Goal: Task Accomplishment & Management: Manage account settings

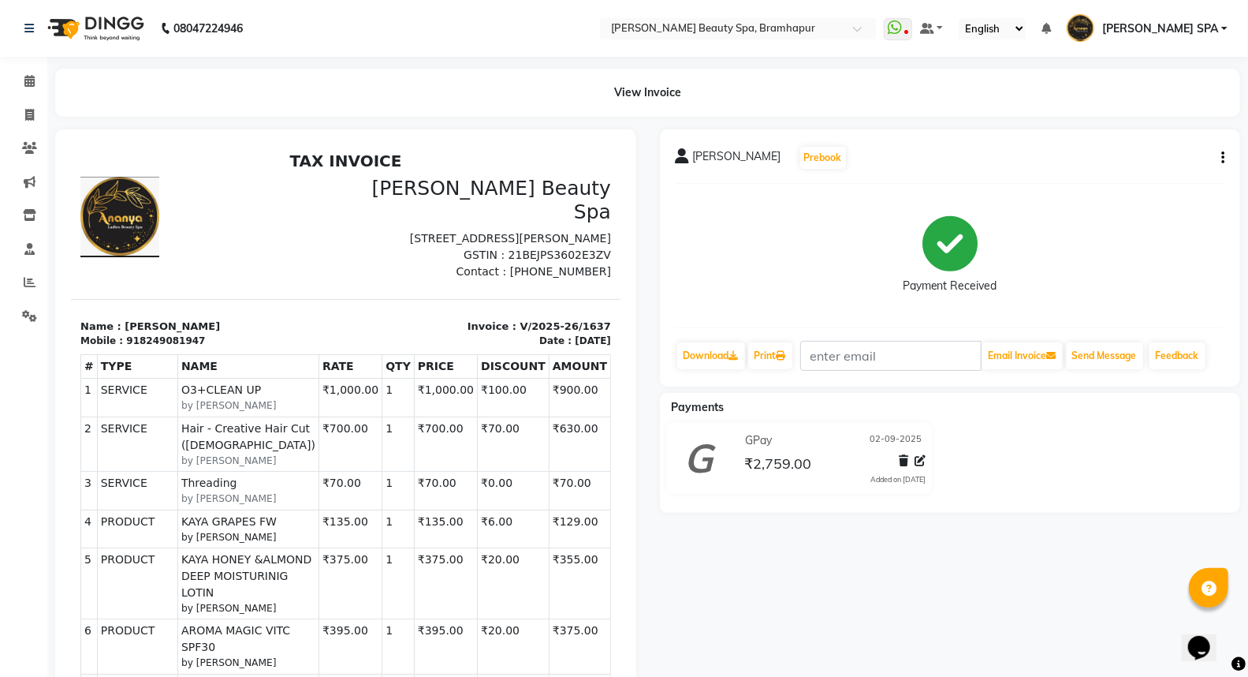
scroll to position [28, 0]
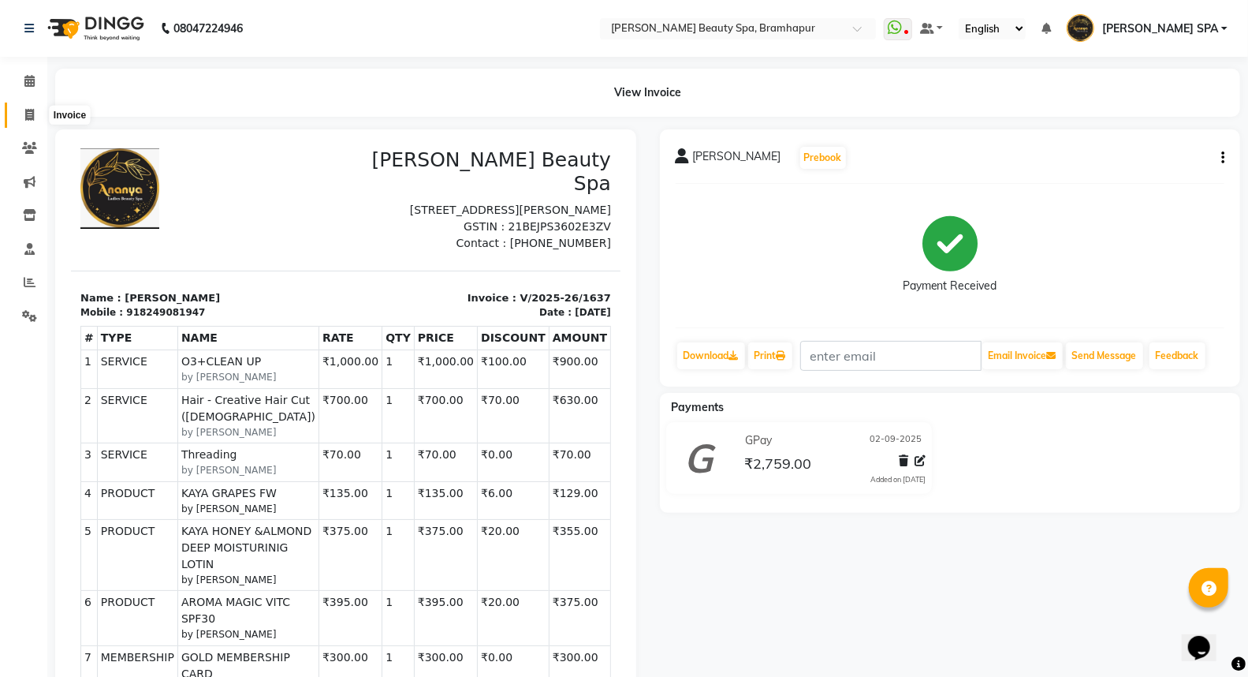
click at [25, 120] on icon at bounding box center [29, 115] width 9 height 12
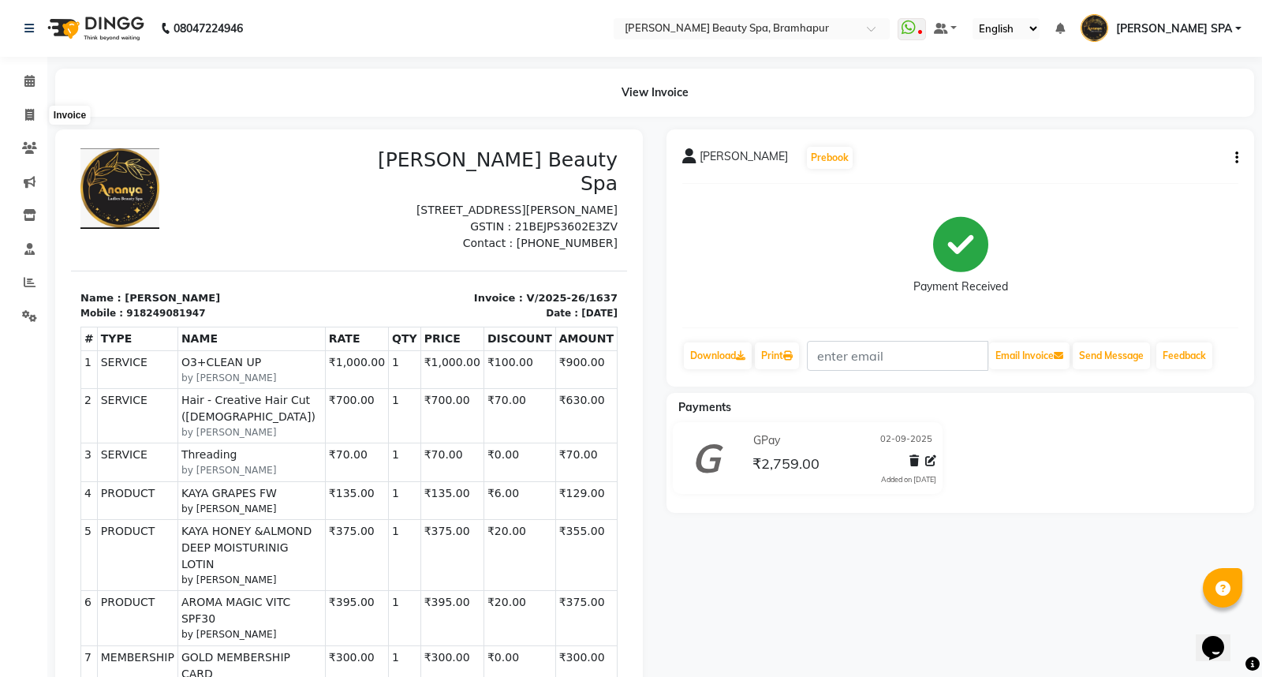
select select "service"
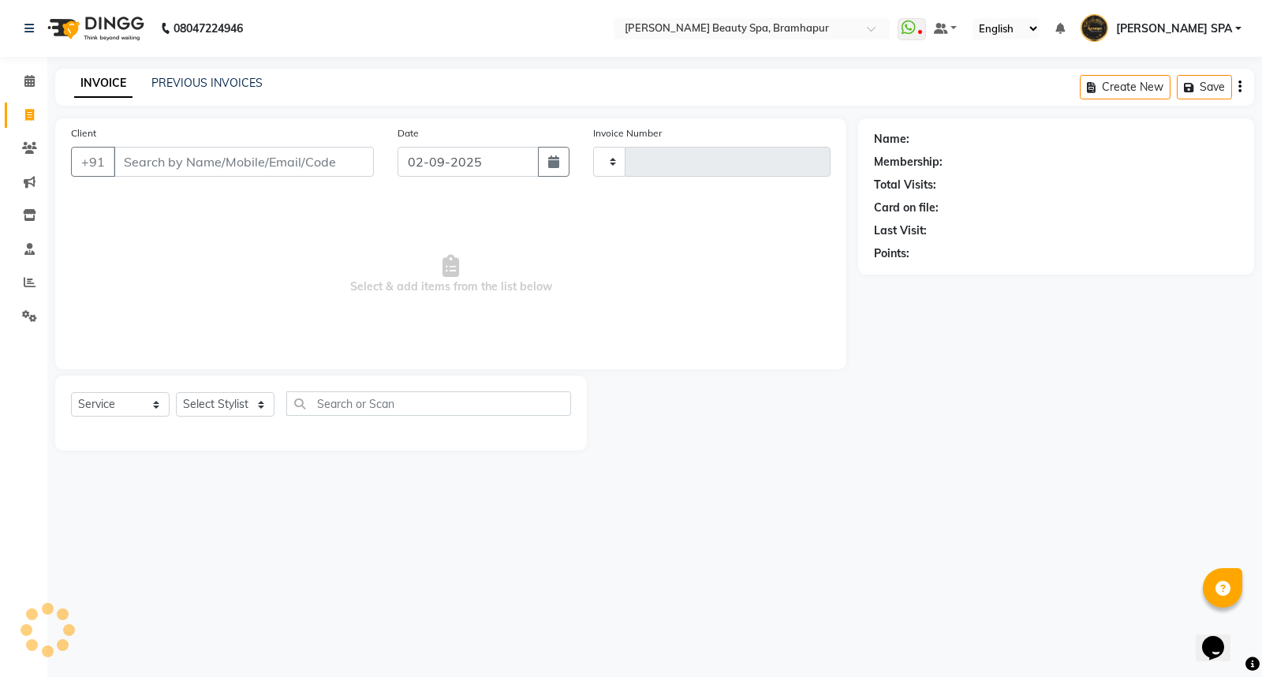
type input "1638"
select select "3622"
click at [24, 213] on icon at bounding box center [29, 215] width 13 height 12
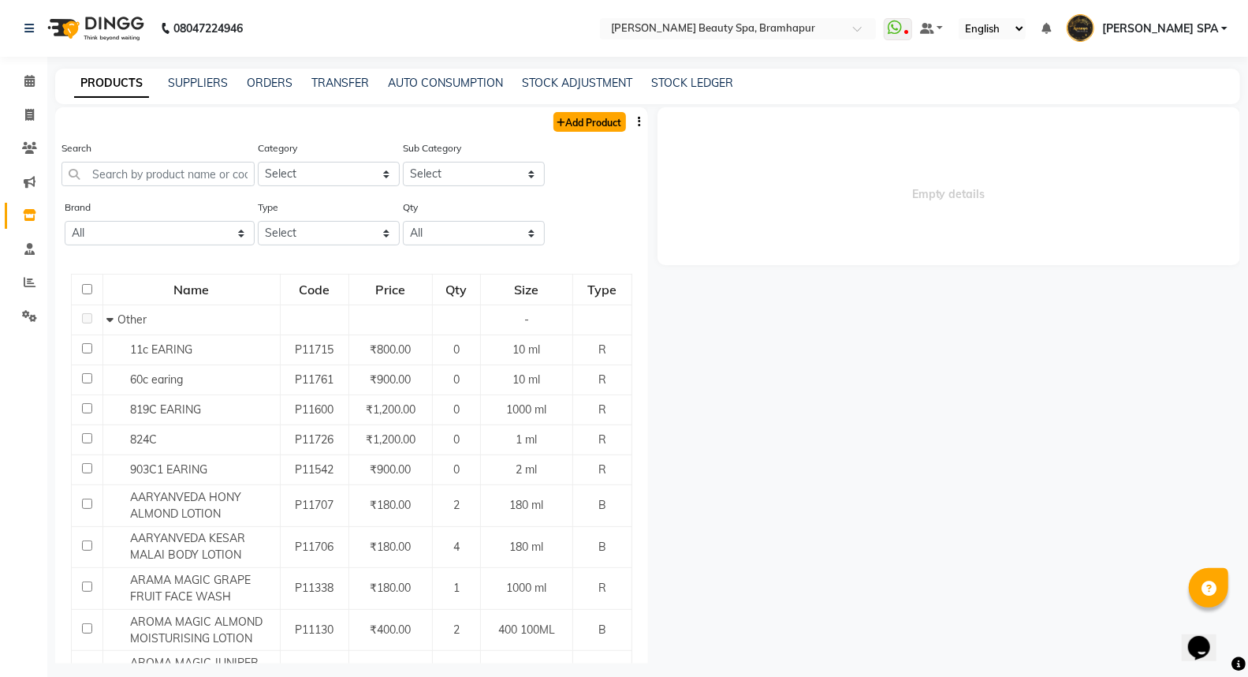
click at [578, 118] on link "Add Product" at bounding box center [590, 122] width 73 height 20
select select "true"
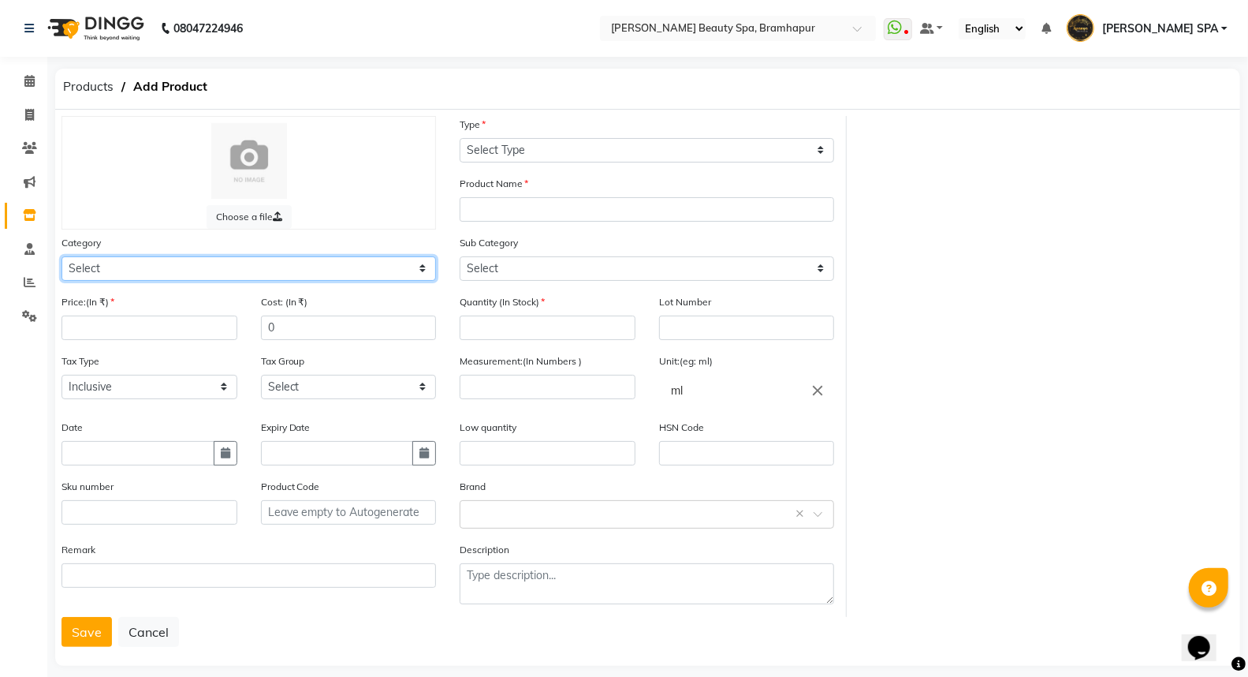
click at [136, 264] on select "Select Hair Skin Makeup Personal Care Appliances [PERSON_NAME] Waxing Disposabl…" at bounding box center [249, 268] width 375 height 24
select select "1100"
click at [62, 256] on select "Select Hair Skin Makeup Personal Care Appliances [PERSON_NAME] Waxing Disposabl…" at bounding box center [249, 268] width 375 height 24
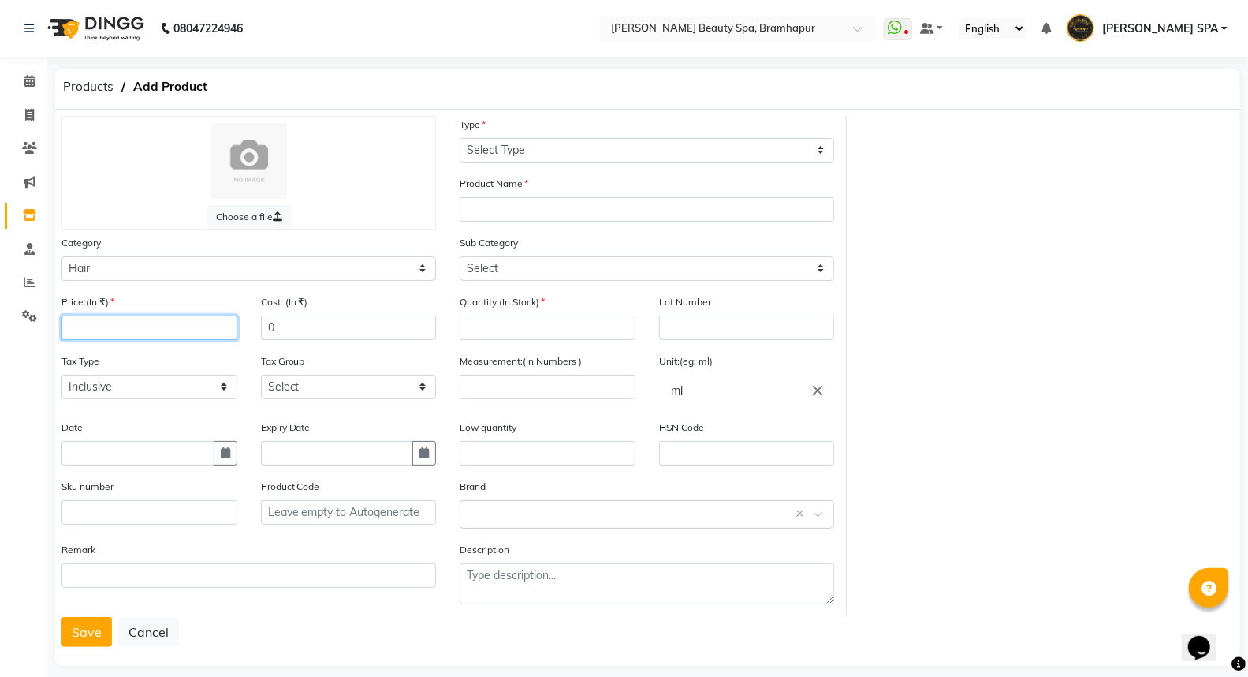
click at [125, 331] on input "number" at bounding box center [150, 327] width 176 height 24
type input "599"
click at [297, 326] on input "0" at bounding box center [349, 327] width 176 height 24
type input "599"
click at [132, 394] on select "Select Inclusive Exclusive" at bounding box center [150, 387] width 176 height 24
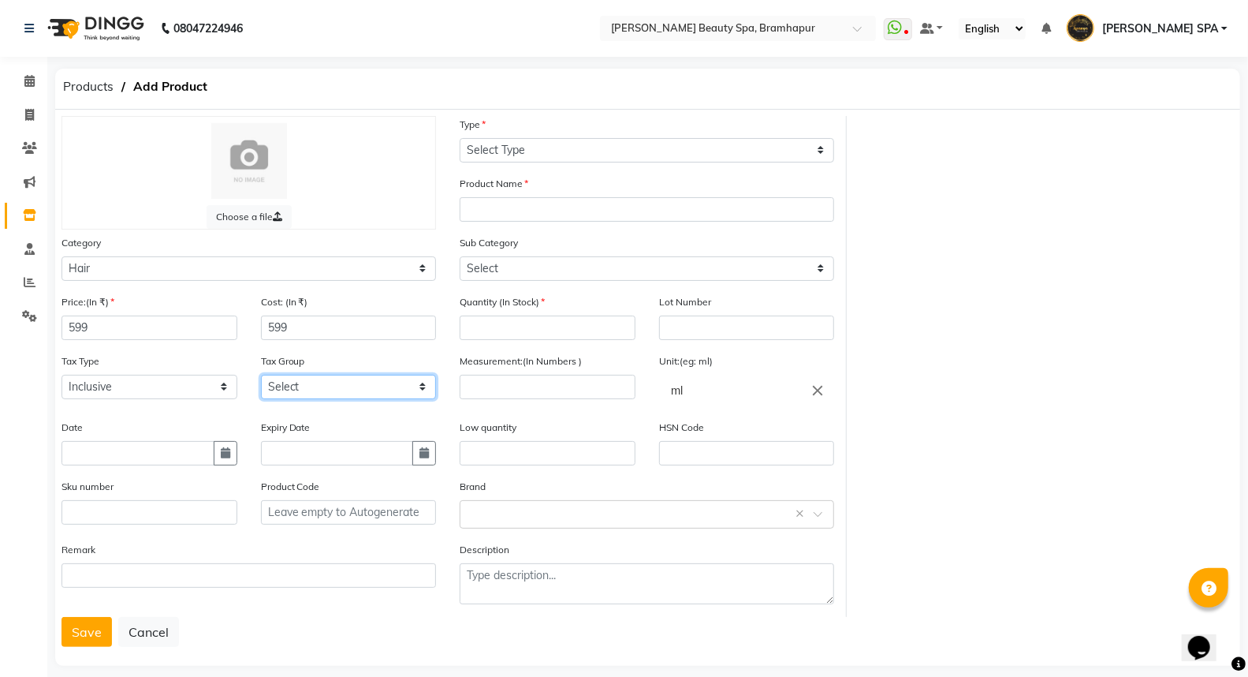
click at [314, 385] on select "Select GST" at bounding box center [349, 387] width 176 height 24
click at [108, 458] on input "text" at bounding box center [138, 453] width 153 height 24
select select "9"
select select "2025"
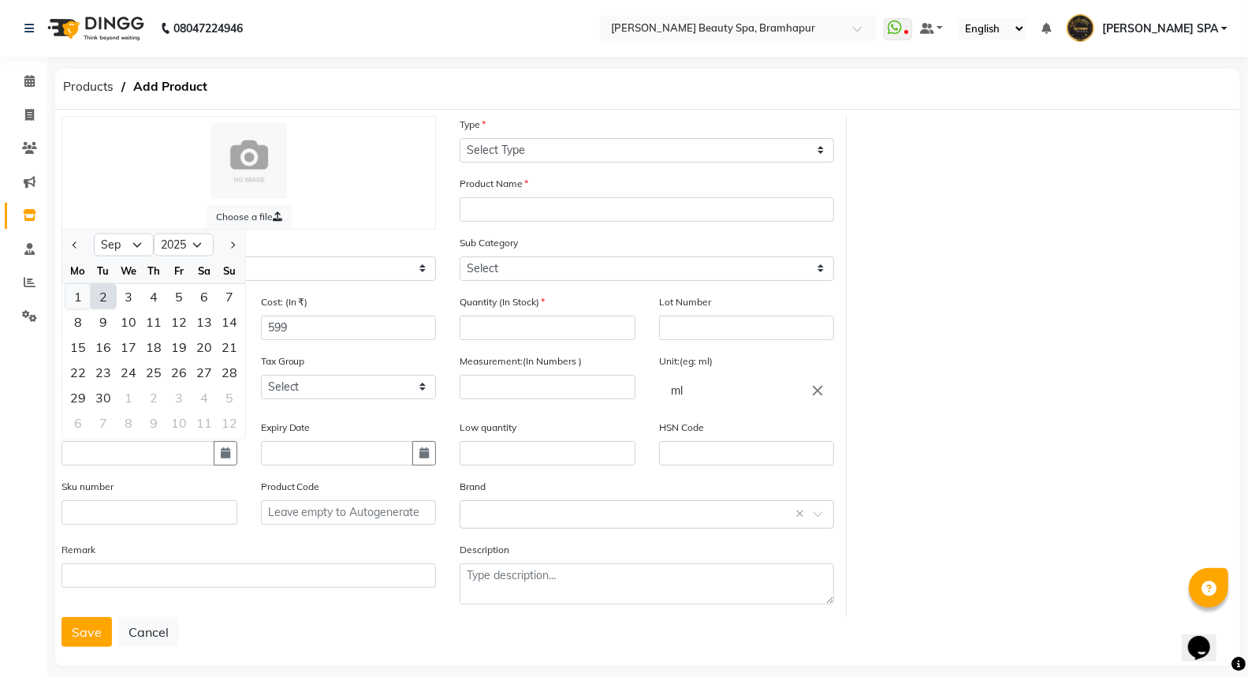
click at [73, 297] on div "1" at bounding box center [77, 295] width 25 height 25
type input "[DATE]"
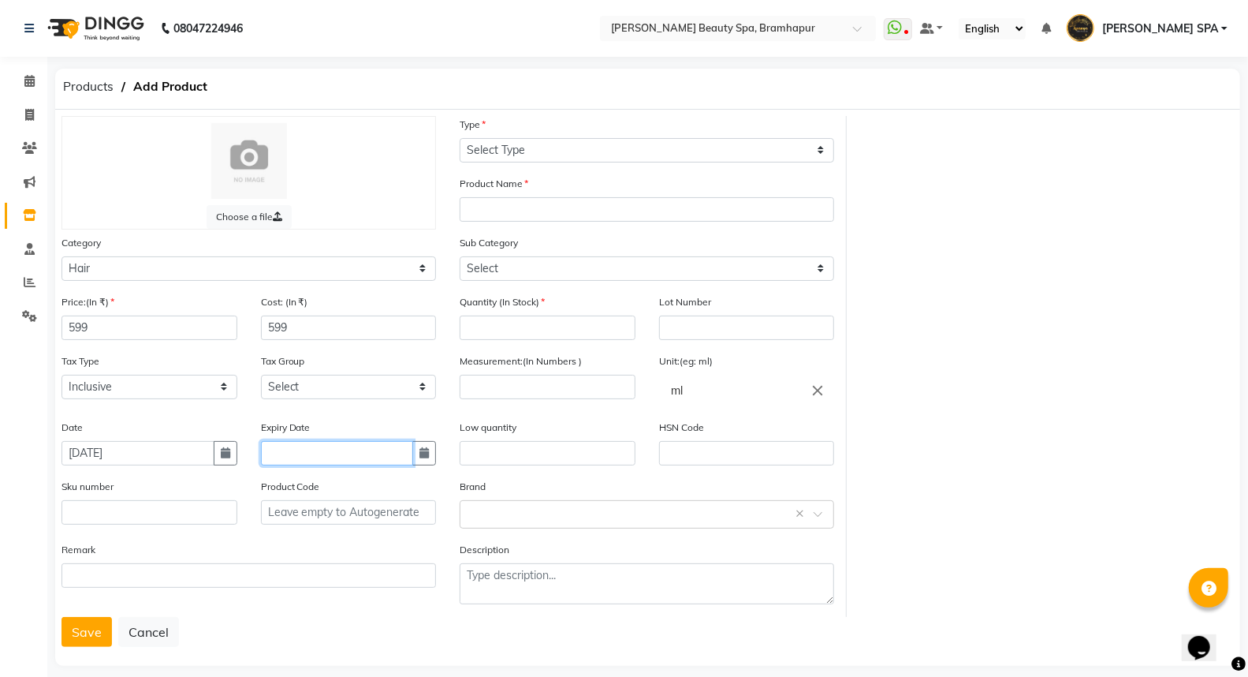
click at [308, 452] on input "text" at bounding box center [337, 453] width 153 height 24
select select "9"
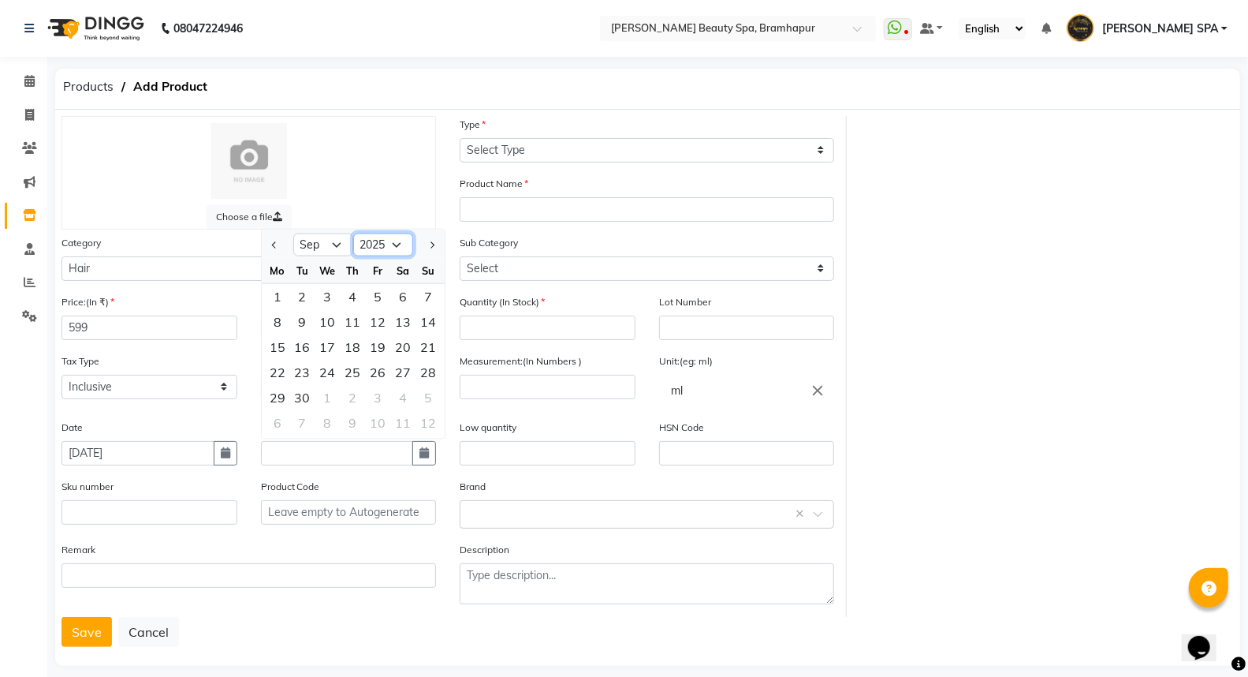
click at [381, 239] on select "2015 2016 2017 2018 2019 2020 2021 2022 2023 2024 2025 2026 2027 2028 2029 2030…" at bounding box center [383, 245] width 60 height 24
select select "2028"
click at [353, 233] on select "2015 2016 2017 2018 2019 2020 2021 2022 2023 2024 2025 2026 2027 2028 2029 2030…" at bounding box center [383, 245] width 60 height 24
click at [305, 239] on select "Jan Feb Mar Apr May Jun [DATE] Aug Sep Oct Nov Dec" at bounding box center [323, 245] width 60 height 24
select select "3"
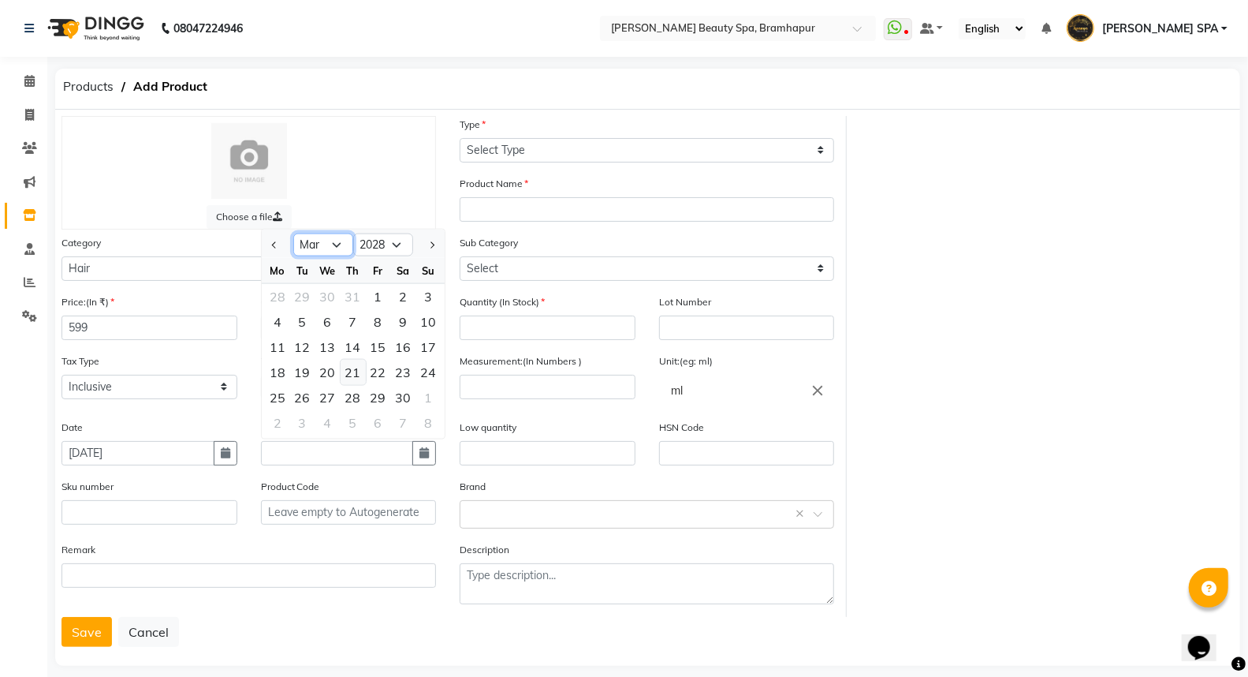
click at [293, 233] on select "Jan Feb Mar Apr May Jun [DATE] Aug Sep Oct Nov Dec" at bounding box center [323, 245] width 60 height 24
drag, startPoint x: 327, startPoint y: 293, endPoint x: 411, endPoint y: 339, distance: 95.3
click at [328, 293] on div "1" at bounding box center [327, 295] width 25 height 25
type input "[DATE]"
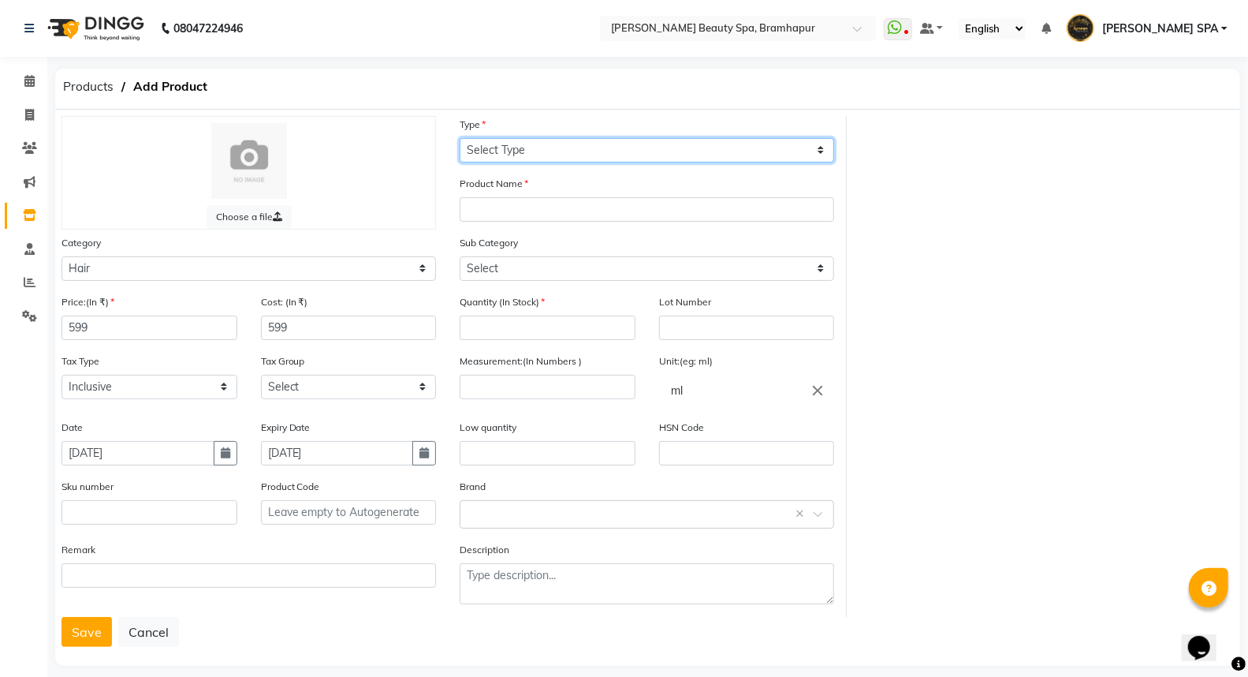
click at [513, 147] on select "Select Type Both Retail Consumable" at bounding box center [647, 150] width 375 height 24
select select "R"
click at [460, 138] on select "Select Type Both Retail Consumable" at bounding box center [647, 150] width 375 height 24
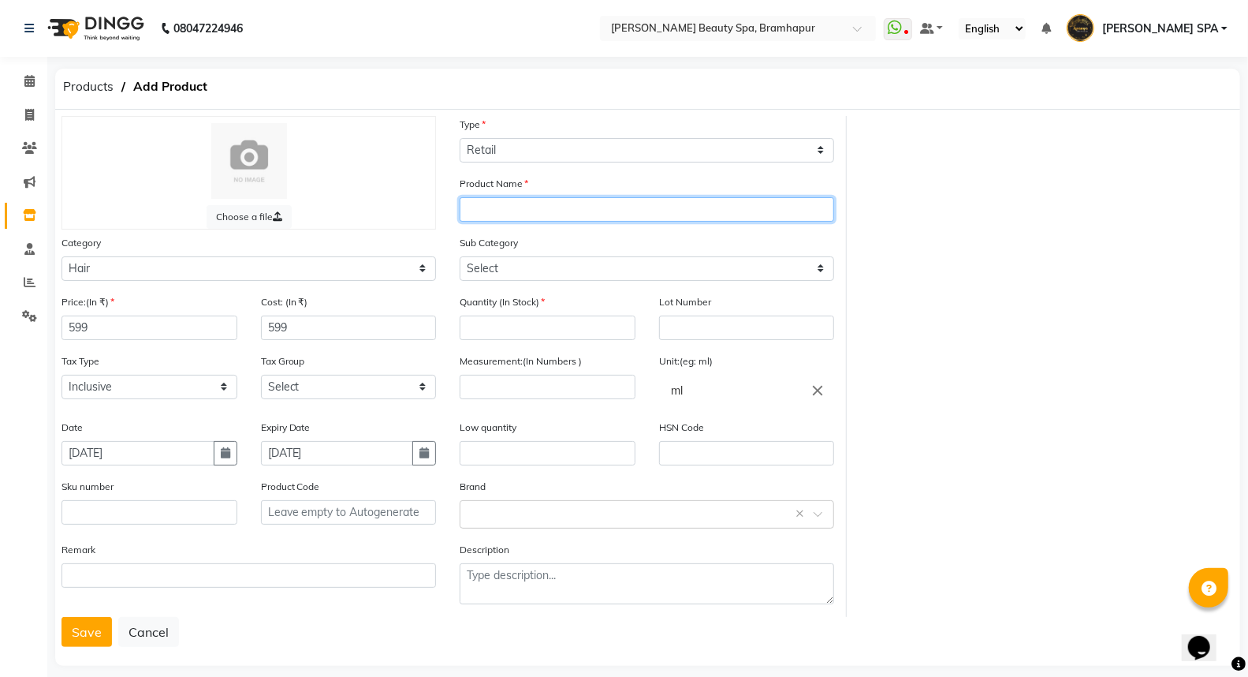
click at [538, 202] on input "text" at bounding box center [647, 209] width 375 height 24
type input "[PERSON_NAME]"
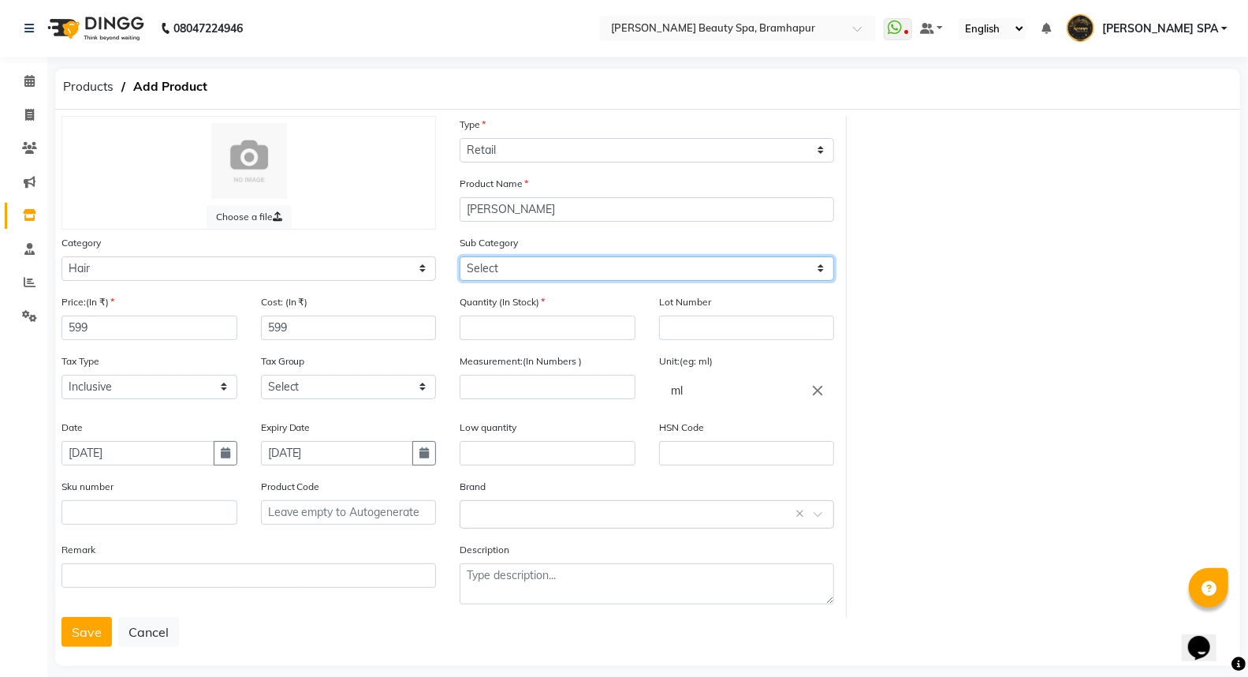
click at [539, 256] on select "Select Shampoo Conditioner Cream Mask Oil Serum Color Appliances Treatment Styl…" at bounding box center [647, 268] width 375 height 24
select select "1101"
click at [460, 256] on select "Select Shampoo Conditioner Cream Mask Oil Serum Color Appliances Treatment Styl…" at bounding box center [647, 268] width 375 height 24
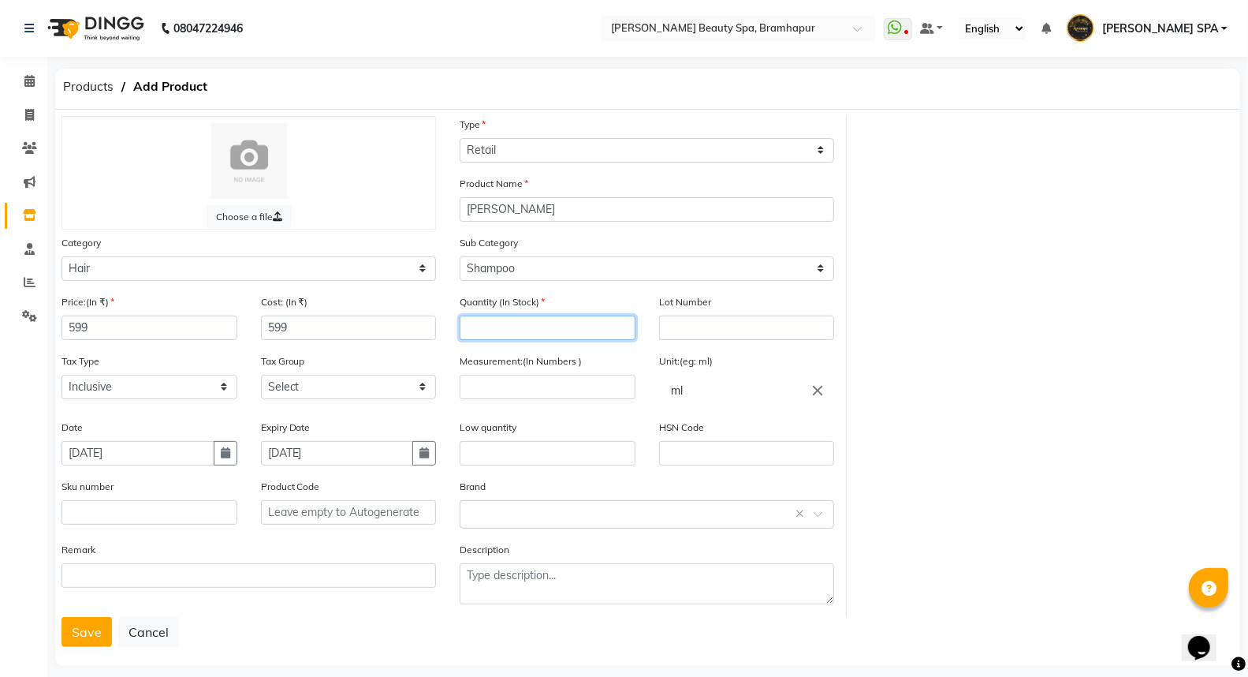
click at [550, 337] on input "number" at bounding box center [548, 327] width 176 height 24
type input "6"
click at [549, 385] on input "number" at bounding box center [548, 387] width 176 height 24
type input "250"
click at [540, 461] on input "text" at bounding box center [548, 453] width 176 height 24
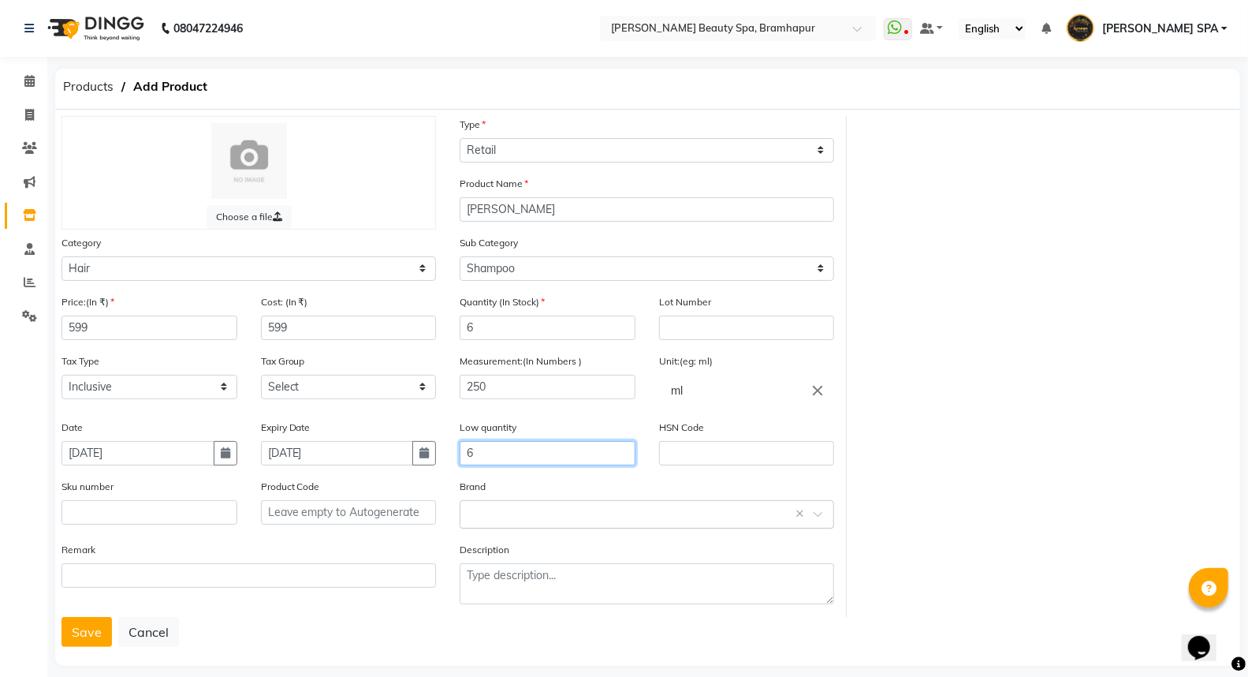
type input "6"
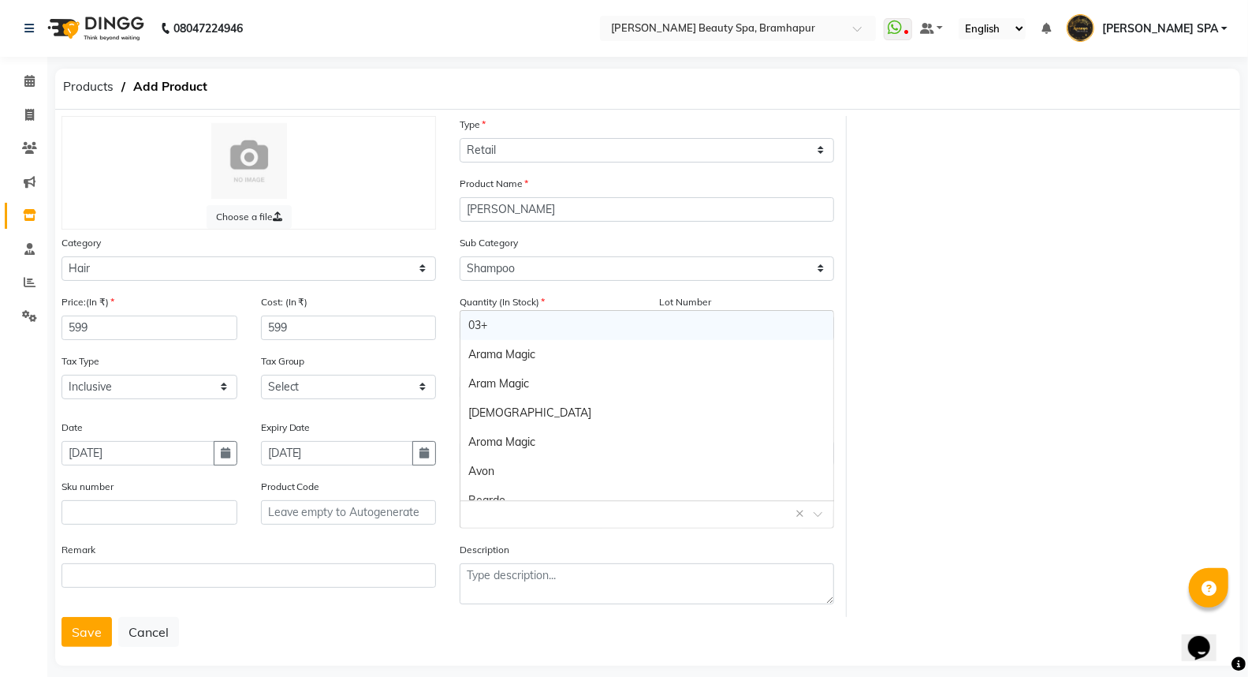
click at [603, 509] on div "Select brand or add custom brand ×" at bounding box center [647, 514] width 375 height 28
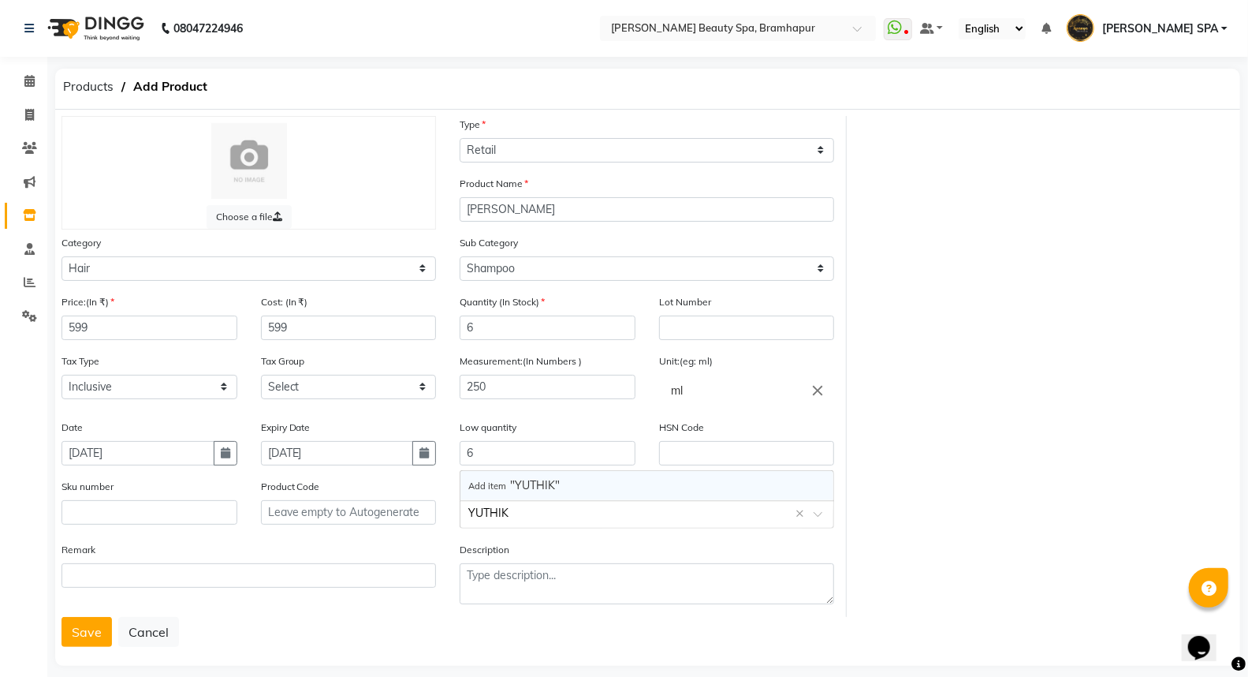
type input "[PERSON_NAME]"
click at [491, 484] on span "Add item" at bounding box center [489, 485] width 42 height 11
click at [81, 629] on button "Save" at bounding box center [87, 632] width 50 height 30
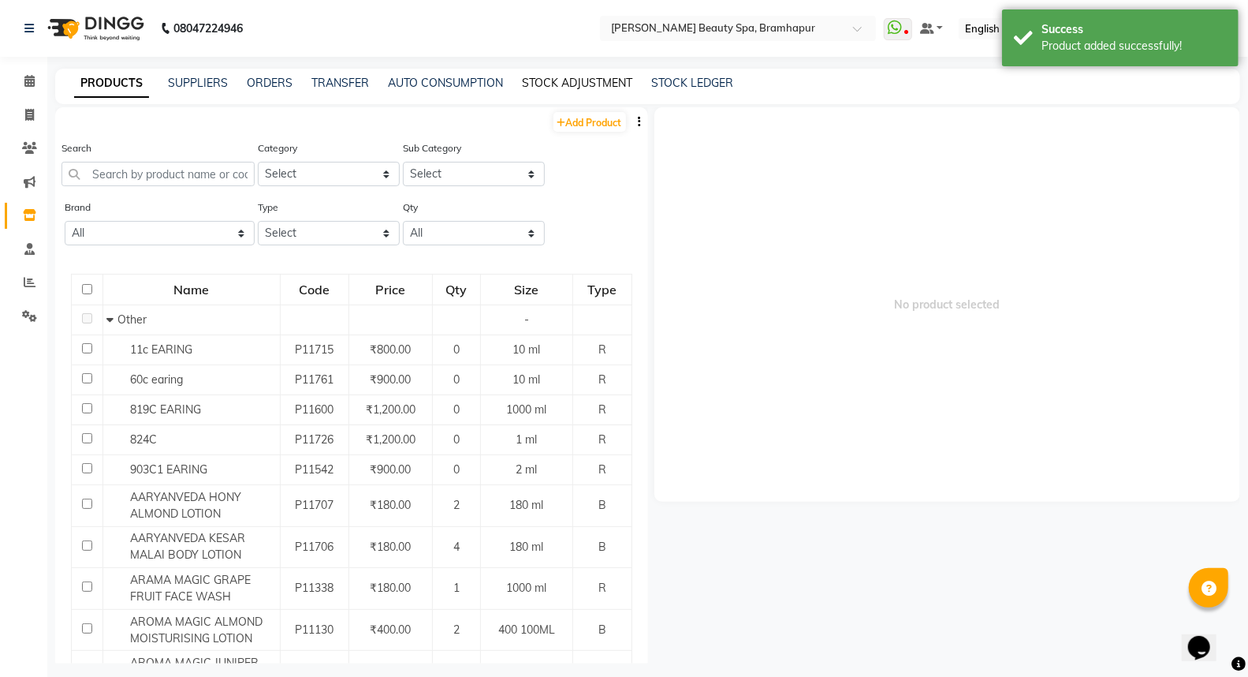
click at [580, 87] on link "STOCK ADJUSTMENT" at bounding box center [577, 83] width 110 height 14
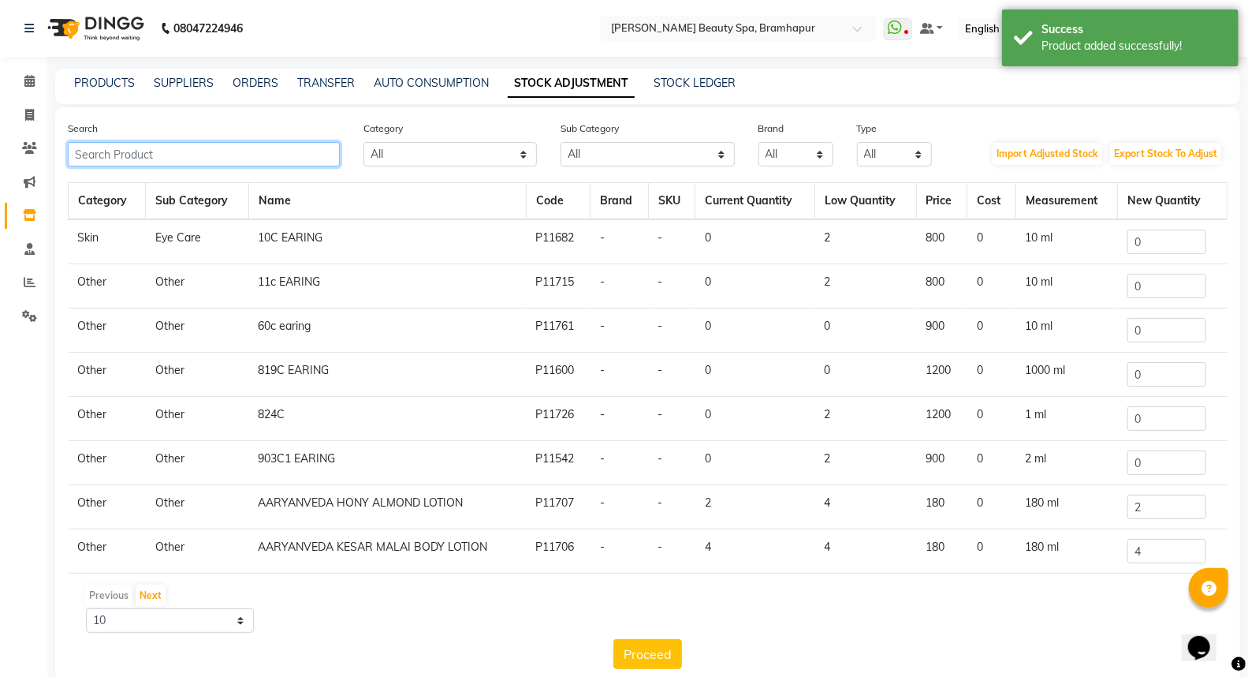
click at [176, 159] on input "text" at bounding box center [204, 154] width 272 height 24
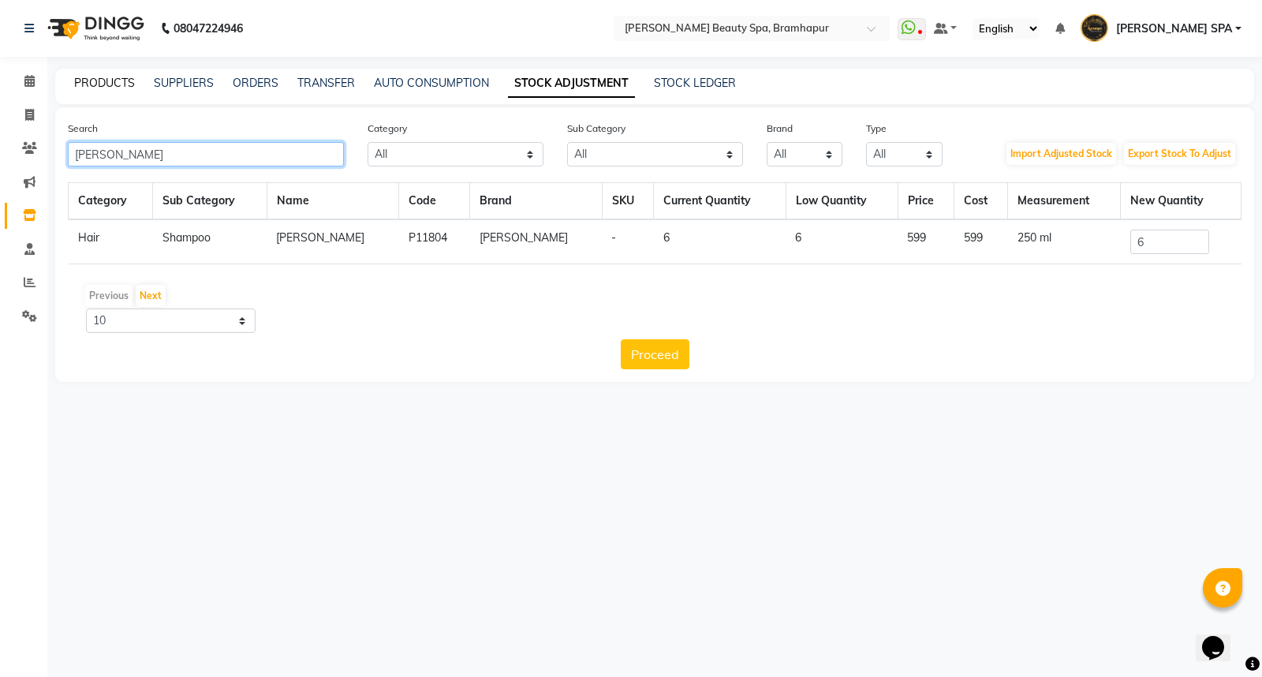
type input "[PERSON_NAME]"
drag, startPoint x: 97, startPoint y: 84, endPoint x: 178, endPoint y: 83, distance: 81.2
click at [98, 84] on link "PRODUCTS" at bounding box center [104, 83] width 61 height 14
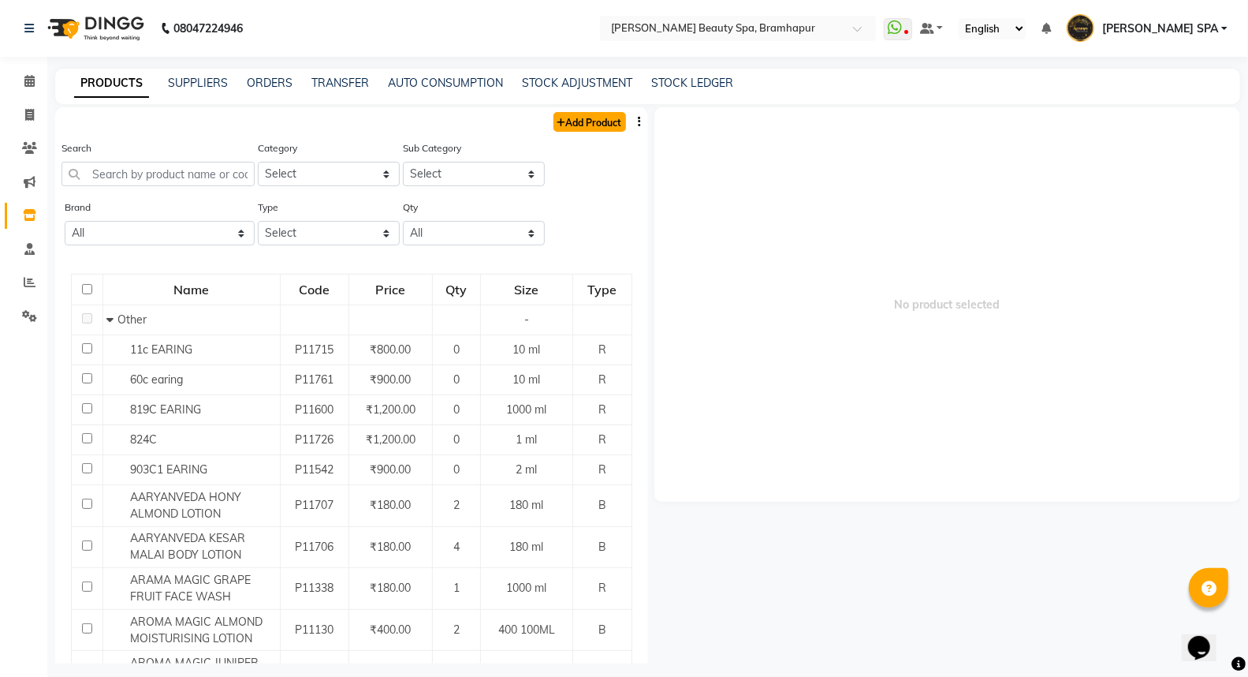
click at [580, 125] on link "Add Product" at bounding box center [590, 122] width 73 height 20
select select "true"
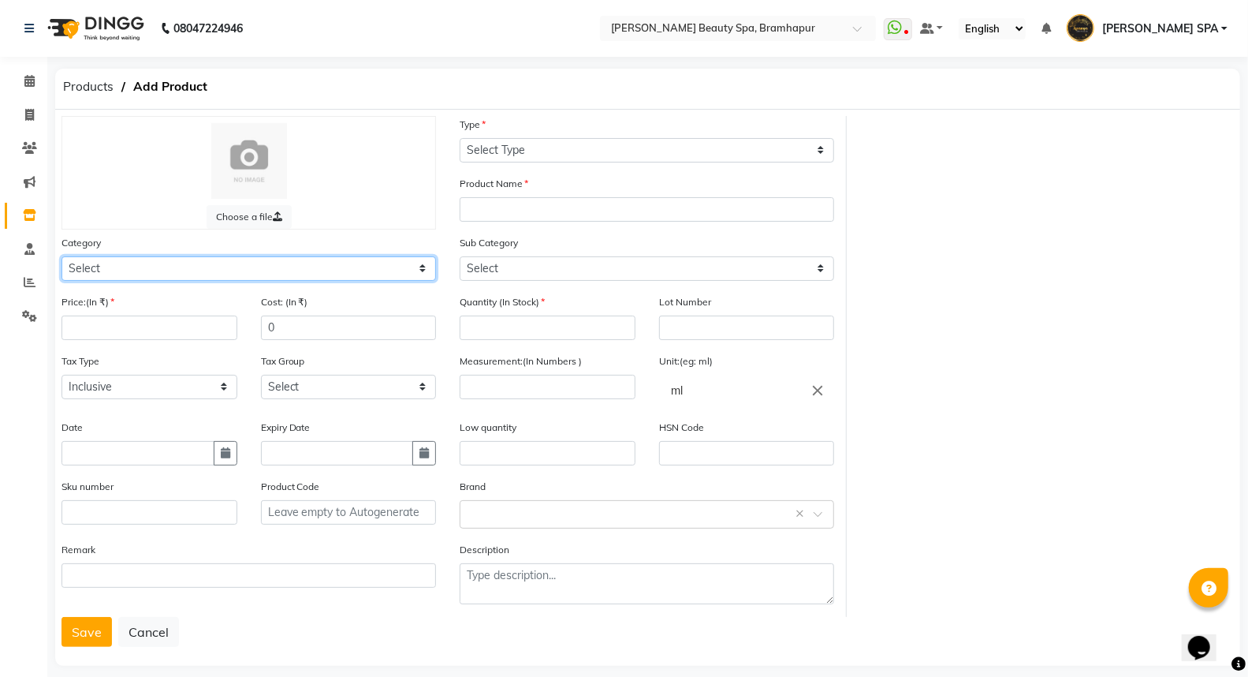
click at [115, 270] on select "Select Hair Skin Makeup Personal Care Appliances [PERSON_NAME] Waxing Disposabl…" at bounding box center [249, 268] width 375 height 24
select select "1100"
click at [62, 256] on select "Select Hair Skin Makeup Personal Care Appliances [PERSON_NAME] Waxing Disposabl…" at bounding box center [249, 268] width 375 height 24
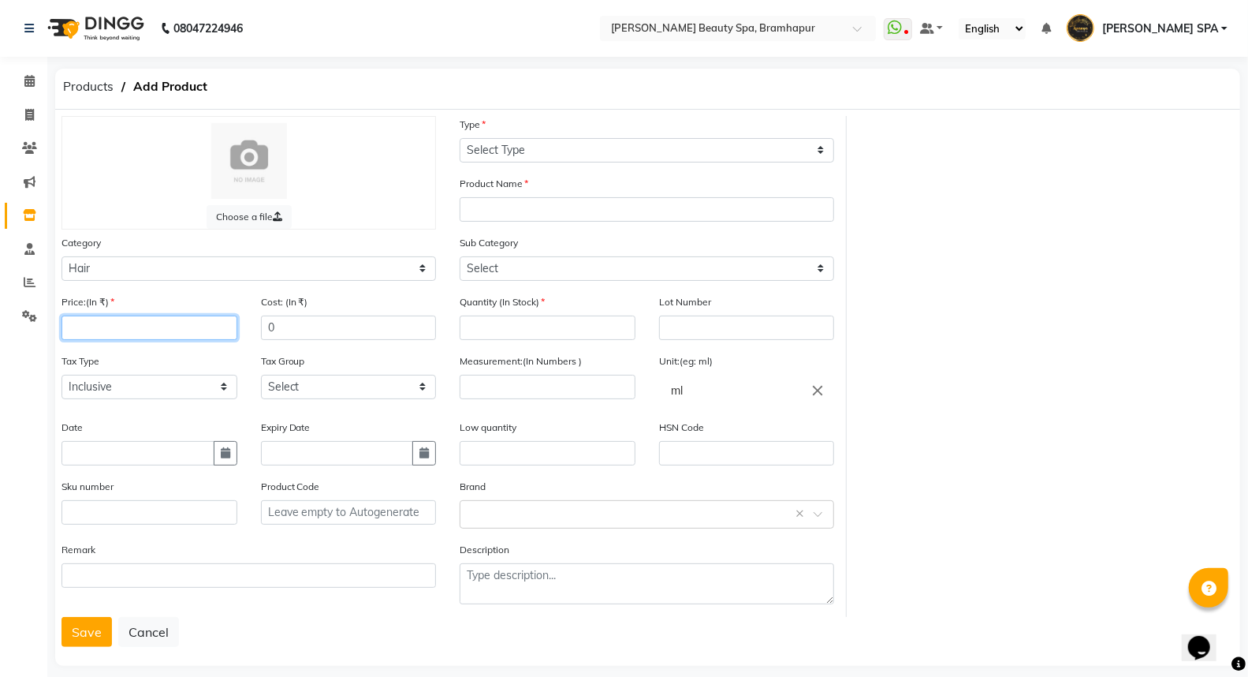
click at [128, 326] on input "number" at bounding box center [150, 327] width 176 height 24
type input "599"
click at [306, 323] on input "0" at bounding box center [349, 327] width 176 height 24
type input "599"
click at [160, 459] on input "text" at bounding box center [138, 453] width 153 height 24
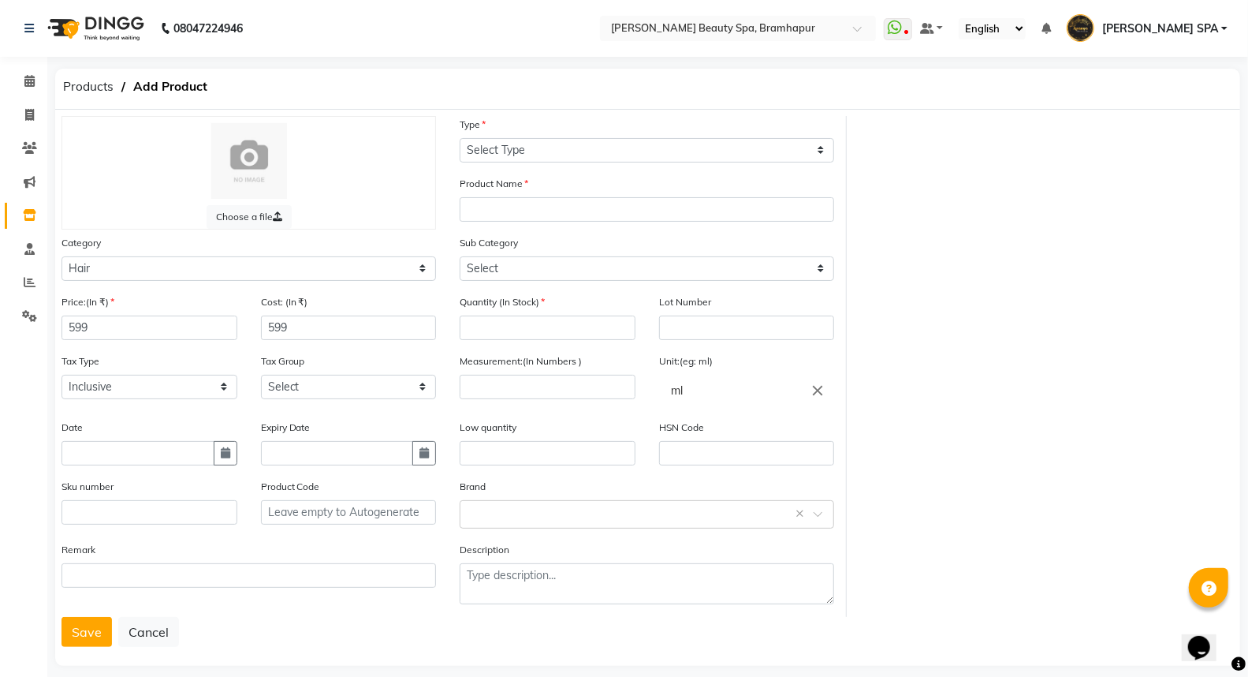
select select "9"
select select "2025"
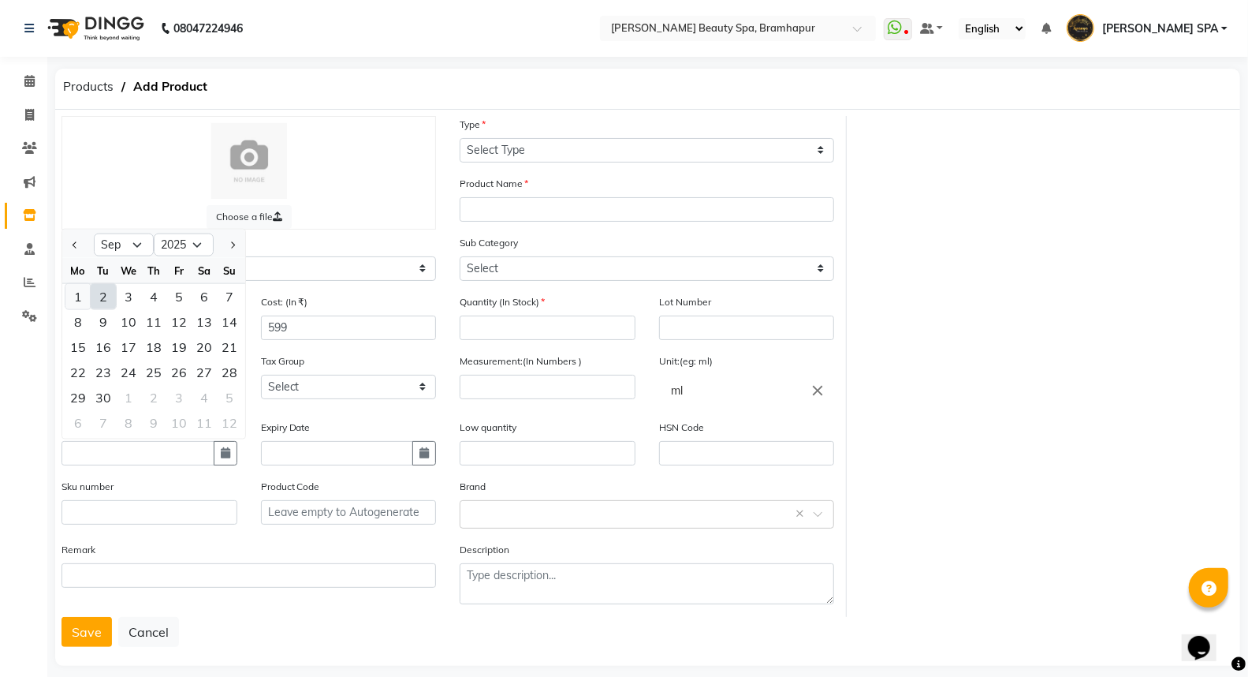
drag, startPoint x: 69, startPoint y: 297, endPoint x: 558, endPoint y: 542, distance: 545.9
click at [75, 301] on div "1" at bounding box center [77, 295] width 25 height 25
type input "[DATE]"
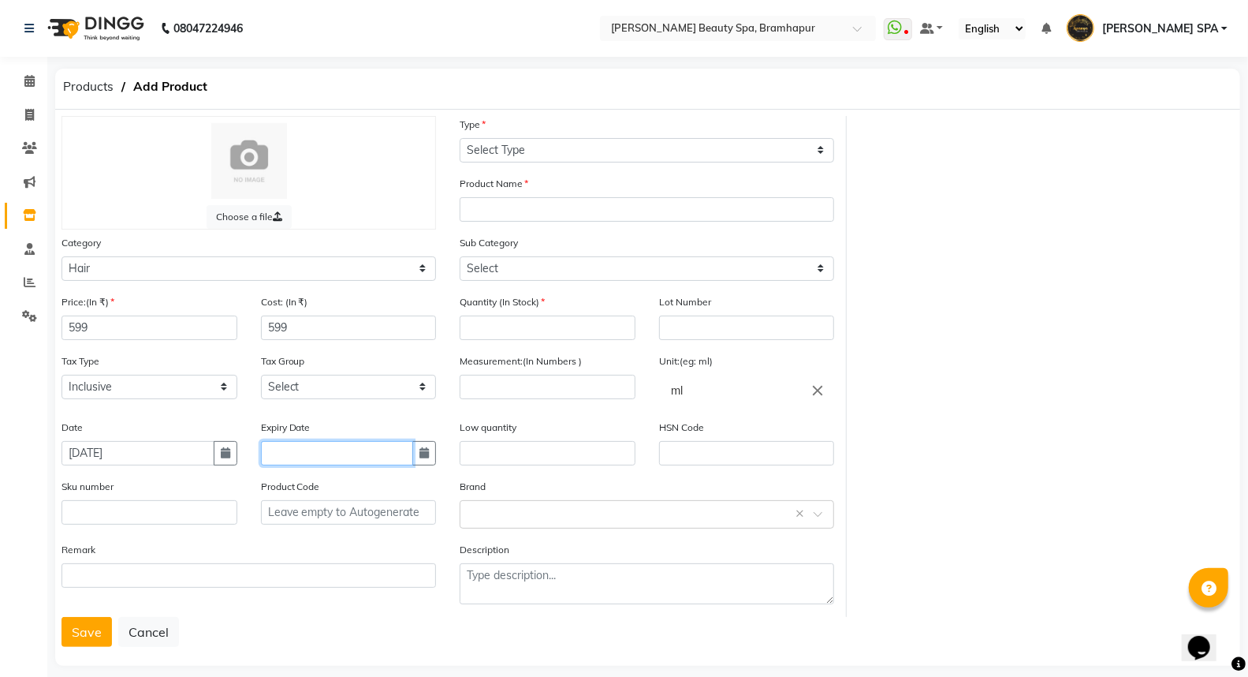
click at [308, 455] on input "text" at bounding box center [337, 453] width 153 height 24
select select "9"
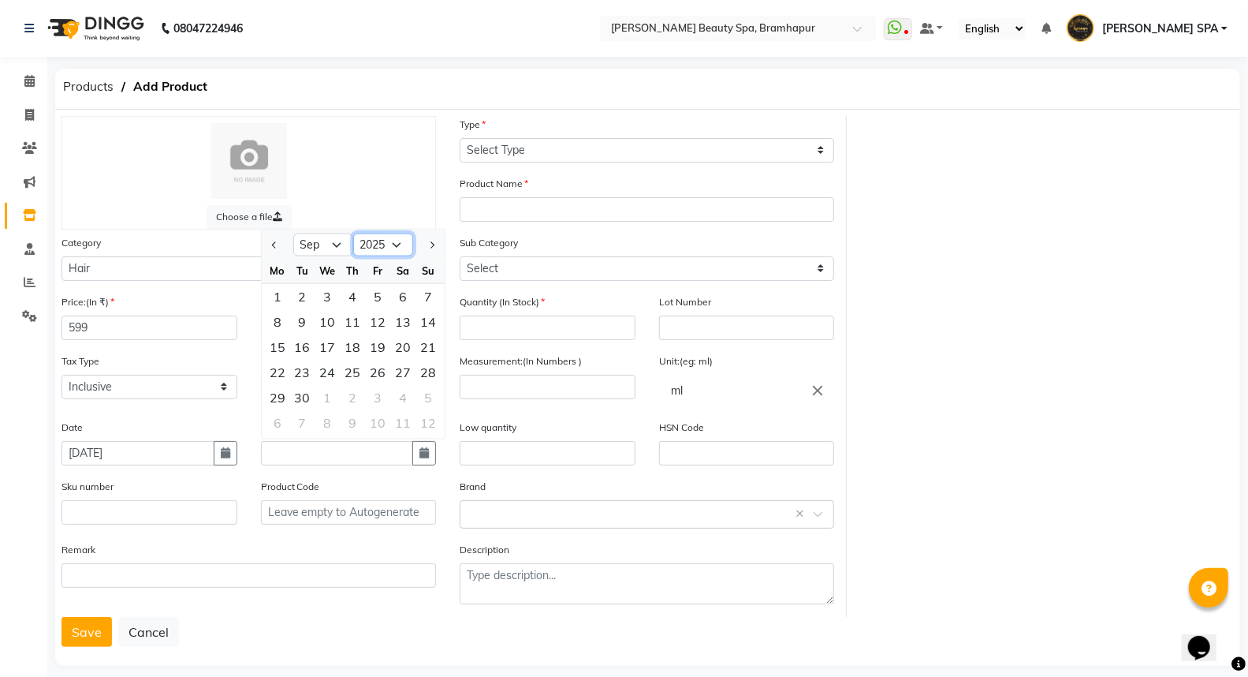
drag, startPoint x: 373, startPoint y: 248, endPoint x: 379, endPoint y: 258, distance: 11.0
click at [379, 258] on ngb-datepicker "Jan Feb Mar Apr May Jun [DATE] Aug Sep Oct Nov [DATE] 2016 2017 2018 2019 2020 …" at bounding box center [353, 333] width 185 height 211
select select "2028"
click at [353, 233] on select "2015 2016 2017 2018 2019 2020 2021 2022 2023 2024 2025 2026 2027 2028 2029 2030…" at bounding box center [383, 245] width 60 height 24
click at [314, 242] on select "Jan Feb Mar Apr May Jun [DATE] Aug Sep Oct Nov Dec" at bounding box center [323, 245] width 60 height 24
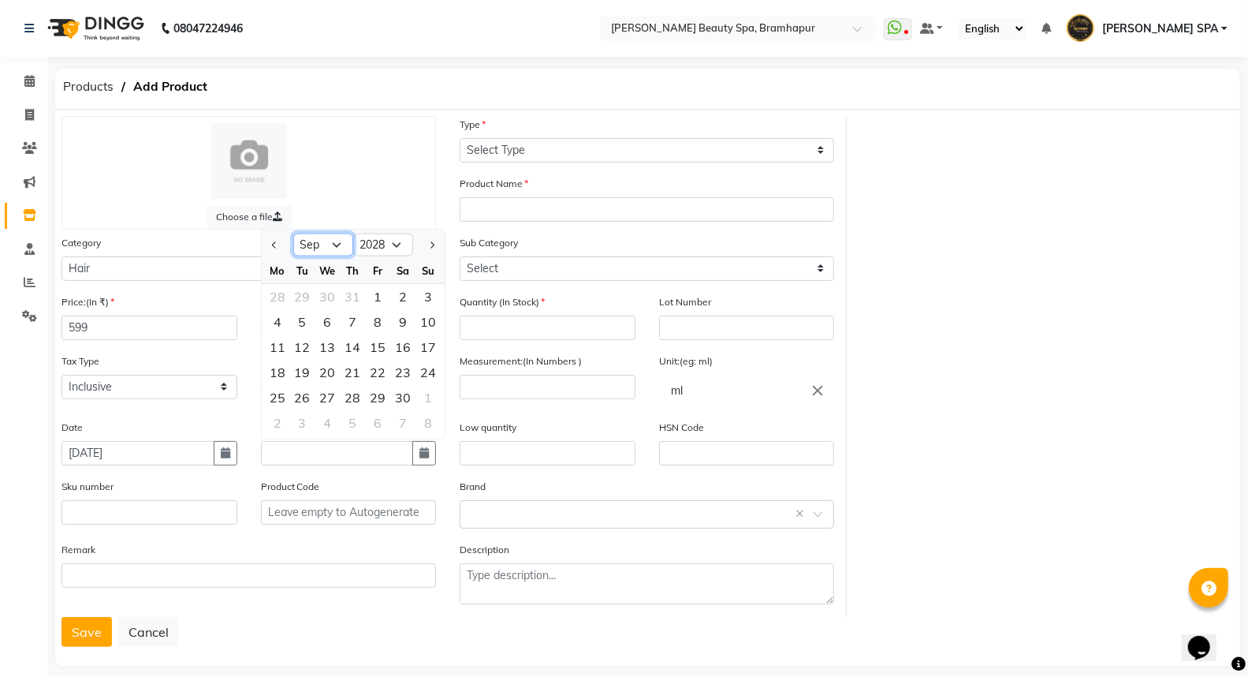
select select "4"
click at [293, 233] on select "Jan Feb Mar Apr May Jun [DATE] Aug Sep Oct Nov Dec" at bounding box center [323, 245] width 60 height 24
click at [403, 292] on div "1" at bounding box center [403, 295] width 25 height 25
type input "[DATE]"
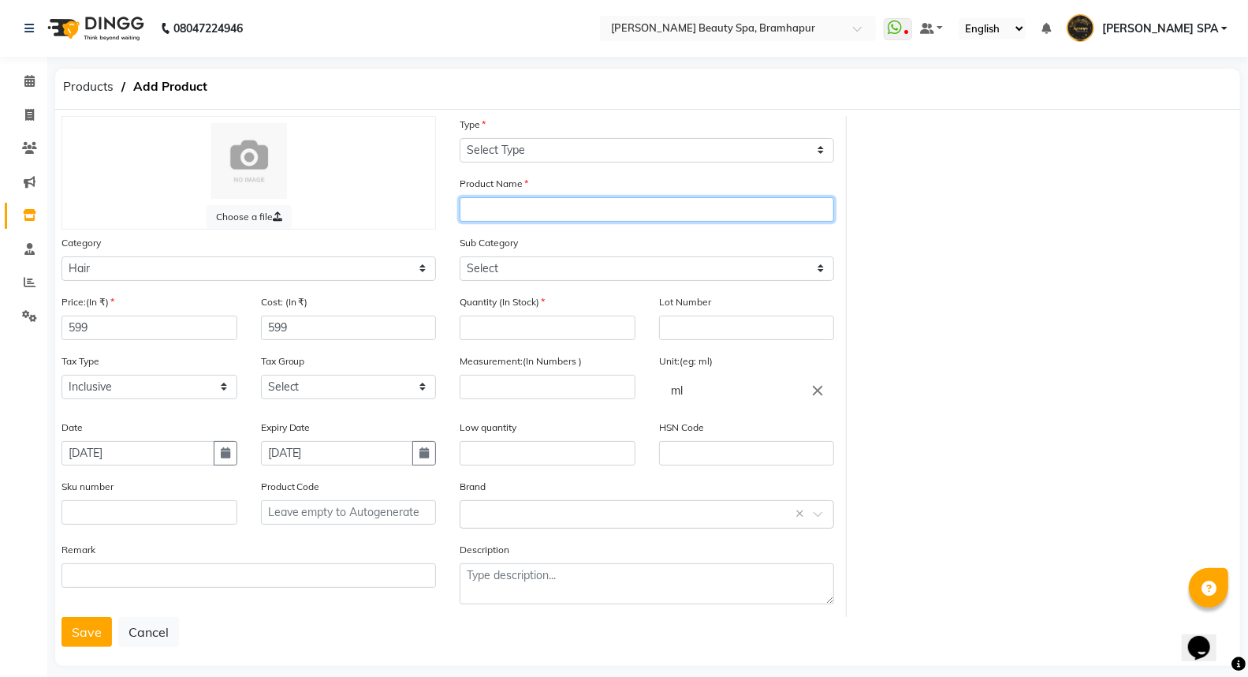
click at [535, 209] on input "text" at bounding box center [647, 209] width 375 height 24
type input "[PERSON_NAME] HAIR MASK"
click at [549, 255] on div "Sub Category Select Shampoo Conditioner Cream Mask Oil Serum Color Appliances T…" at bounding box center [647, 257] width 375 height 47
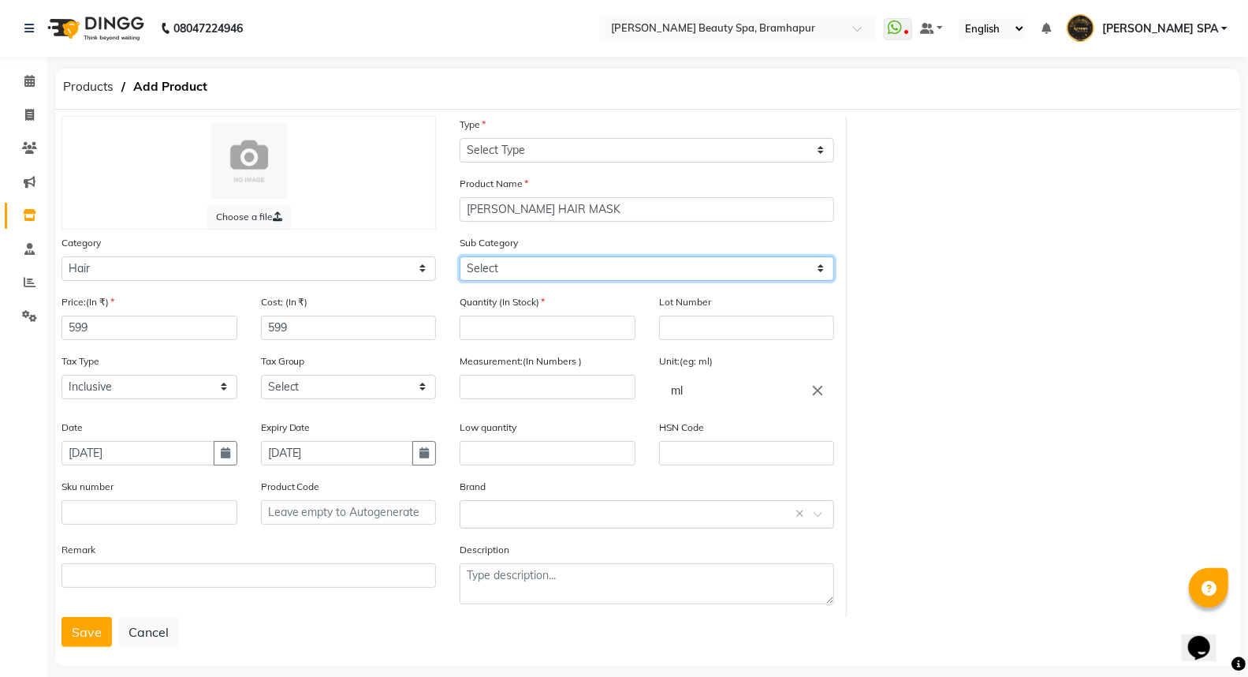
click at [552, 264] on select "Select Shampoo Conditioner Cream Mask Oil Serum Color Appliances Treatment Styl…" at bounding box center [647, 268] width 375 height 24
select select "1104"
click at [460, 256] on select "Select Shampoo Conditioner Cream Mask Oil Serum Color Appliances Treatment Styl…" at bounding box center [647, 268] width 375 height 24
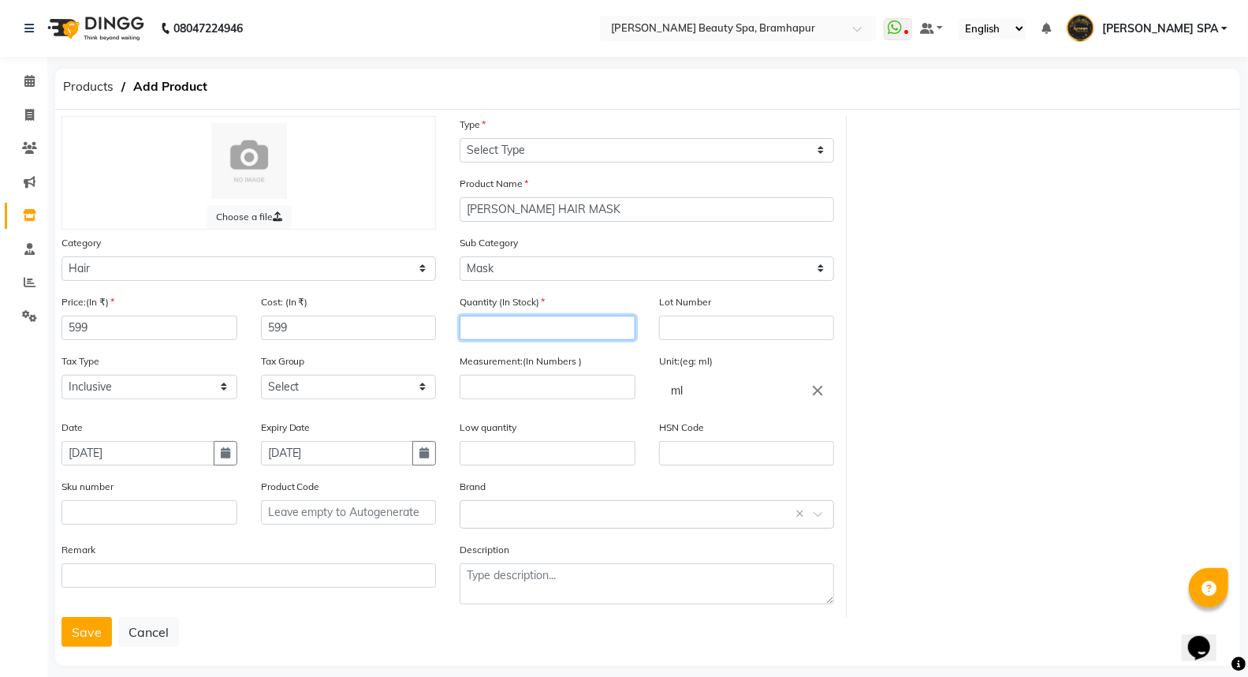
click at [494, 323] on input "number" at bounding box center [548, 327] width 176 height 24
type input "6"
click at [558, 392] on input "number" at bounding box center [548, 387] width 176 height 24
type input "150"
click at [555, 470] on div "Low quantity" at bounding box center [548, 448] width 200 height 59
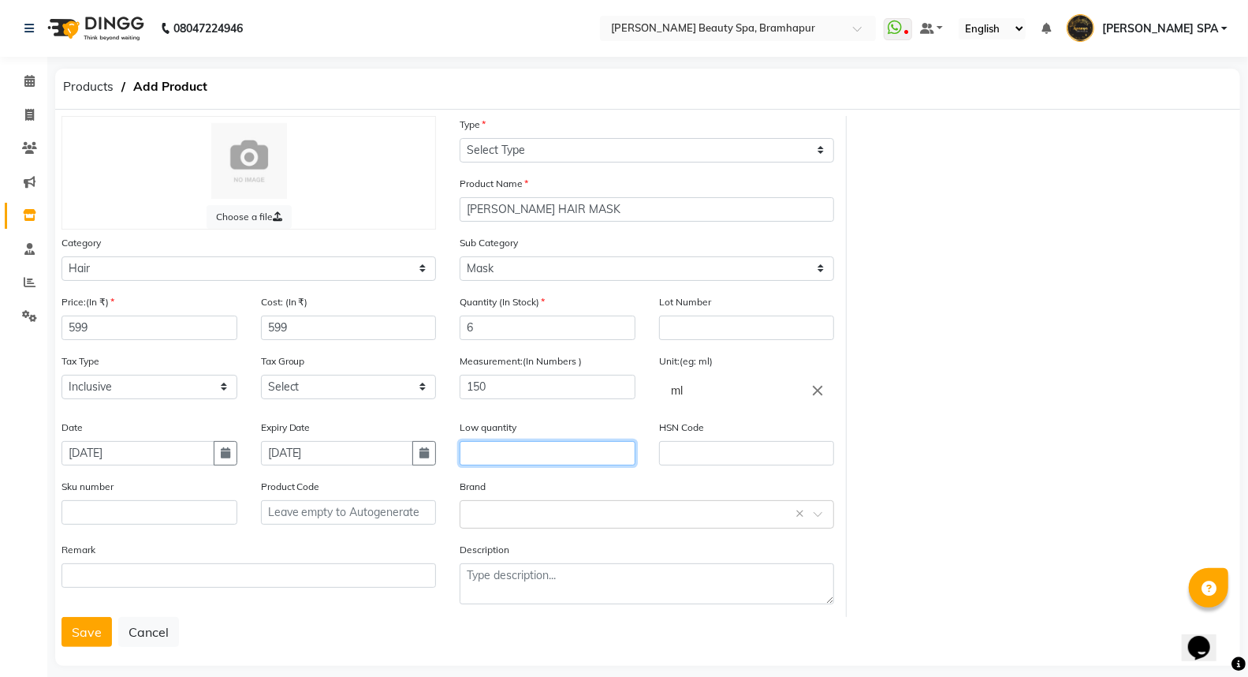
click at [555, 455] on input "text" at bounding box center [548, 453] width 176 height 24
type input "6"
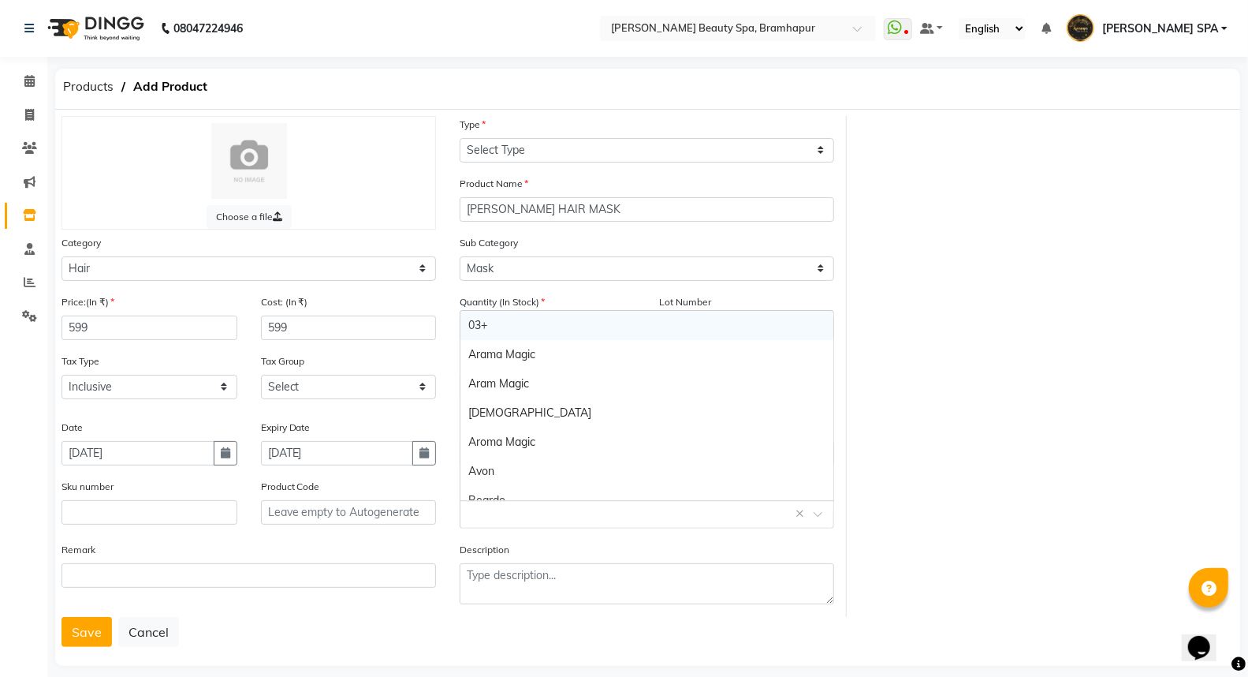
click at [600, 521] on input "text" at bounding box center [631, 513] width 326 height 17
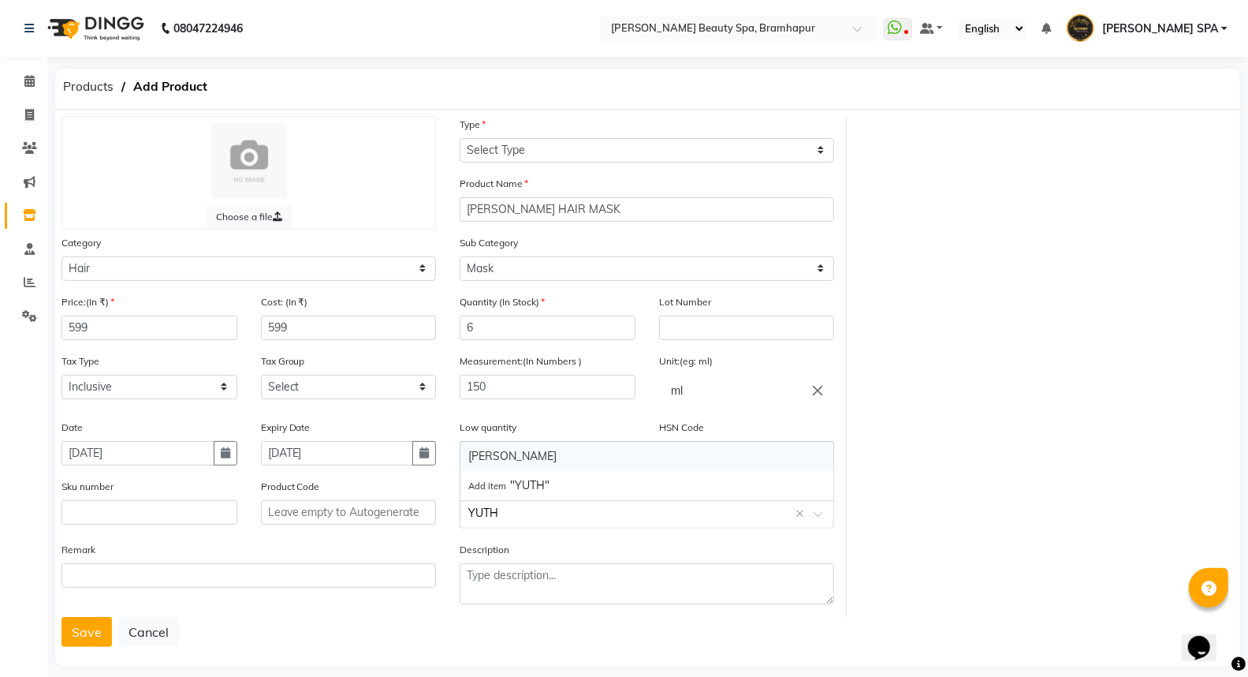
type input "YUTHI"
click at [602, 455] on div "[PERSON_NAME]" at bounding box center [647, 456] width 373 height 29
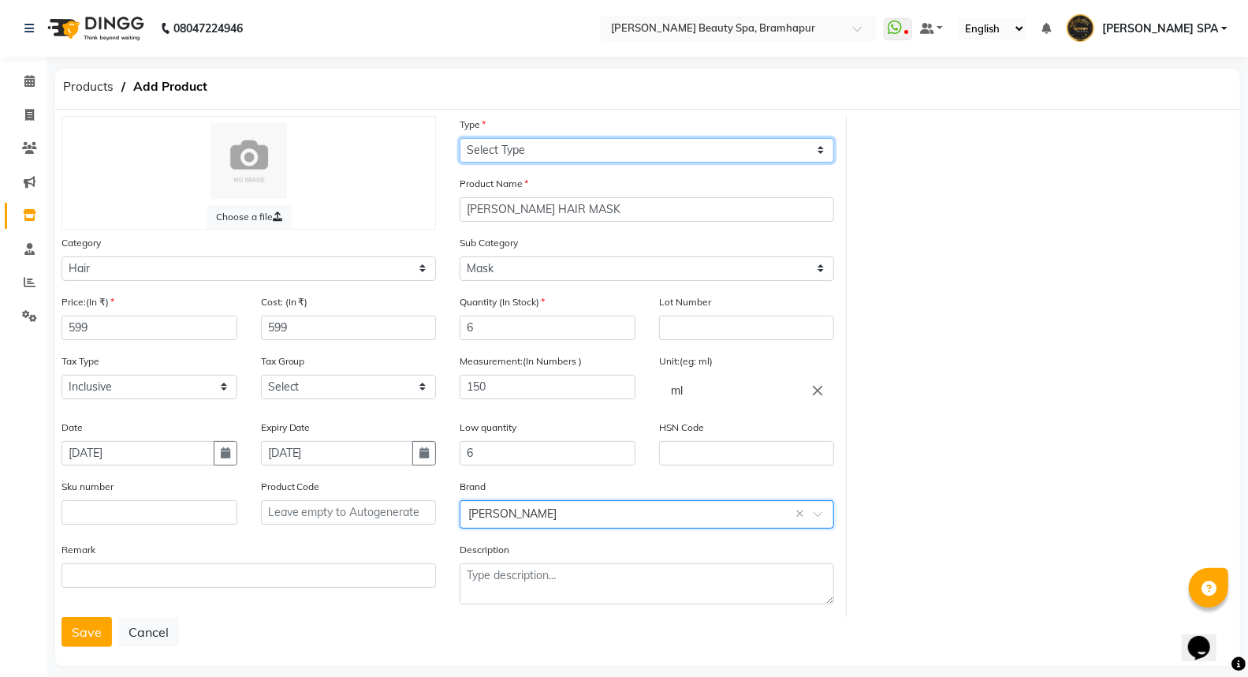
click at [528, 145] on select "Select Type Both Retail Consumable" at bounding box center [647, 150] width 375 height 24
select select "R"
click at [460, 138] on select "Select Type Both Retail Consumable" at bounding box center [647, 150] width 375 height 24
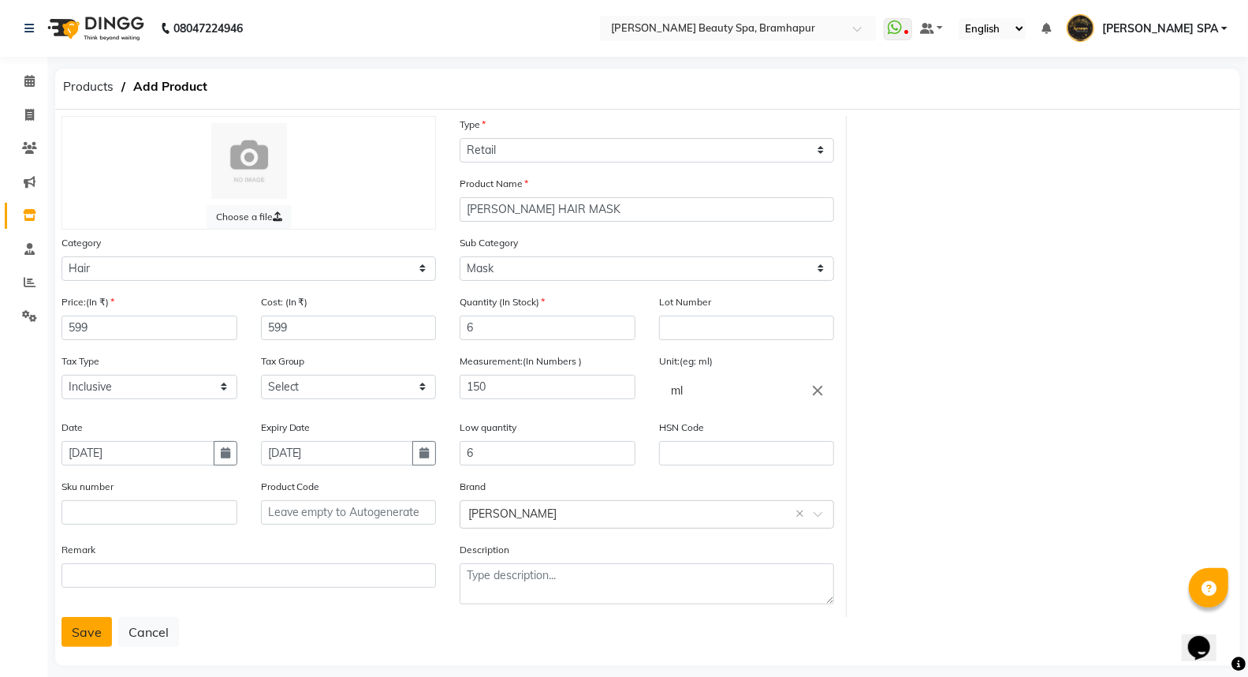
click at [76, 628] on button "Save" at bounding box center [87, 632] width 50 height 30
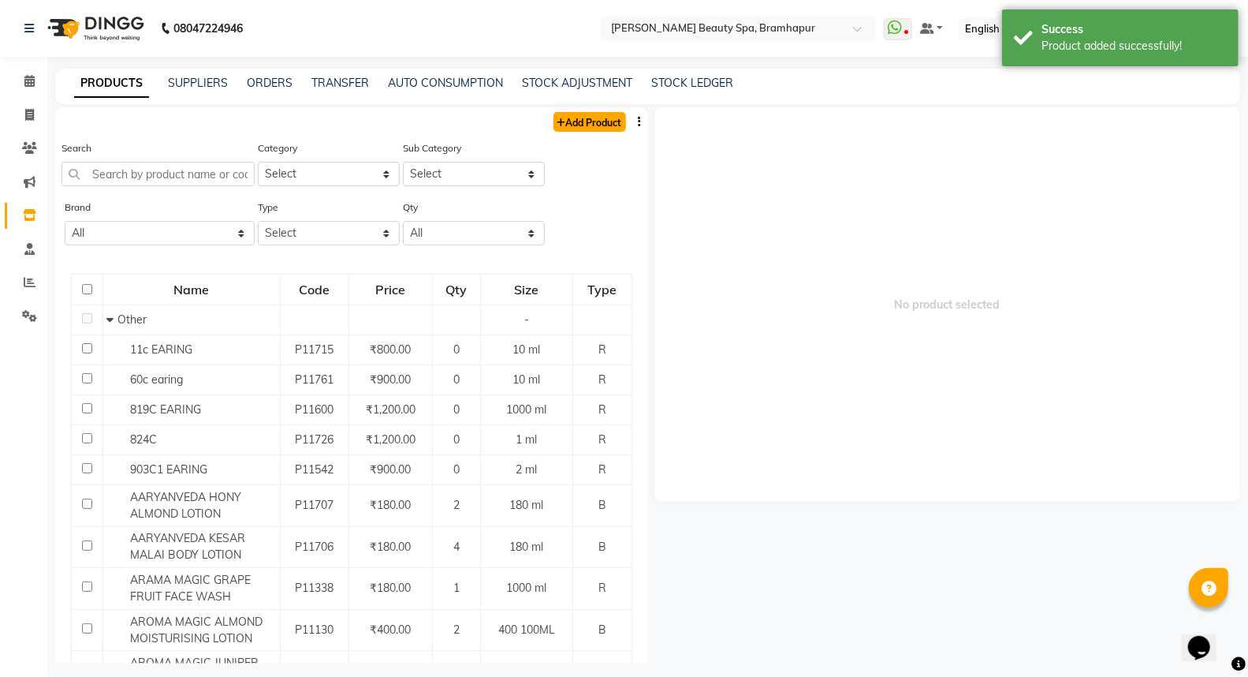
click at [568, 119] on link "Add Product" at bounding box center [590, 122] width 73 height 20
select select "true"
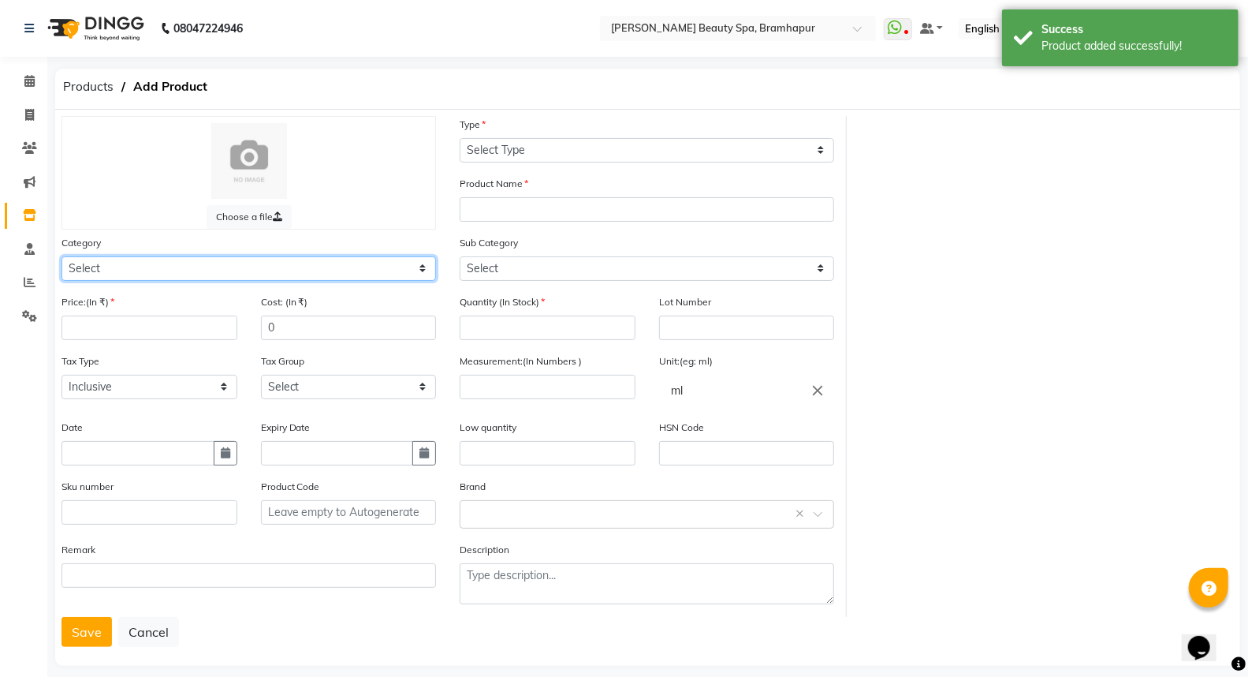
click at [179, 269] on select "Select Hair Skin Makeup Personal Care Appliances [PERSON_NAME] Waxing Disposabl…" at bounding box center [249, 268] width 375 height 24
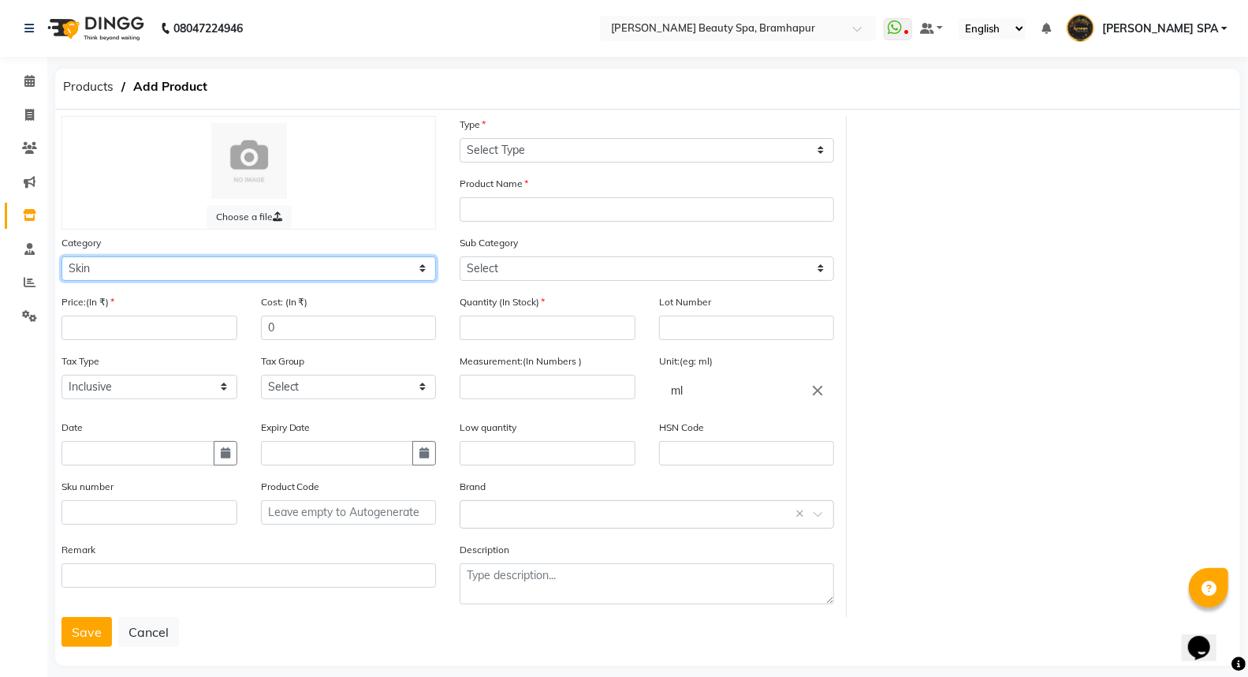
click at [62, 256] on select "Select Hair Skin Makeup Personal Care Appliances [PERSON_NAME] Waxing Disposabl…" at bounding box center [249, 268] width 375 height 24
click at [140, 267] on select "Select Hair Skin Makeup Personal Care Appliances [PERSON_NAME] Waxing Disposabl…" at bounding box center [249, 268] width 375 height 24
select select "1100"
click at [62, 256] on select "Select Hair Skin Makeup Personal Care Appliances [PERSON_NAME] Waxing Disposabl…" at bounding box center [249, 268] width 375 height 24
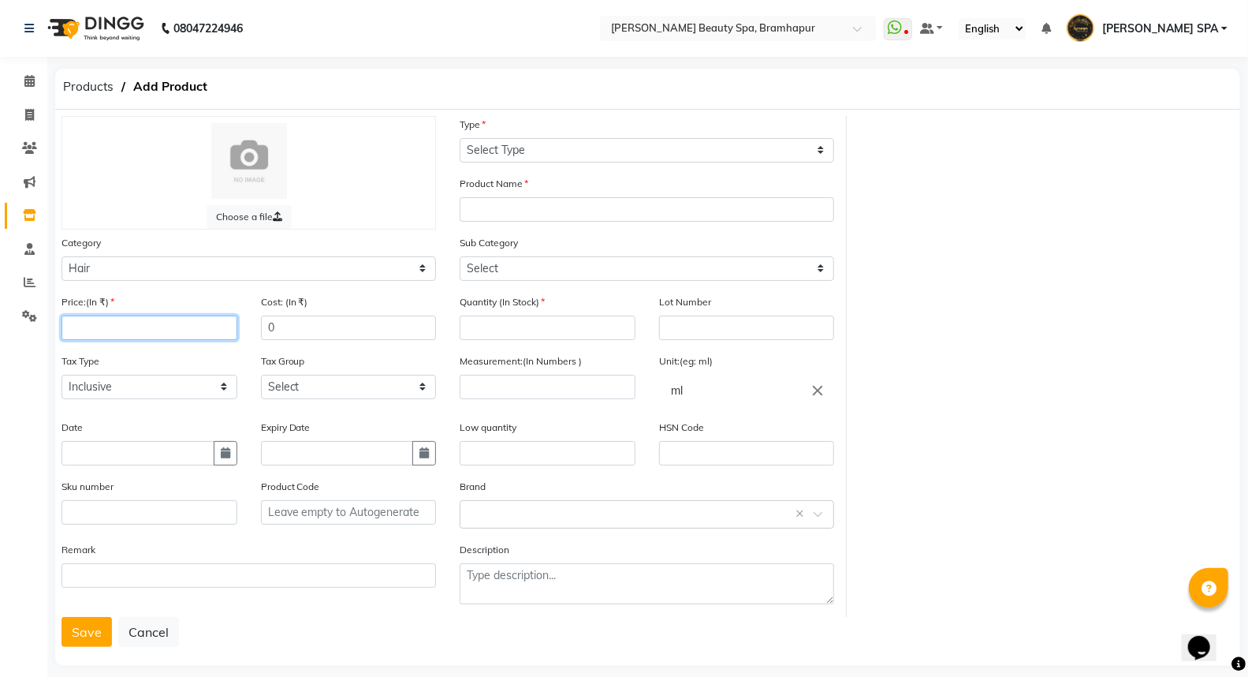
click at [129, 324] on input "number" at bounding box center [150, 327] width 176 height 24
type input "320"
click at [274, 334] on input "0" at bounding box center [349, 327] width 176 height 24
type input "320"
click at [151, 460] on input "text" at bounding box center [138, 453] width 153 height 24
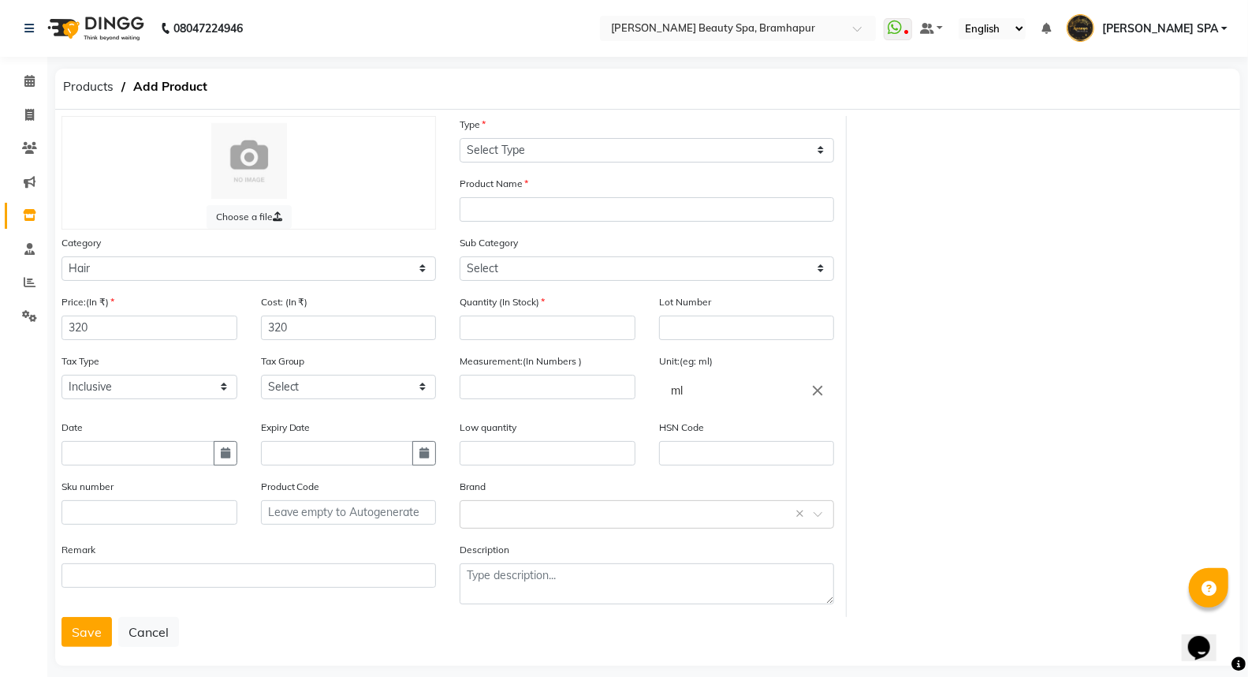
select select "9"
select select "2025"
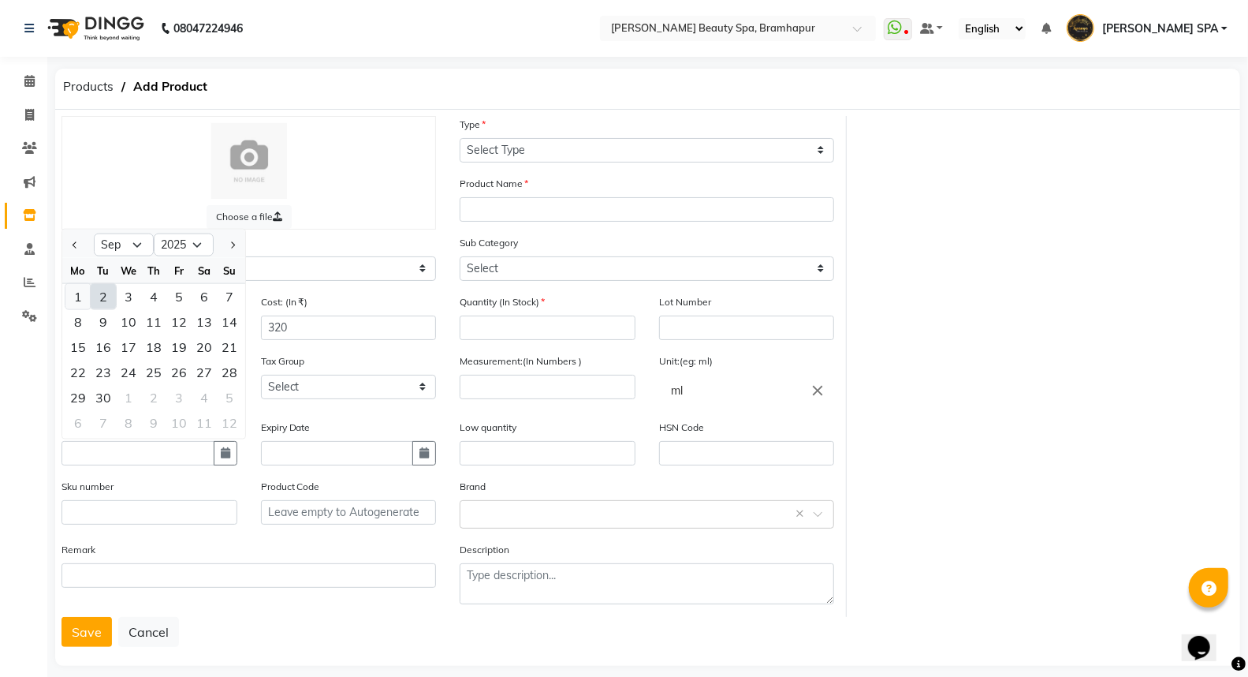
click at [73, 303] on div "1" at bounding box center [77, 295] width 25 height 25
type input "[DATE]"
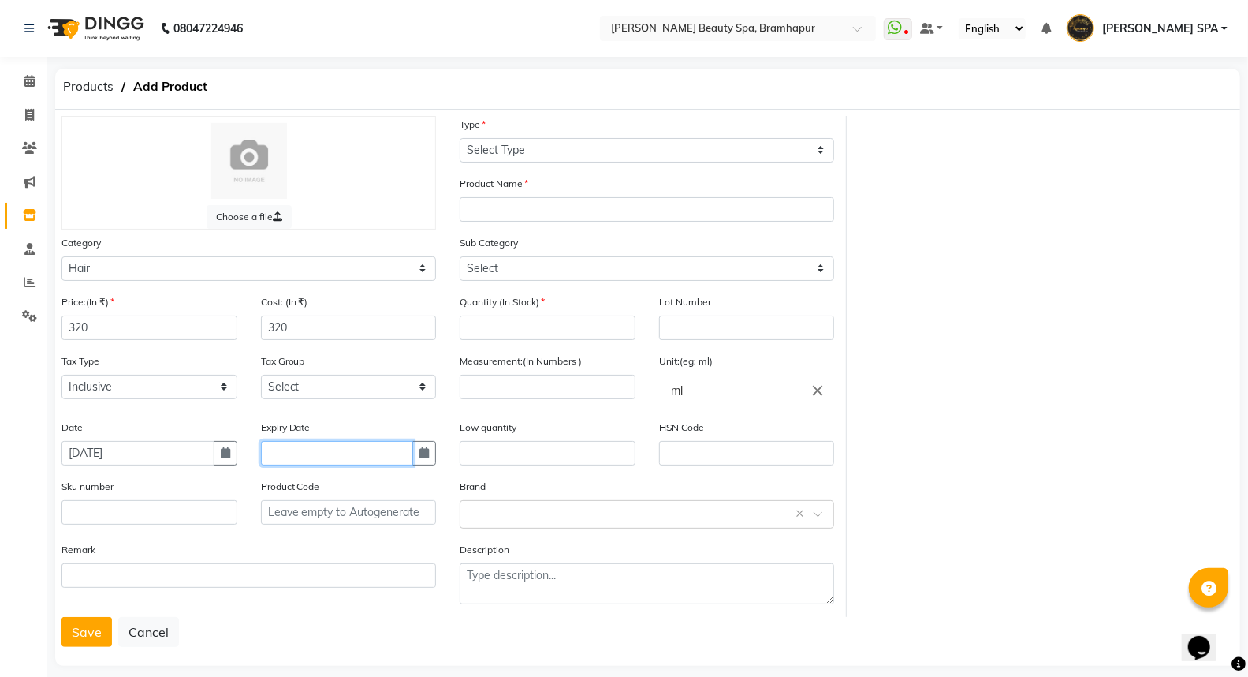
click at [336, 461] on input "text" at bounding box center [337, 453] width 153 height 24
select select "9"
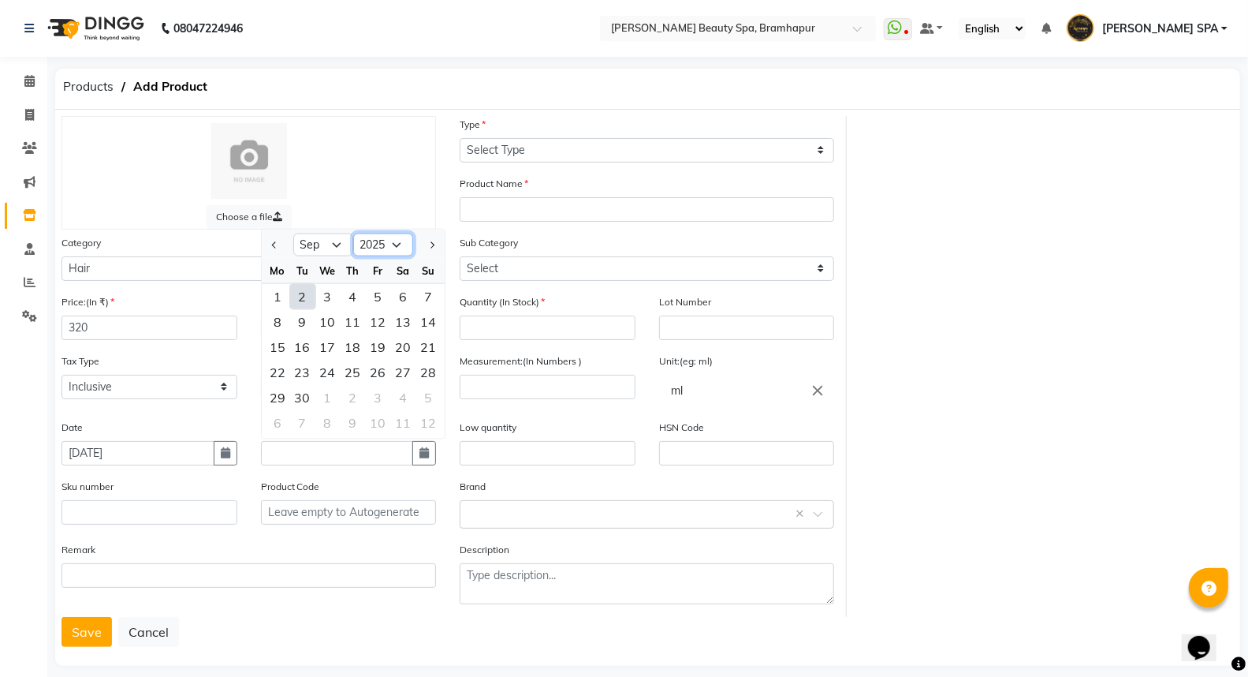
click at [372, 243] on select "2015 2016 2017 2018 2019 2020 2021 2022 2023 2024 2025 2026 2027 2028 2029 2030…" at bounding box center [383, 245] width 60 height 24
select select "2028"
click at [353, 233] on select "2015 2016 2017 2018 2019 2020 2021 2022 2023 2024 2025 2026 2027 2028 2029 2030…" at bounding box center [383, 245] width 60 height 24
click at [324, 243] on select "Jan Feb Mar Apr May Jun [DATE] Aug Sep Oct Nov Dec" at bounding box center [323, 245] width 60 height 24
select select "4"
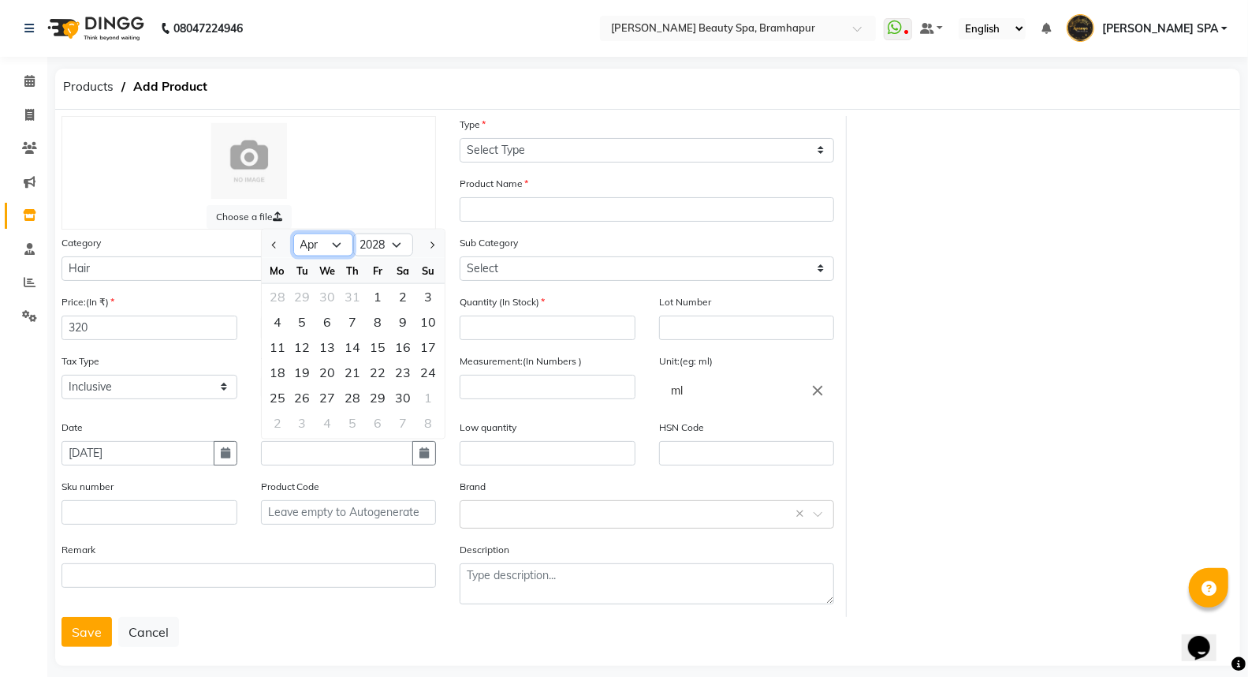
click at [293, 233] on select "Jan Feb Mar Apr May Jun [DATE] Aug Sep Oct Nov Dec" at bounding box center [323, 245] width 60 height 24
click at [412, 289] on div "1" at bounding box center [403, 295] width 25 height 25
type input "[DATE]"
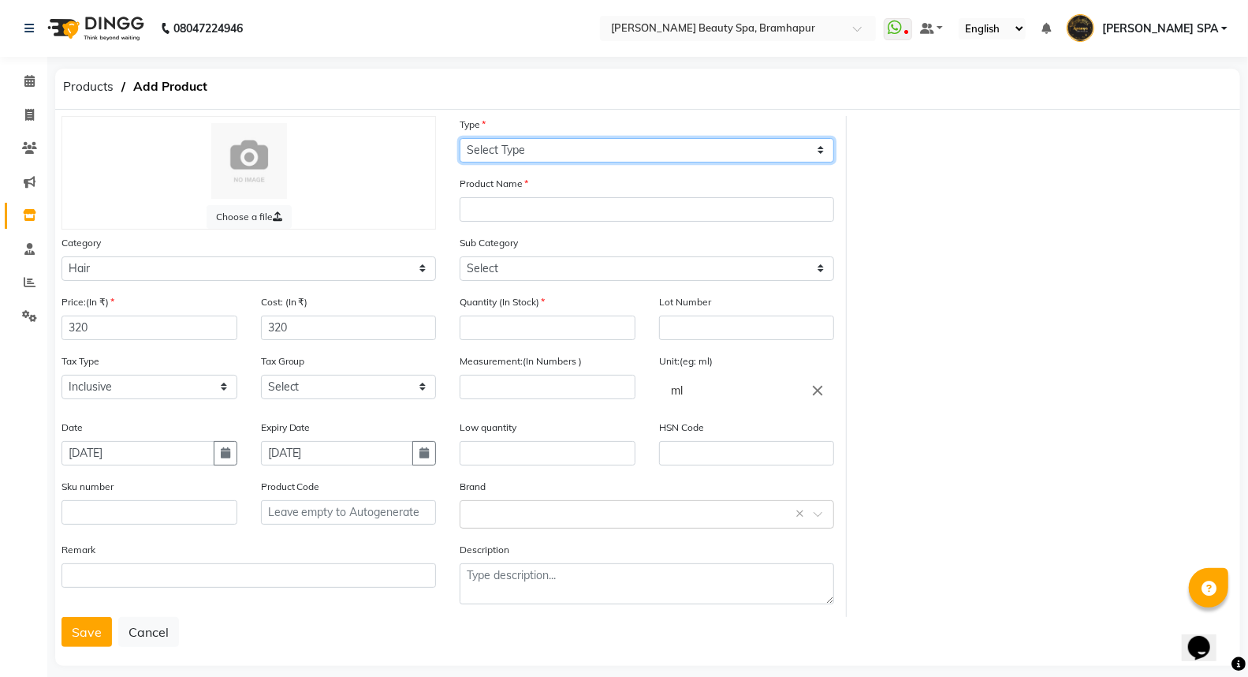
click at [497, 158] on select "Select Type Both Retail Consumable" at bounding box center [647, 150] width 375 height 24
select select "R"
click at [460, 138] on select "Select Type Both Retail Consumable" at bounding box center [647, 150] width 375 height 24
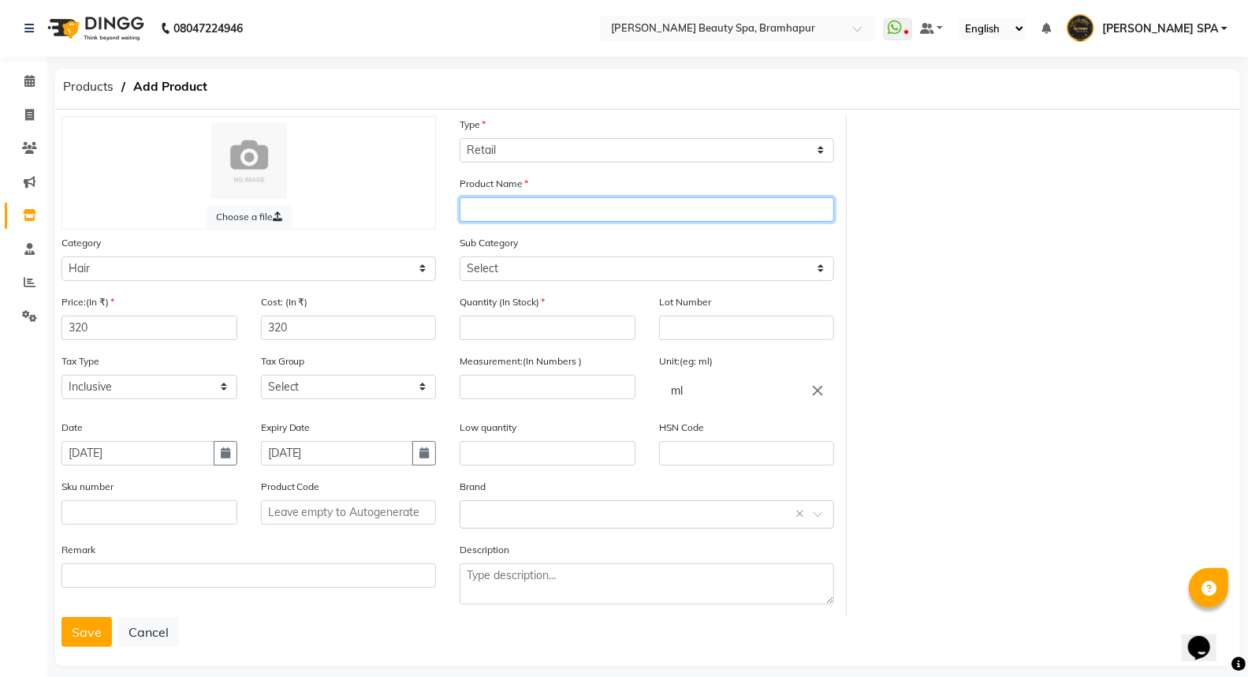
click at [468, 207] on input "text" at bounding box center [647, 209] width 375 height 24
type input "NASHI HAIR SERUM (RED)"
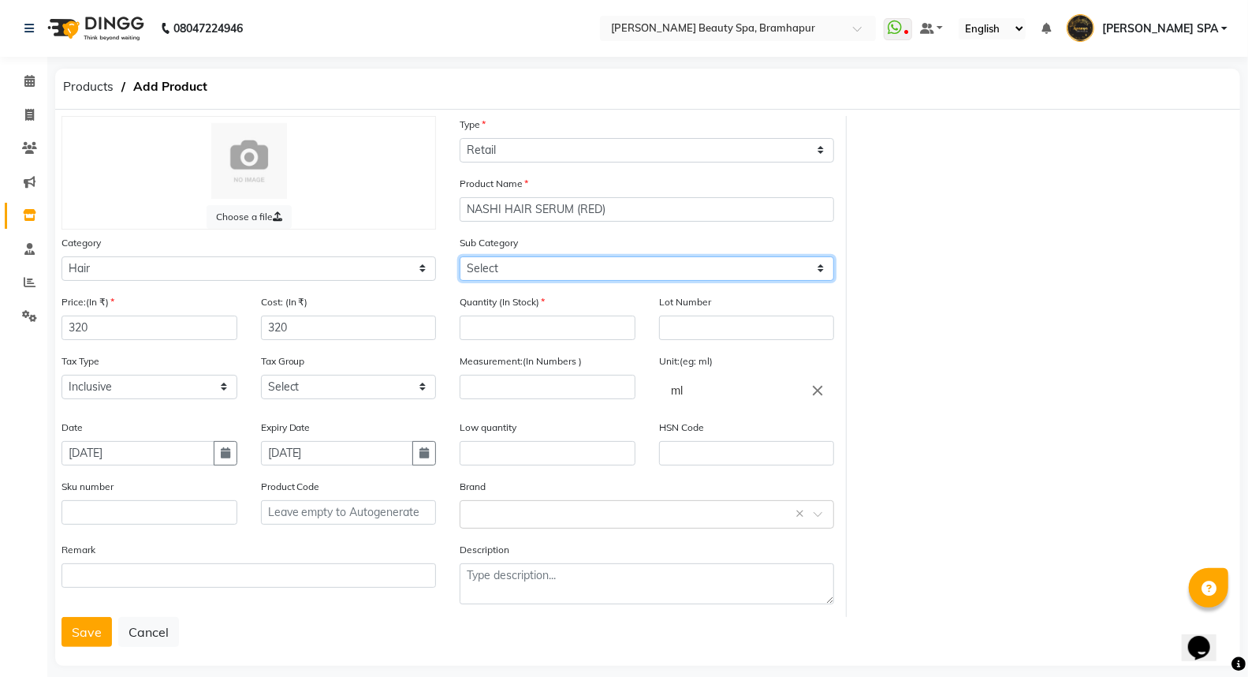
click at [580, 280] on select "Select Shampoo Conditioner Cream Mask Oil Serum Color Appliances Treatment Styl…" at bounding box center [647, 268] width 375 height 24
select select "1106"
click at [460, 256] on select "Select Shampoo Conditioner Cream Mask Oil Serum Color Appliances Treatment Styl…" at bounding box center [647, 268] width 375 height 24
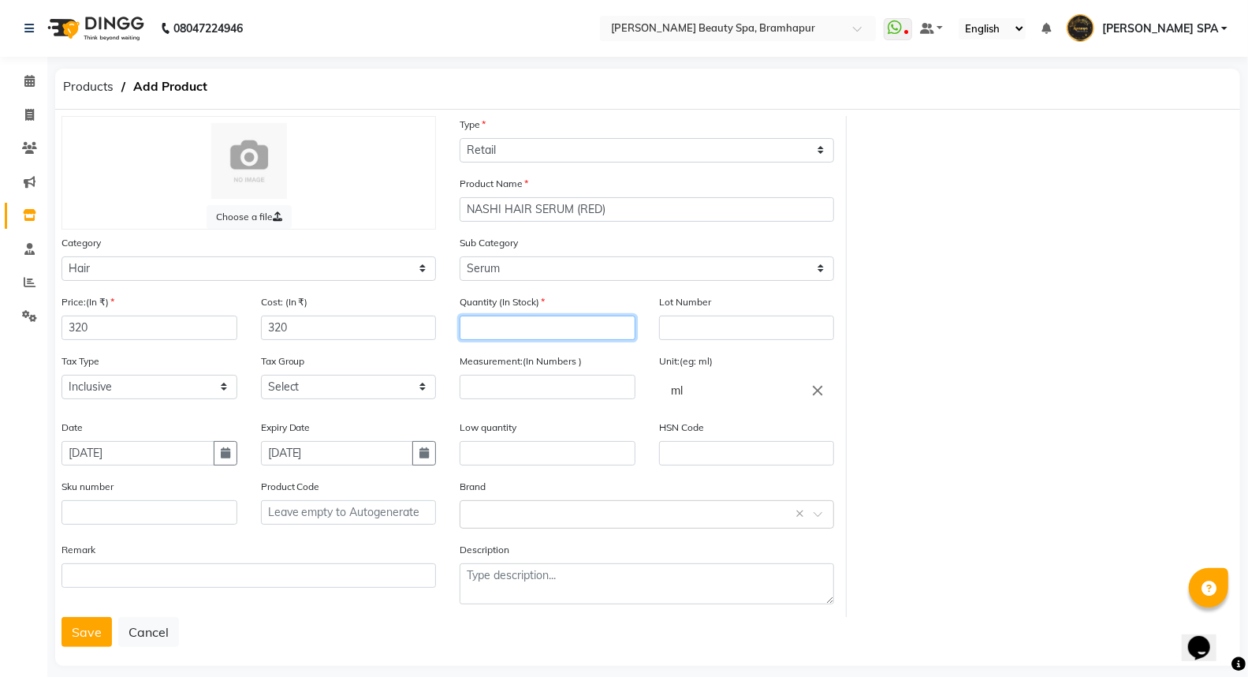
click at [513, 321] on input "number" at bounding box center [548, 327] width 176 height 24
type input "4"
click at [553, 382] on input "number" at bounding box center [548, 387] width 176 height 24
type input "100"
drag, startPoint x: 539, startPoint y: 459, endPoint x: 539, endPoint y: 468, distance: 9.5
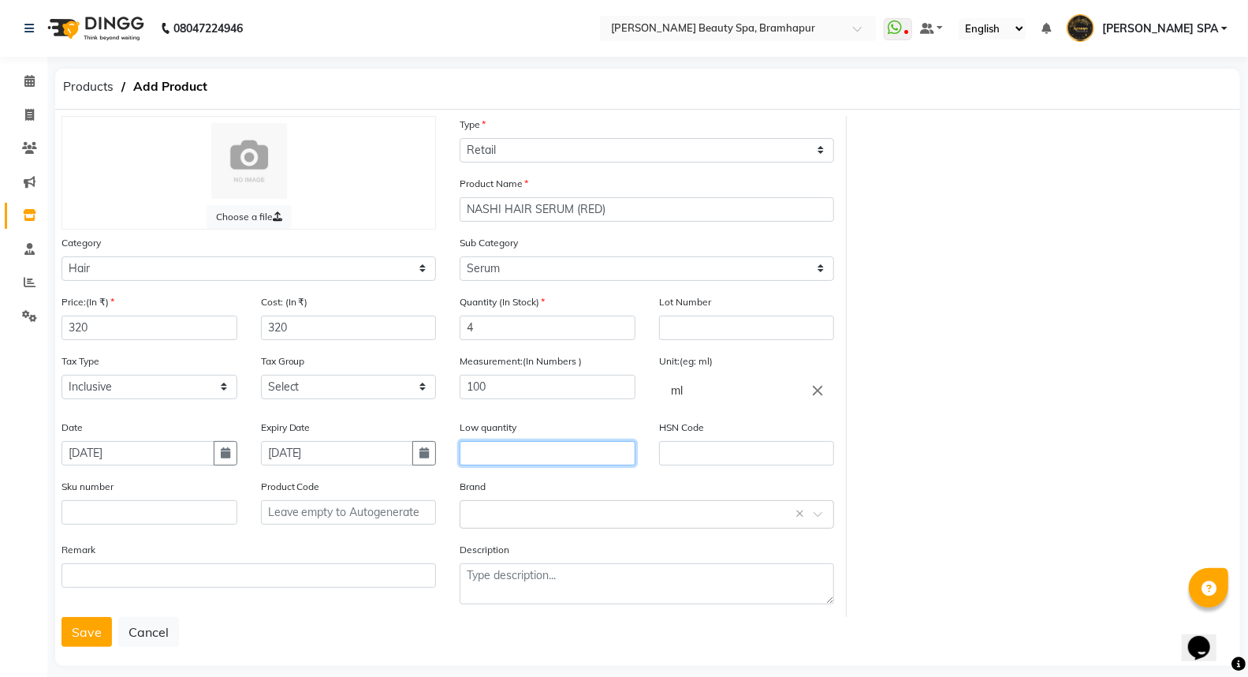
click at [539, 460] on input "text" at bounding box center [548, 453] width 176 height 24
type input "6"
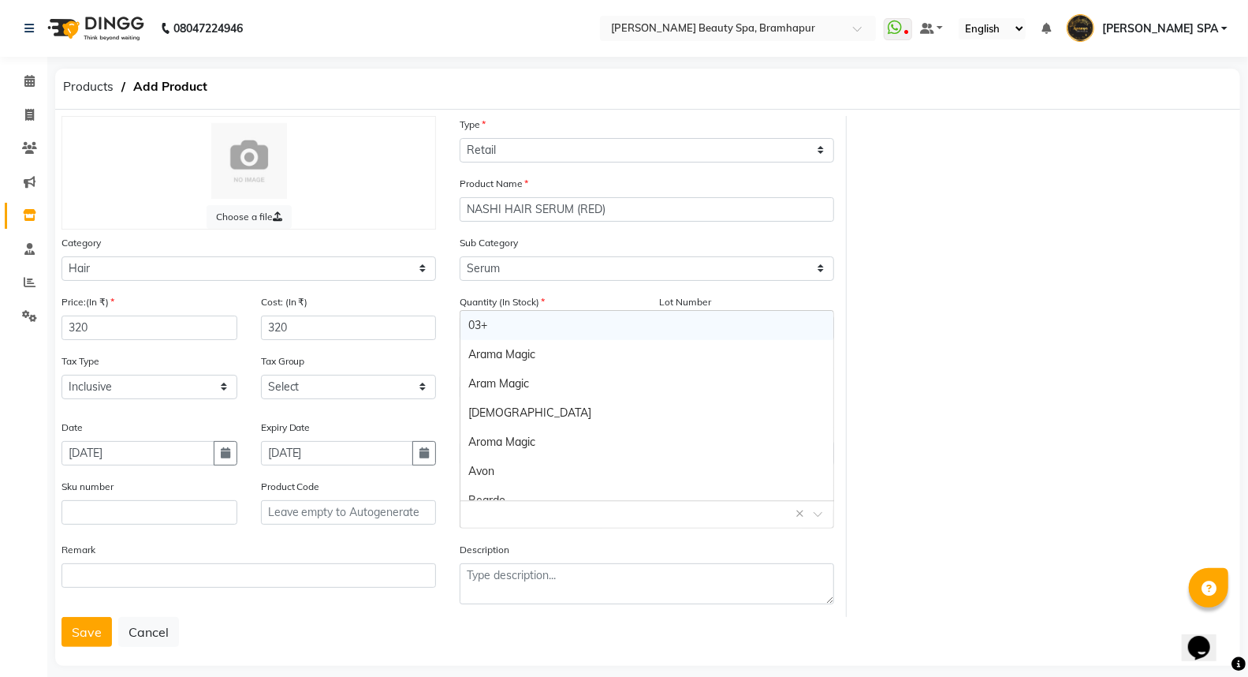
click at [532, 510] on input "text" at bounding box center [631, 513] width 326 height 17
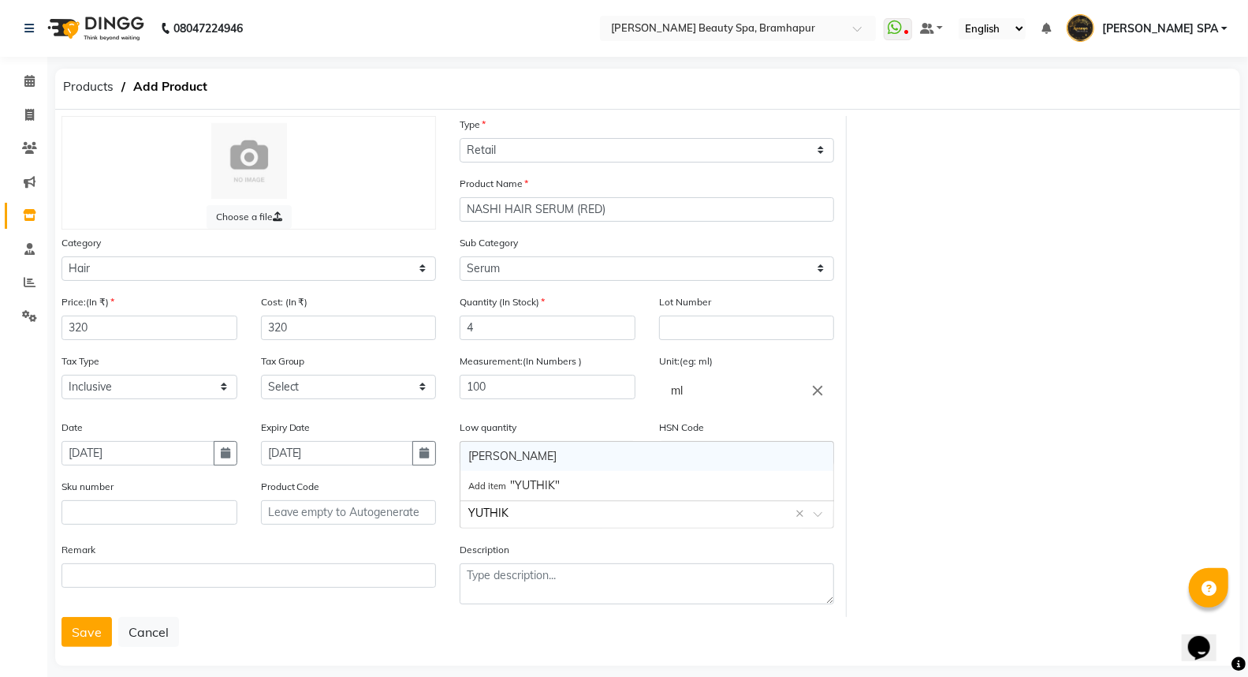
type input "[PERSON_NAME]"
click at [522, 483] on div "[PERSON_NAME]" at bounding box center [647, 485] width 373 height 29
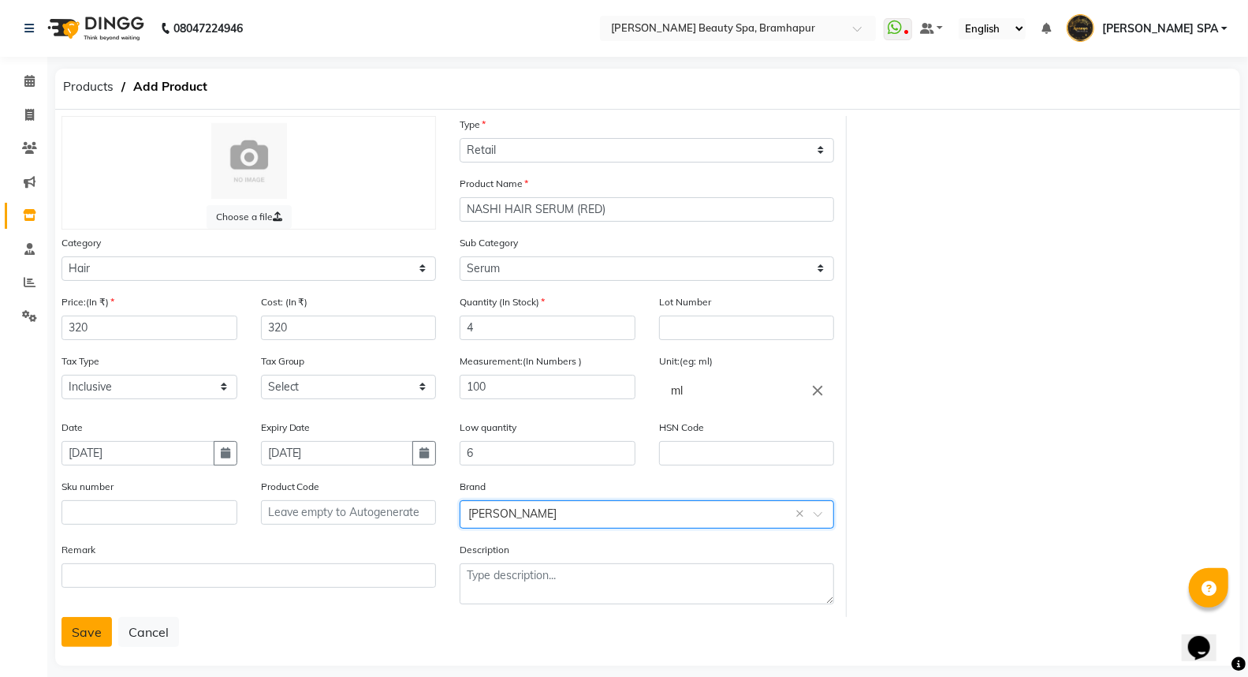
click at [91, 621] on button "Save" at bounding box center [87, 632] width 50 height 30
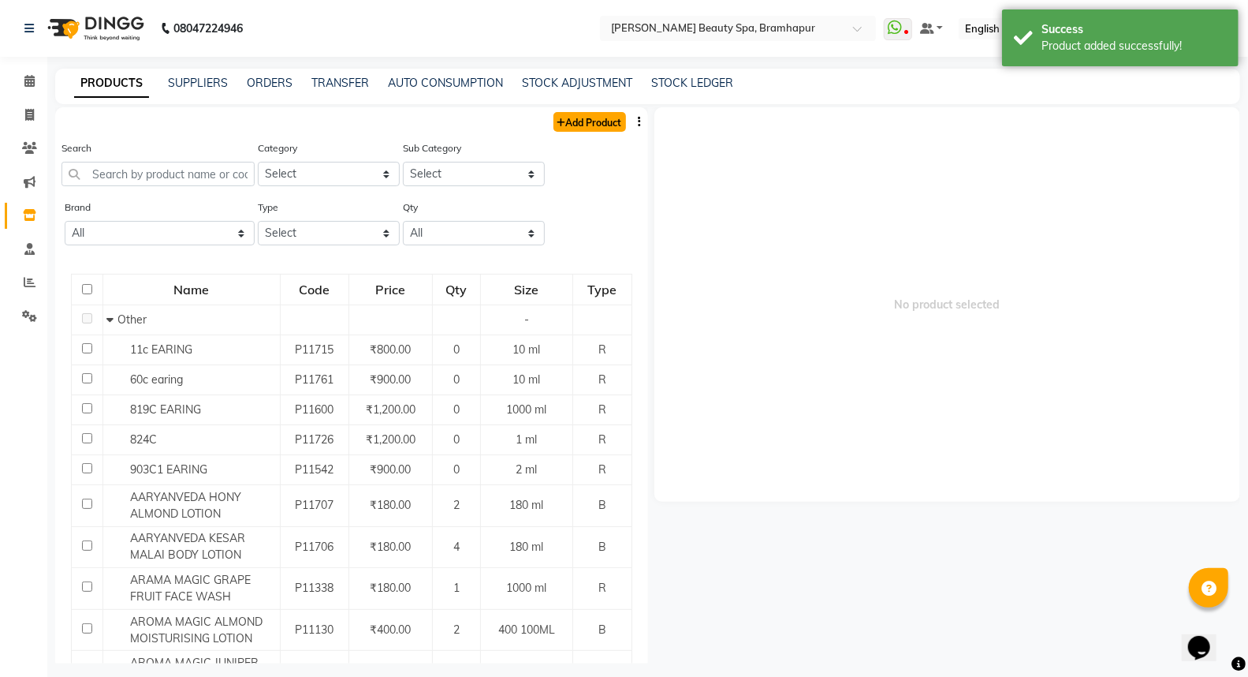
click at [586, 120] on link "Add Product" at bounding box center [590, 122] width 73 height 20
select select "true"
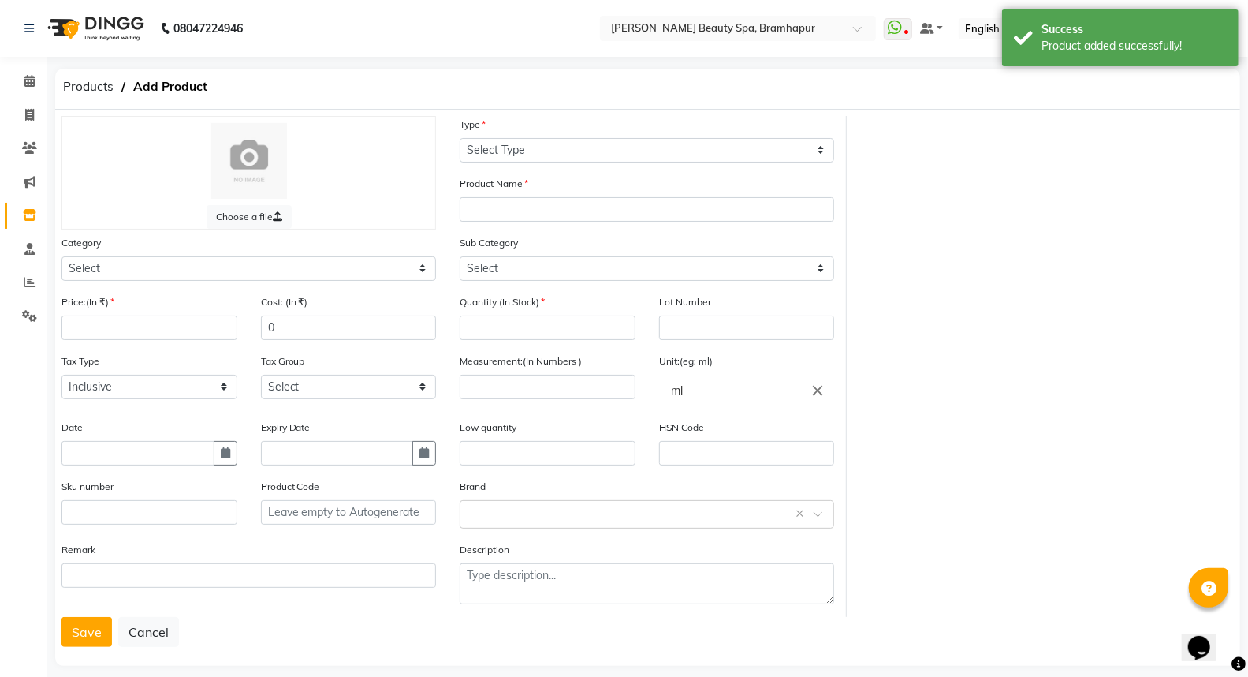
click at [124, 284] on div "Category Select Hair Skin Makeup Personal Care Appliances [PERSON_NAME] Waxing …" at bounding box center [249, 263] width 398 height 59
click at [121, 264] on select "Select Hair Skin Makeup Personal Care Appliances [PERSON_NAME] Waxing Disposabl…" at bounding box center [249, 268] width 375 height 24
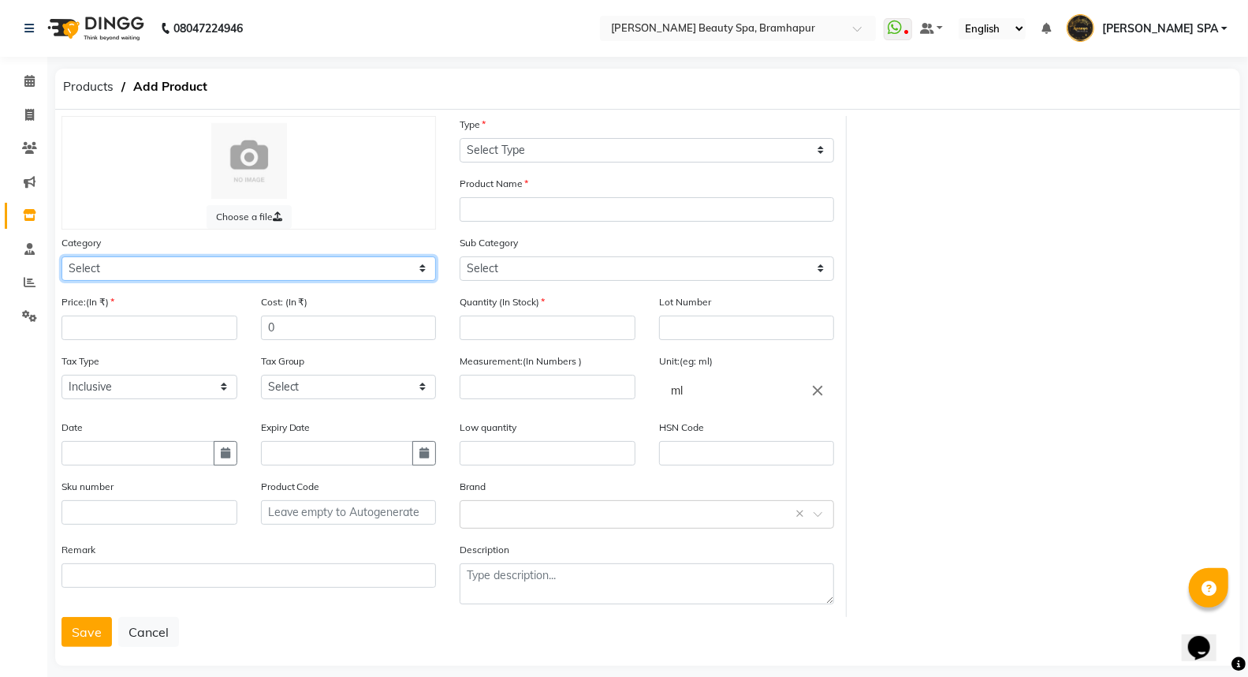
select select "1100"
click at [62, 256] on select "Select Hair Skin Makeup Personal Care Appliances [PERSON_NAME] Waxing Disposabl…" at bounding box center [249, 268] width 375 height 24
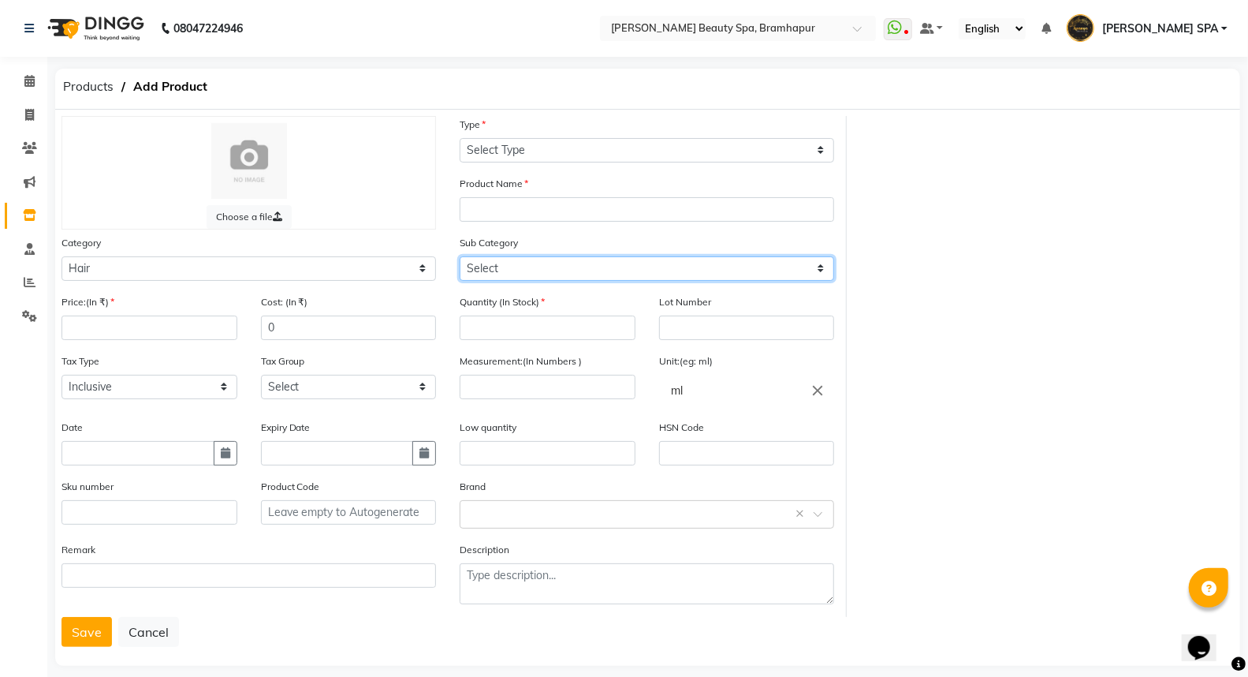
click at [509, 267] on select "Select Shampoo Conditioner Cream Mask Oil Serum Color Appliances Treatment Styl…" at bounding box center [647, 268] width 375 height 24
click at [460, 256] on select "Select Shampoo Conditioner Cream Mask Oil Serum Color Appliances Treatment Styl…" at bounding box center [647, 268] width 375 height 24
click at [505, 271] on select "Select Shampoo Conditioner Cream Mask Oil Serum Color Appliances Treatment Styl…" at bounding box center [647, 268] width 375 height 24
select select "1109"
click at [460, 256] on select "Select Shampoo Conditioner Cream Mask Oil Serum Color Appliances Treatment Styl…" at bounding box center [647, 268] width 375 height 24
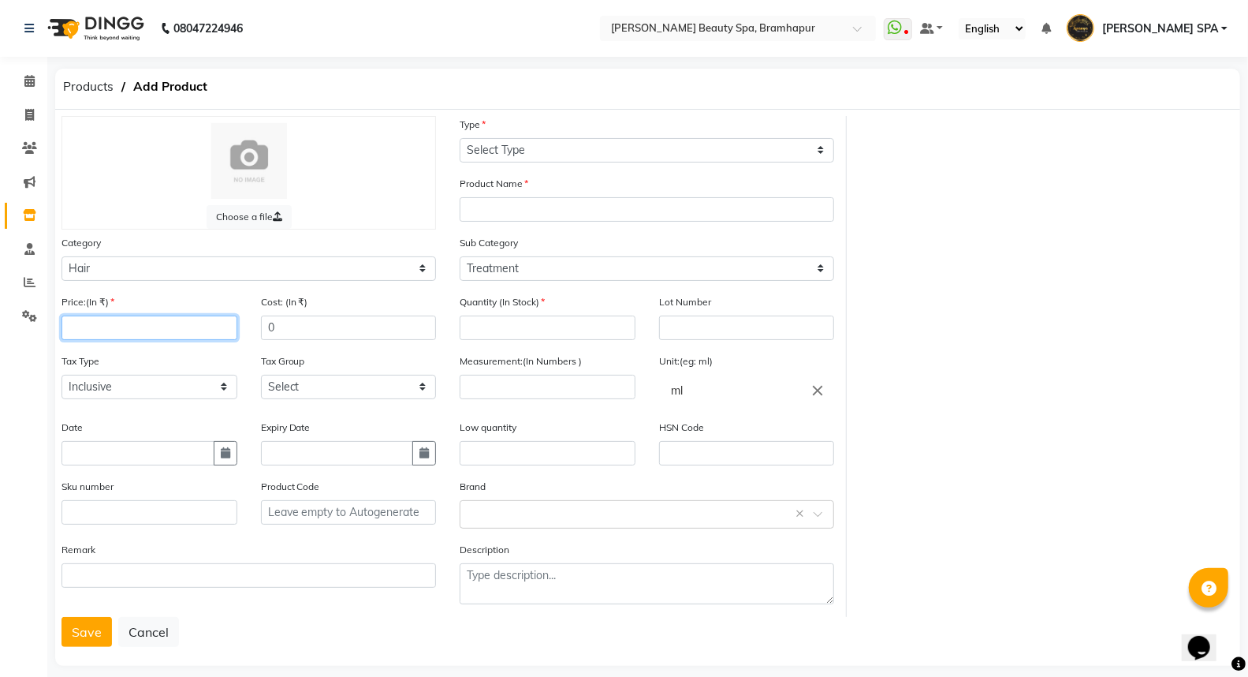
click at [116, 327] on input "number" at bounding box center [150, 327] width 176 height 24
type input "1099"
click at [293, 320] on input "0" at bounding box center [349, 327] width 176 height 24
type input "1099"
click at [118, 452] on input "text" at bounding box center [138, 453] width 153 height 24
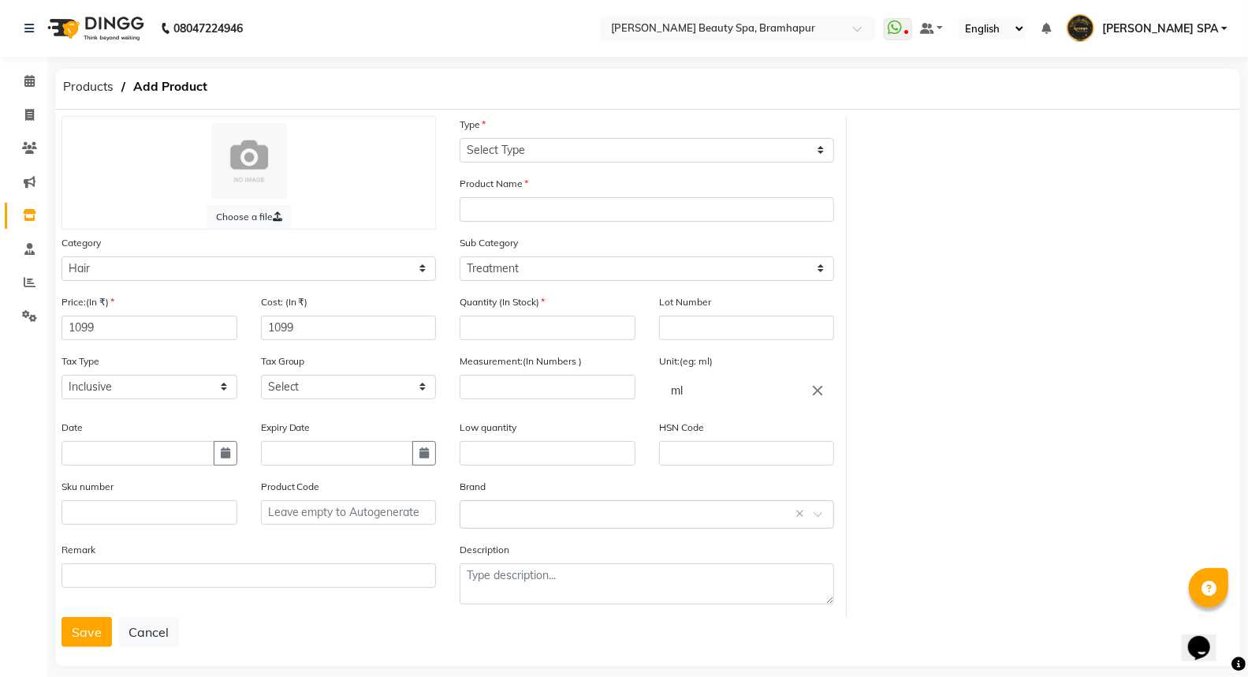
select select "9"
select select "2025"
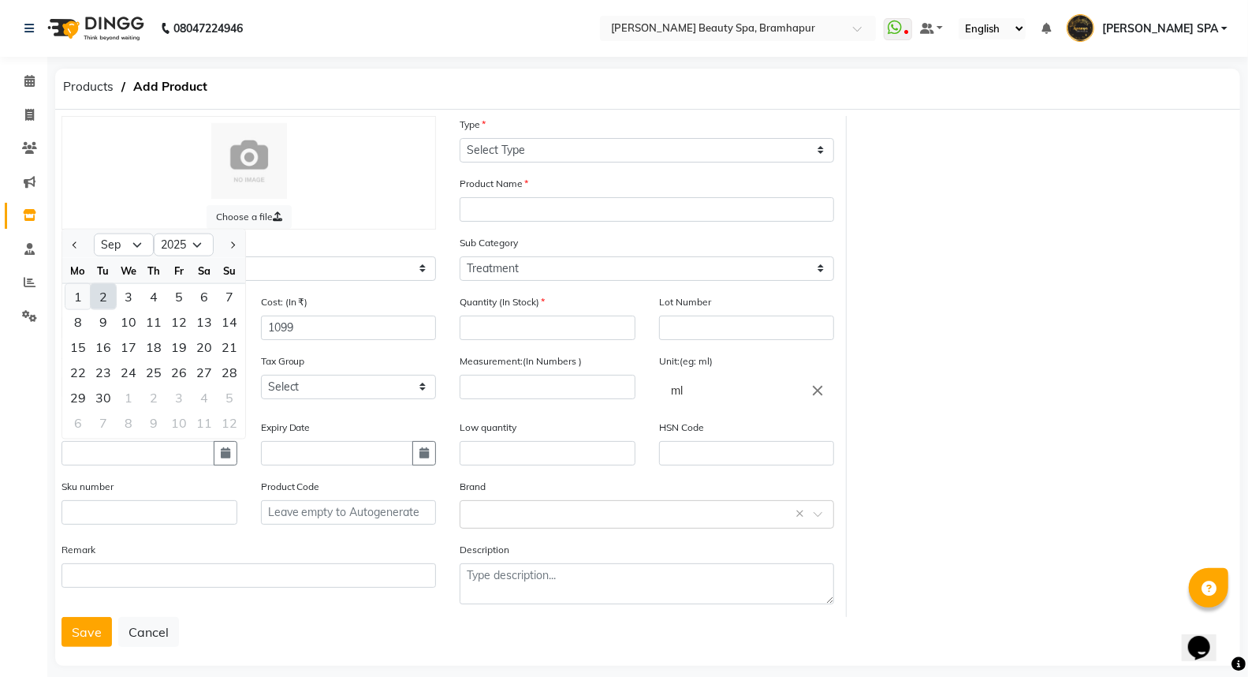
click at [80, 294] on div "1" at bounding box center [77, 295] width 25 height 25
type input "[DATE]"
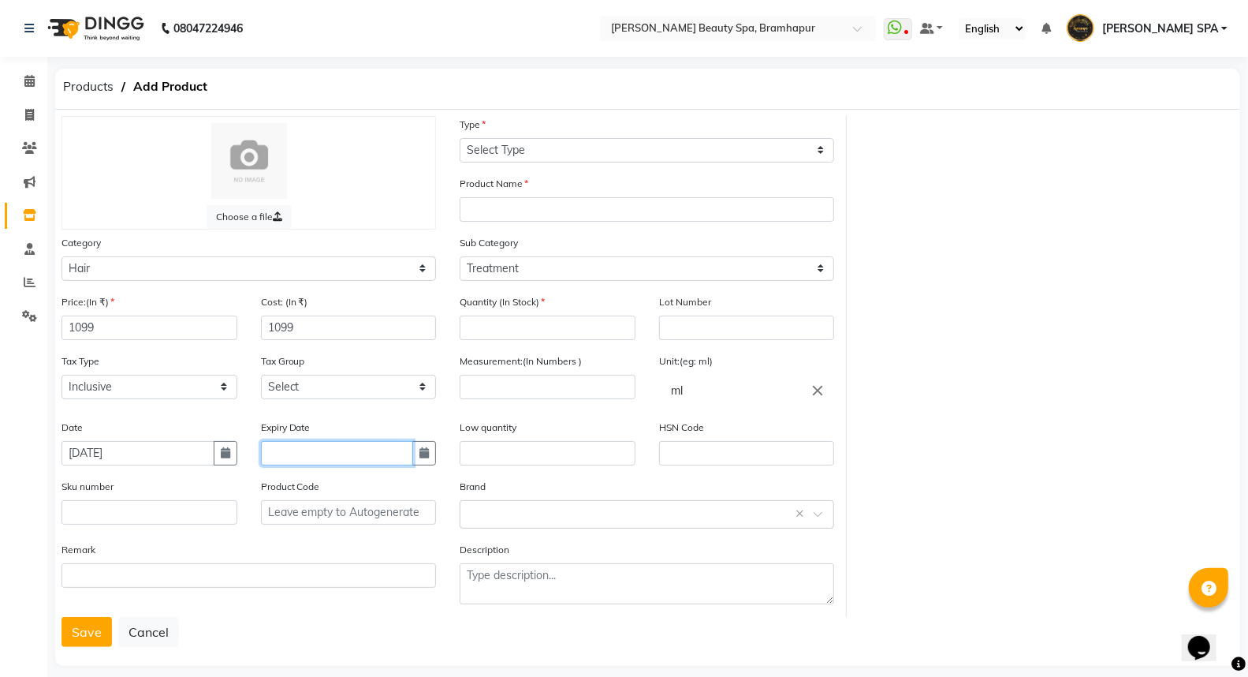
drag, startPoint x: 293, startPoint y: 448, endPoint x: 293, endPoint y: 462, distance: 14.2
click at [293, 450] on input "text" at bounding box center [337, 453] width 153 height 24
select select "9"
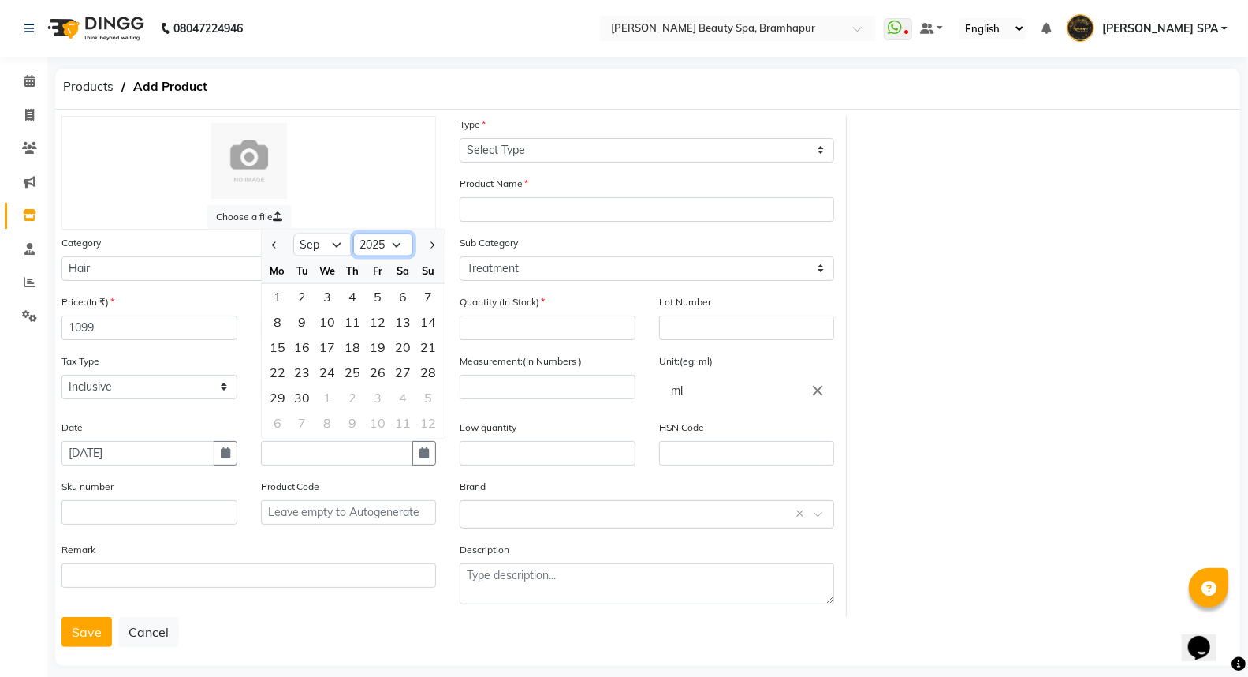
click at [366, 241] on select "2015 2016 2017 2018 2019 2020 2021 2022 2023 2024 2025 2026 2027 2028 2029 2030…" at bounding box center [383, 245] width 60 height 24
select select "2027"
click at [353, 233] on select "2015 2016 2017 2018 2019 2020 2021 2022 2023 2024 2025 2026 2027 2028 2029 2030…" at bounding box center [383, 245] width 60 height 24
click at [329, 244] on select "Jan Feb Mar Apr May Jun [DATE] Aug Sep Oct Nov Dec" at bounding box center [323, 245] width 60 height 24
select select "4"
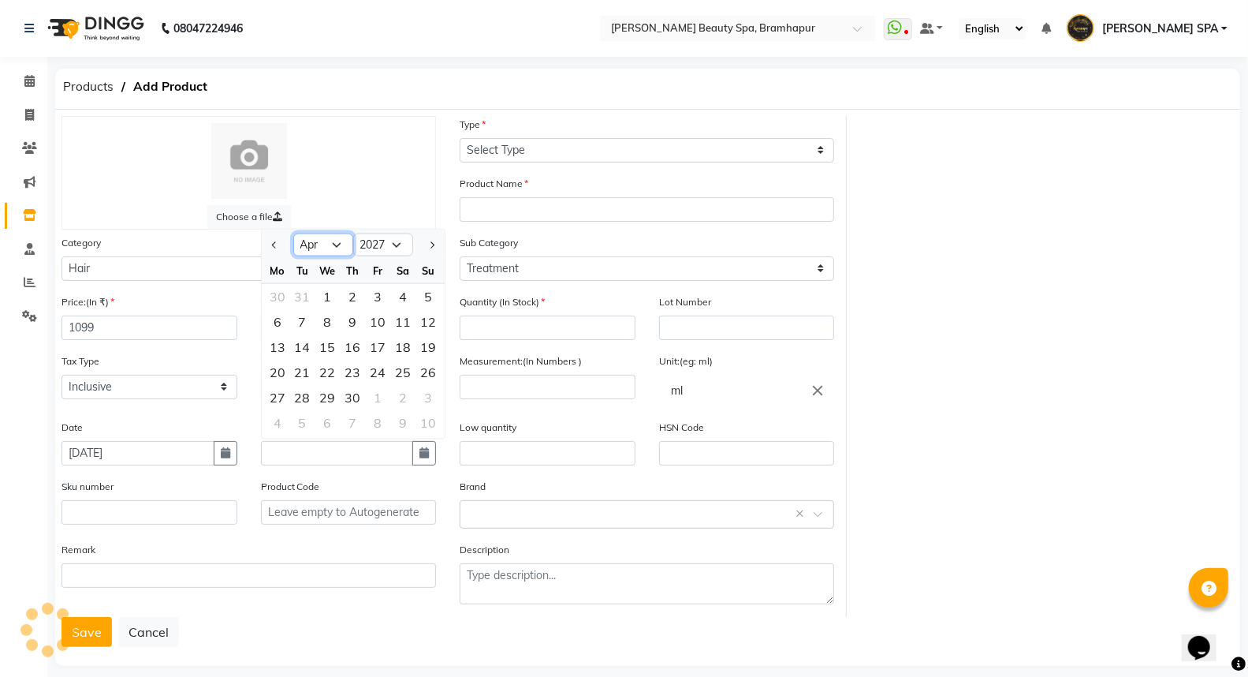
click at [293, 233] on select "Jan Feb Mar Apr May Jun [DATE] Aug Sep Oct Nov Dec" at bounding box center [323, 245] width 60 height 24
click at [352, 294] on div "1" at bounding box center [353, 295] width 25 height 25
type input "[DATE]"
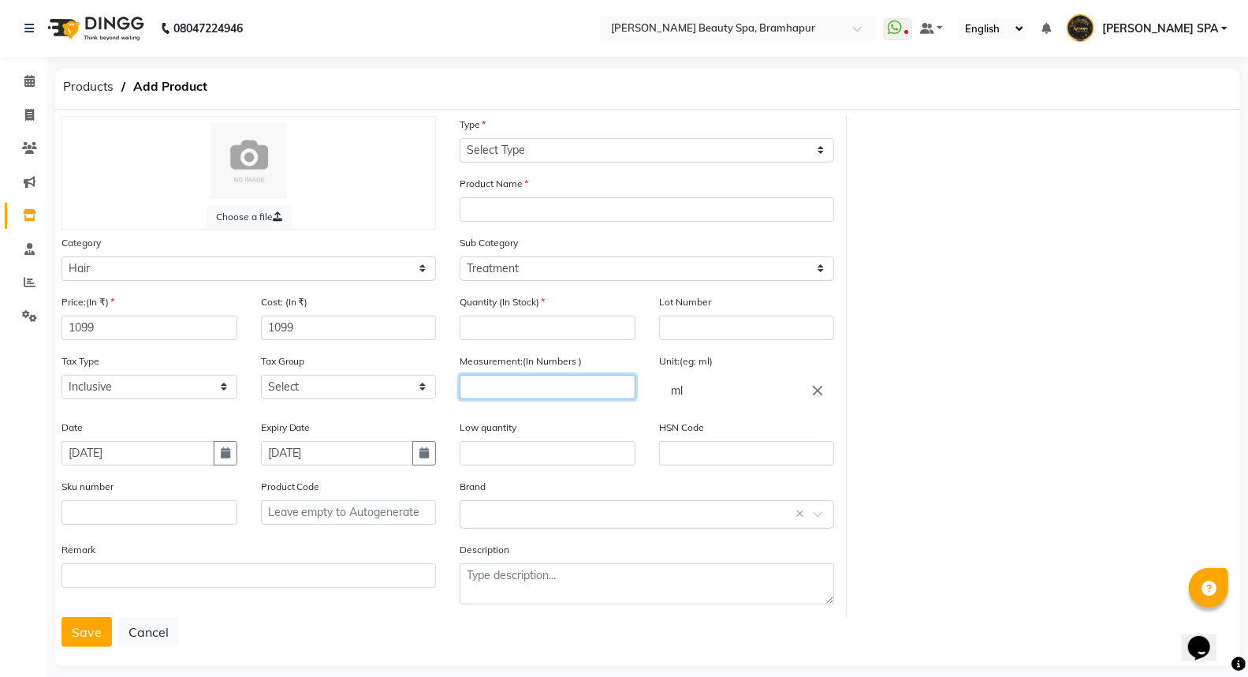
click at [501, 382] on input "number" at bounding box center [548, 387] width 176 height 24
type input "100"
click at [509, 332] on input "number" at bounding box center [548, 327] width 176 height 24
type input "1"
click at [483, 456] on input "text" at bounding box center [548, 453] width 176 height 24
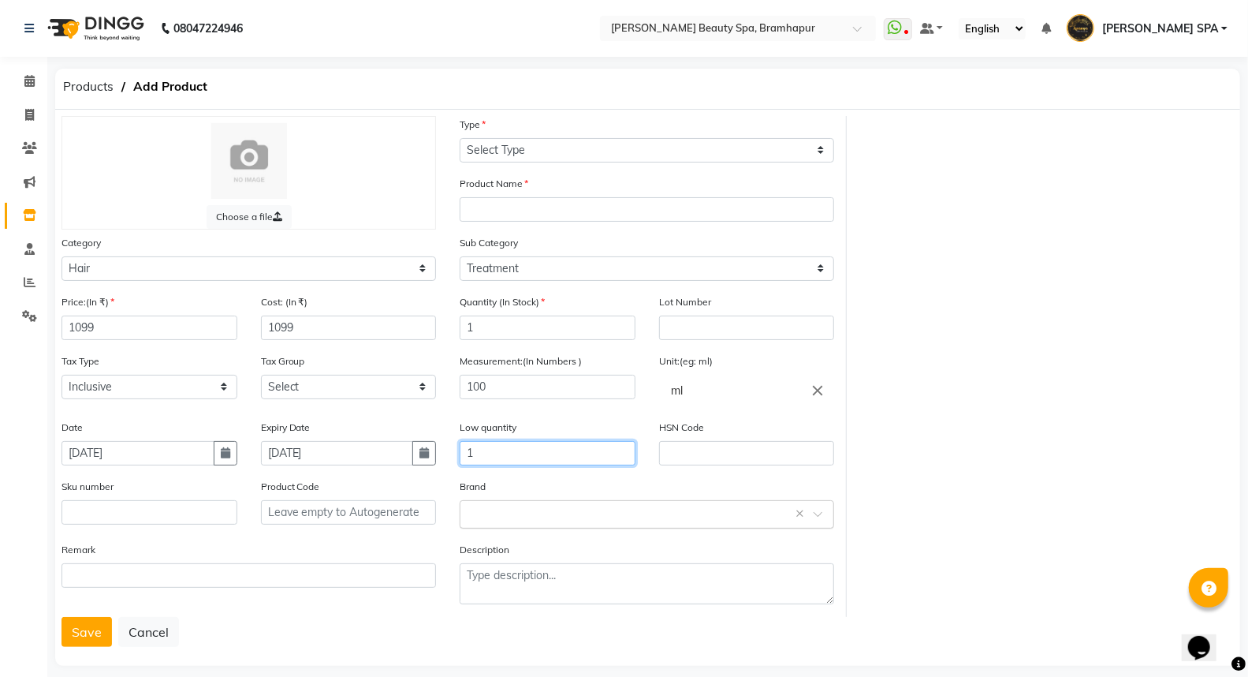
type input "1"
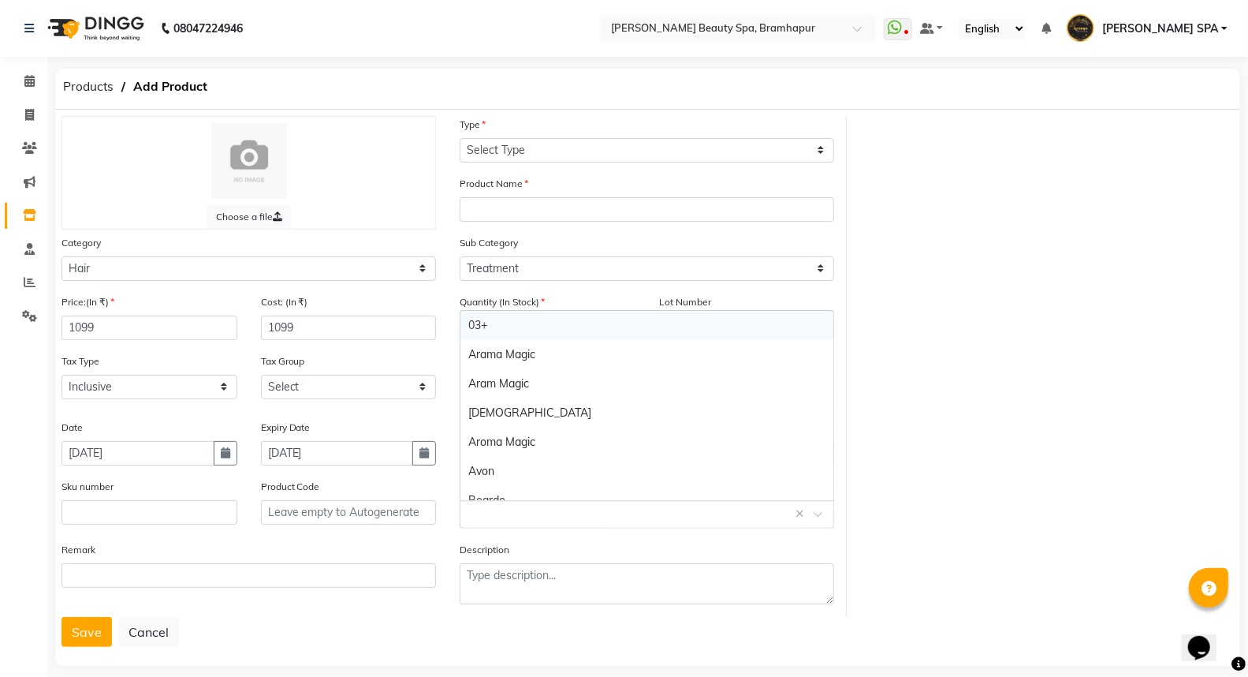
click at [479, 517] on input "text" at bounding box center [631, 513] width 326 height 17
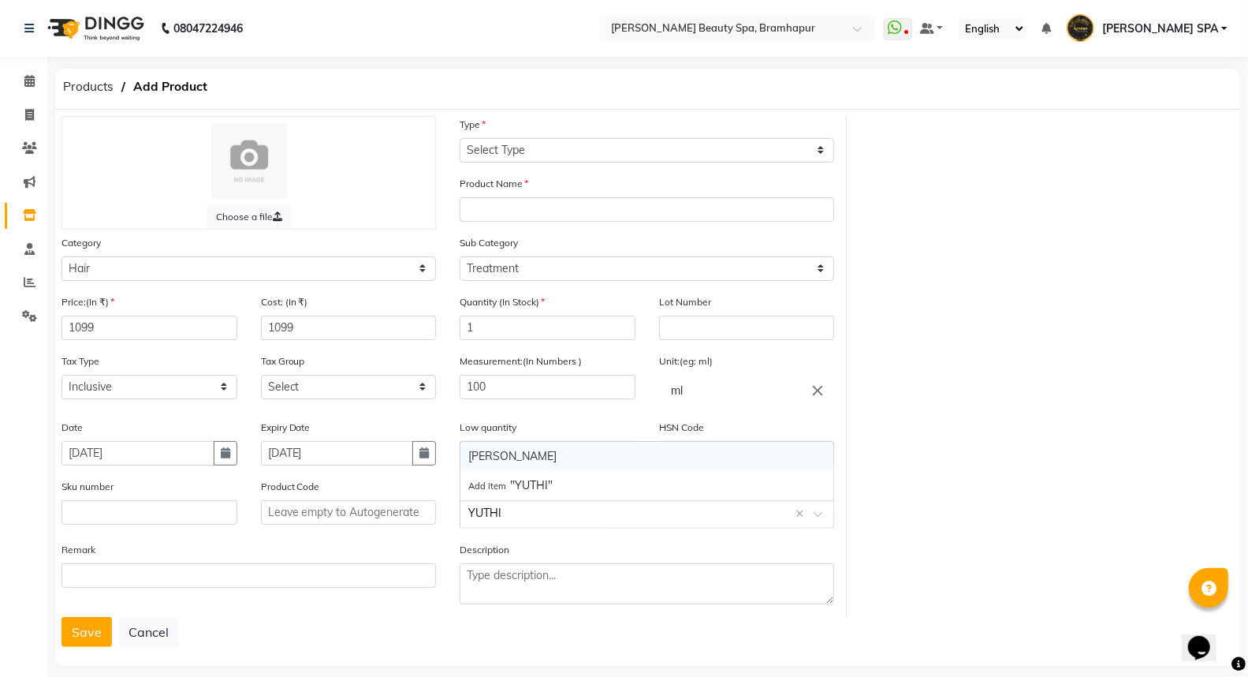
type input "YUTHIK"
click at [517, 458] on div "[PERSON_NAME]" at bounding box center [647, 456] width 373 height 29
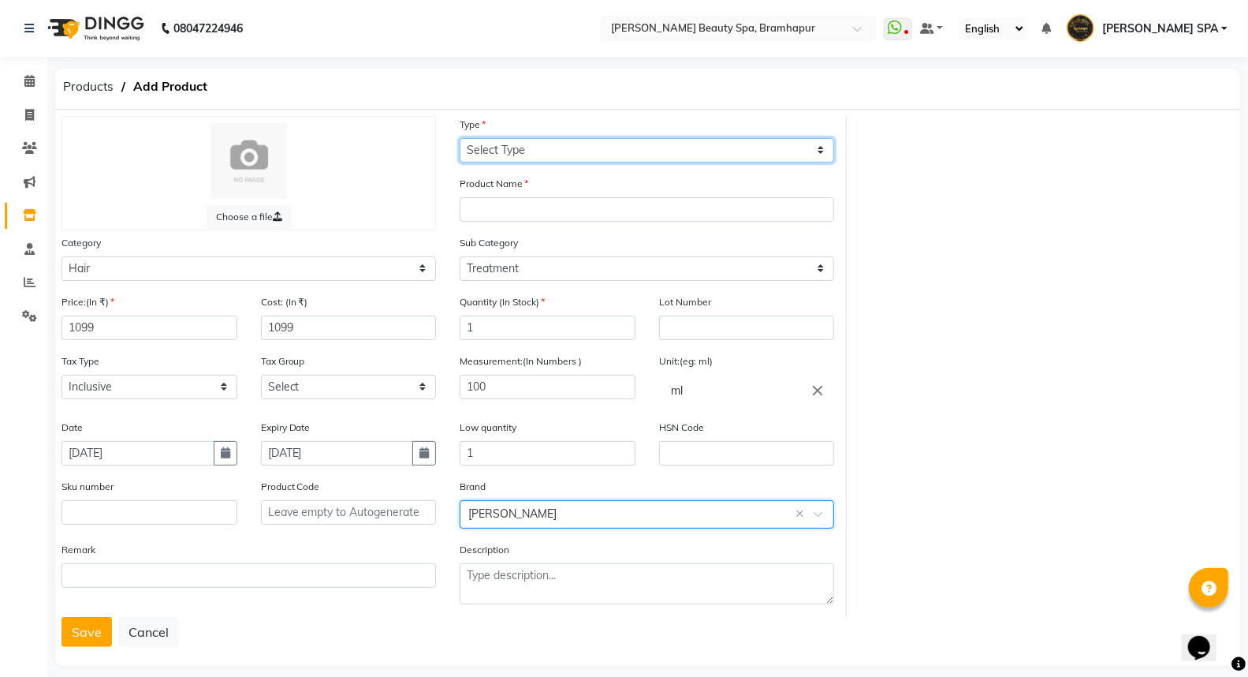
click at [516, 153] on select "Select Type Both Retail Consumable" at bounding box center [647, 150] width 375 height 24
select select "B"
click at [460, 138] on select "Select Type Both Retail Consumable" at bounding box center [647, 150] width 375 height 24
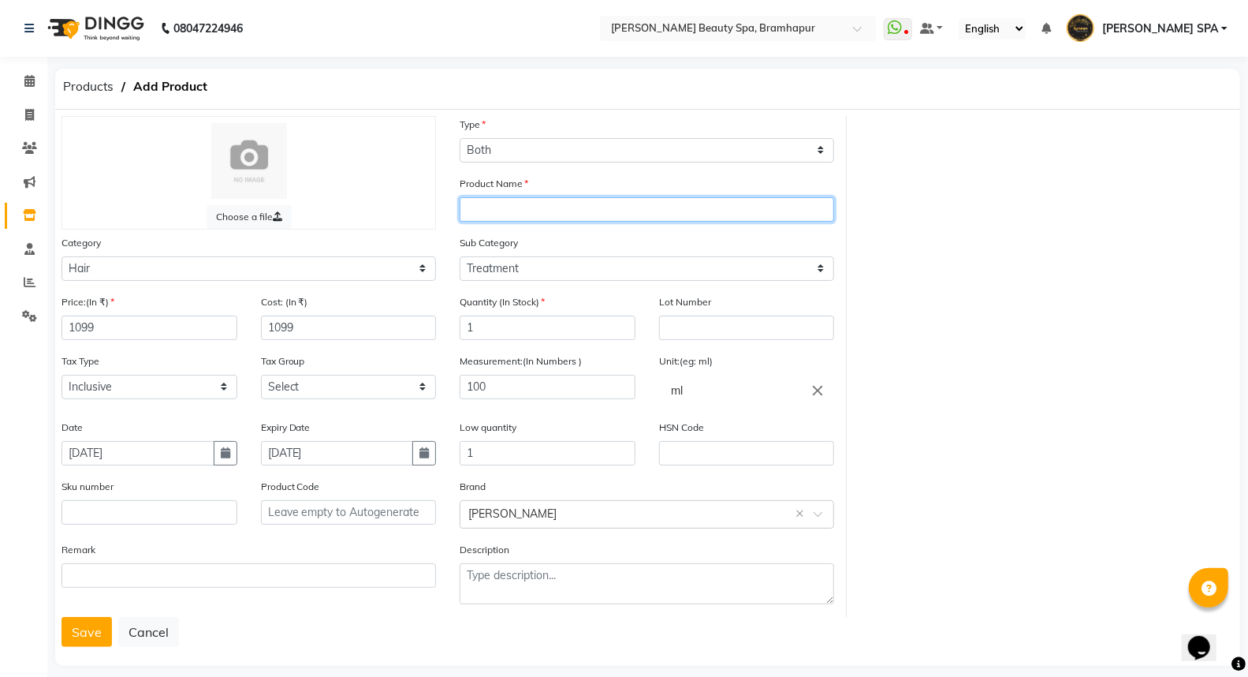
click at [511, 207] on input "text" at bounding box center [647, 209] width 375 height 24
type input "[PERSON_NAME] OIL TREATMENT"
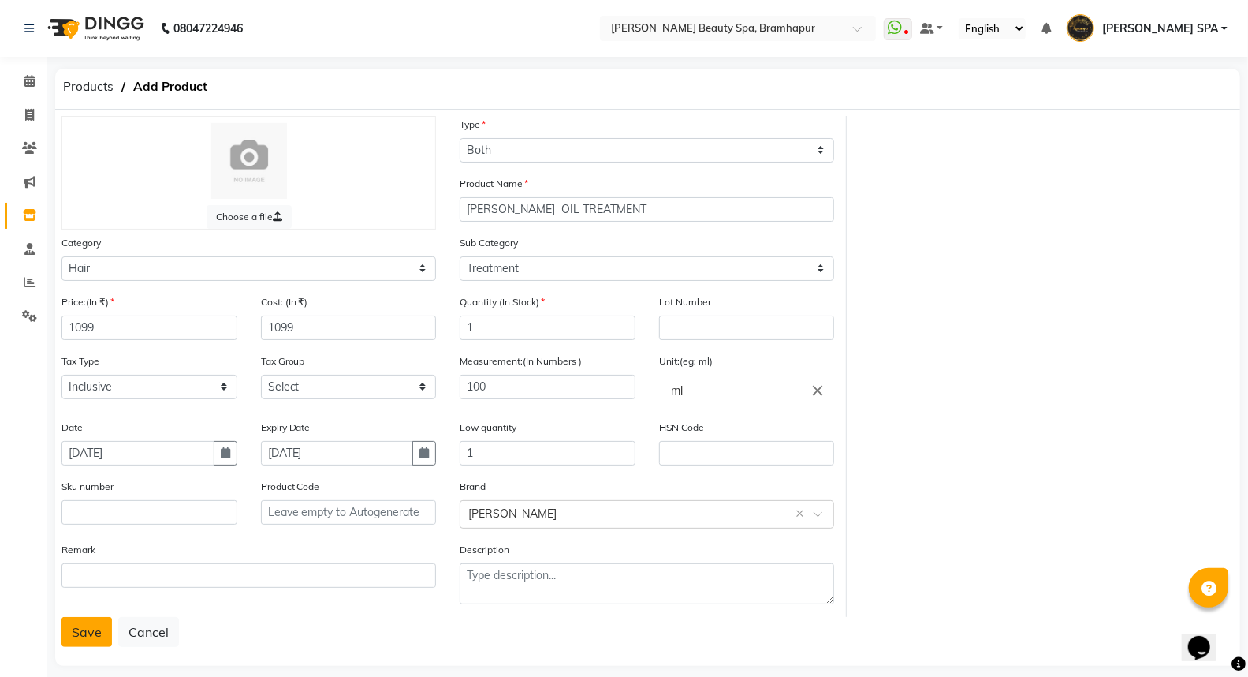
click at [87, 633] on button "Save" at bounding box center [87, 632] width 50 height 30
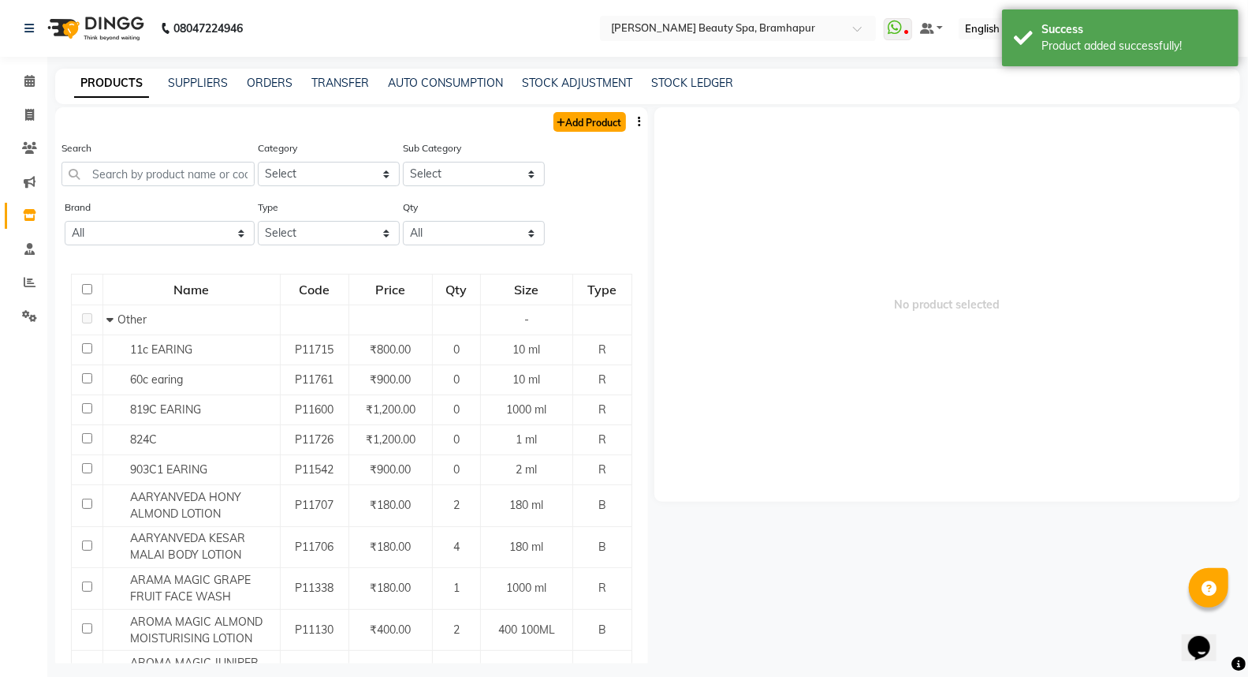
click at [595, 129] on link "Add Product" at bounding box center [590, 122] width 73 height 20
select select "true"
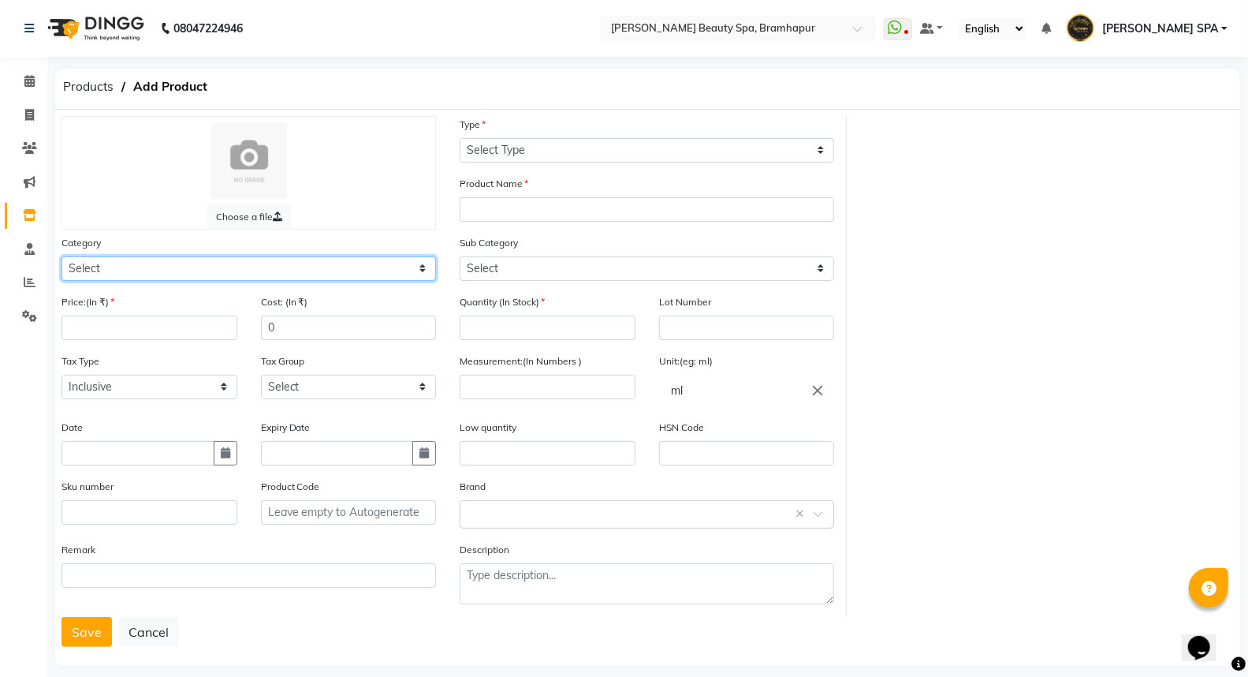
click at [237, 267] on select "Select Hair Skin Makeup Personal Care Appliances [PERSON_NAME] Waxing Disposabl…" at bounding box center [249, 268] width 375 height 24
select select "1100"
click at [62, 256] on select "Select Hair Skin Makeup Personal Care Appliances [PERSON_NAME] Waxing Disposabl…" at bounding box center [249, 268] width 375 height 24
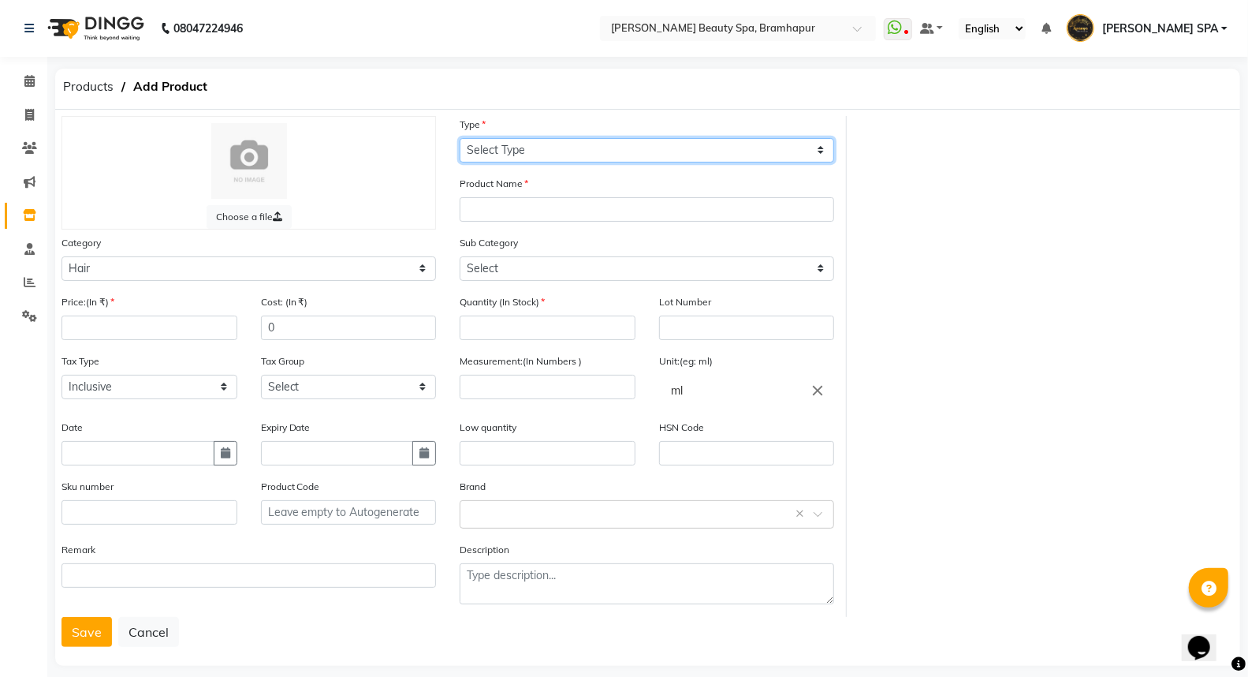
click at [524, 144] on select "Select Type Both Retail Consumable" at bounding box center [647, 150] width 375 height 24
select select "B"
click at [460, 138] on select "Select Type Both Retail Consumable" at bounding box center [647, 150] width 375 height 24
click at [520, 195] on div "Product Name" at bounding box center [647, 198] width 375 height 47
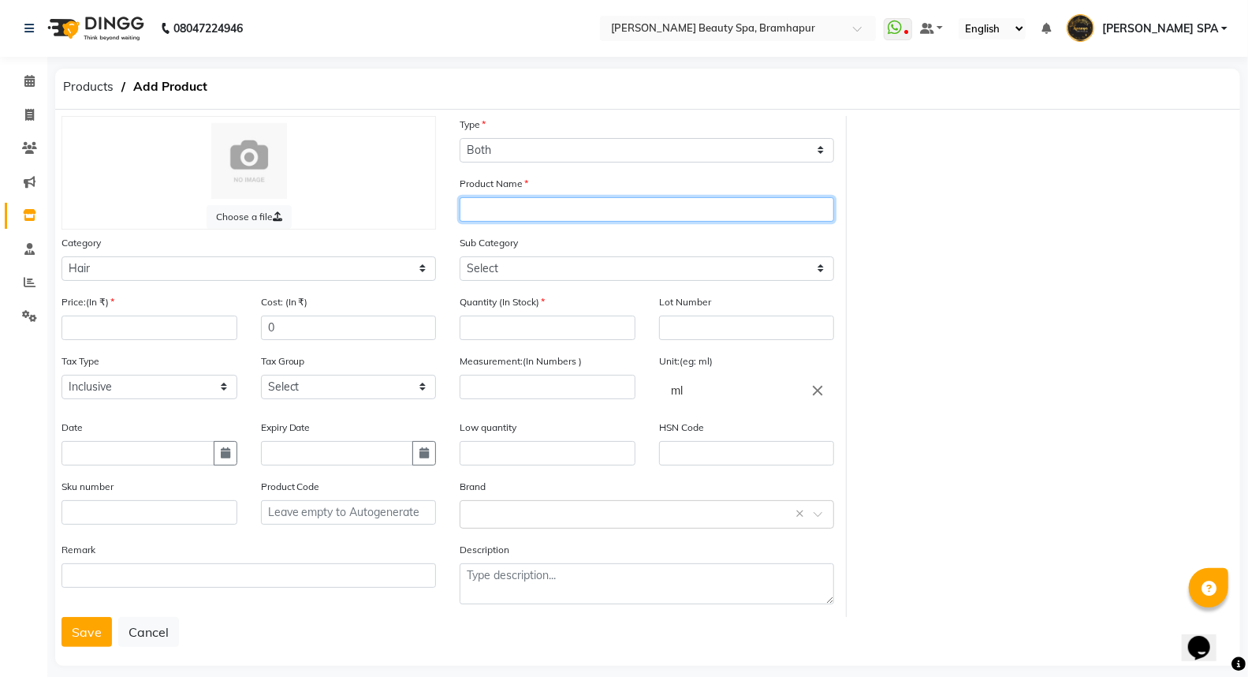
click at [514, 202] on input "text" at bounding box center [647, 209] width 375 height 24
type input "[PERSON_NAME] HAIR SAMPOO 1L"
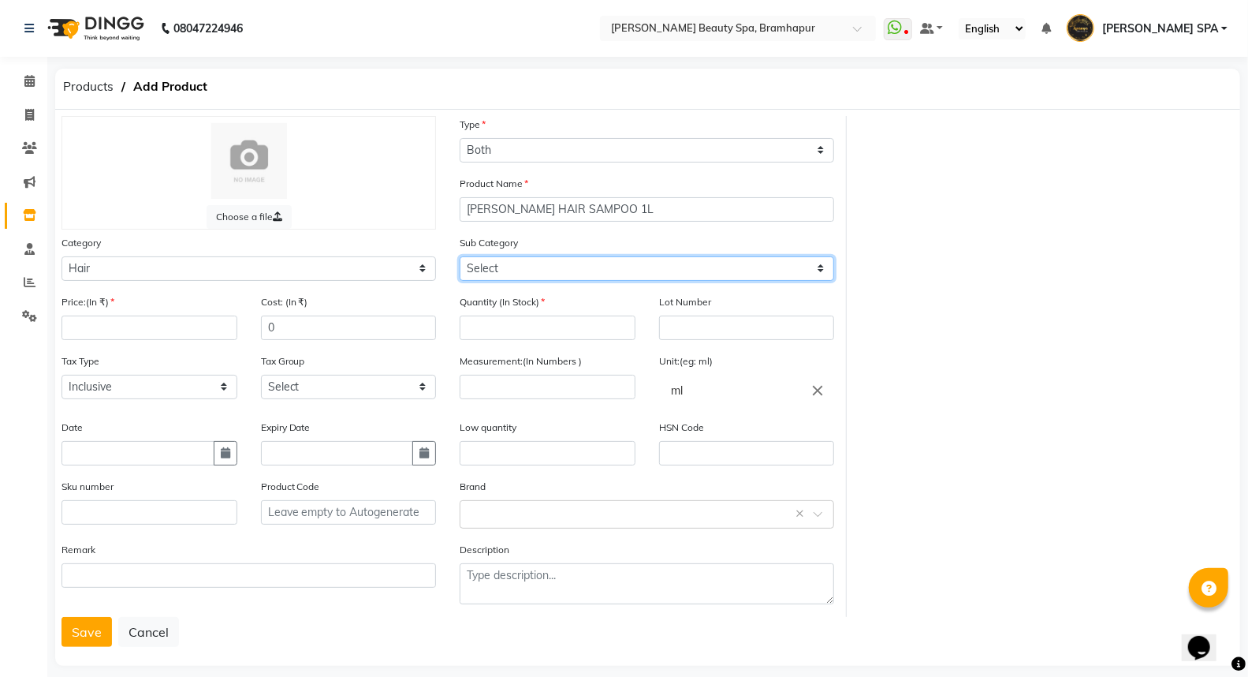
click at [487, 270] on select "Select Shampoo Conditioner Cream Mask Oil Serum Color Appliances Treatment Styl…" at bounding box center [647, 268] width 375 height 24
select select "1101"
click at [460, 256] on select "Select Shampoo Conditioner Cream Mask Oil Serum Color Appliances Treatment Styl…" at bounding box center [647, 268] width 375 height 24
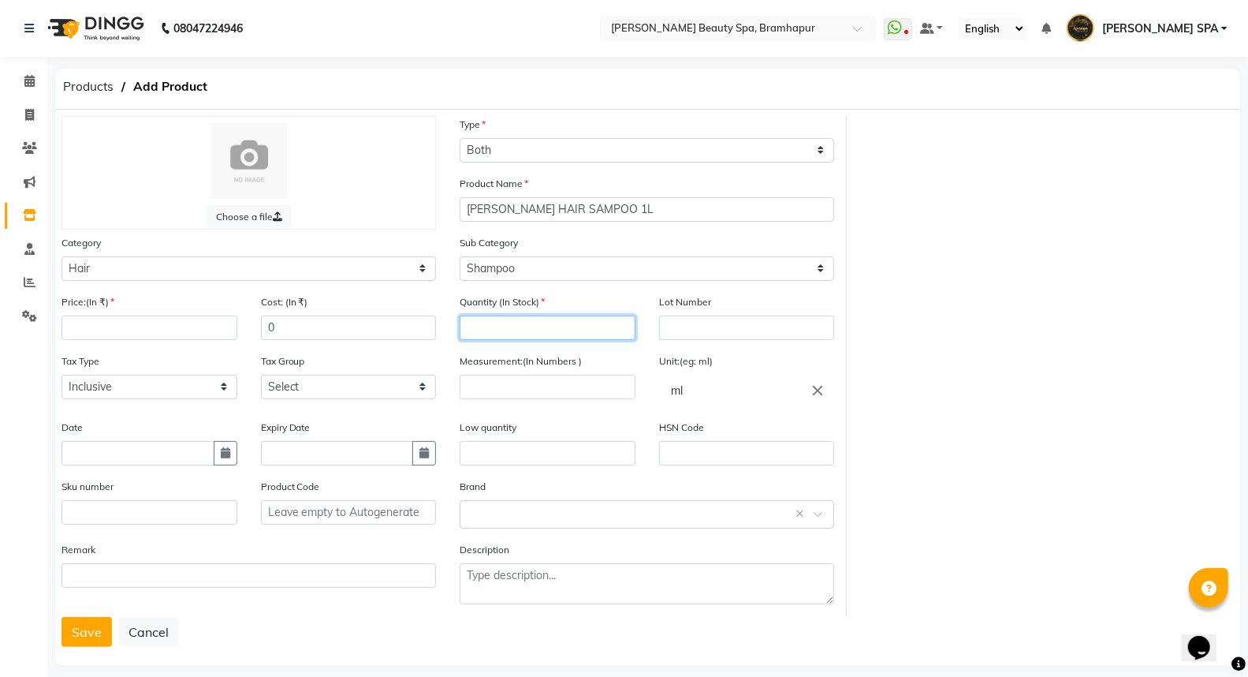
click at [541, 334] on input "number" at bounding box center [548, 327] width 176 height 24
type input "1"
click at [90, 325] on input "number" at bounding box center [150, 327] width 176 height 24
type input "1499"
click at [301, 329] on input "0" at bounding box center [349, 327] width 176 height 24
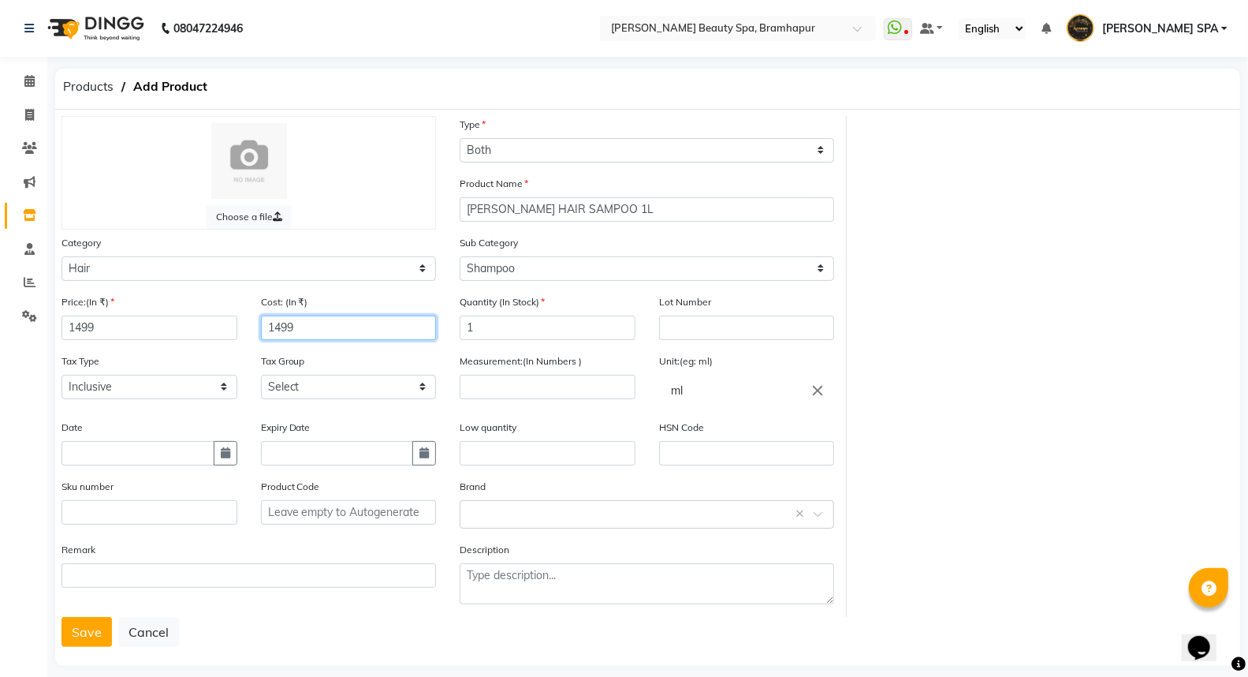
type input "1499"
click at [120, 462] on input "text" at bounding box center [138, 453] width 153 height 24
select select "9"
select select "2025"
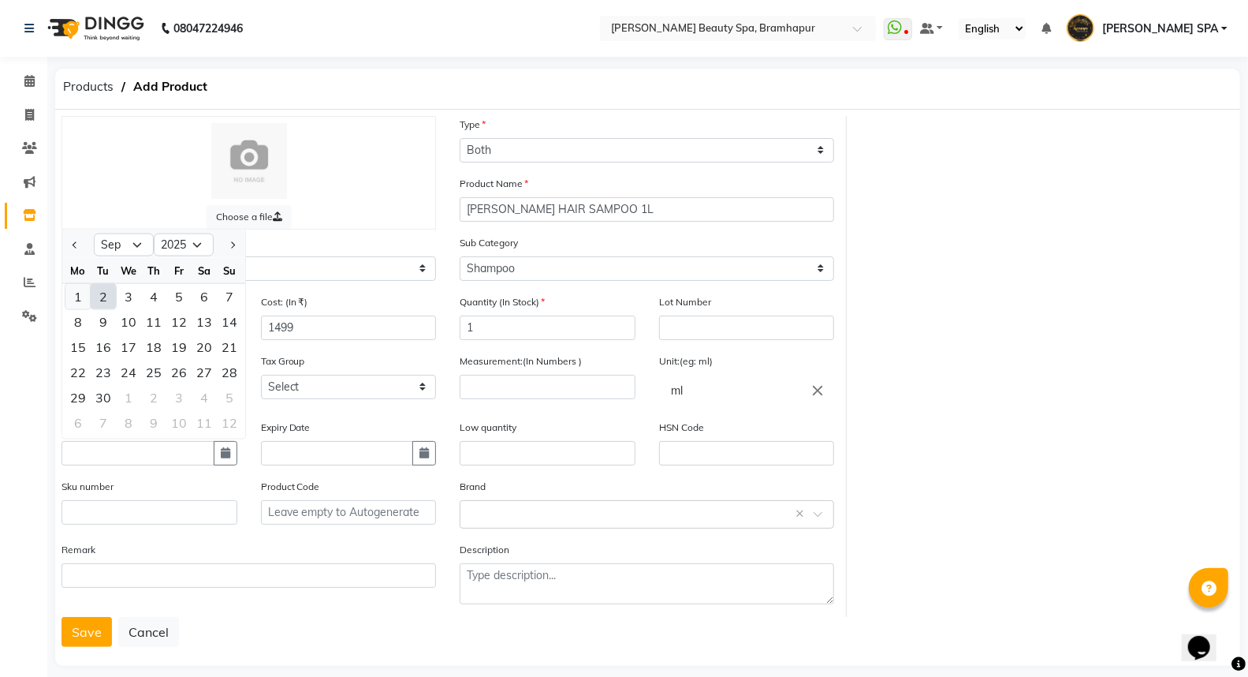
click at [77, 292] on div "1" at bounding box center [77, 295] width 25 height 25
type input "[DATE]"
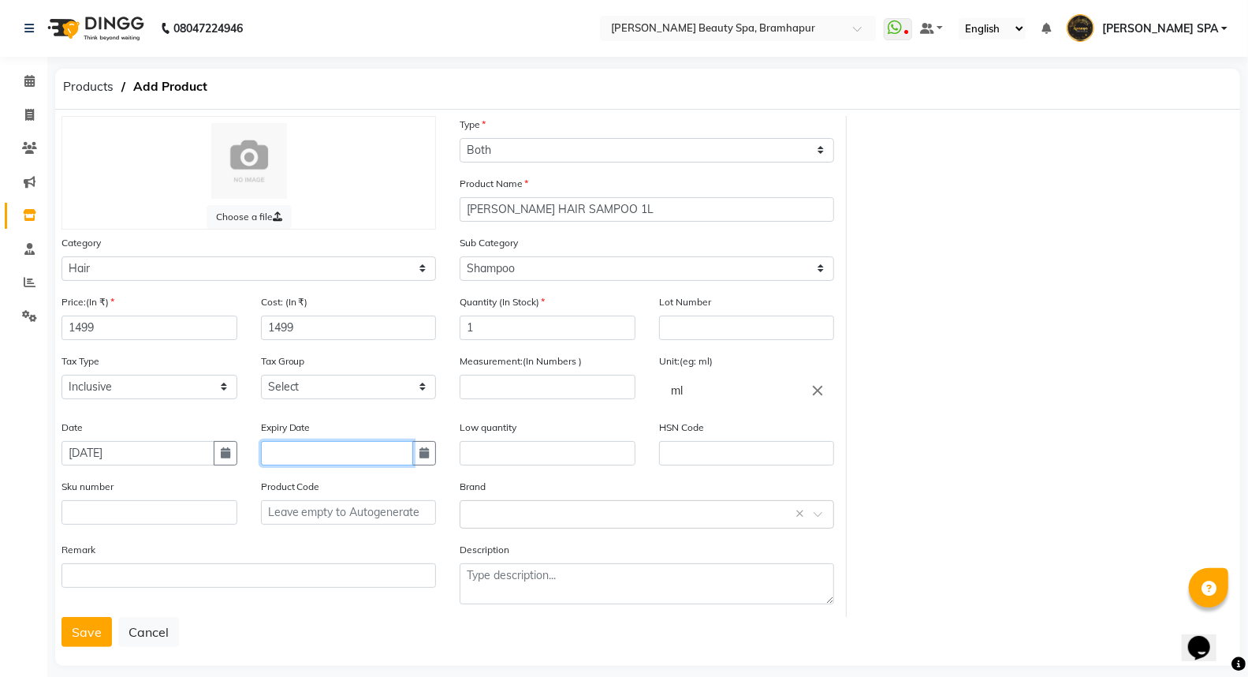
click at [348, 459] on input "text" at bounding box center [337, 453] width 153 height 24
select select "9"
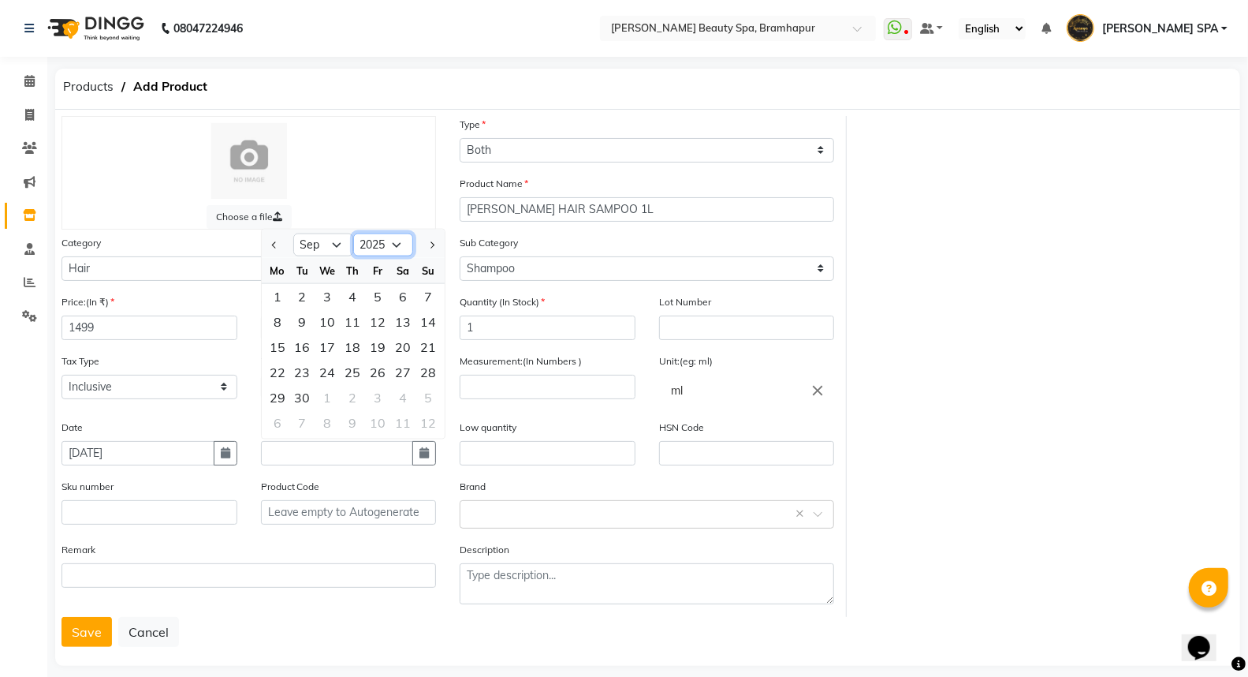
click at [372, 240] on select "2015 2016 2017 2018 2019 2020 2021 2022 2023 2024 2025 2026 2027 2028 2029 2030…" at bounding box center [383, 245] width 60 height 24
select select "2028"
click at [353, 233] on select "2015 2016 2017 2018 2019 2020 2021 2022 2023 2024 2025 2026 2027 2028 2029 2030…" at bounding box center [383, 245] width 60 height 24
click at [308, 246] on select "Jan Feb Mar Apr May Jun [DATE] Aug Sep Oct Nov Dec" at bounding box center [323, 245] width 60 height 24
select select "1"
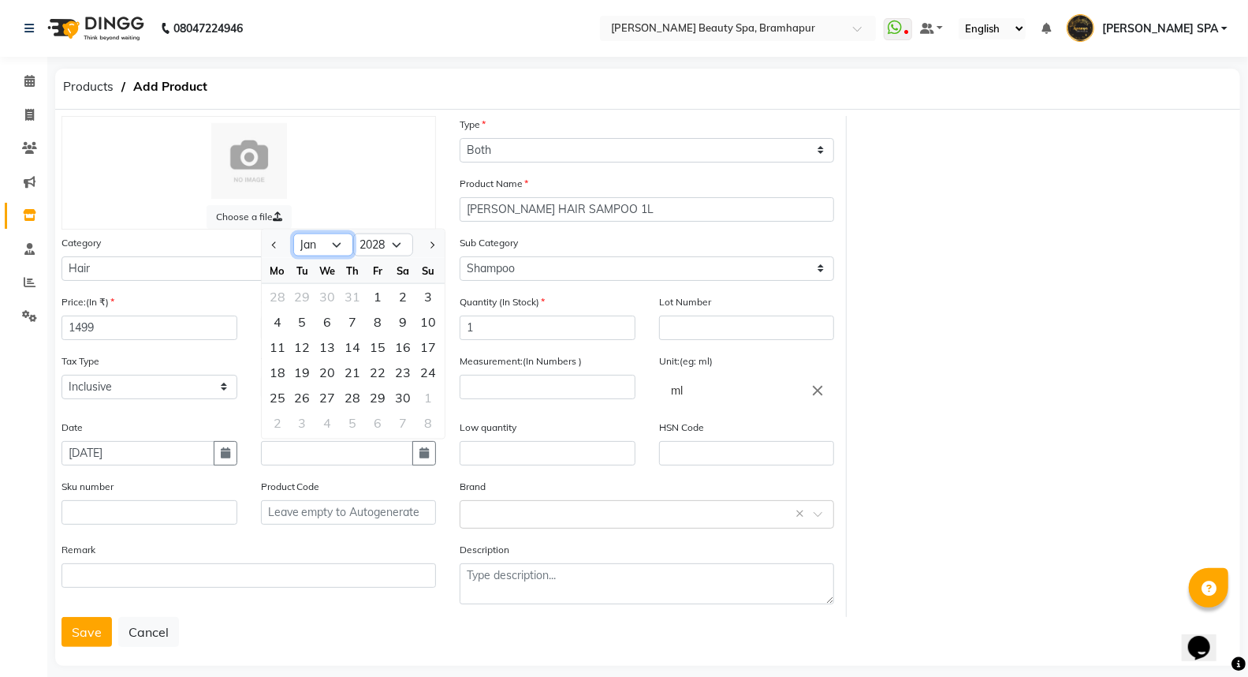
click at [293, 233] on select "Jan Feb Mar Apr May Jun [DATE] Aug Sep Oct Nov Dec" at bounding box center [323, 245] width 60 height 24
click at [511, 392] on input "number" at bounding box center [548, 387] width 176 height 24
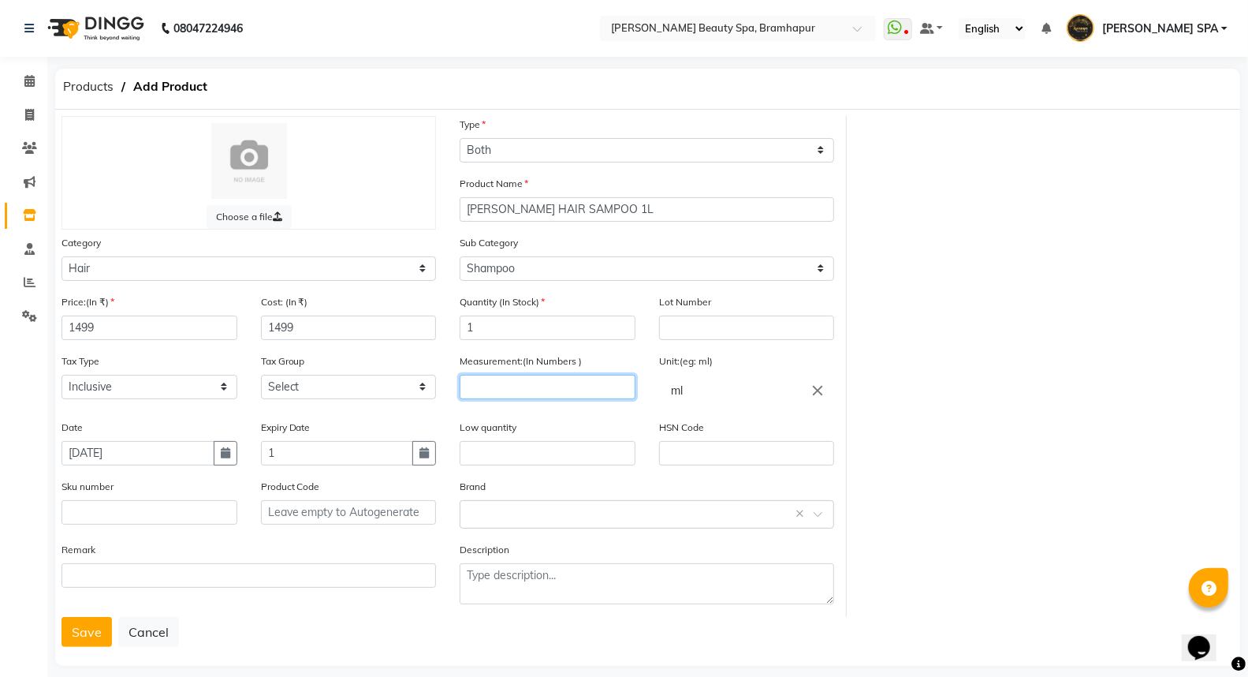
type input "[DATE]"
drag, startPoint x: 520, startPoint y: 397, endPoint x: 540, endPoint y: 392, distance: 20.5
click at [540, 392] on input "number" at bounding box center [548, 387] width 176 height 24
type input "1"
click at [696, 396] on input "ml" at bounding box center [747, 391] width 176 height 32
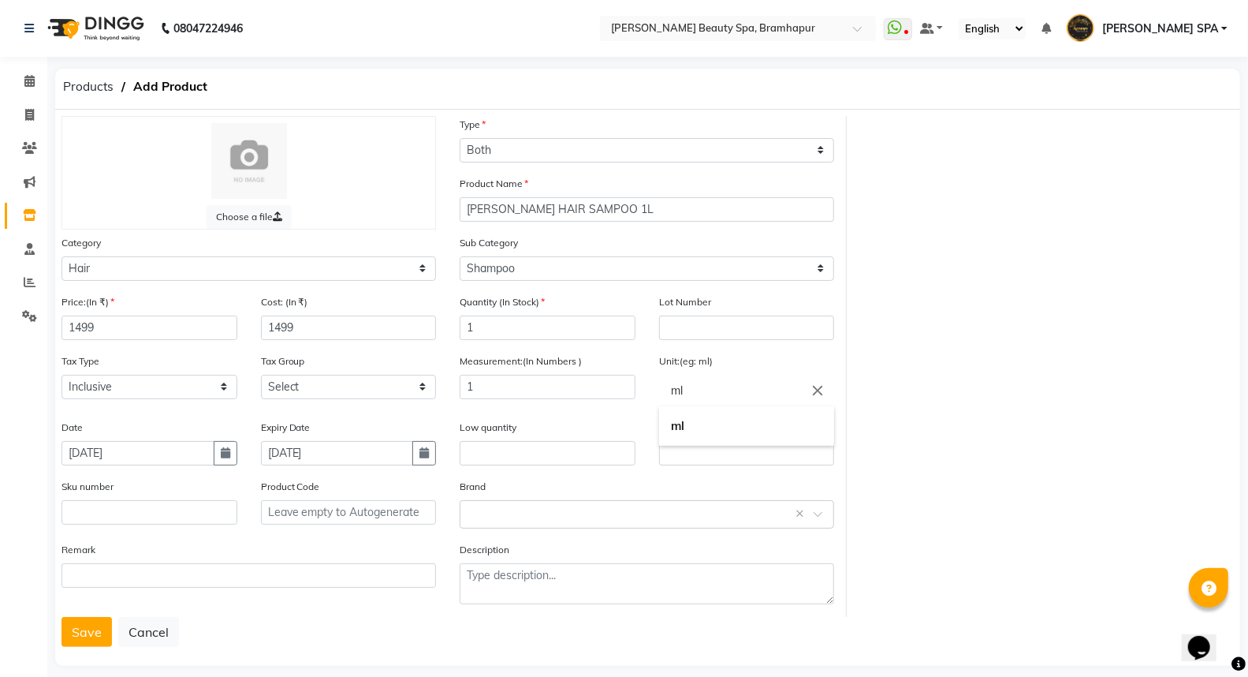
type input "m"
click at [689, 461] on link "l tr." at bounding box center [747, 466] width 176 height 40
type input "ltr."
click at [471, 456] on input "text" at bounding box center [548, 453] width 176 height 24
type input "1"
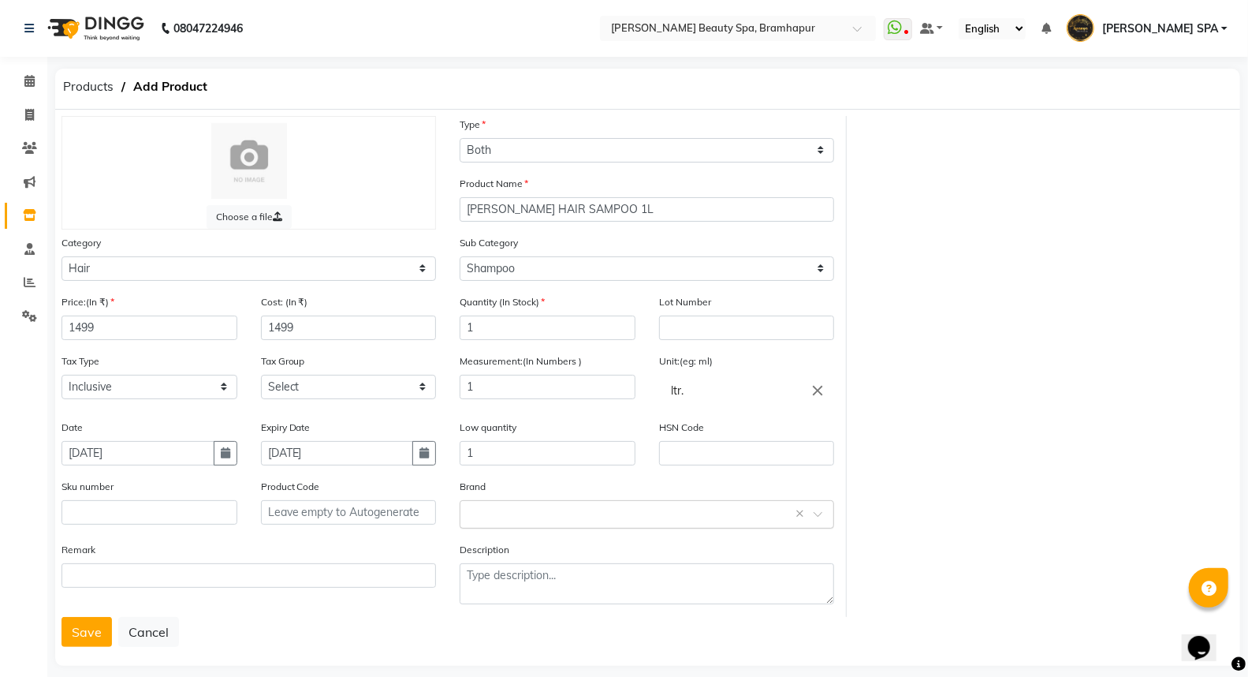
click at [500, 511] on input "text" at bounding box center [631, 513] width 326 height 17
type input "YUTHI"
click at [519, 462] on div "[PERSON_NAME]" at bounding box center [647, 456] width 373 height 29
click at [82, 642] on button "Save" at bounding box center [87, 632] width 50 height 30
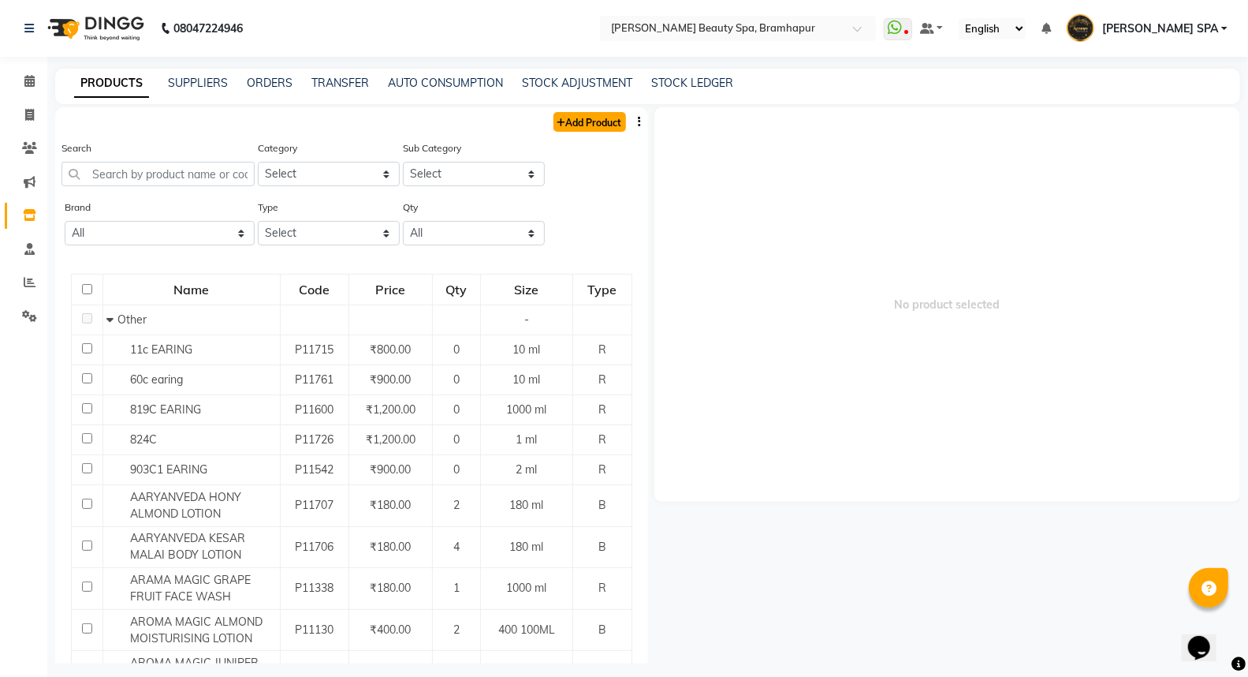
click at [574, 123] on link "Add Product" at bounding box center [590, 122] width 73 height 20
select select "true"
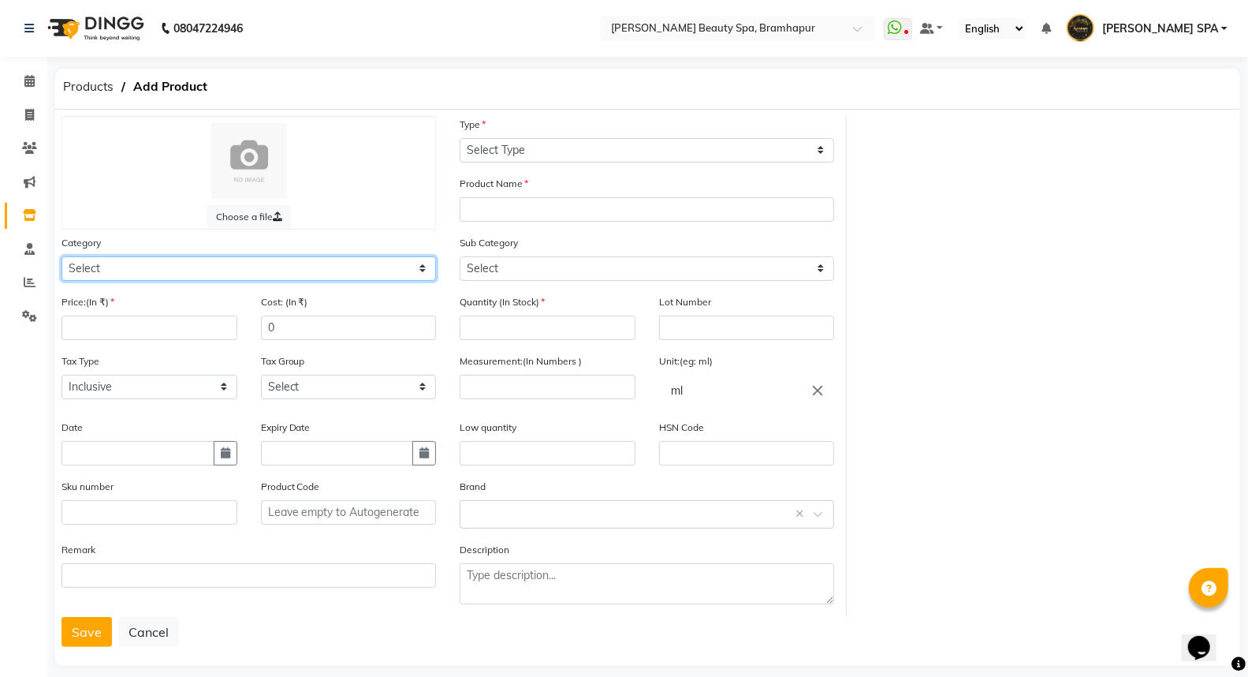
click at [166, 264] on select "Select Hair Skin Makeup Personal Care Appliances [PERSON_NAME] Waxing Disposabl…" at bounding box center [249, 268] width 375 height 24
select select "1100"
click at [62, 256] on select "Select Hair Skin Makeup Personal Care Appliances [PERSON_NAME] Waxing Disposabl…" at bounding box center [249, 268] width 375 height 24
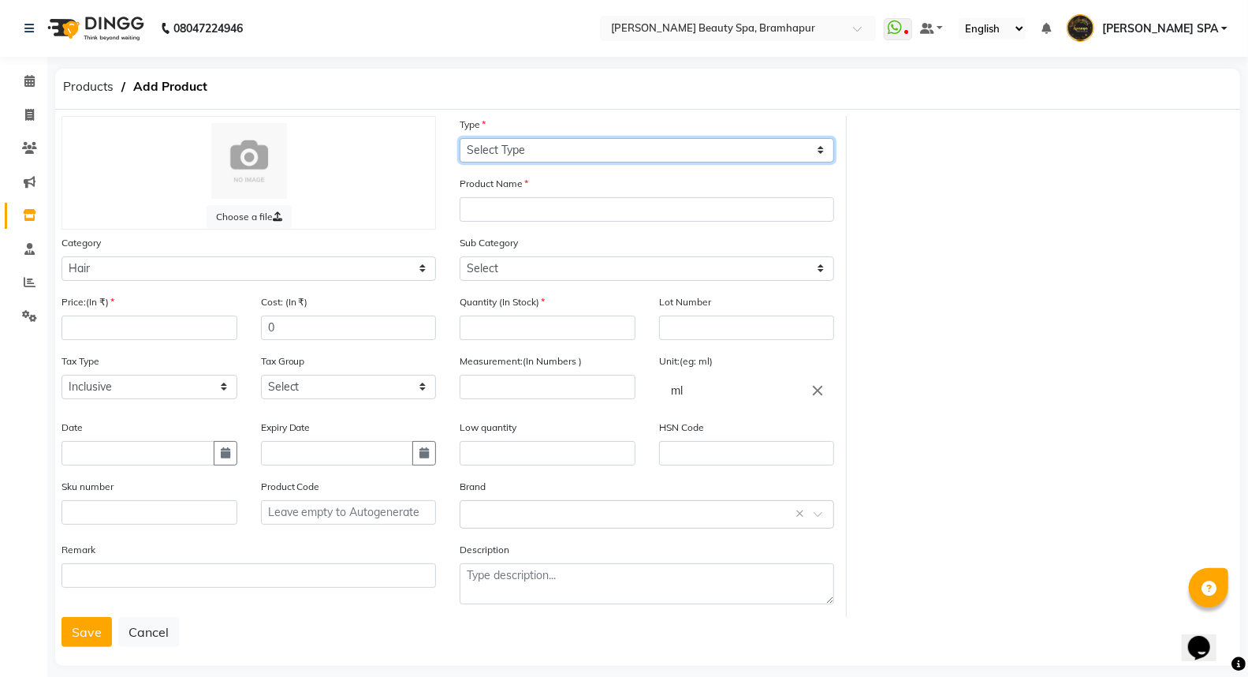
click at [515, 150] on select "Select Type Both Retail Consumable" at bounding box center [647, 150] width 375 height 24
select select "B"
click at [460, 138] on select "Select Type Both Retail Consumable" at bounding box center [647, 150] width 375 height 24
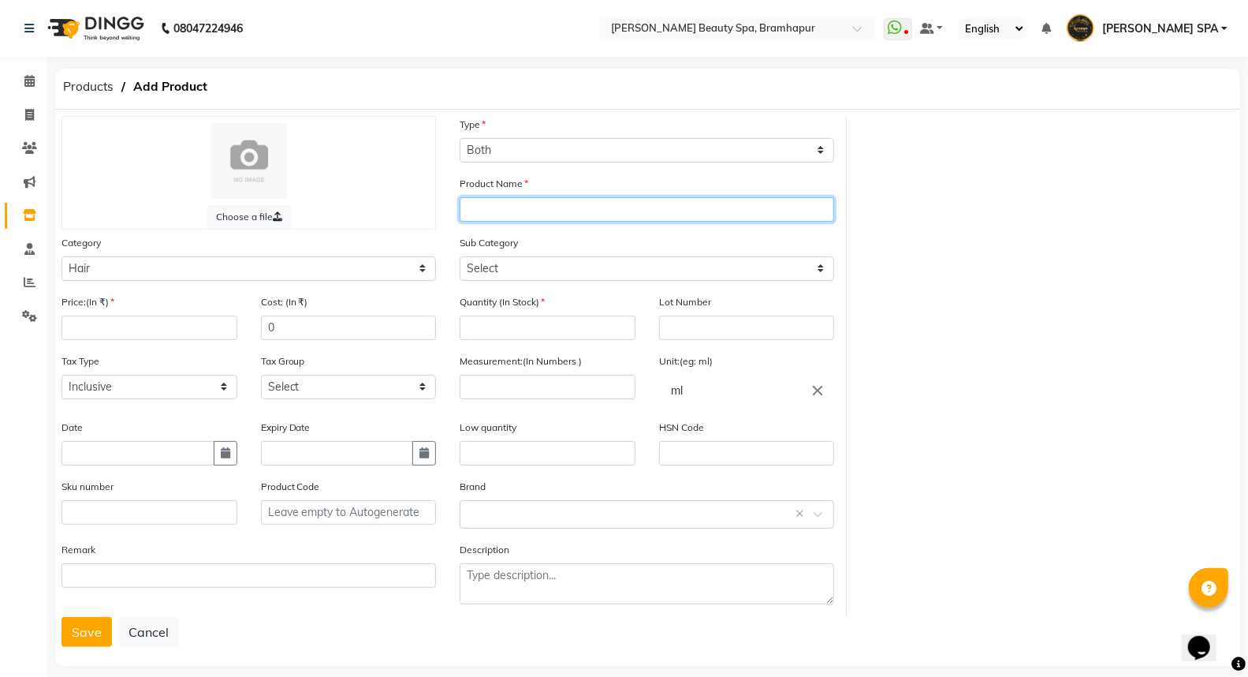
click at [533, 210] on input "text" at bounding box center [647, 209] width 375 height 24
type input "[PERSON_NAME] HAIR MASK"
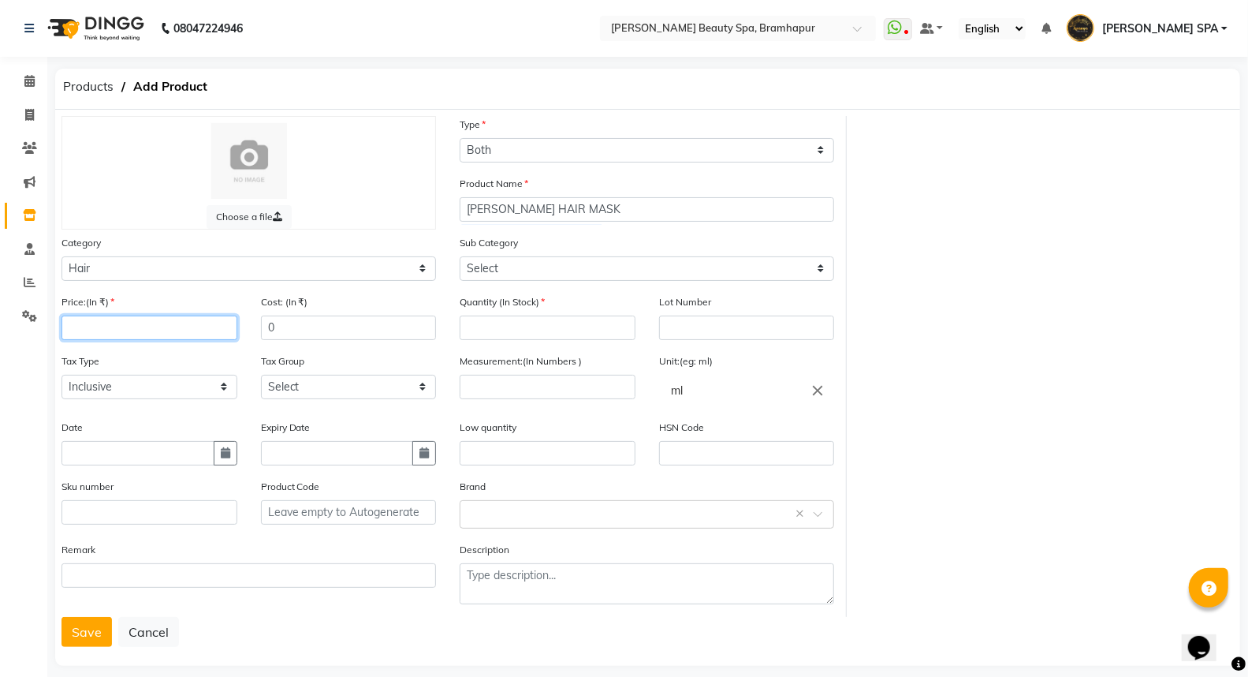
click at [99, 326] on input "number" at bounding box center [150, 327] width 176 height 24
type input "1099"
click at [308, 319] on input "0" at bounding box center [349, 327] width 176 height 24
type input "1099"
click at [126, 456] on input "text" at bounding box center [138, 453] width 153 height 24
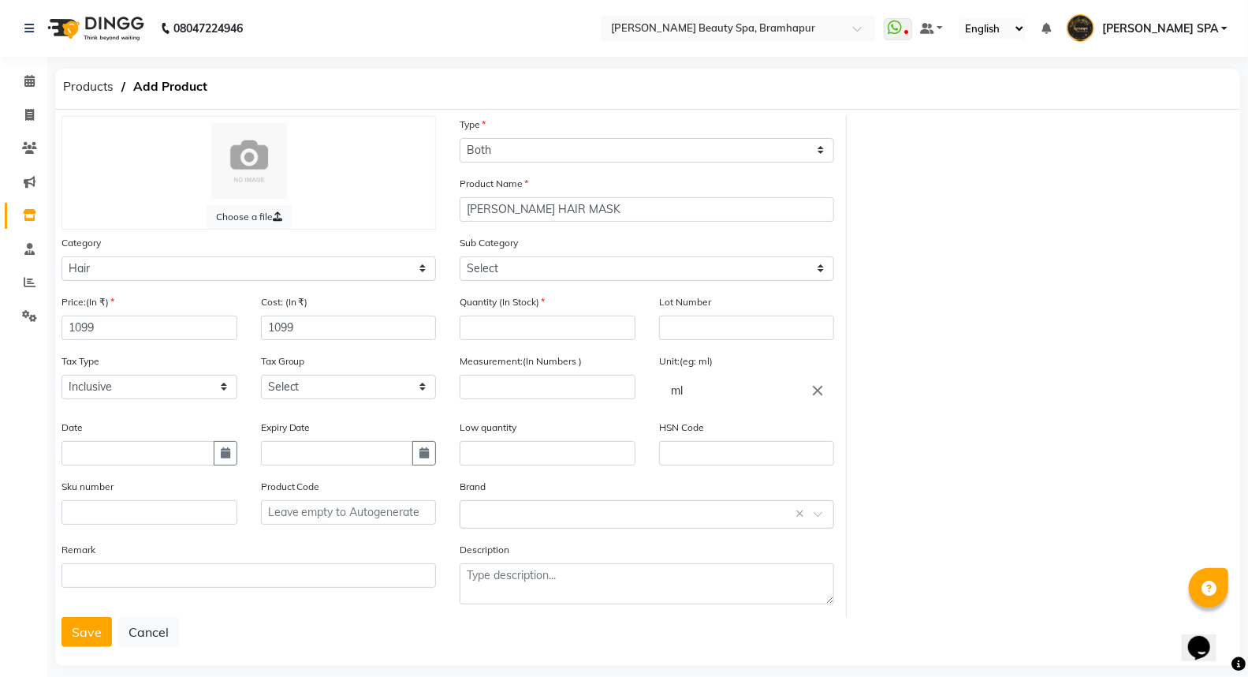
select select "9"
select select "2025"
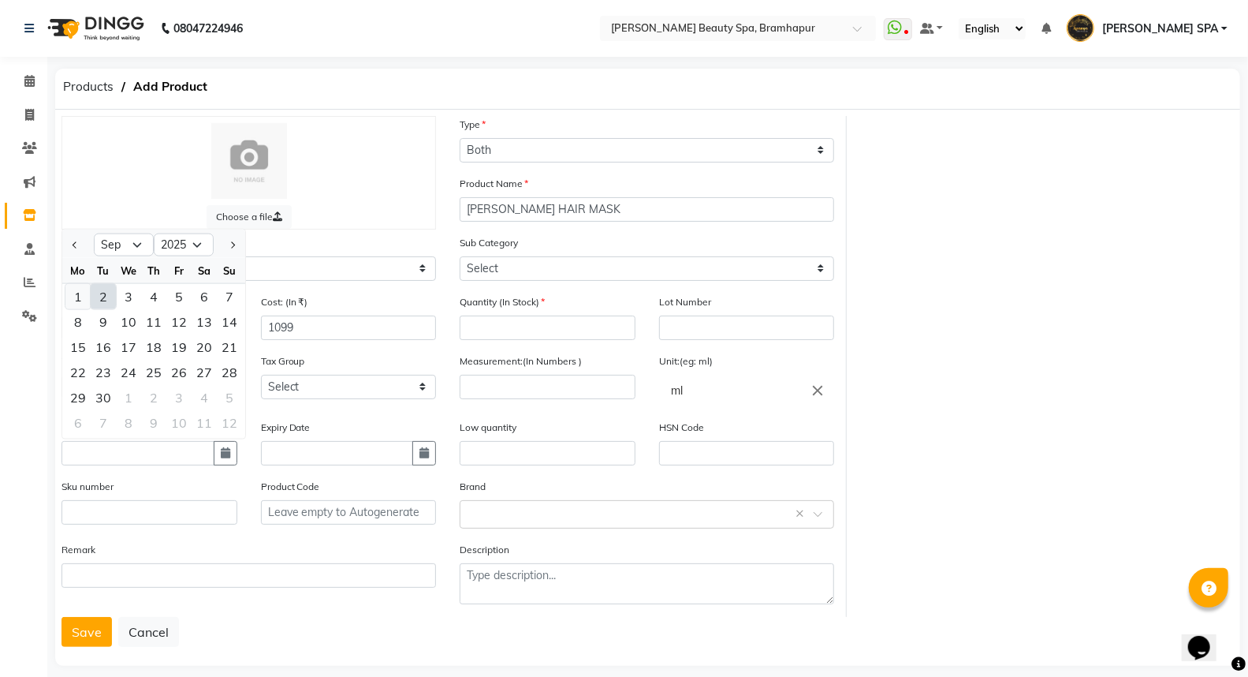
click at [76, 292] on div "1" at bounding box center [77, 295] width 25 height 25
type input "[DATE]"
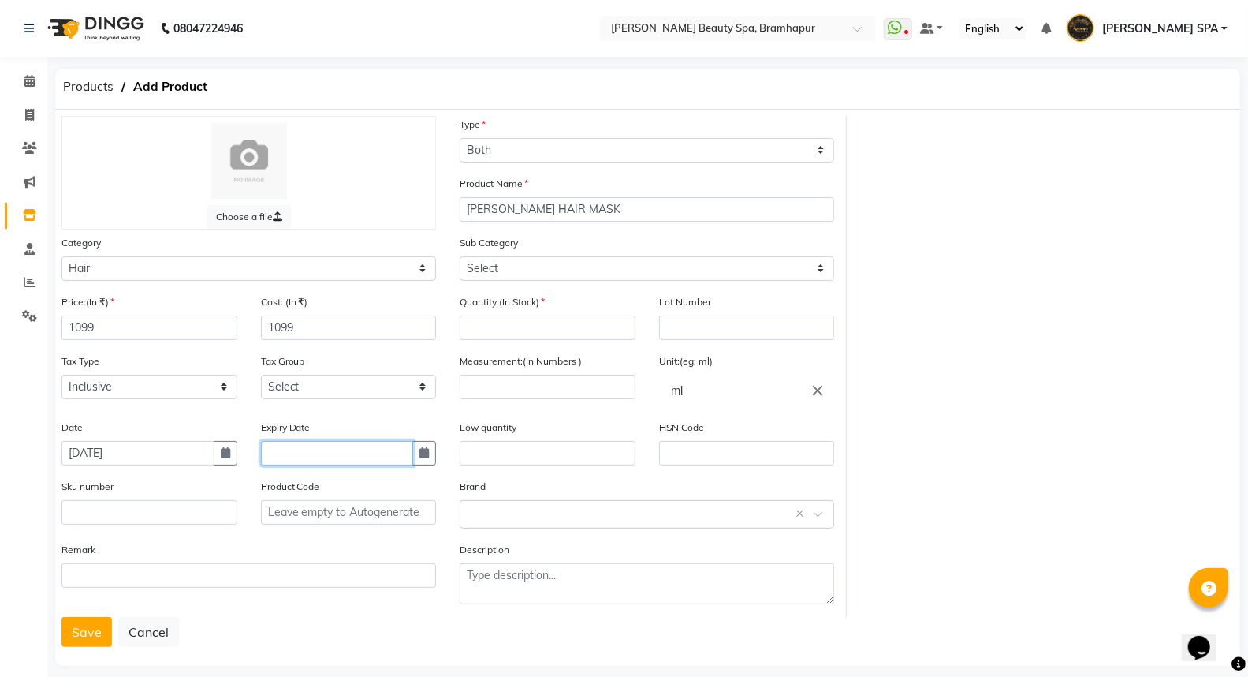
click at [310, 452] on input "text" at bounding box center [337, 453] width 153 height 24
select select "9"
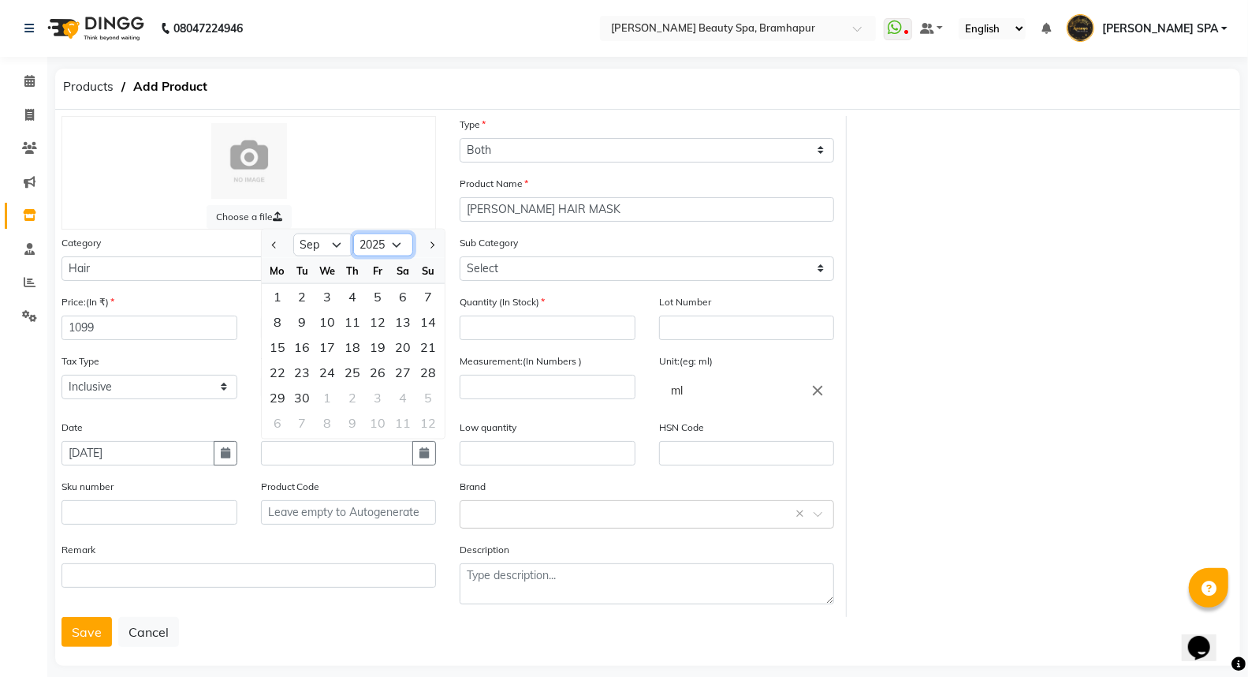
click at [380, 245] on select "2015 2016 2017 2018 2019 2020 2021 2022 2023 2024 2025 2026 2027 2028 2029 2030…" at bounding box center [383, 245] width 60 height 24
select select "2028"
click at [353, 233] on select "2015 2016 2017 2018 2019 2020 2021 2022 2023 2024 2025 2026 2027 2028 2029 2030…" at bounding box center [383, 245] width 60 height 24
click at [326, 241] on select "Jan Feb Mar Apr May Jun [DATE] Aug Sep Oct Nov Dec" at bounding box center [323, 245] width 60 height 24
click at [290, 364] on div "19" at bounding box center [302, 371] width 25 height 25
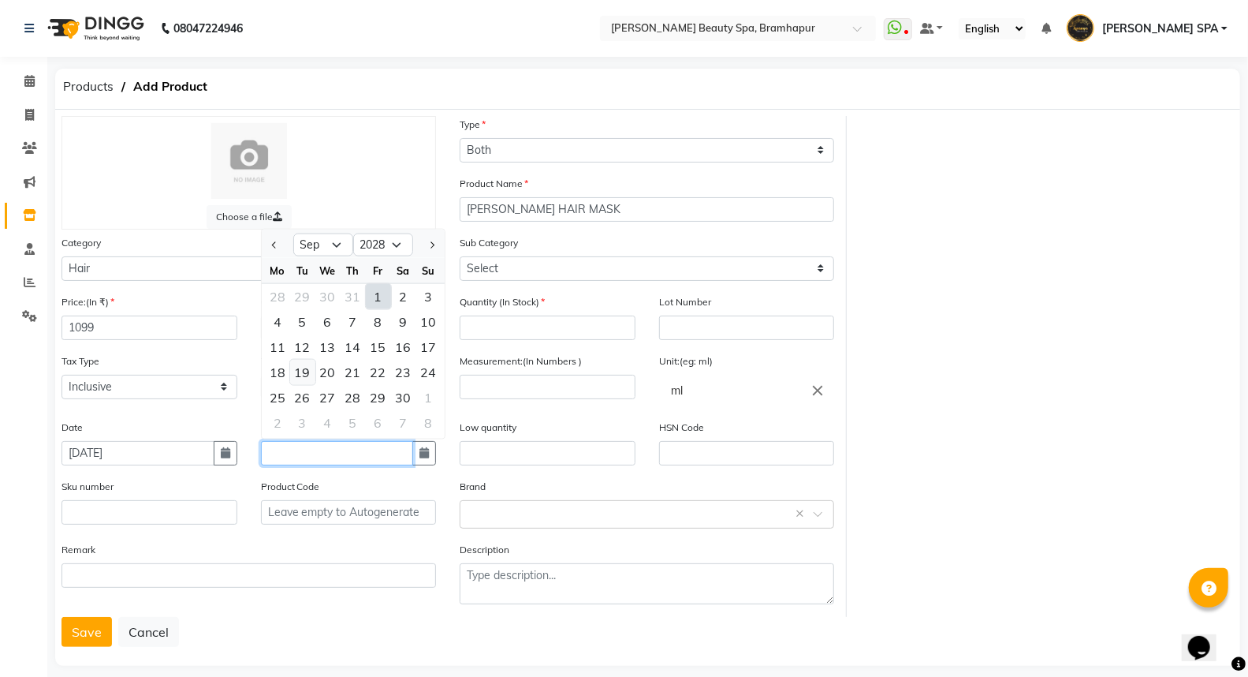
type input "[DATE]"
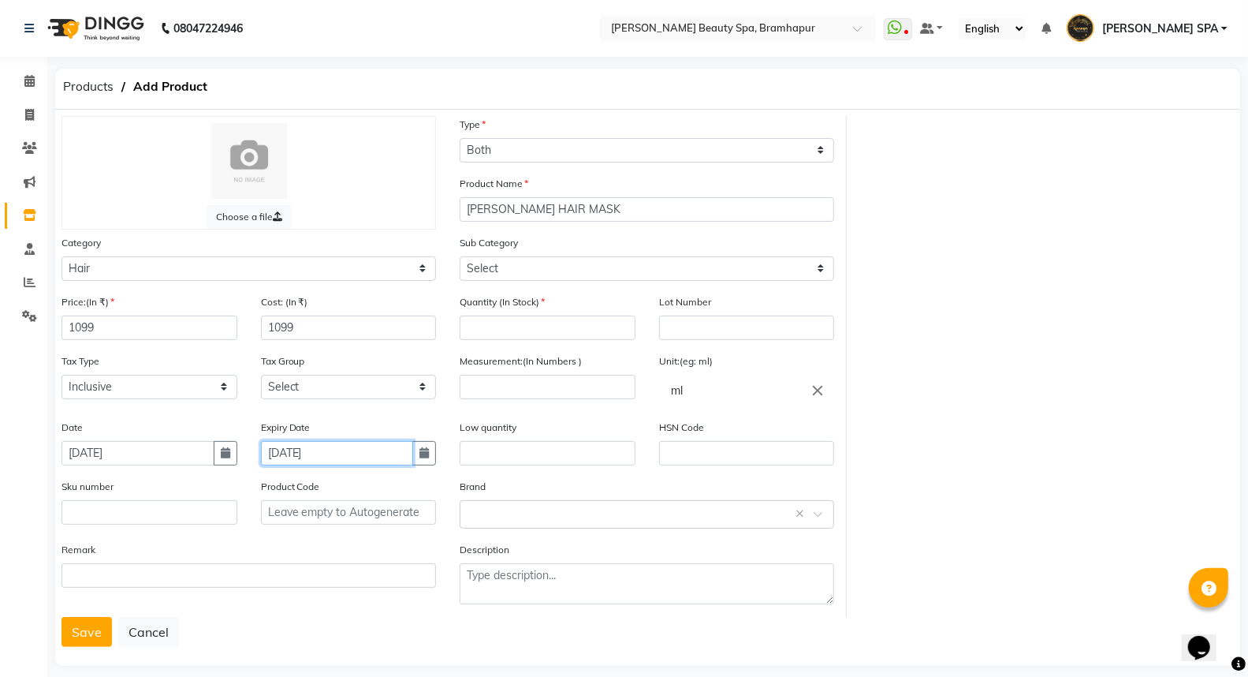
click at [340, 458] on input "[DATE]" at bounding box center [337, 453] width 153 height 24
select select "9"
select select "2028"
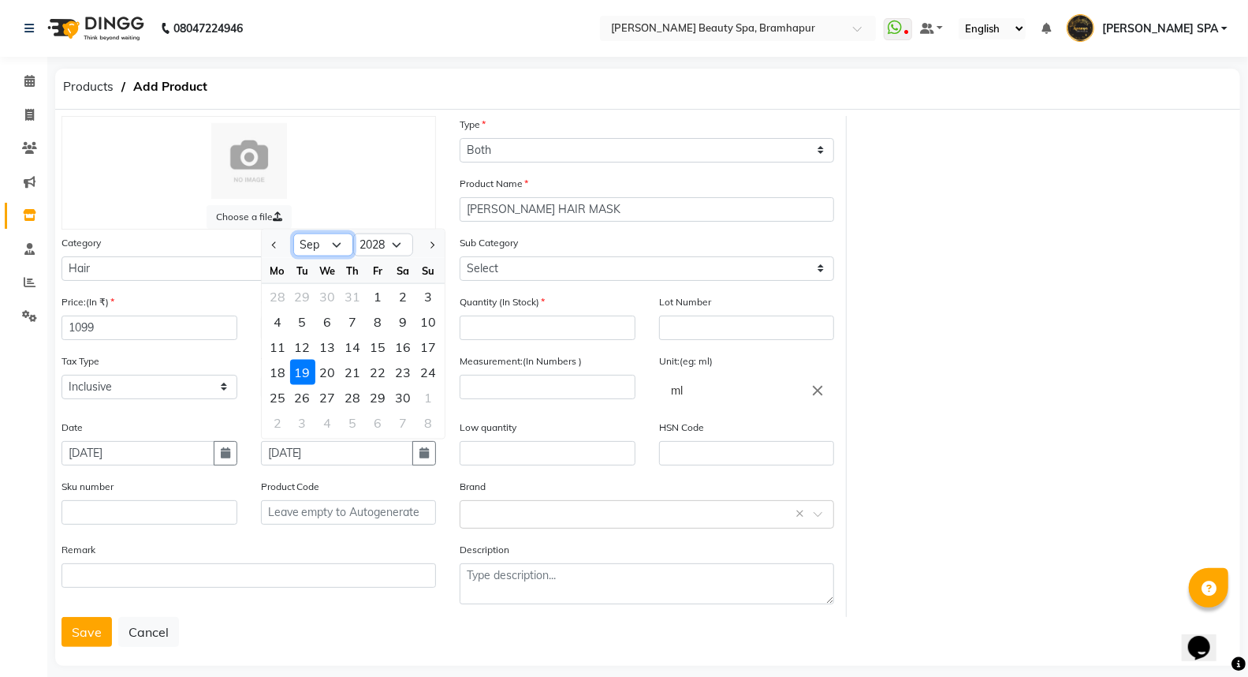
click at [315, 240] on select "Jan Feb Mar Apr May Jun [DATE] Aug Sep Oct Nov Dec" at bounding box center [323, 245] width 60 height 24
select select "5"
click at [293, 233] on select "Jan Feb Mar Apr May Jun [DATE] Aug Sep Oct Nov Dec" at bounding box center [323, 245] width 60 height 24
click at [277, 295] on div "1" at bounding box center [277, 295] width 25 height 25
type input "[DATE]"
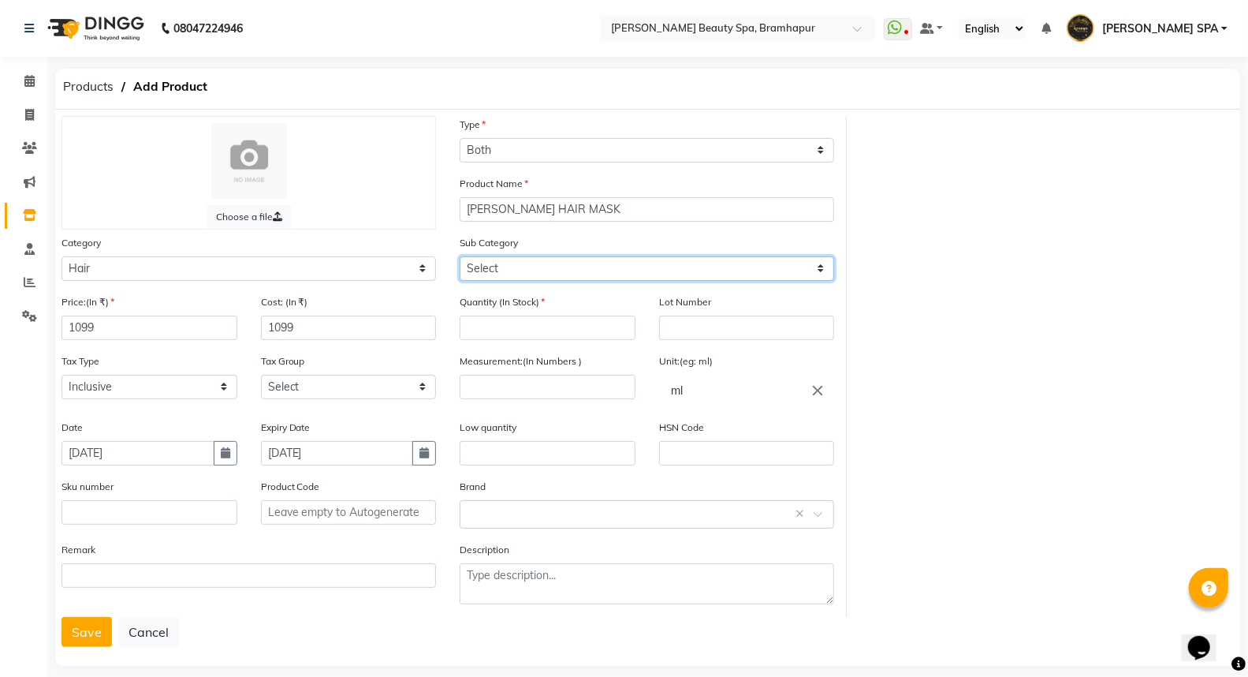
click at [554, 267] on select "Select Shampoo Conditioner Cream Mask Oil Serum Color Appliances Treatment Styl…" at bounding box center [647, 268] width 375 height 24
select select "1104"
click at [460, 256] on select "Select Shampoo Conditioner Cream Mask Oil Serum Color Appliances Treatment Styl…" at bounding box center [647, 268] width 375 height 24
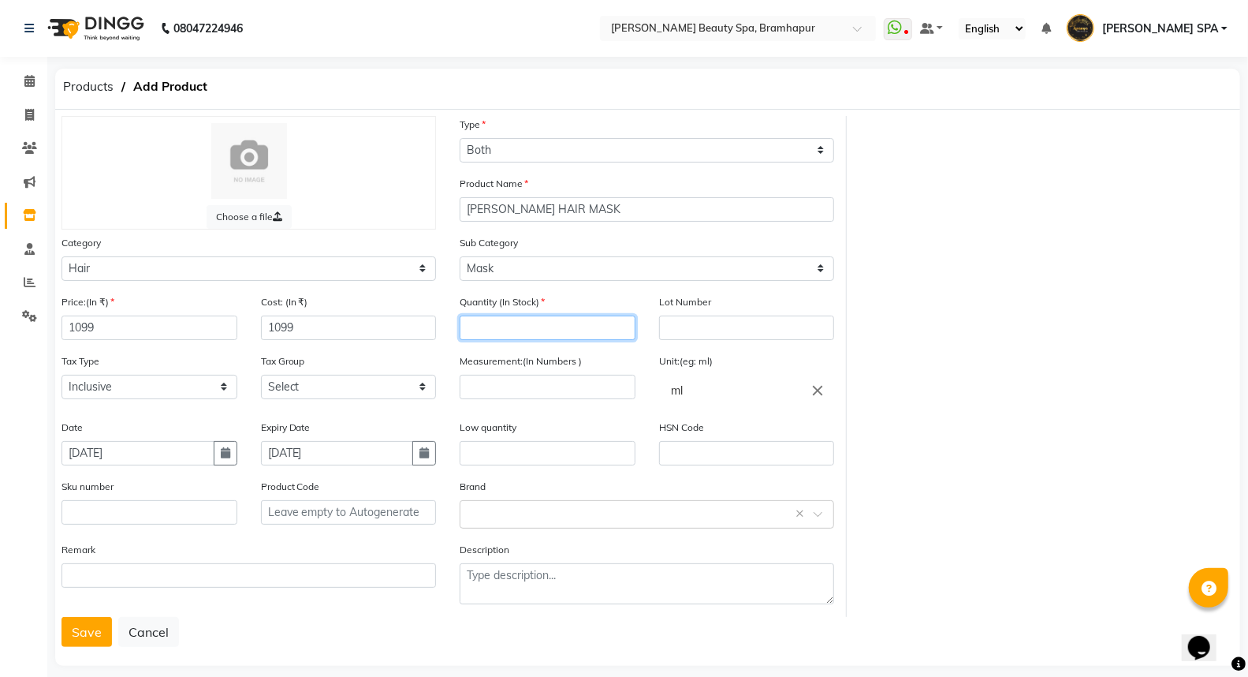
click at [524, 320] on input "number" at bounding box center [548, 327] width 176 height 24
type input "1"
click at [524, 394] on input "number" at bounding box center [548, 387] width 176 height 24
type input "500"
click at [531, 453] on input "text" at bounding box center [548, 453] width 176 height 24
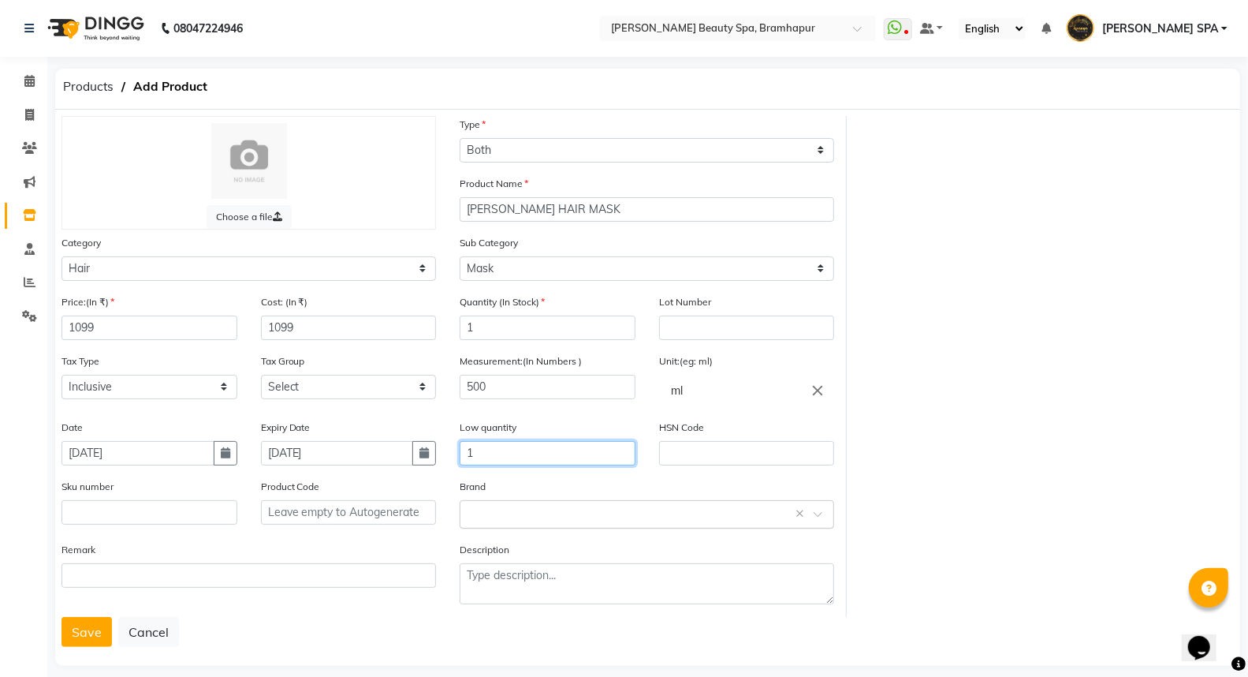
type input "1"
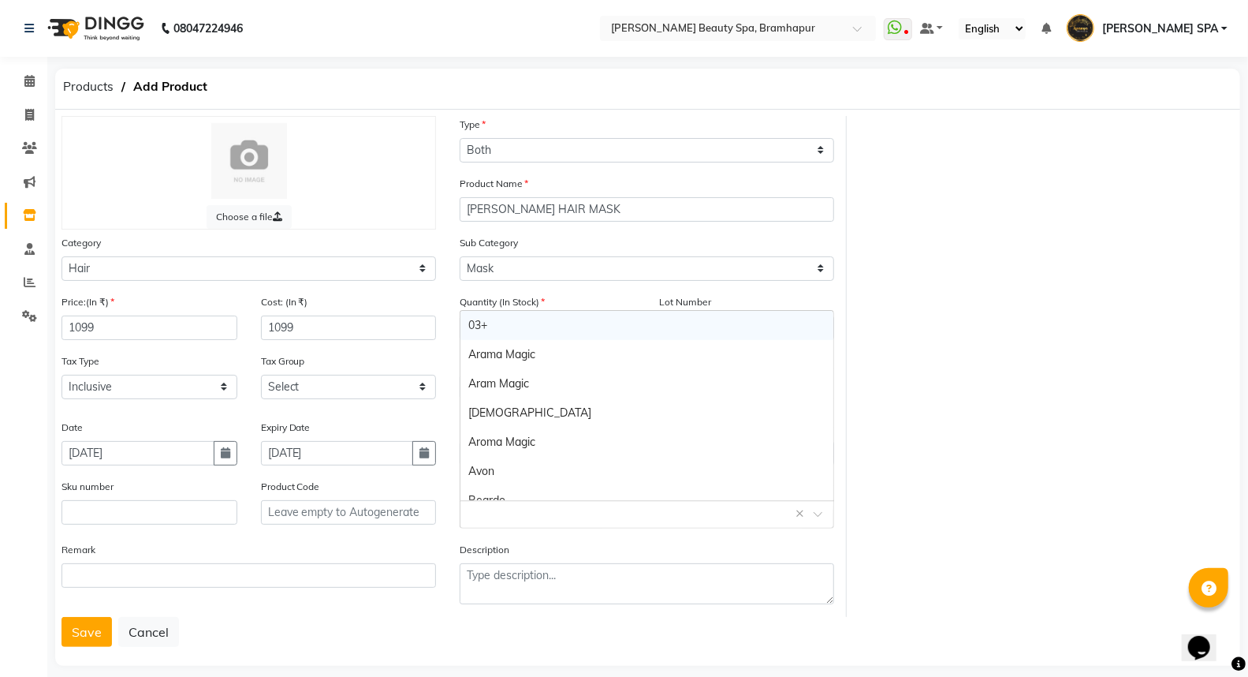
click at [478, 515] on input "text" at bounding box center [631, 513] width 326 height 17
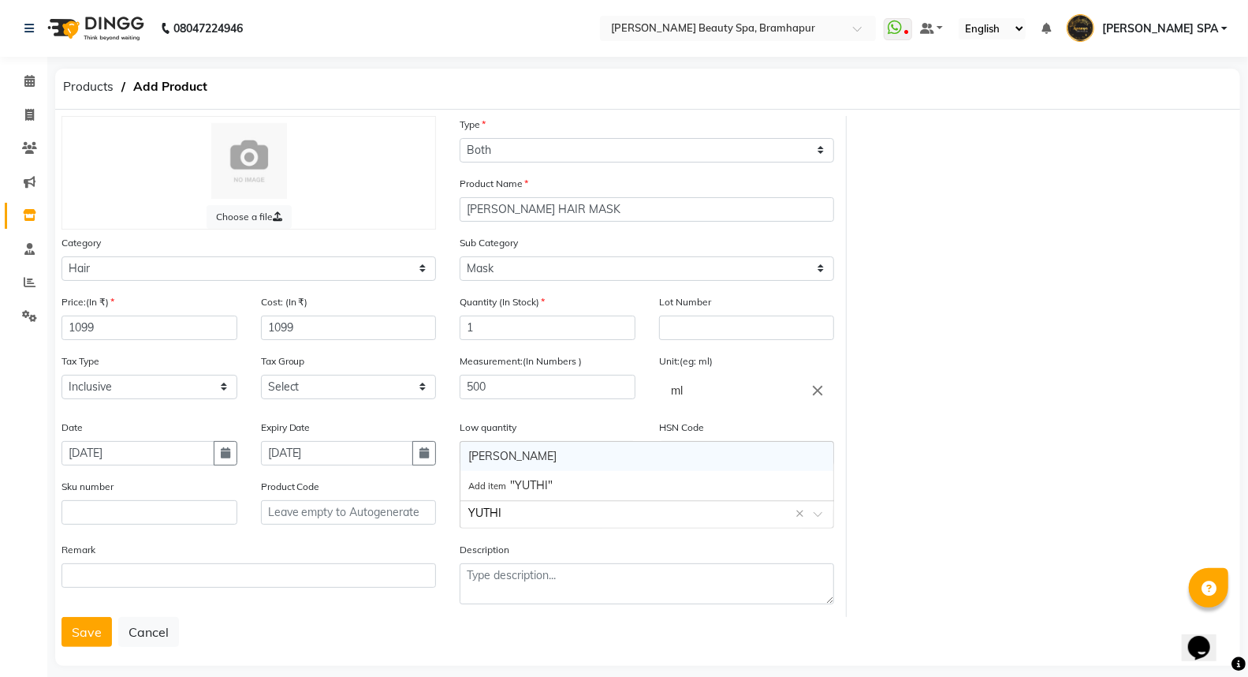
type input "YUTHIK"
click at [549, 461] on div "[PERSON_NAME]" at bounding box center [647, 456] width 373 height 29
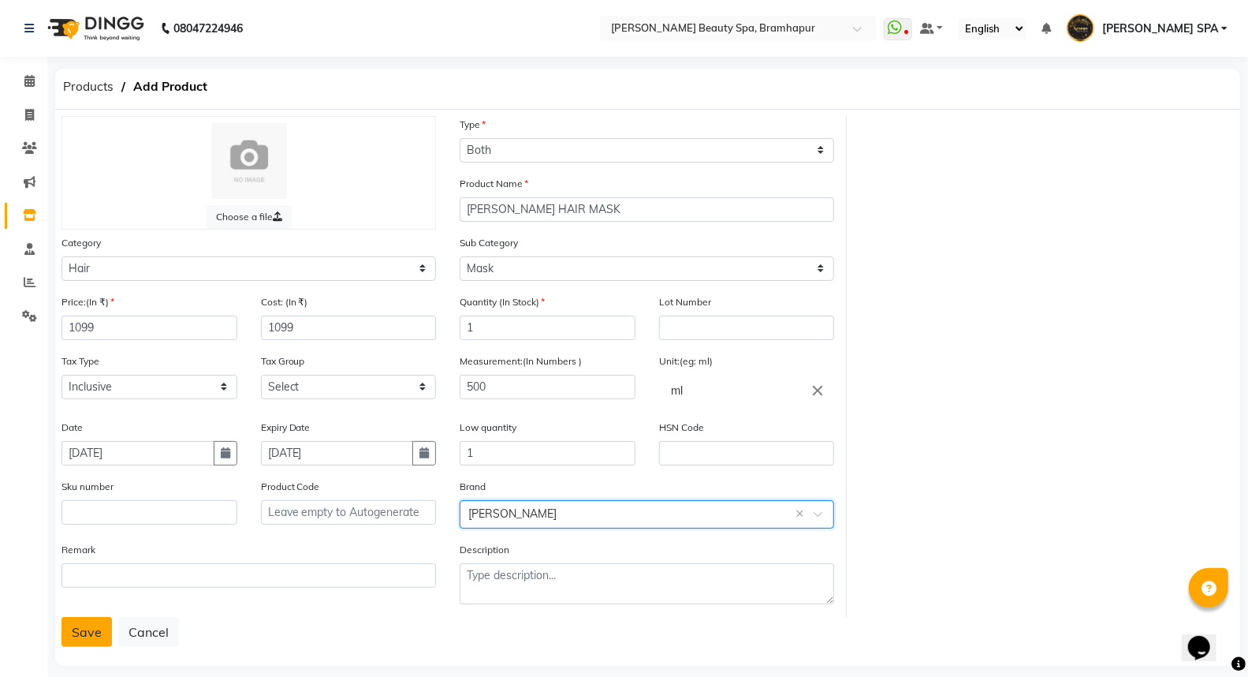
click at [91, 631] on button "Save" at bounding box center [87, 632] width 50 height 30
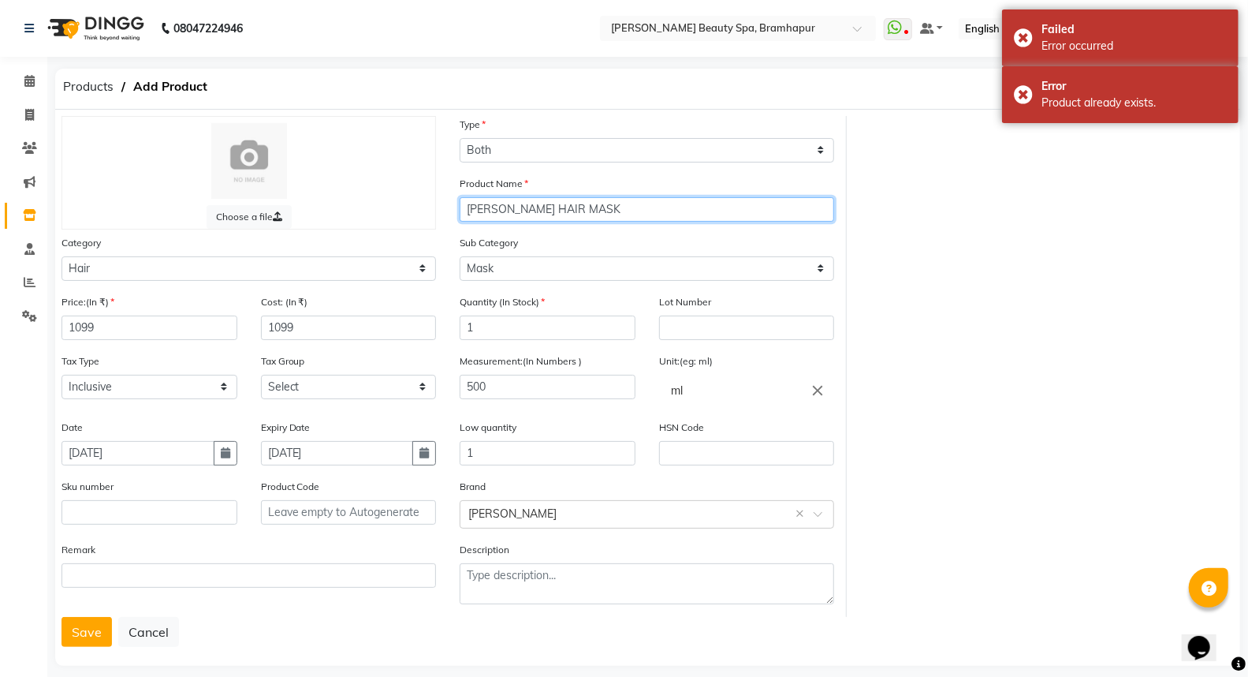
click at [608, 211] on input "[PERSON_NAME] HAIR MASK" at bounding box center [647, 209] width 375 height 24
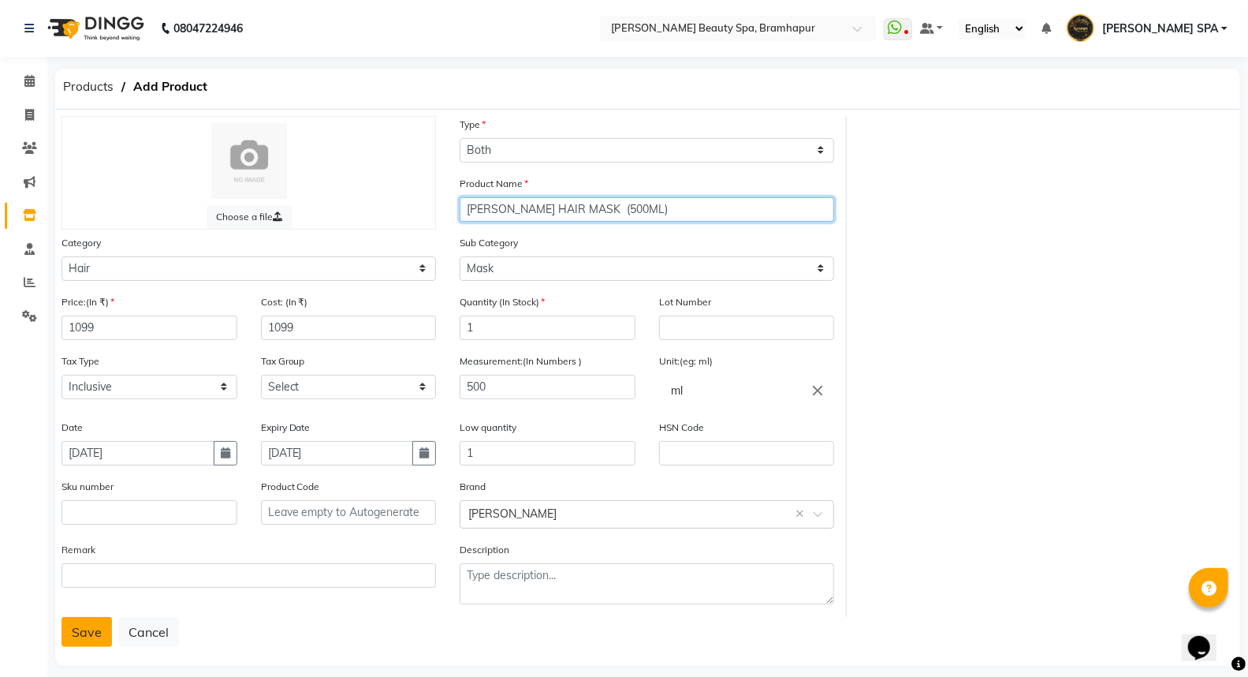
type input "[PERSON_NAME] HAIR MASK (500ML)"
click at [88, 636] on button "Save" at bounding box center [87, 632] width 50 height 30
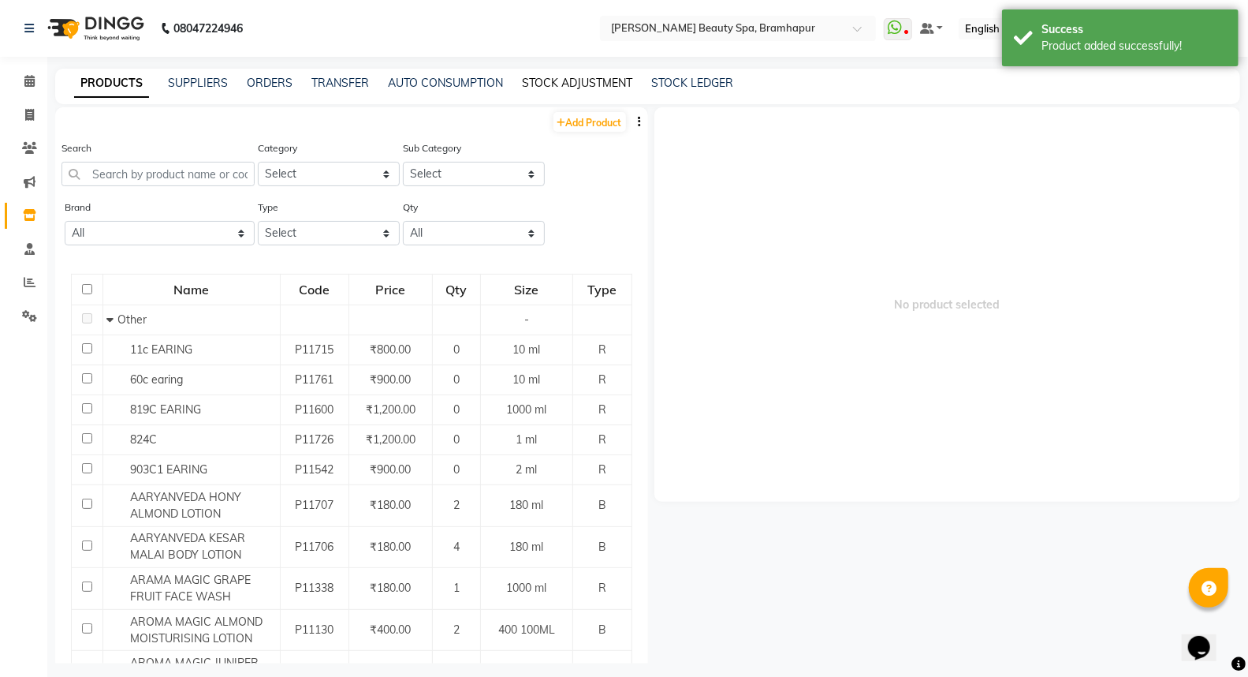
click at [572, 79] on link "STOCK ADJUSTMENT" at bounding box center [577, 83] width 110 height 14
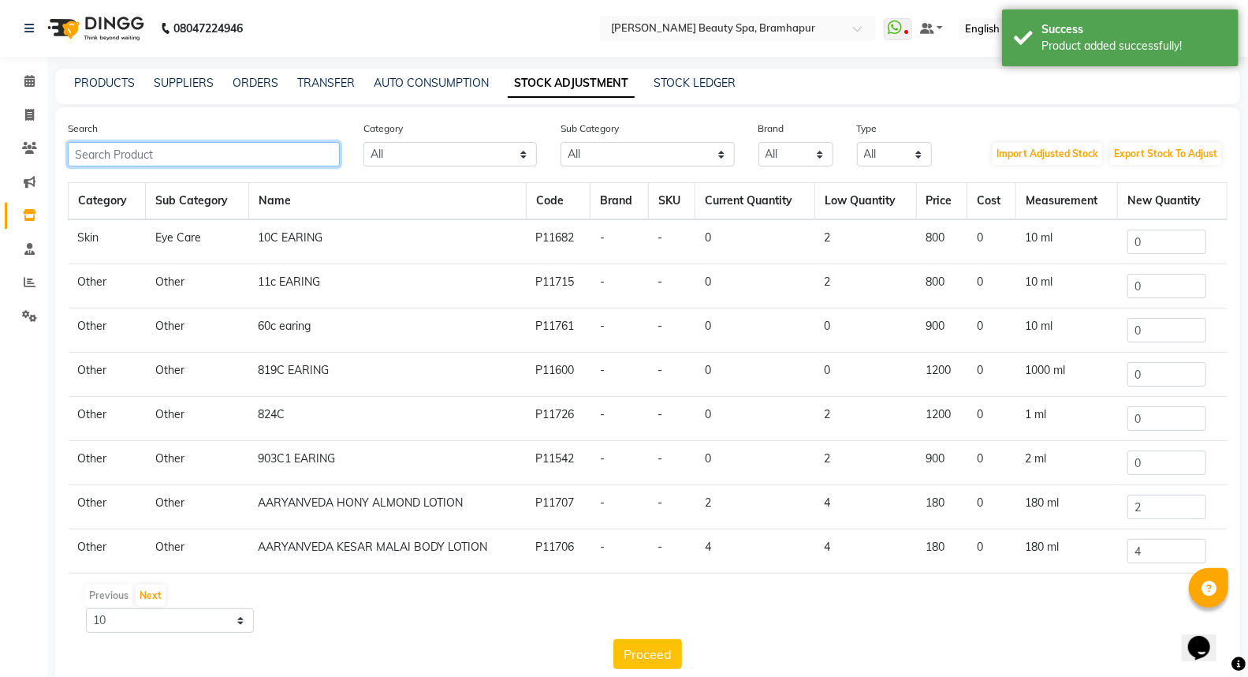
click at [151, 152] on input "text" at bounding box center [204, 154] width 272 height 24
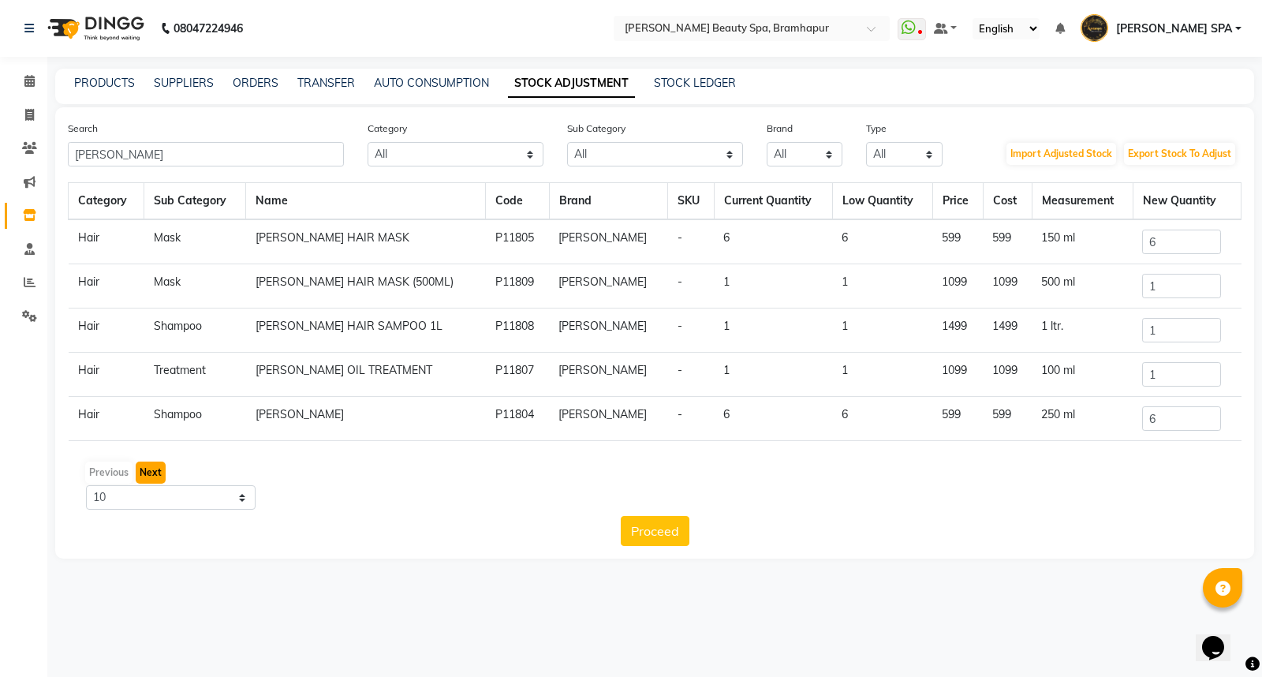
click at [148, 467] on button "Next" at bounding box center [151, 472] width 30 height 22
click at [80, 483] on div "Previous Next" at bounding box center [654, 472] width 1161 height 25
click at [99, 473] on button "Previous" at bounding box center [108, 472] width 47 height 22
click at [173, 495] on select "10 50 100" at bounding box center [171, 497] width 170 height 24
click at [86, 485] on select "10 50 100" at bounding box center [171, 497] width 170 height 24
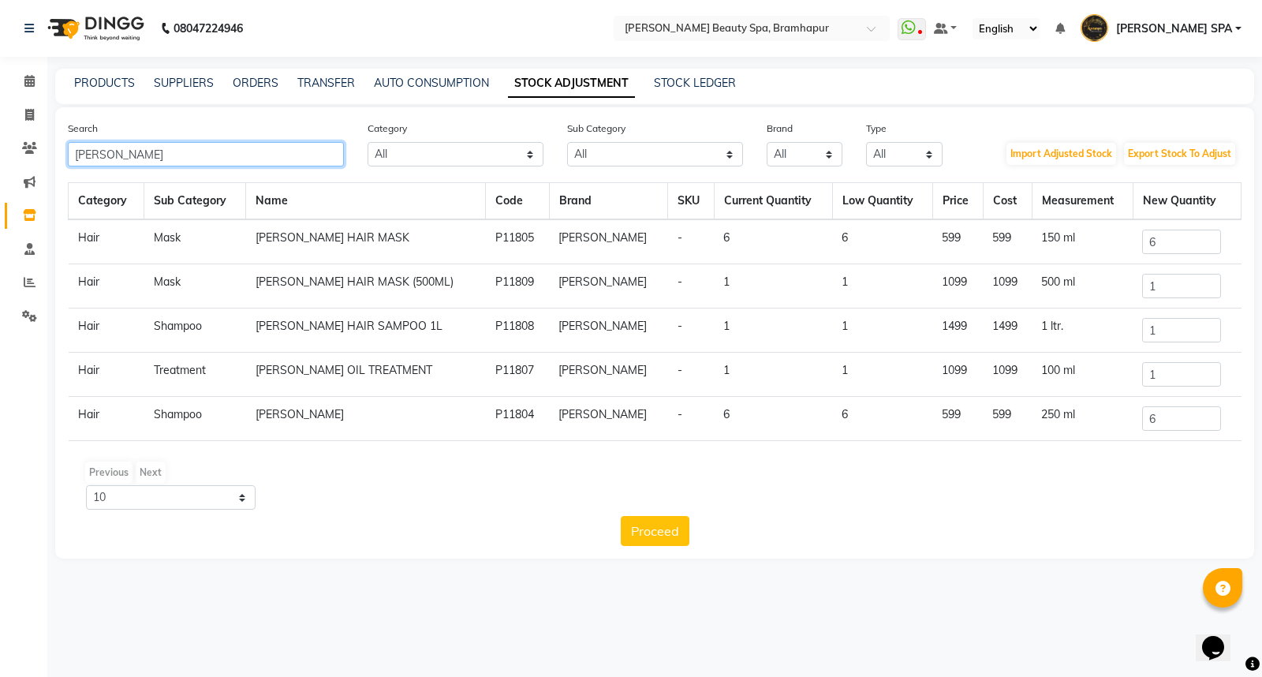
click at [120, 156] on input "[PERSON_NAME]" at bounding box center [206, 154] width 276 height 24
type input "Y"
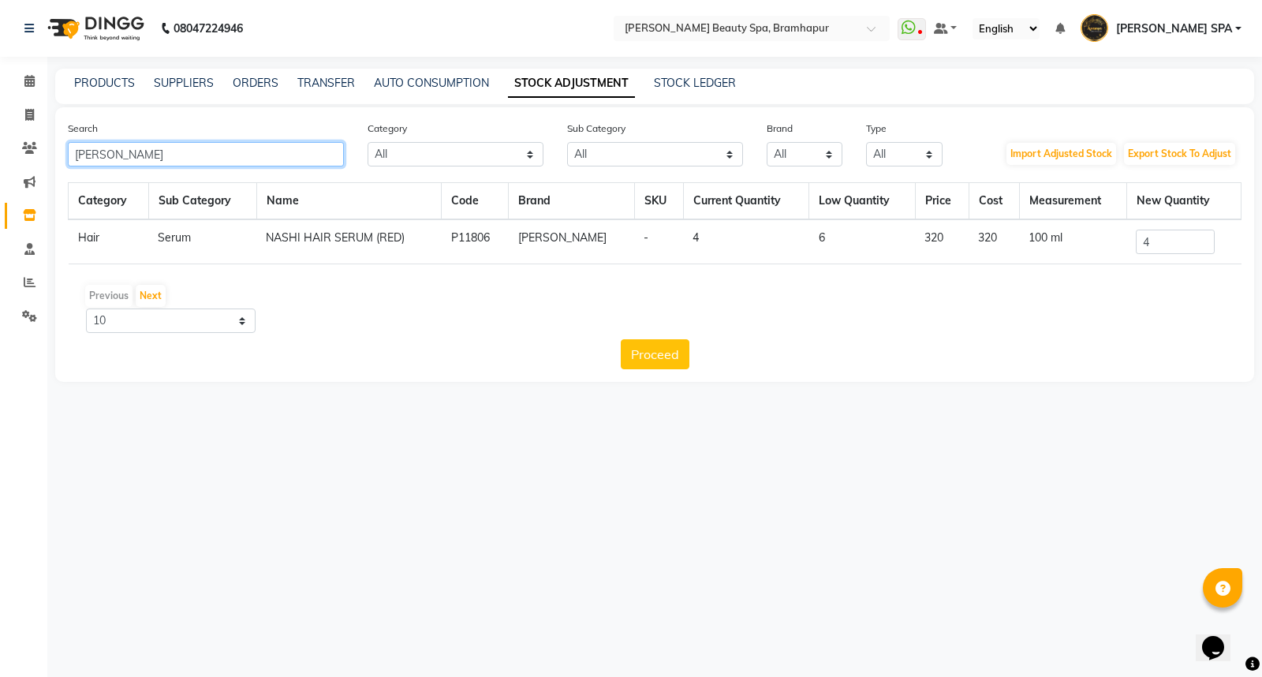
click at [136, 150] on input "[PERSON_NAME]" at bounding box center [206, 154] width 276 height 24
type input "N"
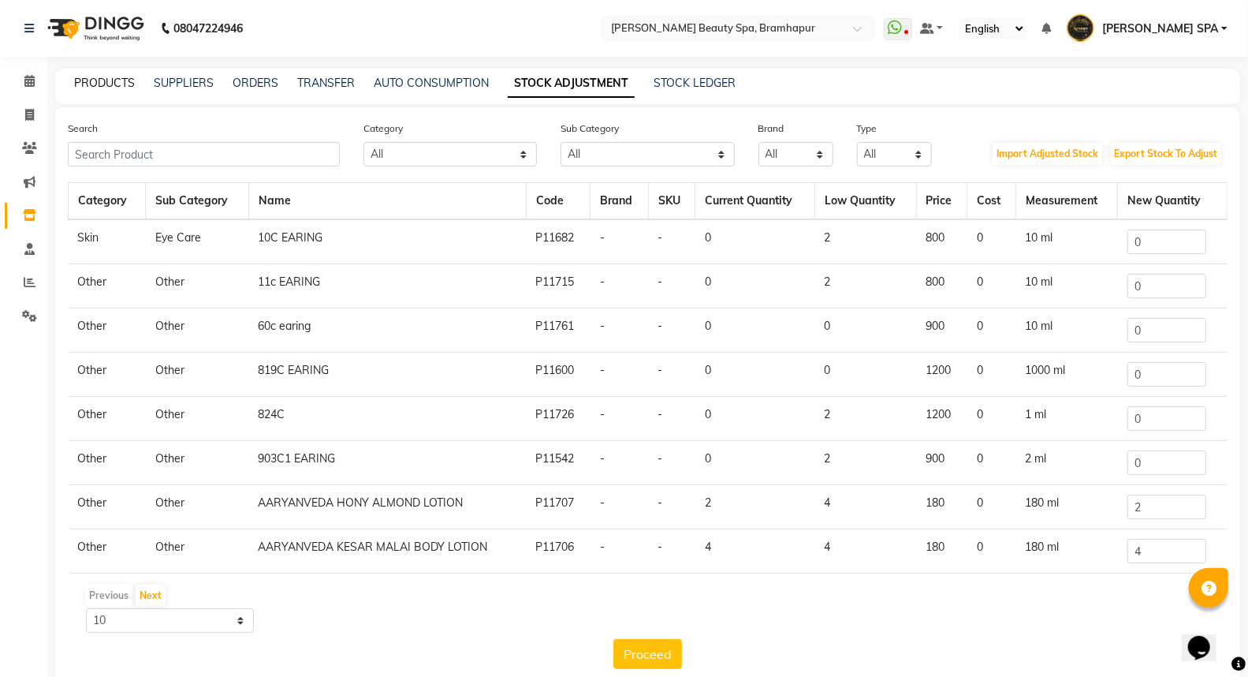
click at [95, 88] on link "PRODUCTS" at bounding box center [104, 83] width 61 height 14
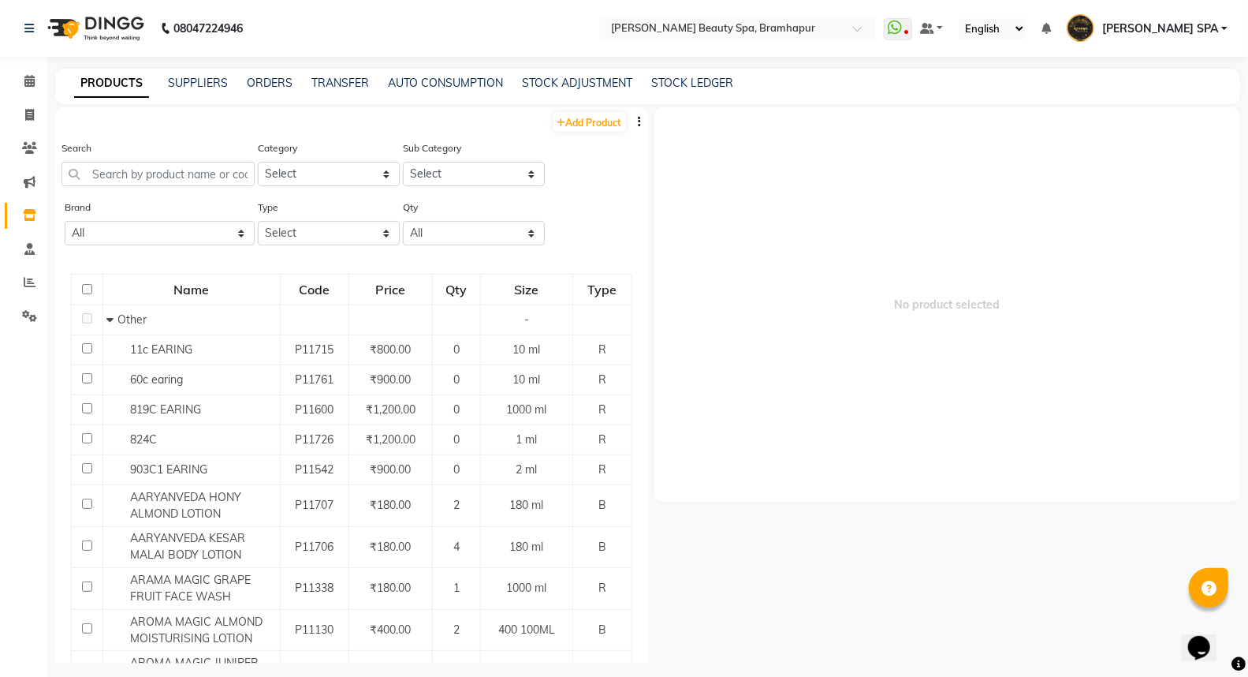
click at [526, 75] on div "STOCK ADJUSTMENT" at bounding box center [577, 83] width 110 height 17
click at [162, 175] on input "text" at bounding box center [158, 174] width 193 height 24
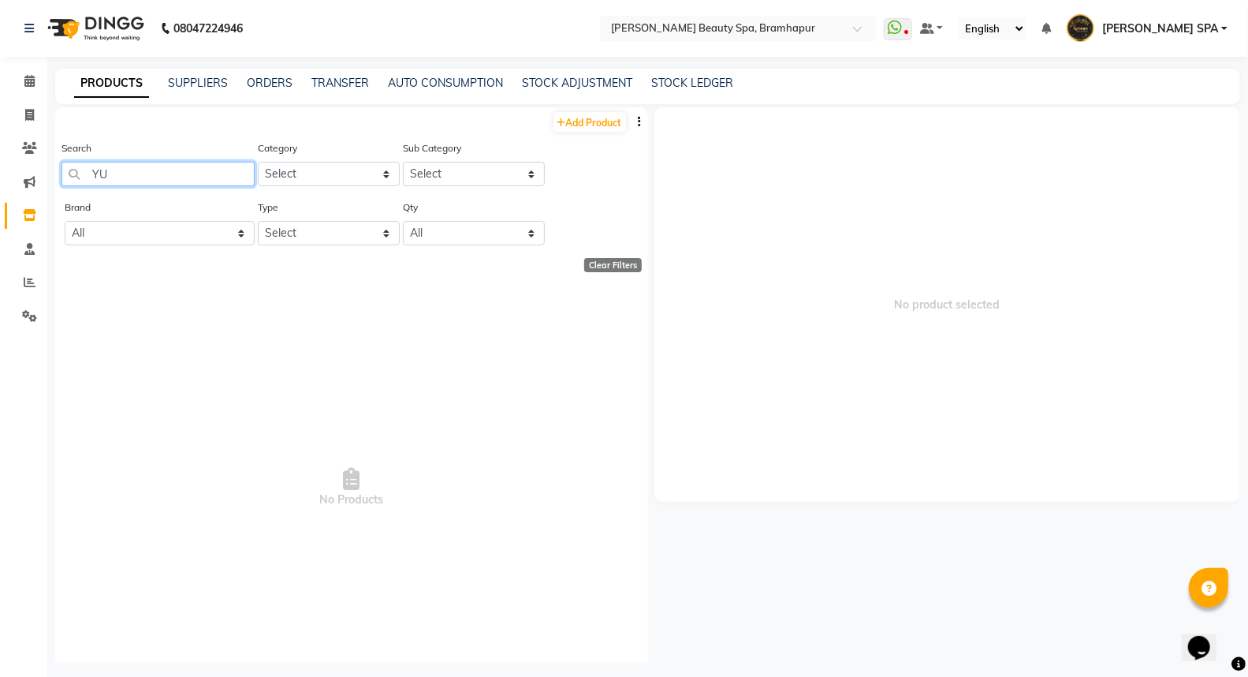
type input "Y"
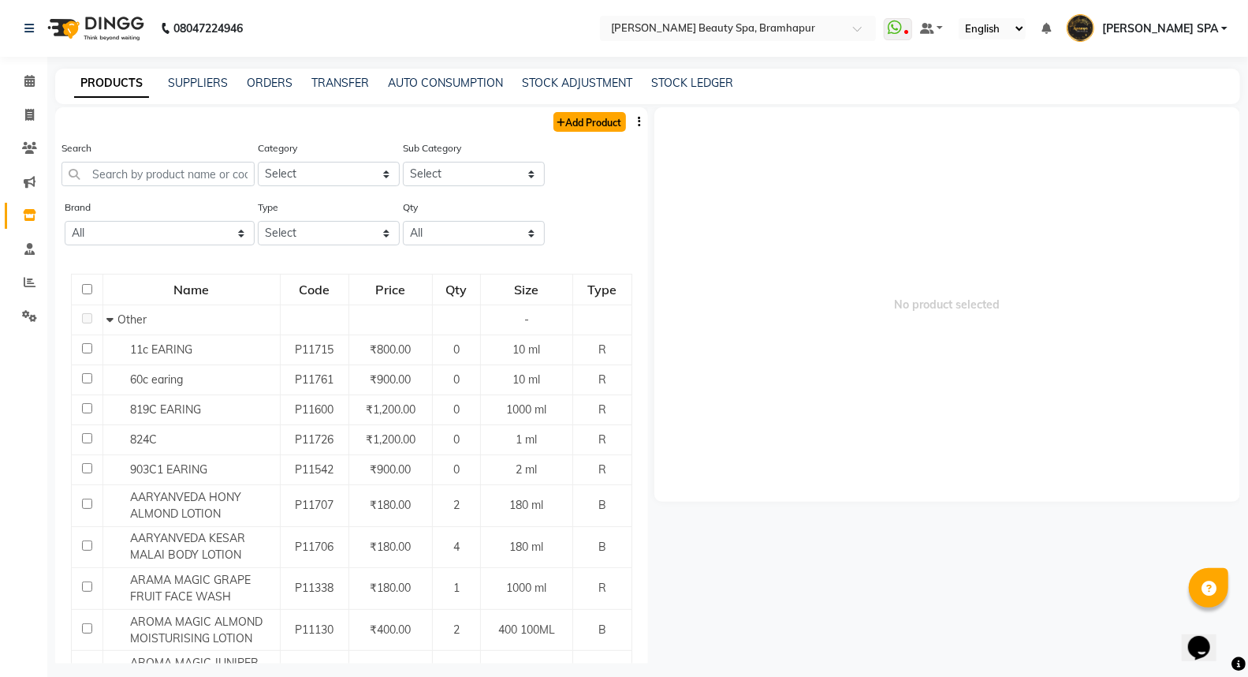
click at [595, 123] on link "Add Product" at bounding box center [590, 122] width 73 height 20
select select "true"
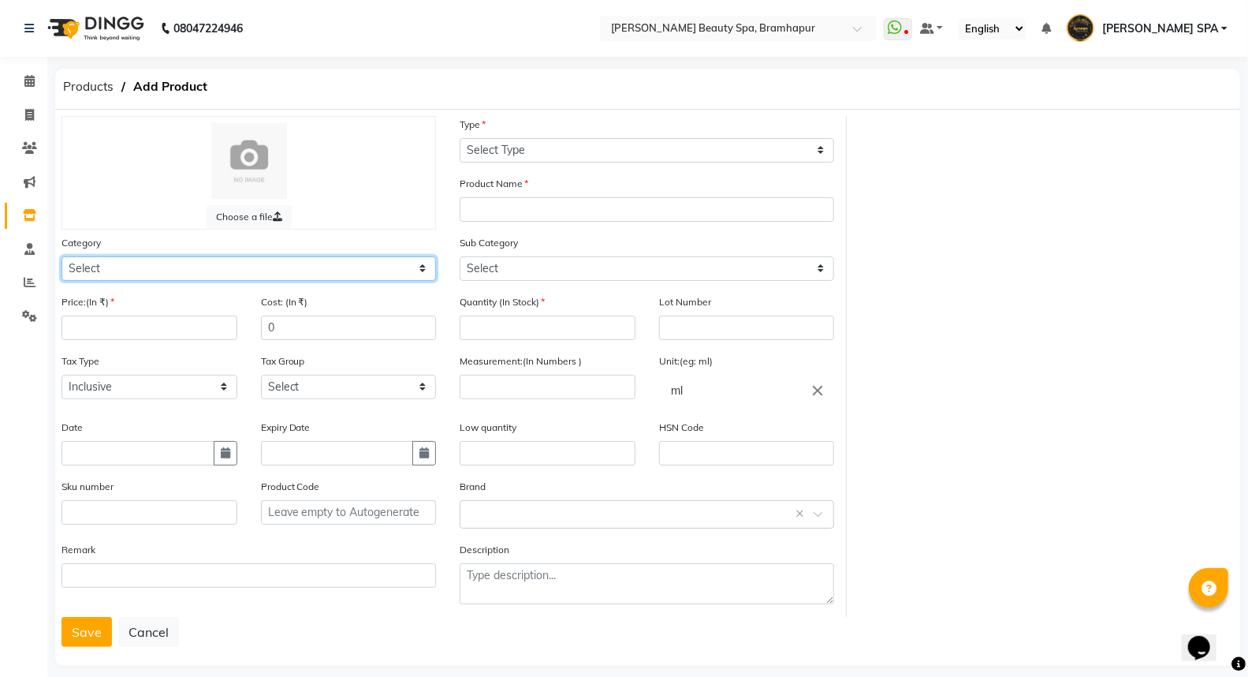
click at [188, 263] on select "Select Hair Skin Makeup Personal Care Appliances [PERSON_NAME] Waxing Disposabl…" at bounding box center [249, 268] width 375 height 24
select select "1100"
click at [62, 256] on select "Select Hair Skin Makeup Personal Care Appliances [PERSON_NAME] Waxing Disposabl…" at bounding box center [249, 268] width 375 height 24
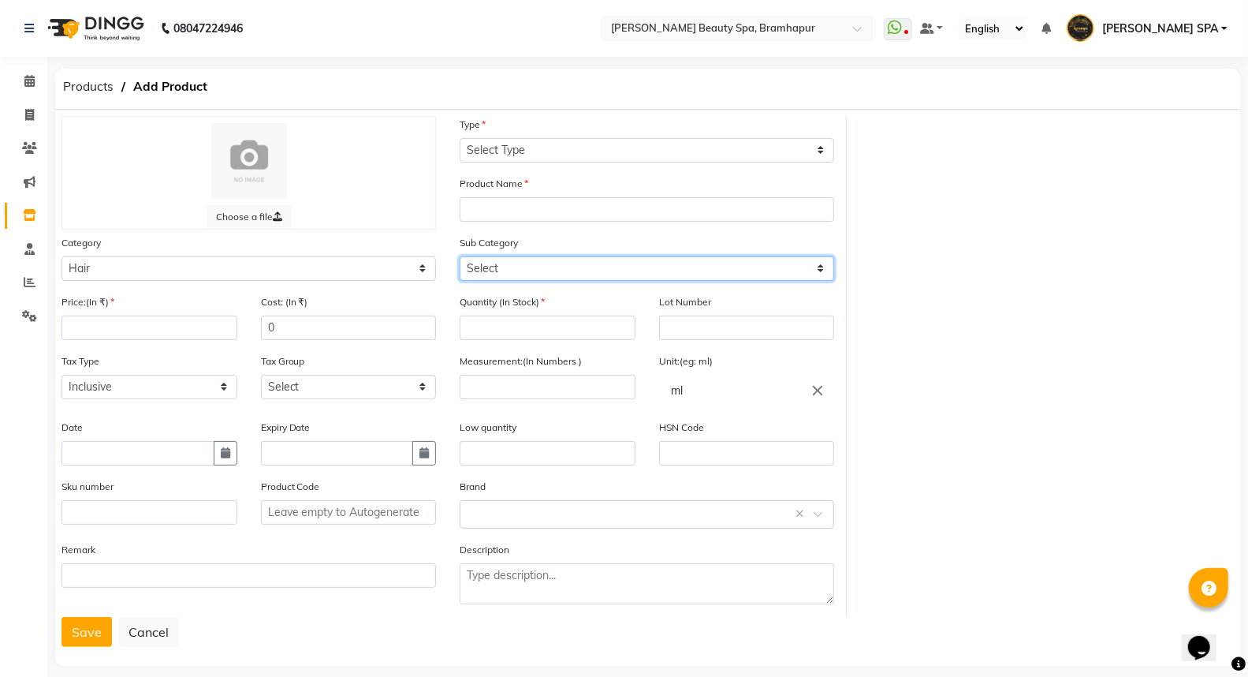
click at [535, 264] on select "Select Shampoo Conditioner Cream Mask Oil Serum Color Appliances Treatment Styl…" at bounding box center [647, 268] width 375 height 24
select select "1105"
click at [460, 256] on select "Select Shampoo Conditioner Cream Mask Oil Serum Color Appliances Treatment Styl…" at bounding box center [647, 268] width 375 height 24
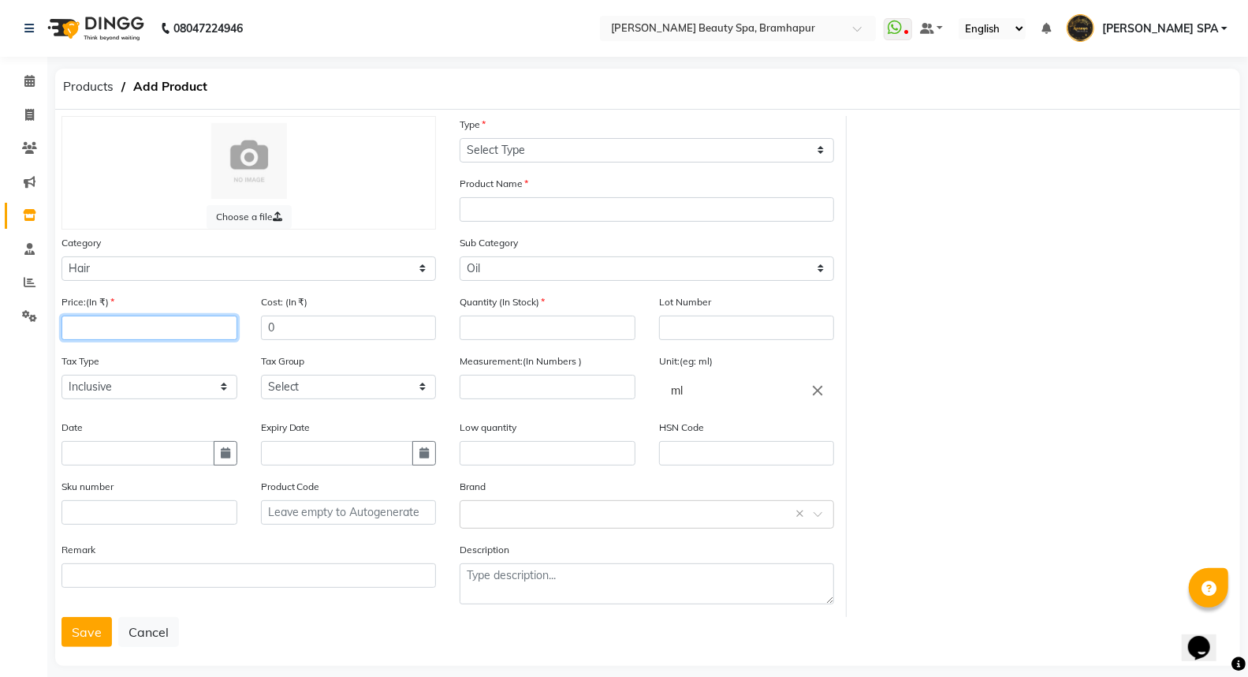
click at [140, 333] on input "number" at bounding box center [150, 327] width 176 height 24
type input "599"
click at [282, 334] on input "0" at bounding box center [349, 327] width 176 height 24
type input "599"
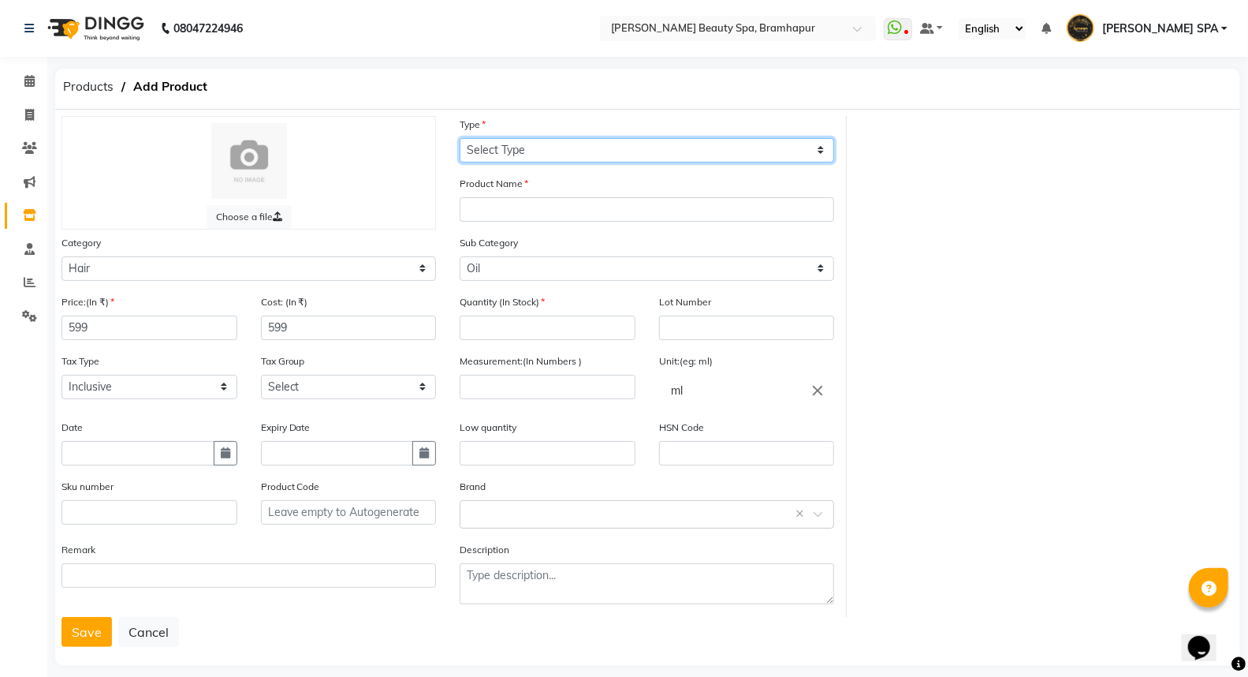
click at [565, 146] on select "Select Type Both Retail Consumable" at bounding box center [647, 150] width 375 height 24
select select "B"
click at [460, 138] on select "Select Type Both Retail Consumable" at bounding box center [647, 150] width 375 height 24
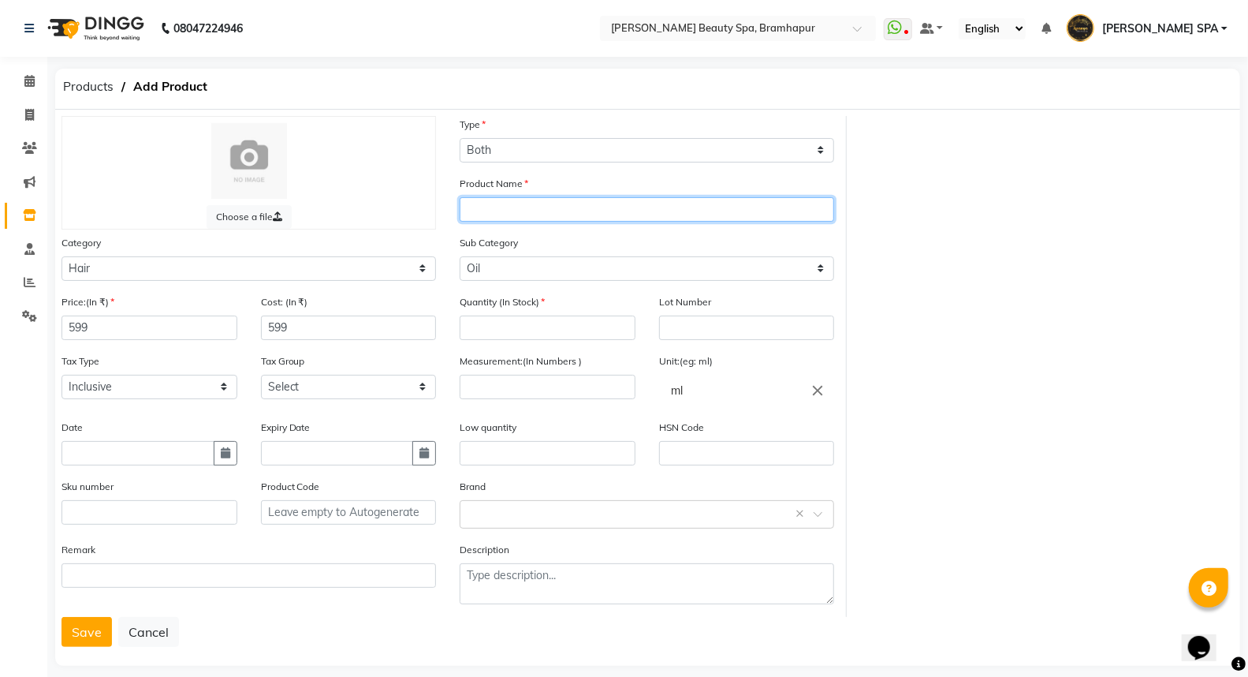
click at [494, 218] on input "text" at bounding box center [647, 209] width 375 height 24
type input "[PERSON_NAME] MOROCCAN OIL"
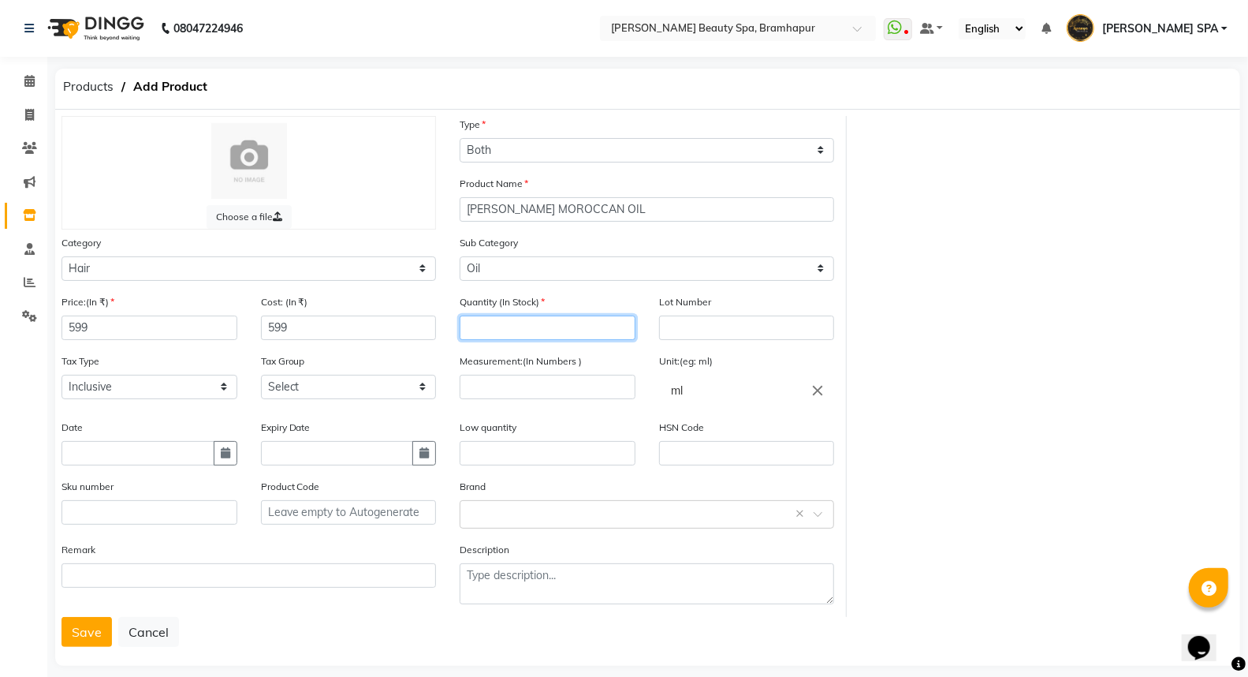
click at [497, 320] on input "number" at bounding box center [548, 327] width 176 height 24
type input "1"
click at [546, 391] on input "number" at bounding box center [548, 387] width 176 height 24
type input "30"
click at [482, 457] on input "text" at bounding box center [548, 453] width 176 height 24
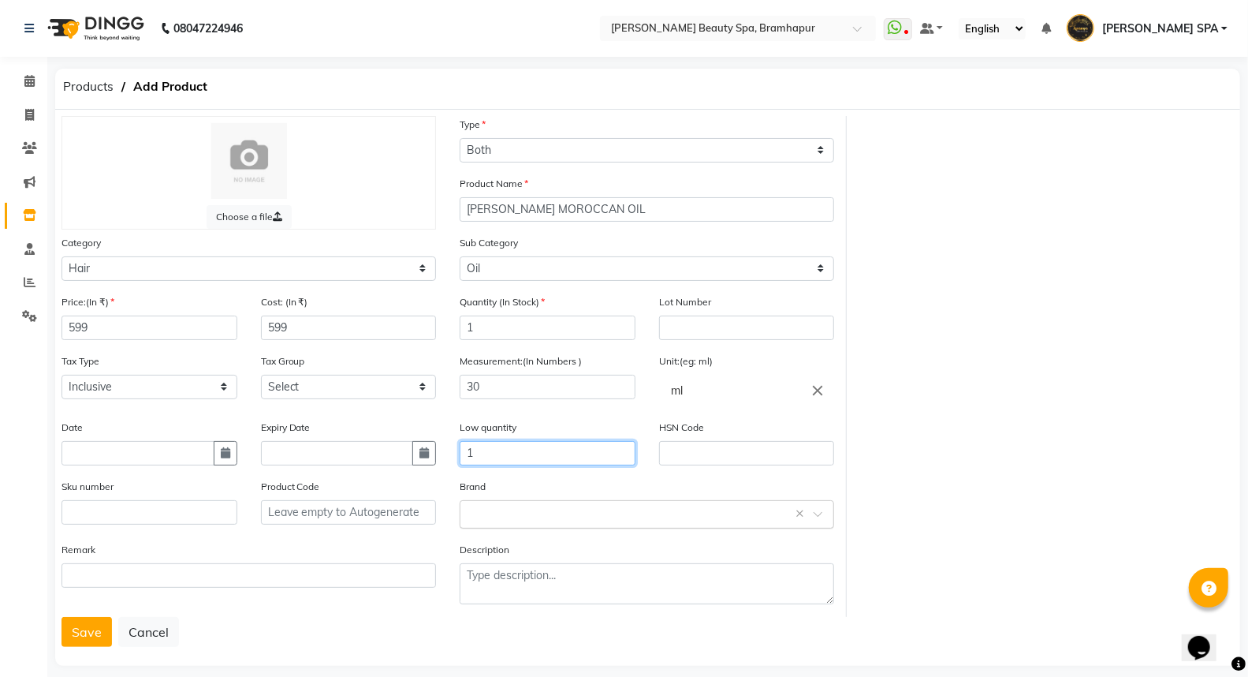
type input "1"
click at [487, 518] on input "text" at bounding box center [631, 513] width 326 height 17
type input "[PERSON_NAME]"
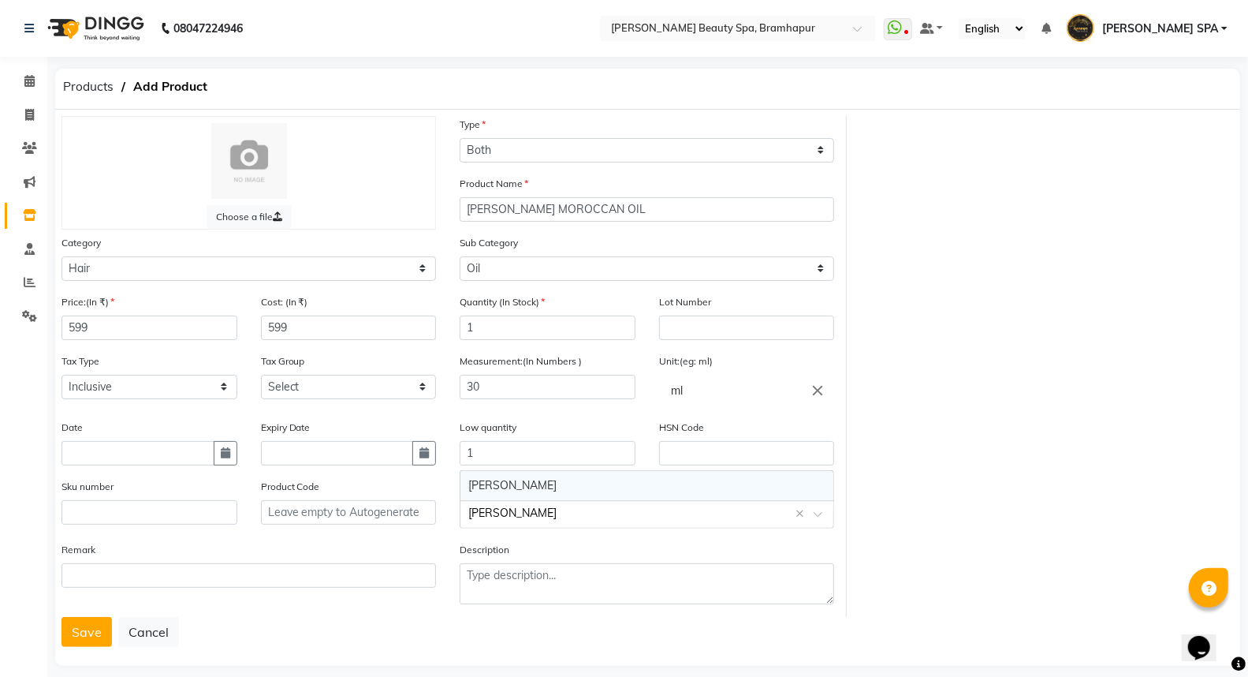
click at [491, 470] on ng-dropdown-panel "[PERSON_NAME]" at bounding box center [647, 485] width 375 height 31
click at [558, 484] on div "[PERSON_NAME]" at bounding box center [647, 485] width 373 height 29
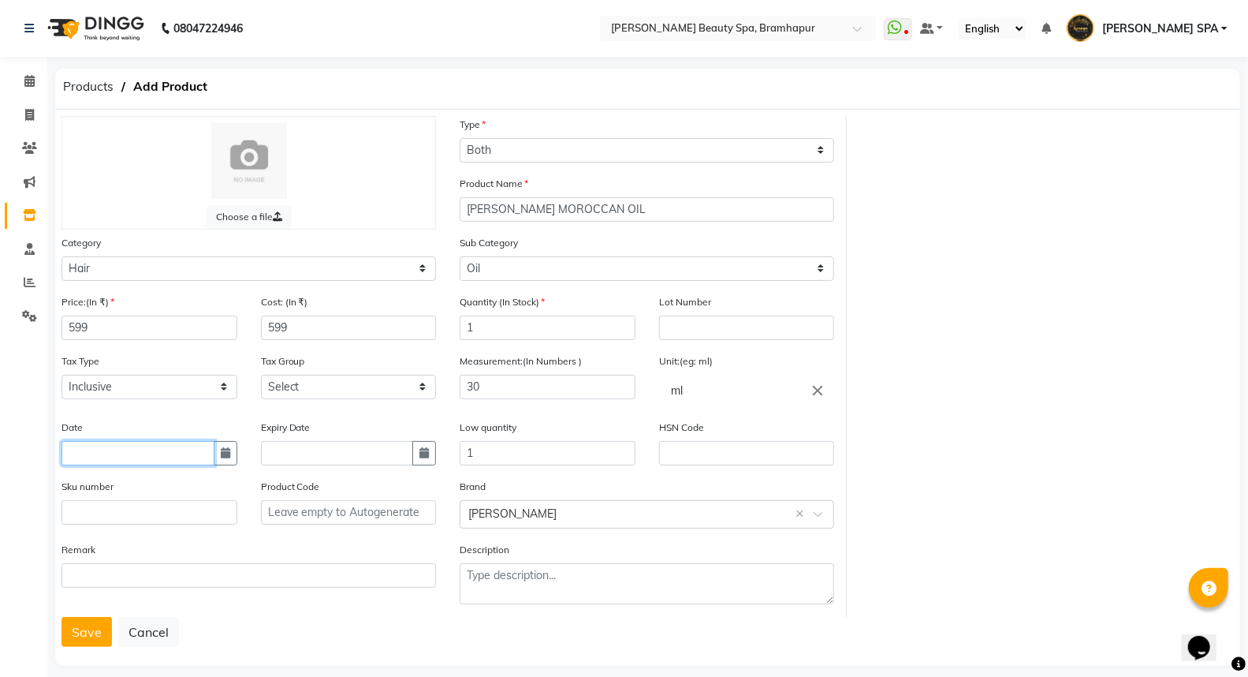
click at [103, 457] on input "text" at bounding box center [138, 453] width 153 height 24
select select "9"
select select "2025"
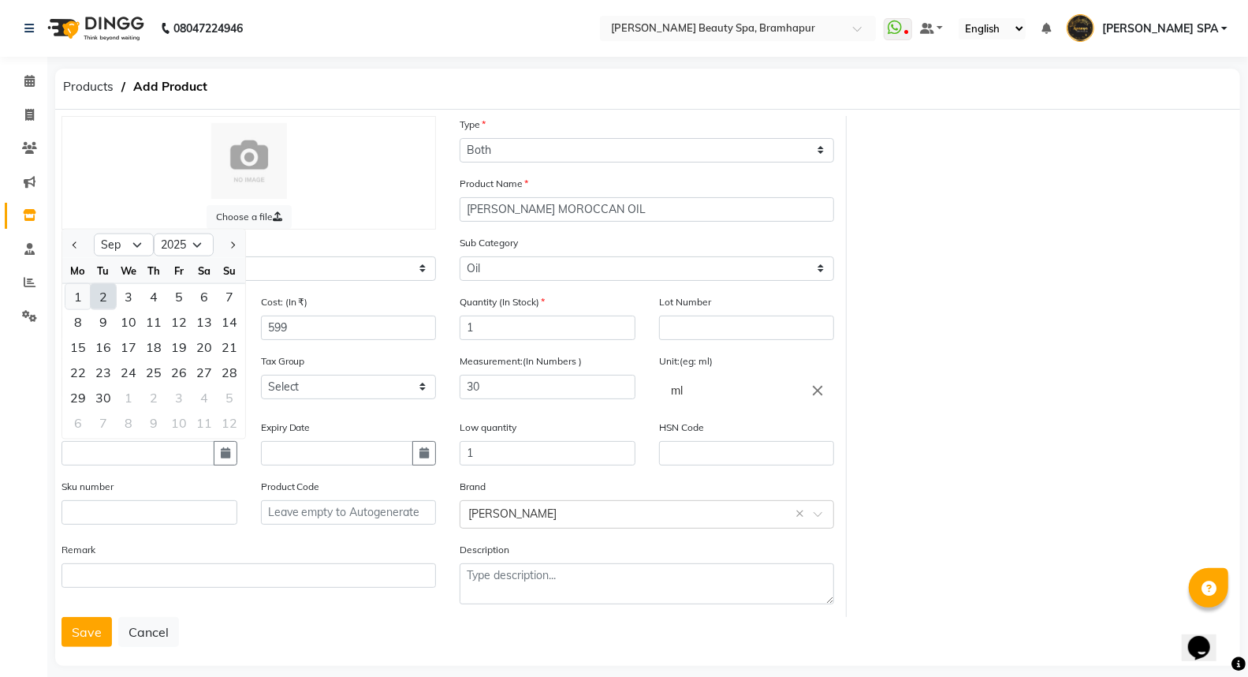
click at [79, 294] on div "1" at bounding box center [77, 295] width 25 height 25
type input "[DATE]"
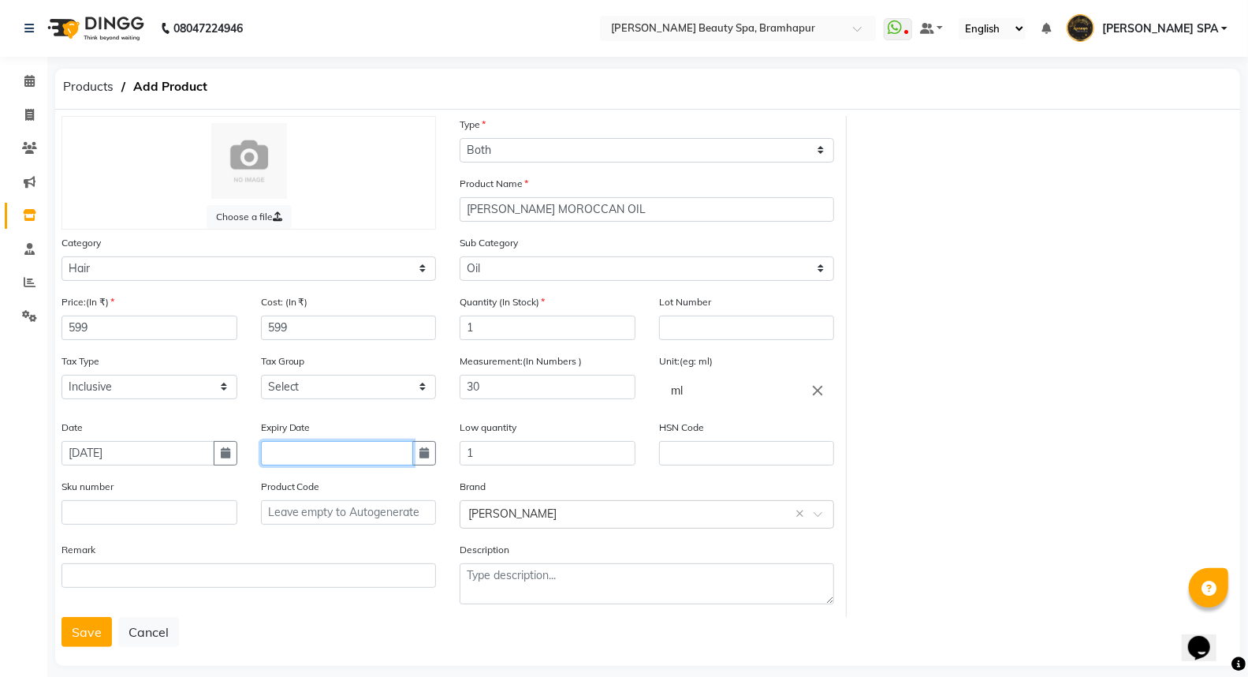
click at [331, 453] on input "text" at bounding box center [337, 453] width 153 height 24
select select "9"
select select "2025"
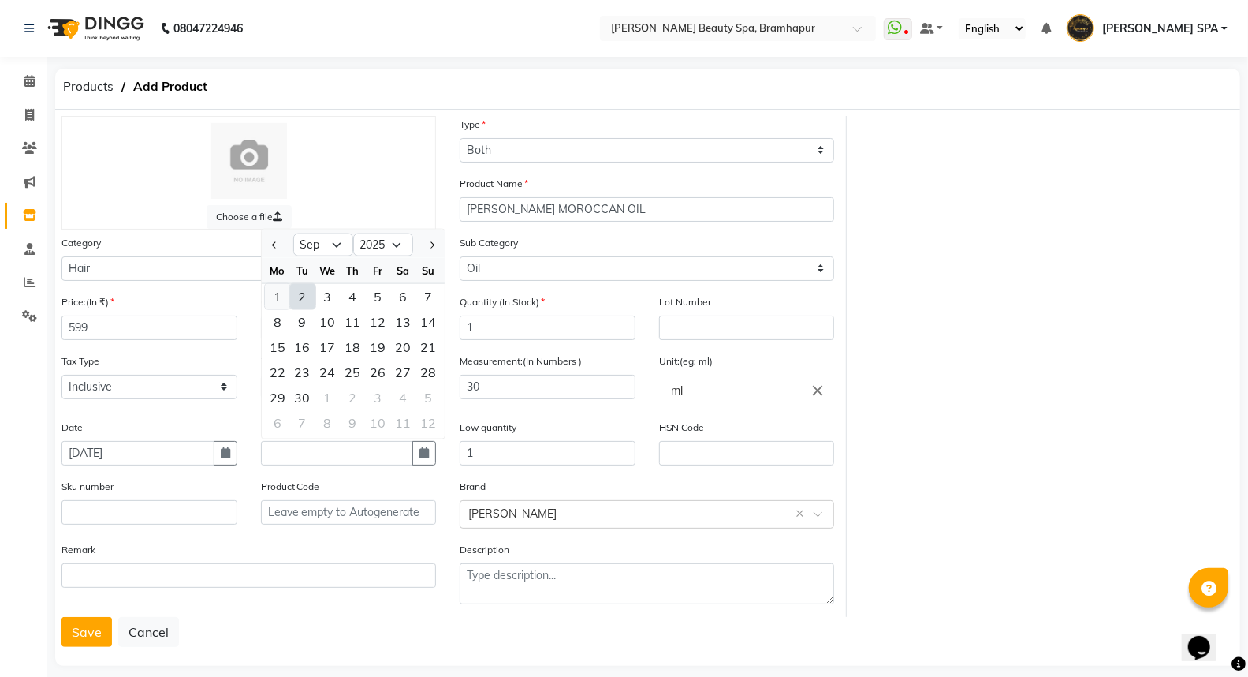
click at [279, 297] on div "1" at bounding box center [277, 295] width 25 height 25
type input "[DATE]"
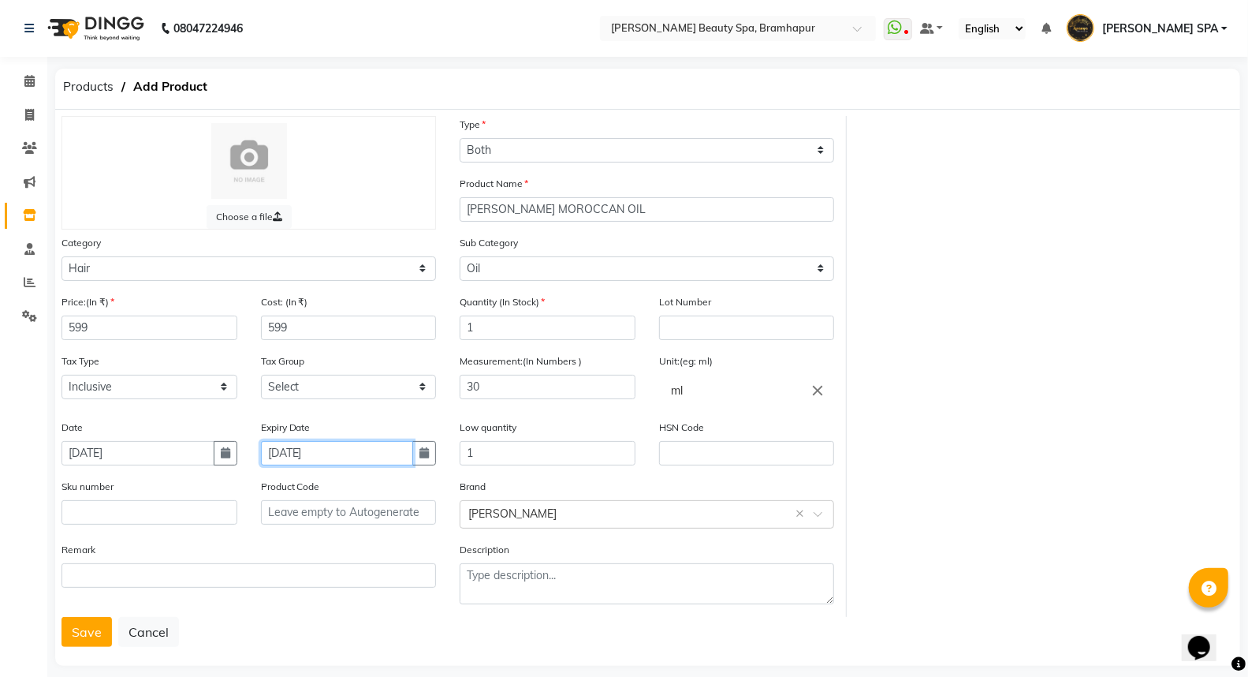
click at [350, 453] on input "[DATE]" at bounding box center [337, 453] width 153 height 24
select select "9"
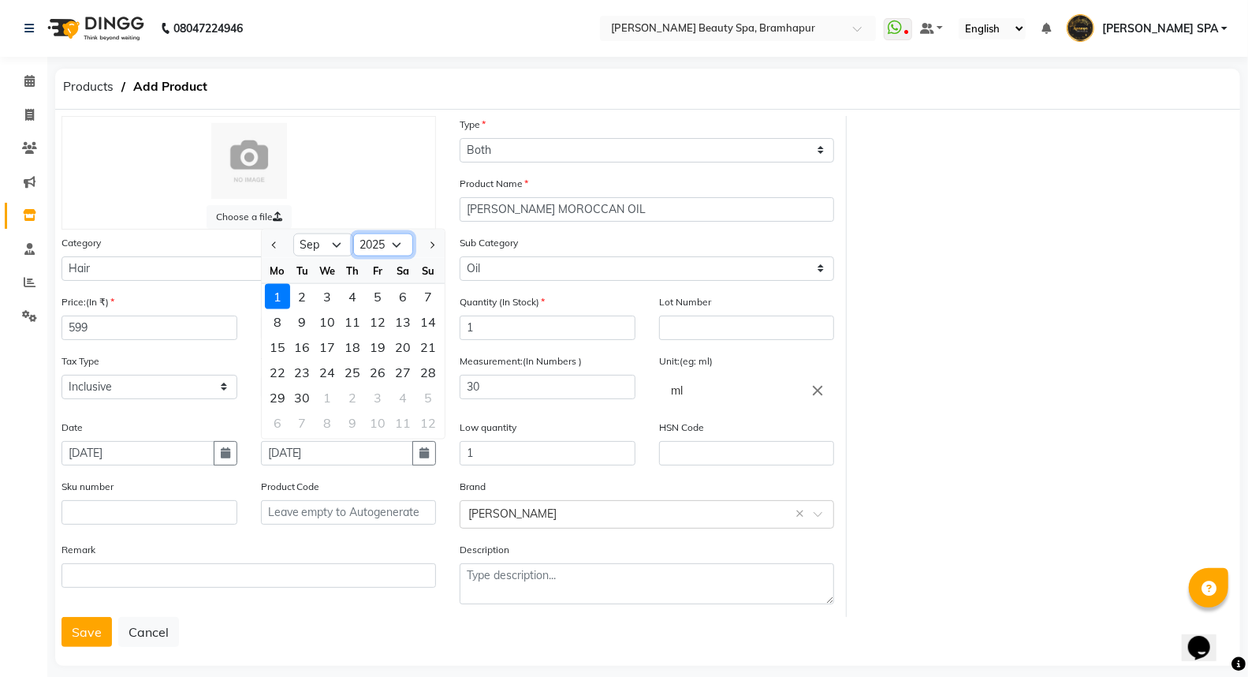
click at [380, 248] on select "2015 2016 2017 2018 2019 2020 2021 2022 2023 2024 2025 2026 2027 2028 2029 2030…" at bounding box center [383, 245] width 60 height 24
select select "2027"
click at [353, 233] on select "2015 2016 2017 2018 2019 2020 2021 2022 2023 2024 2025 2026 2027 2028 2029 2030…" at bounding box center [383, 245] width 60 height 24
click at [311, 241] on select "Jan Feb Mar Apr May Jun [DATE] Aug Sep Oct Nov Dec" at bounding box center [323, 245] width 60 height 24
select select "2"
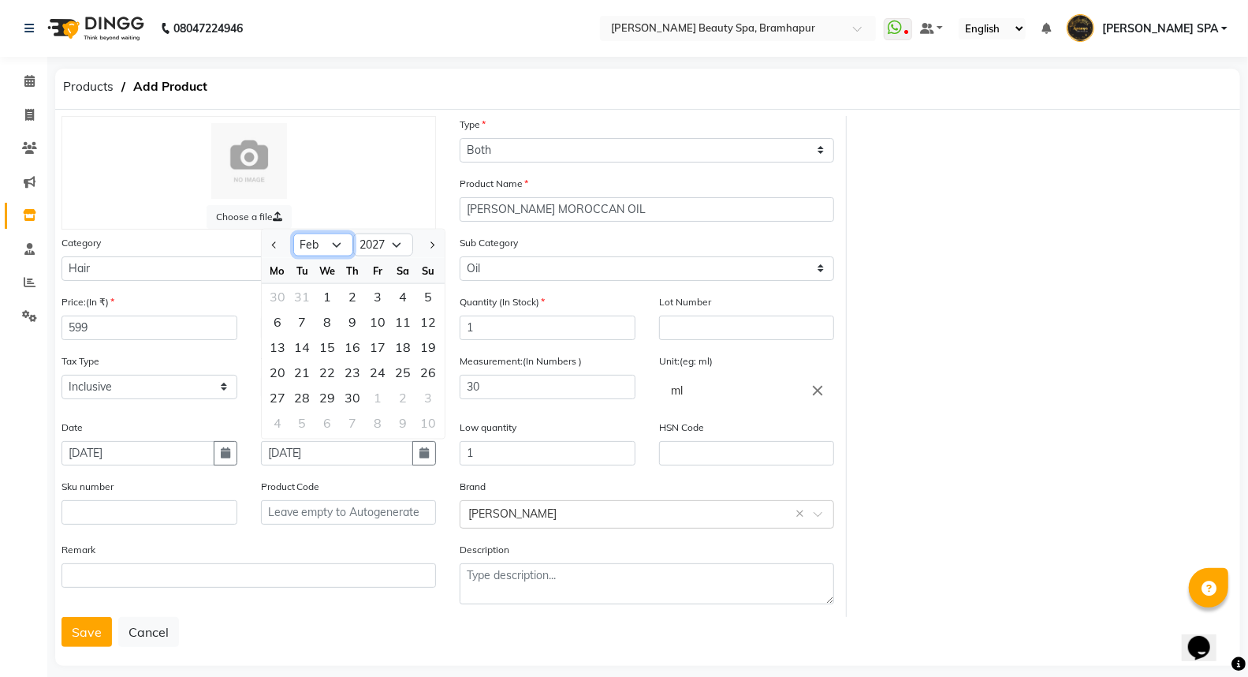
click at [293, 233] on select "Jan Feb Mar Apr May Jun [DATE] Aug Sep Oct Nov Dec" at bounding box center [323, 245] width 60 height 24
click at [277, 300] on div "1" at bounding box center [277, 295] width 25 height 25
type input "[DATE]"
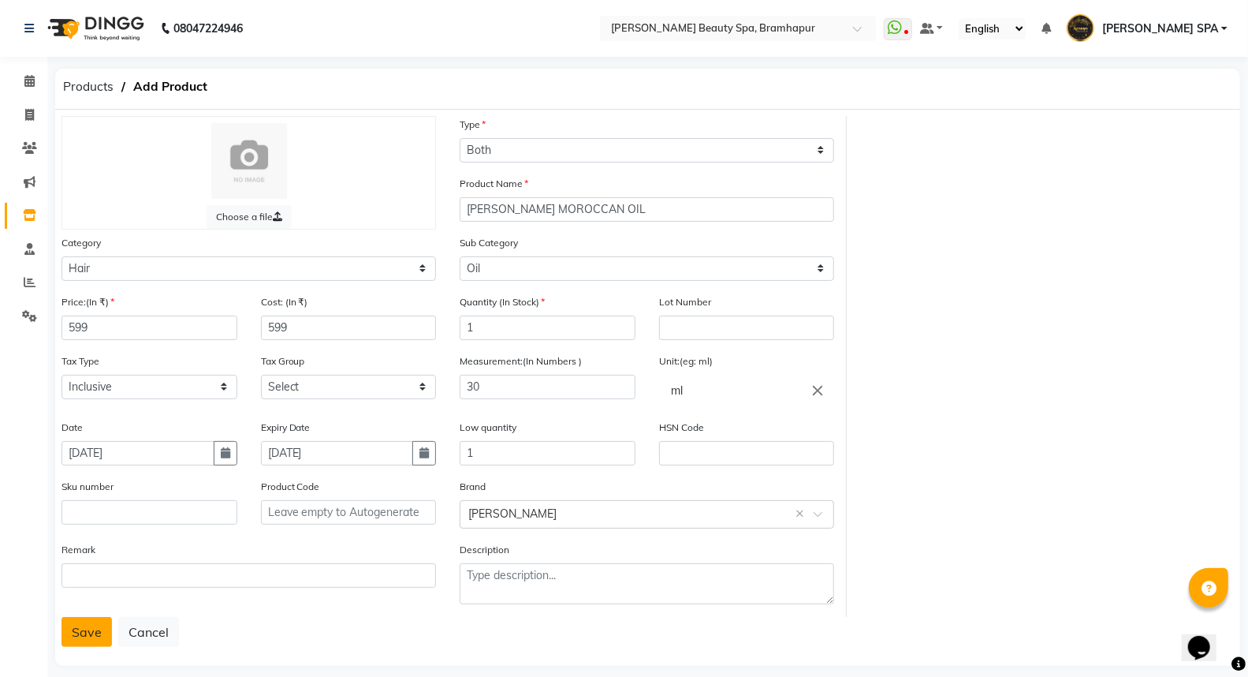
click at [80, 628] on button "Save" at bounding box center [87, 632] width 50 height 30
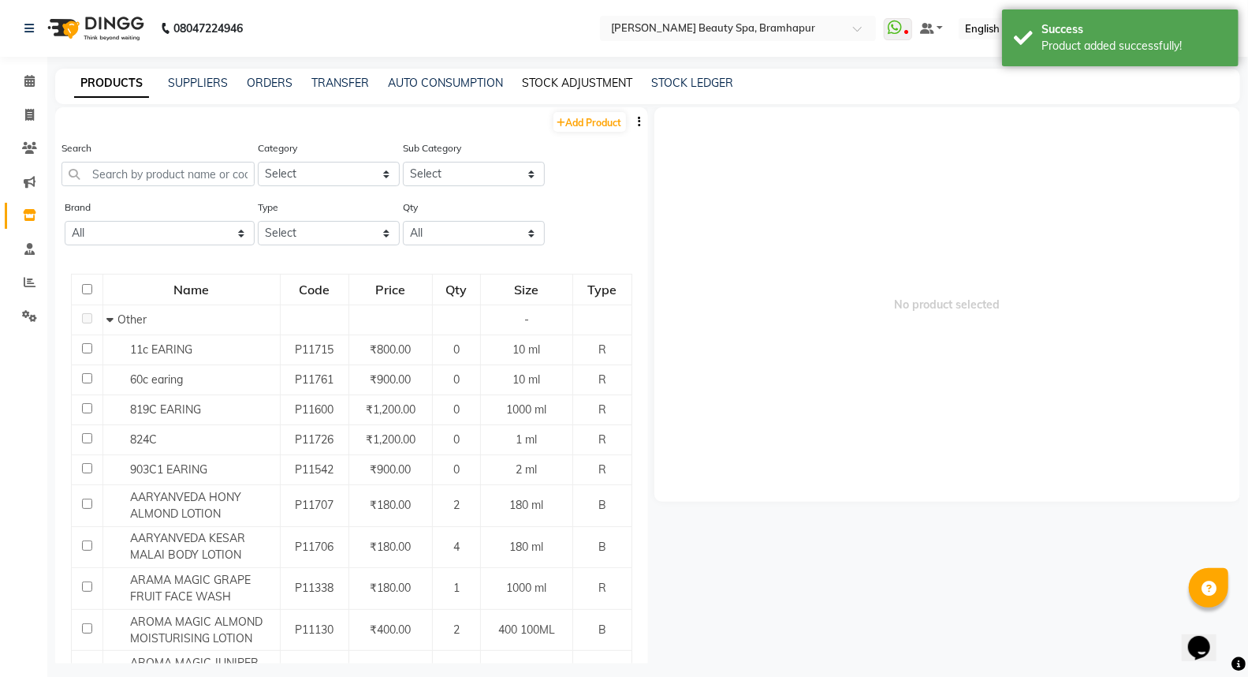
click at [556, 77] on link "STOCK ADJUSTMENT" at bounding box center [577, 83] width 110 height 14
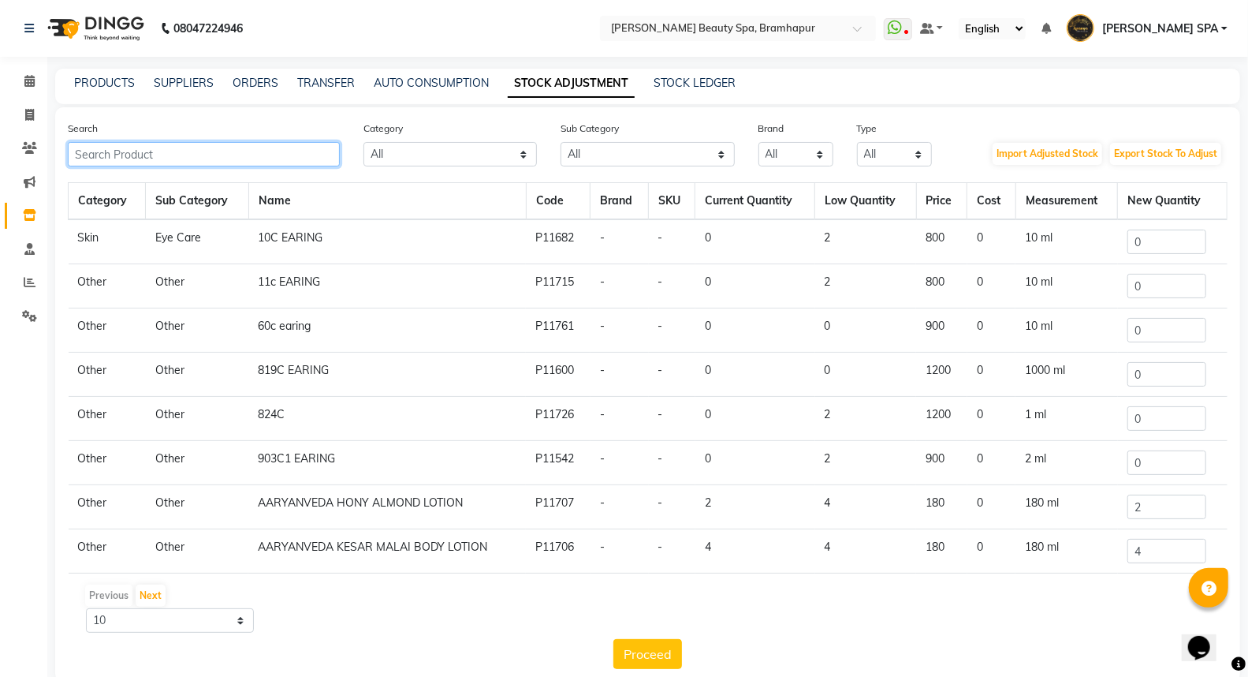
click at [189, 166] on input "text" at bounding box center [204, 154] width 272 height 24
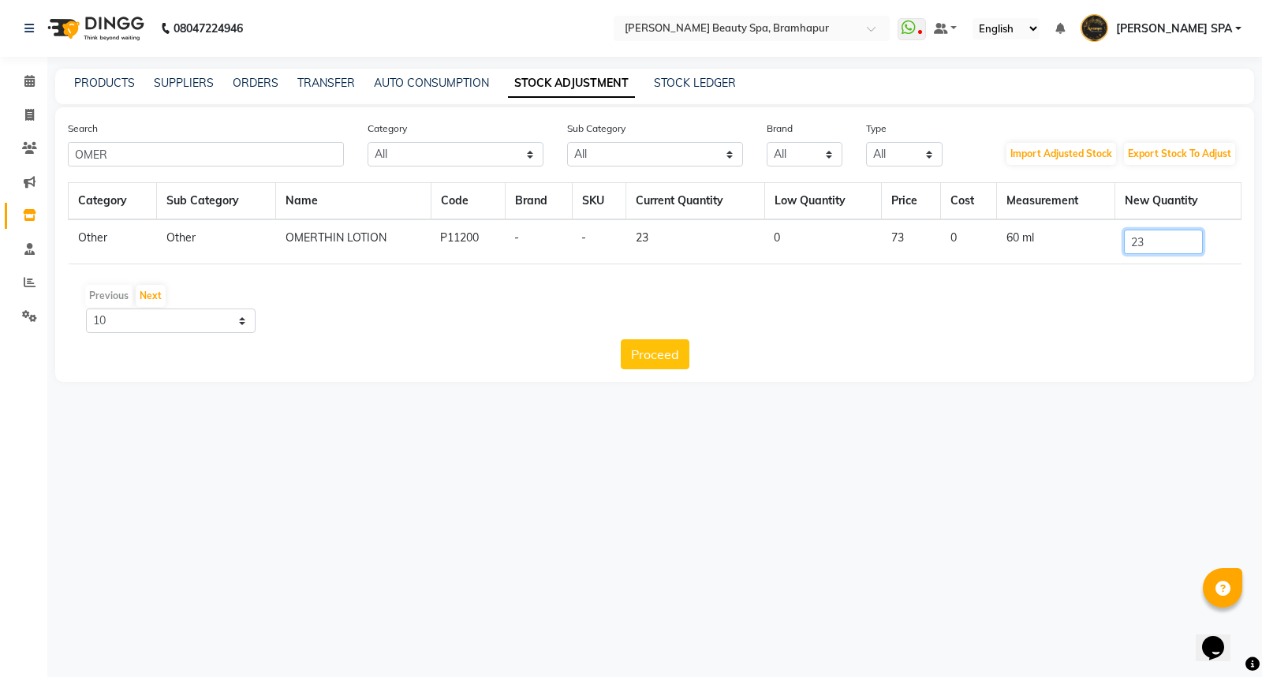
click at [1152, 237] on input "23" at bounding box center [1163, 241] width 79 height 24
click at [127, 158] on input "OMER" at bounding box center [206, 154] width 276 height 24
type input "O"
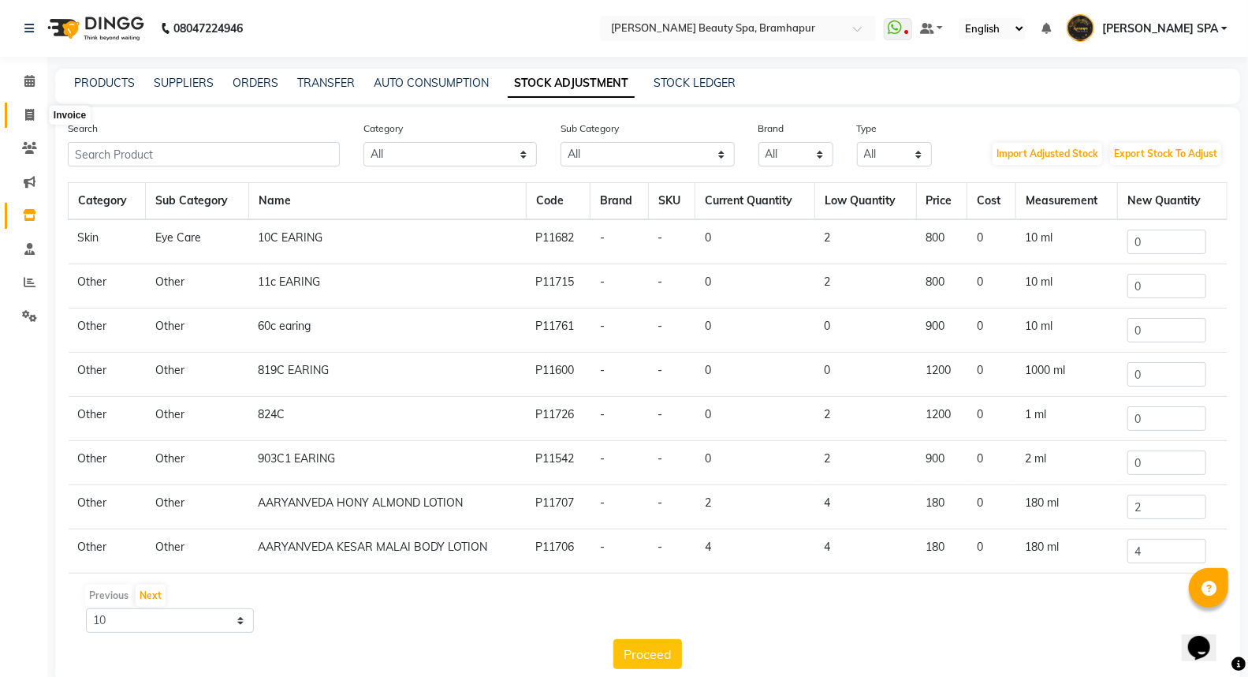
click at [25, 117] on icon at bounding box center [29, 115] width 9 height 12
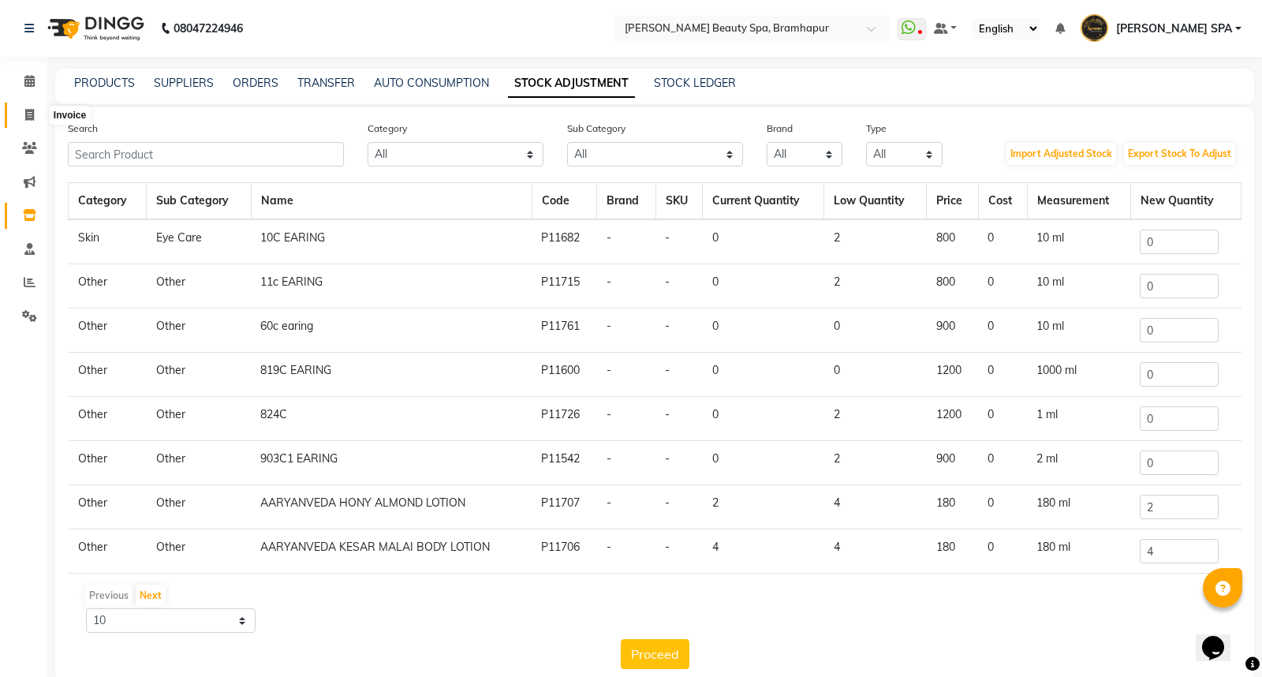
select select "3622"
select select "service"
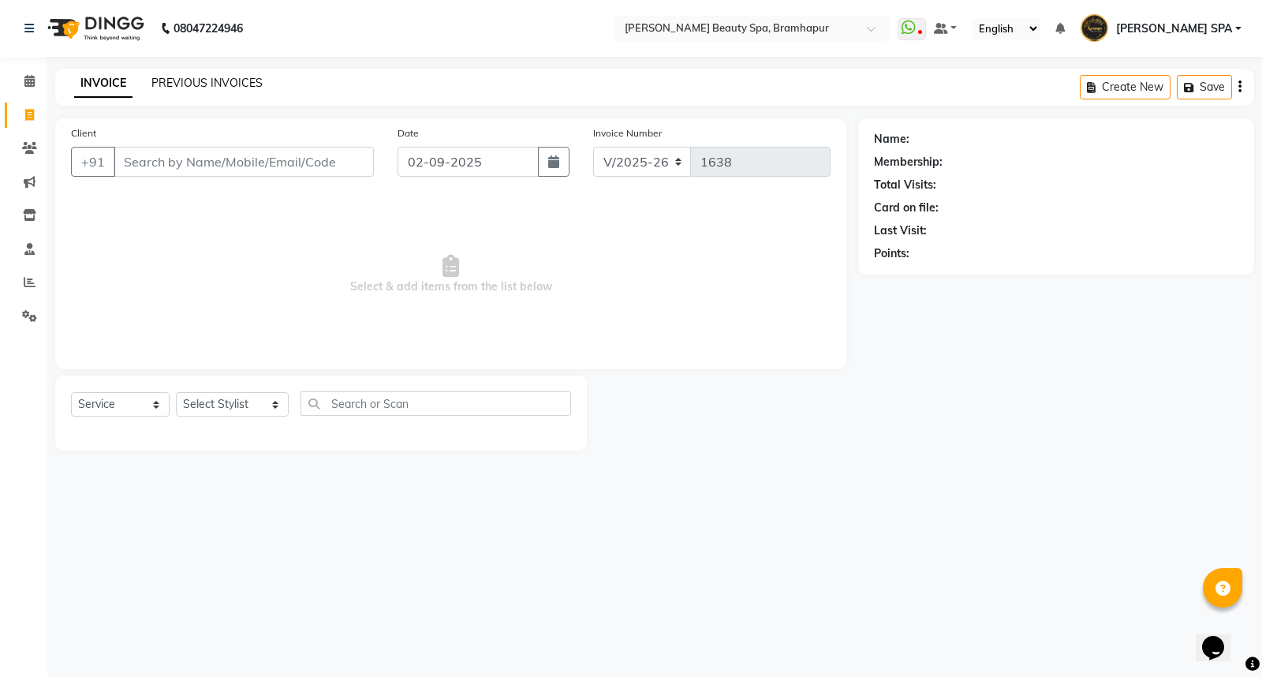
click at [170, 82] on link "PREVIOUS INVOICES" at bounding box center [206, 83] width 111 height 14
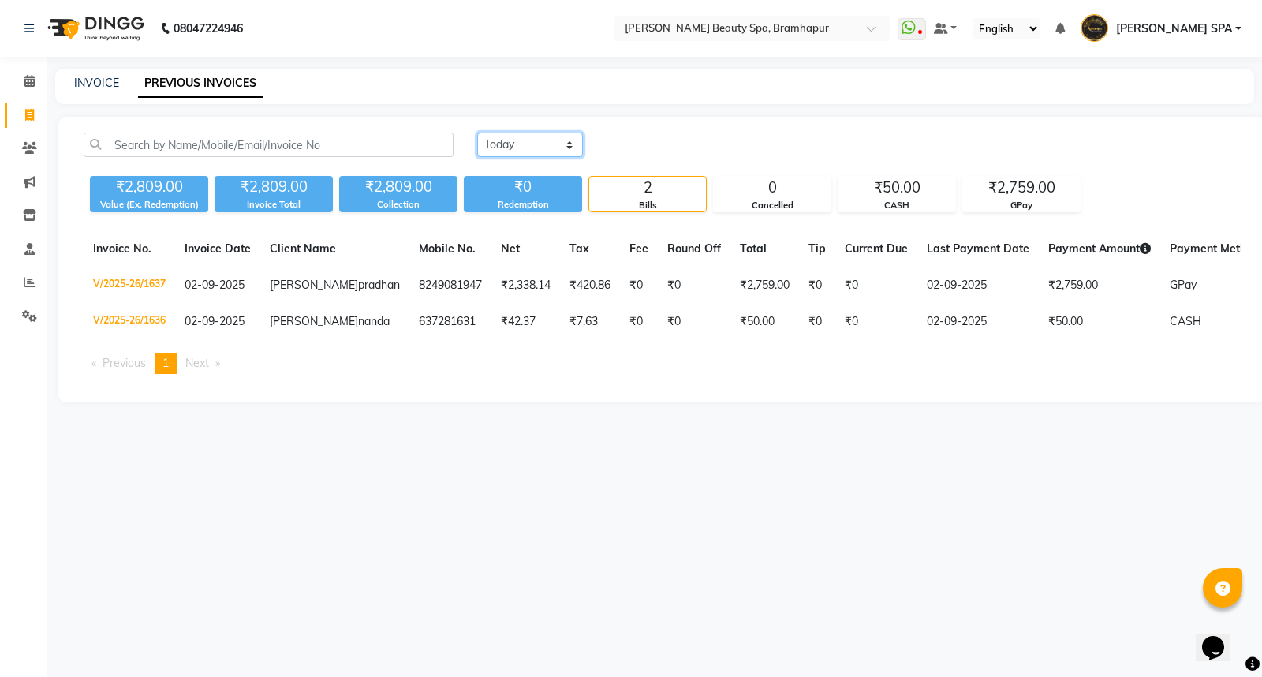
click at [498, 144] on select "[DATE] [DATE] Custom Range" at bounding box center [530, 144] width 106 height 24
select select "range"
click at [477, 132] on select "[DATE] [DATE] Custom Range" at bounding box center [530, 144] width 106 height 24
click at [657, 146] on input "02-09-2025" at bounding box center [658, 145] width 110 height 22
select select "9"
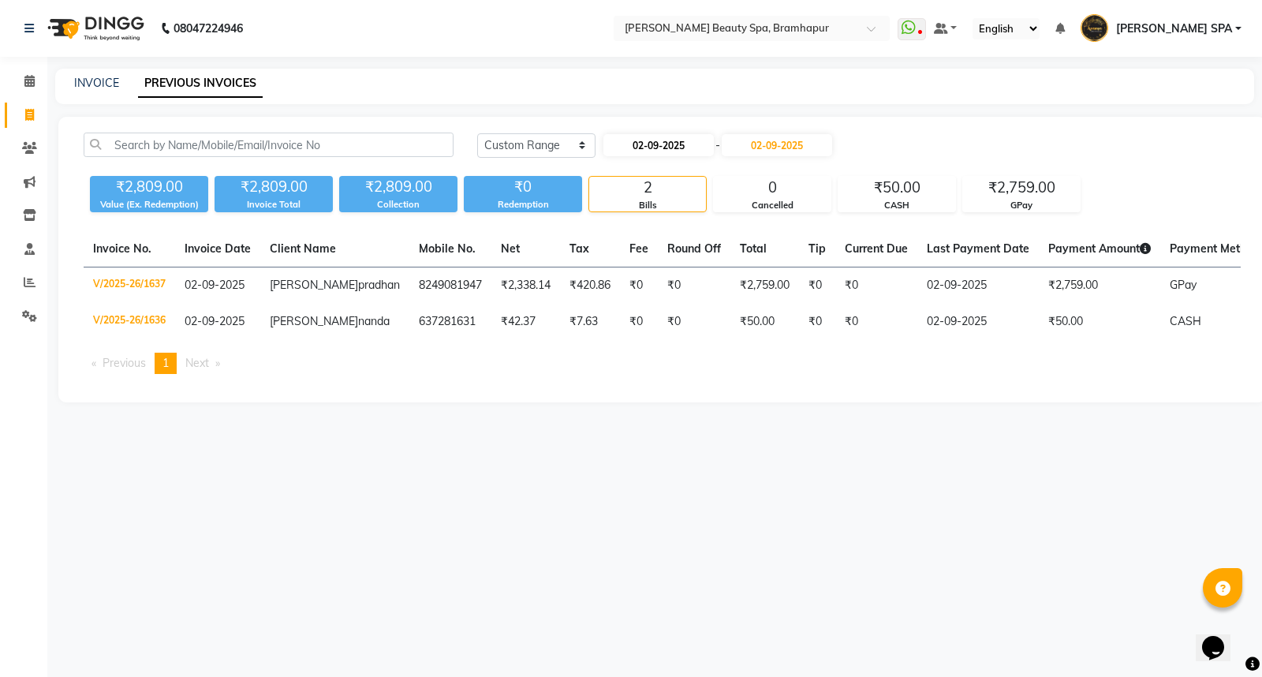
select select "2025"
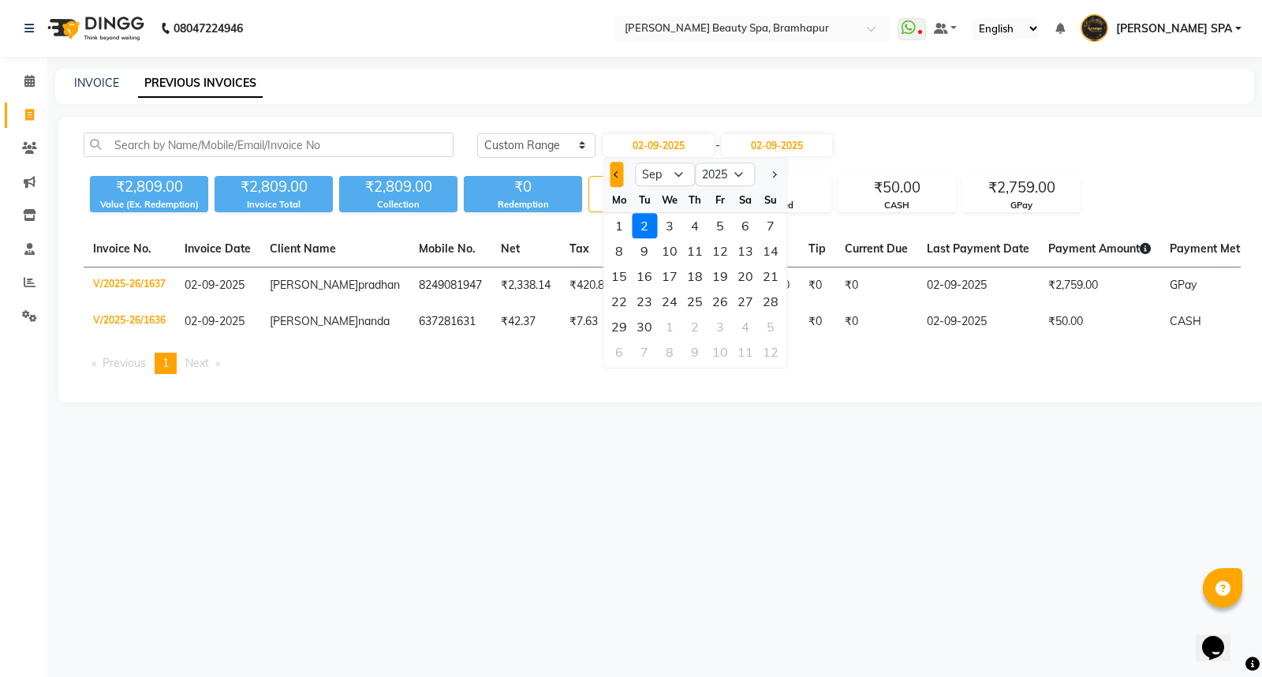
click at [616, 171] on span "Previous month" at bounding box center [617, 174] width 6 height 6
select select "8"
click at [767, 323] on div "31" at bounding box center [770, 326] width 25 height 25
type input "[DATE]"
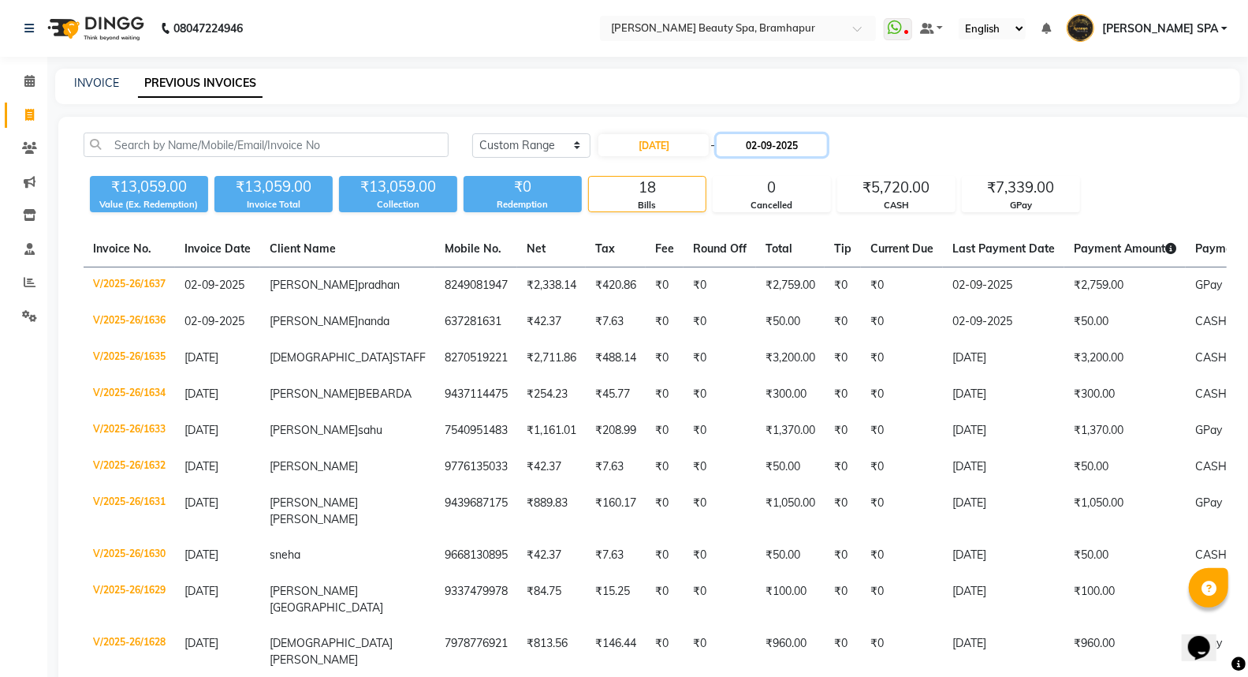
click at [761, 140] on input "02-09-2025" at bounding box center [772, 145] width 110 height 22
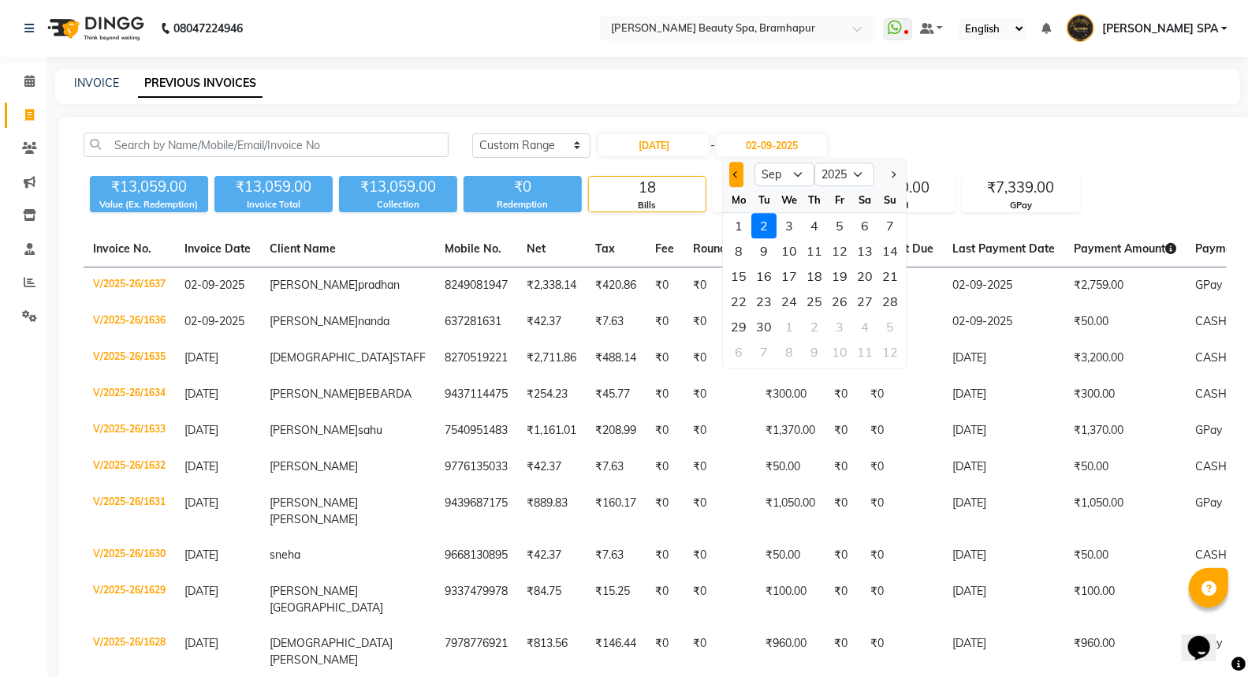
click at [736, 177] on button "Previous month" at bounding box center [736, 174] width 13 height 25
select select "8"
click at [889, 328] on div "31" at bounding box center [890, 326] width 25 height 25
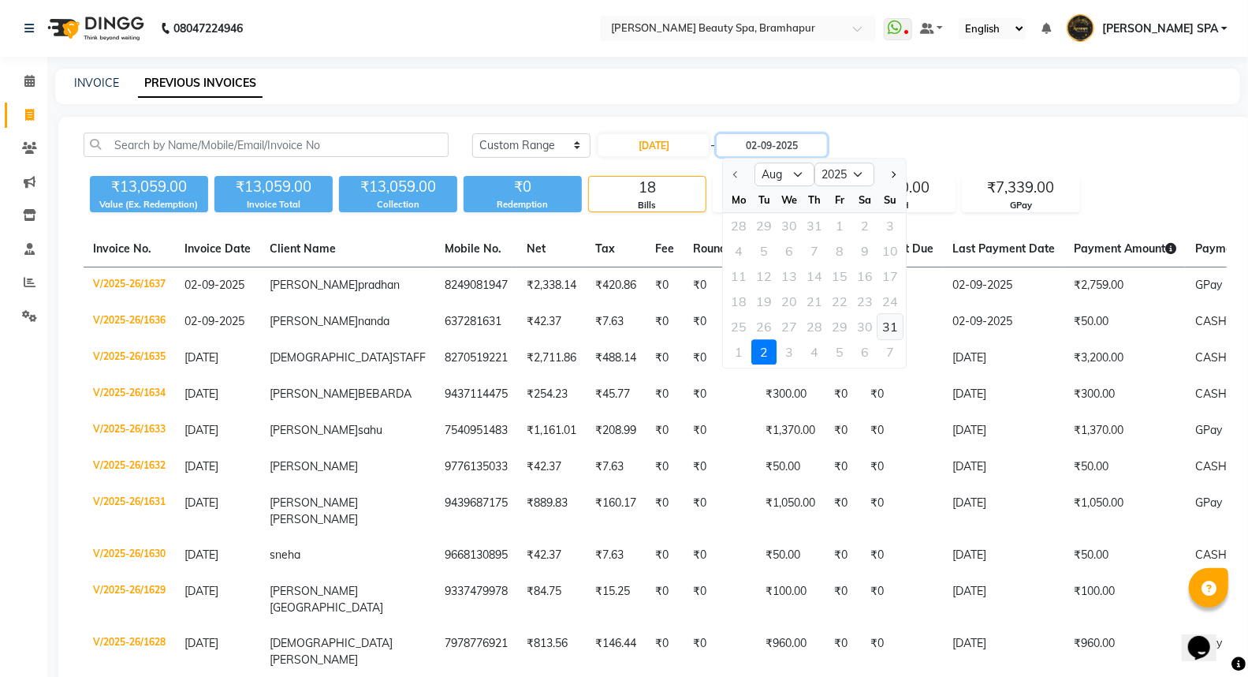
type input "[DATE]"
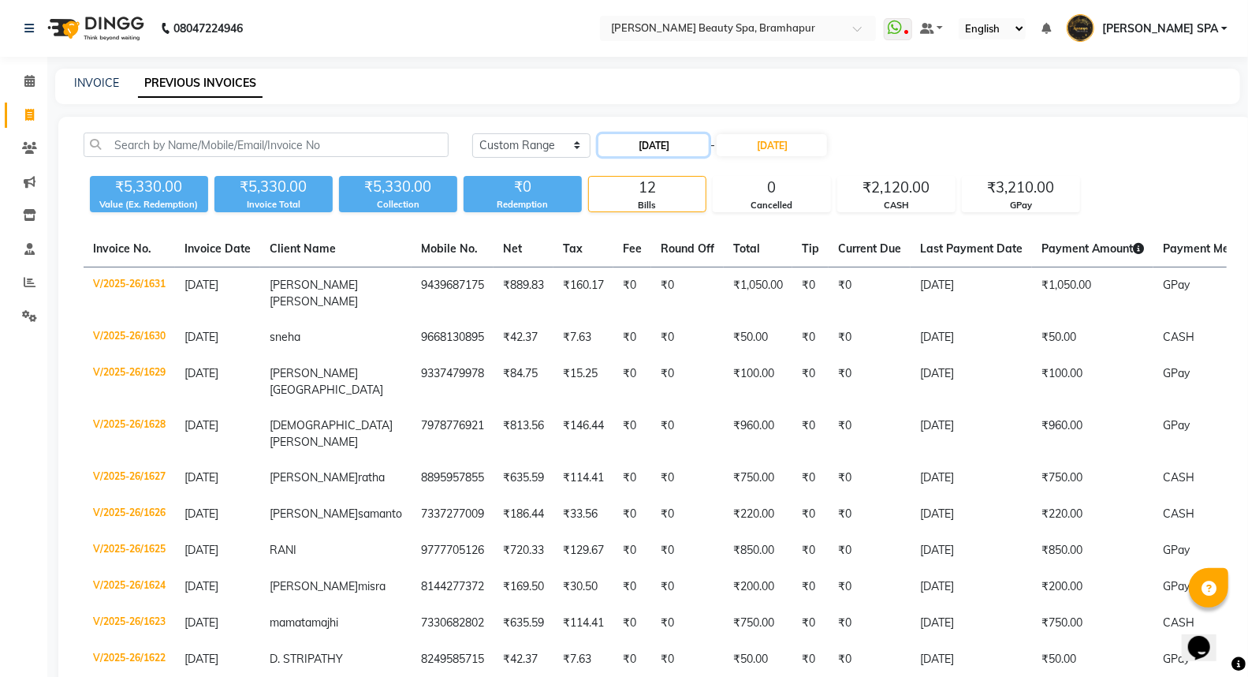
click at [683, 137] on input "[DATE]" at bounding box center [654, 145] width 110 height 22
select select "8"
select select "2025"
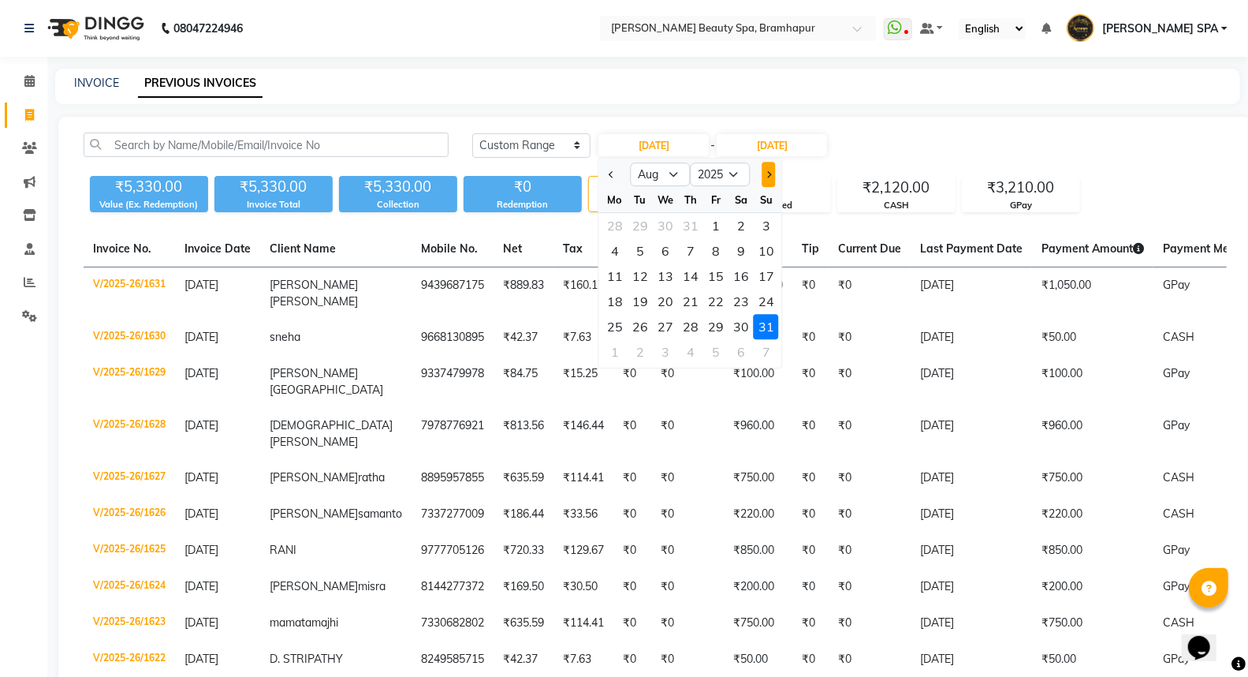
click at [775, 176] on button "Next month" at bounding box center [769, 174] width 13 height 25
select select "9"
click at [608, 226] on div "1" at bounding box center [614, 225] width 25 height 25
type input "[DATE]"
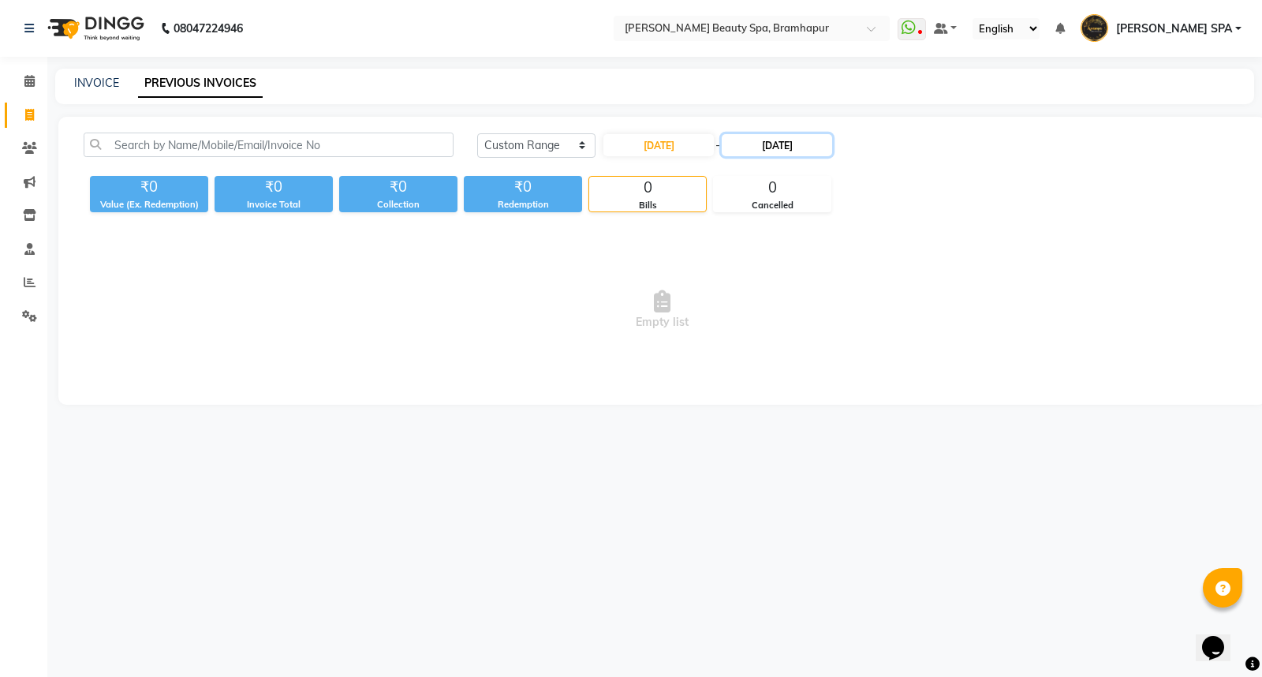
click at [773, 137] on input "[DATE]" at bounding box center [777, 145] width 110 height 22
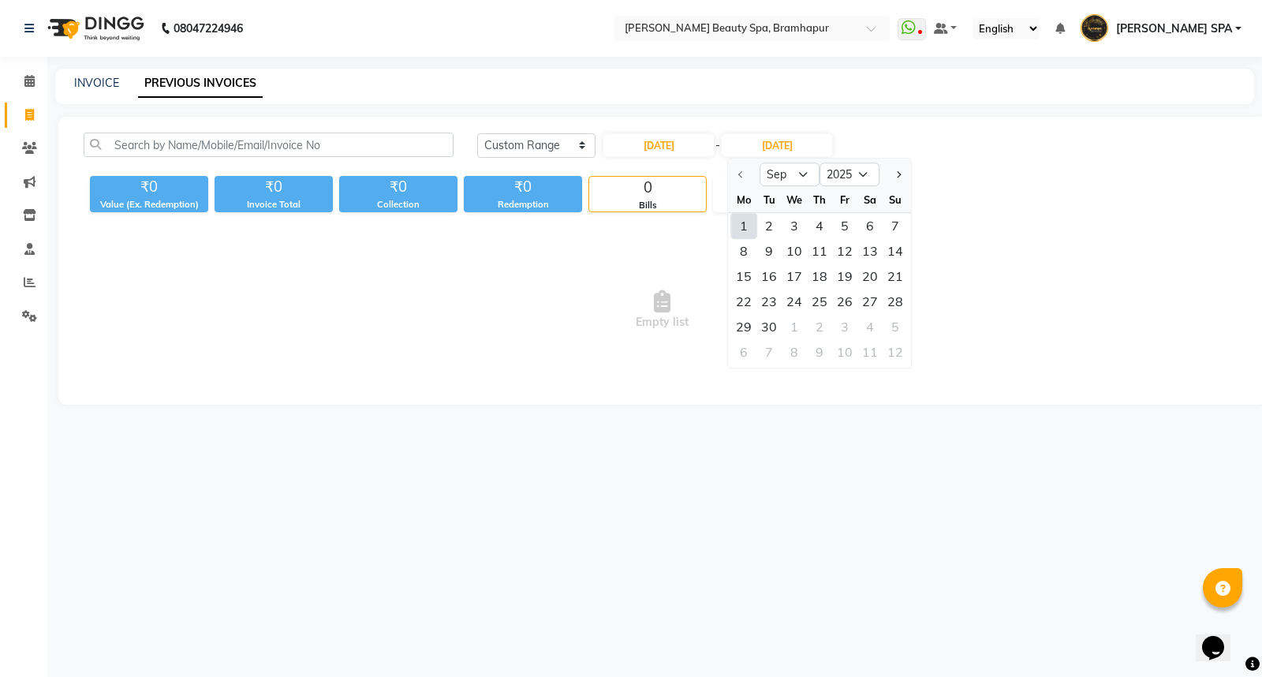
click at [748, 217] on div "1" at bounding box center [743, 225] width 25 height 25
type input "[DATE]"
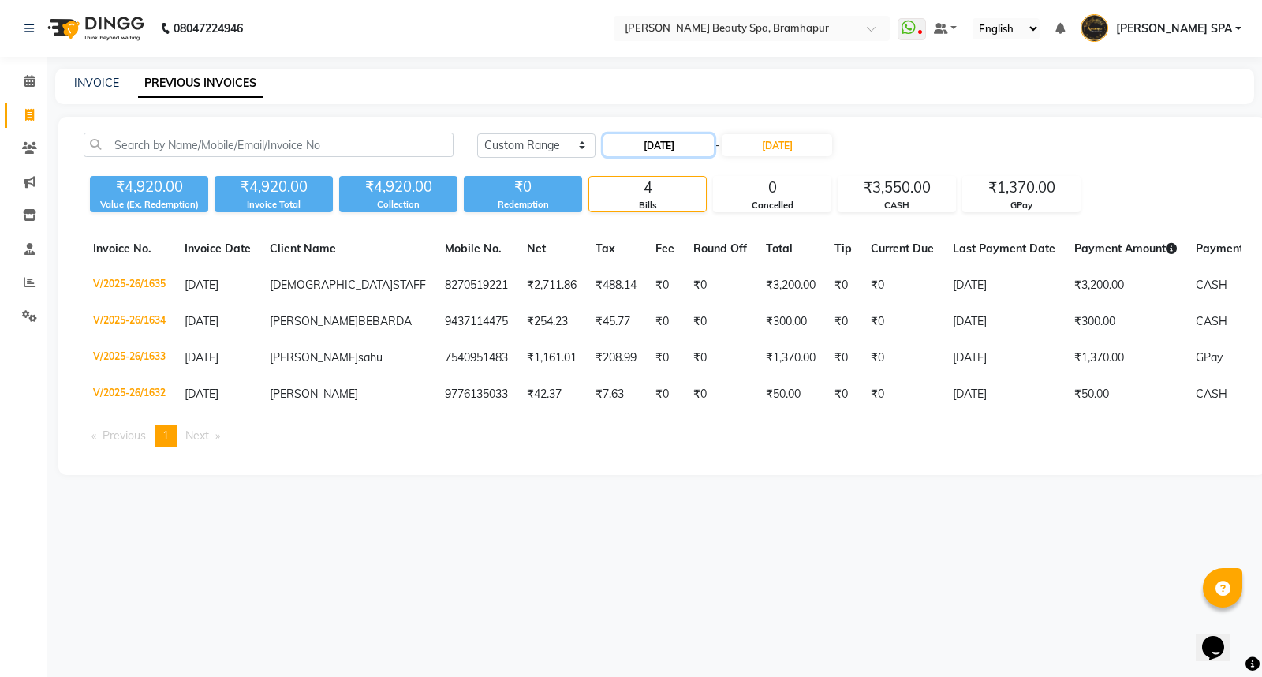
click at [673, 144] on input "[DATE]" at bounding box center [658, 145] width 110 height 22
select select "9"
select select "2025"
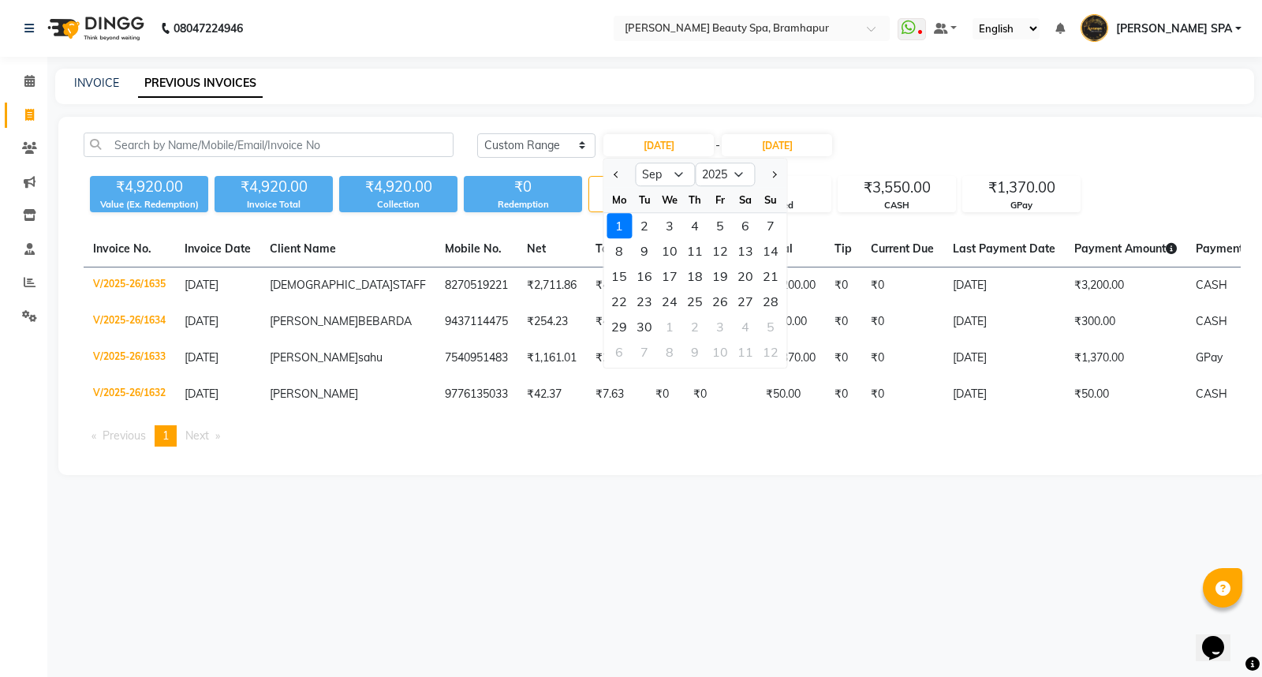
drag, startPoint x: 649, startPoint y: 218, endPoint x: 698, endPoint y: 179, distance: 62.3
click at [649, 216] on div "2" at bounding box center [644, 225] width 25 height 25
type input "02-09-2025"
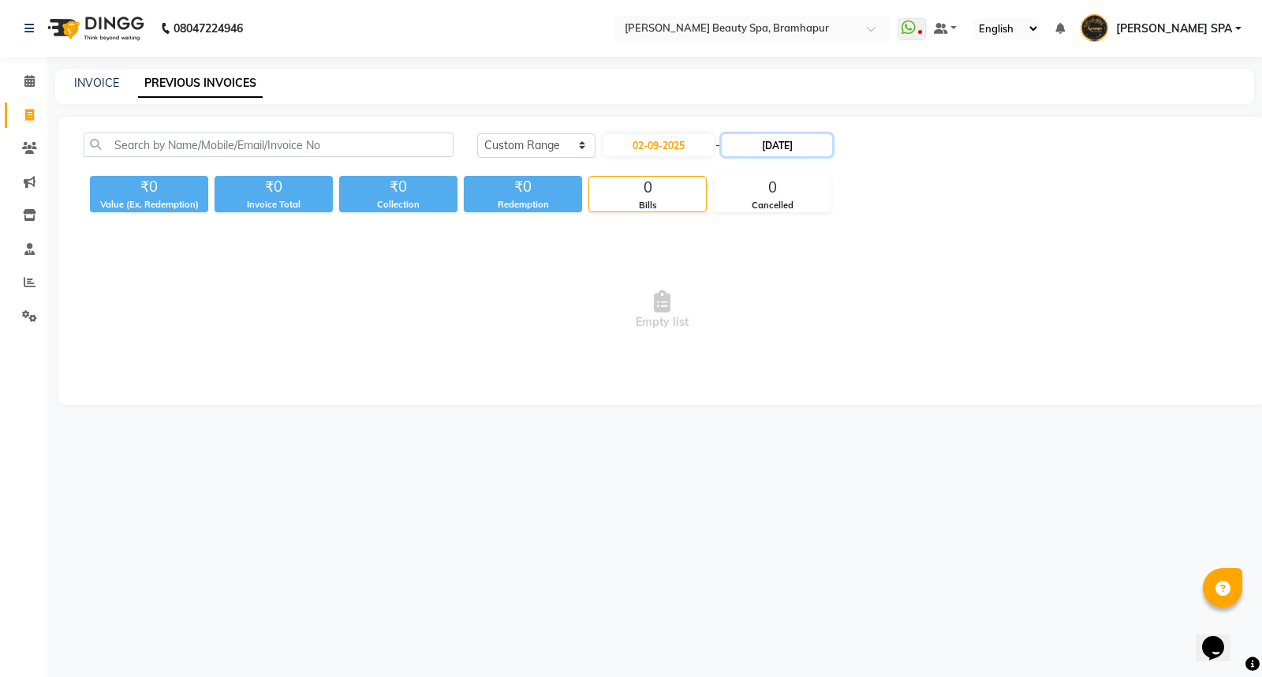
click at [759, 142] on input "[DATE]" at bounding box center [777, 145] width 110 height 22
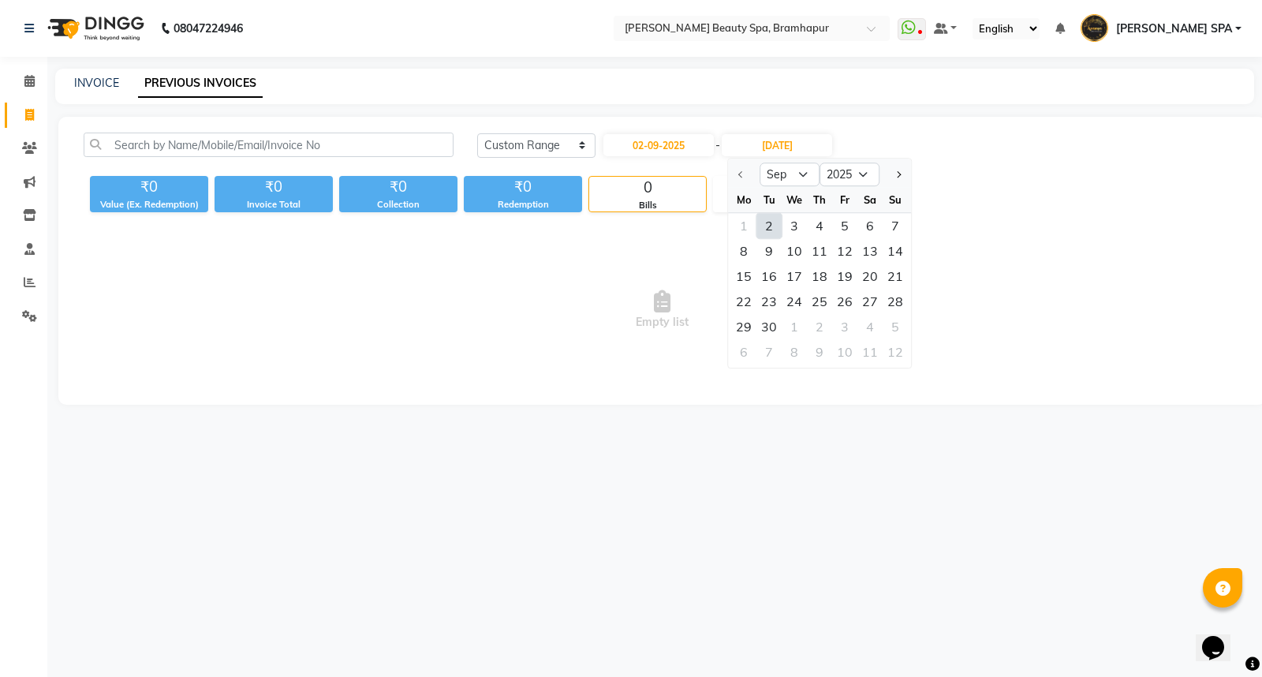
click at [770, 218] on div "2" at bounding box center [768, 225] width 25 height 25
type input "02-09-2025"
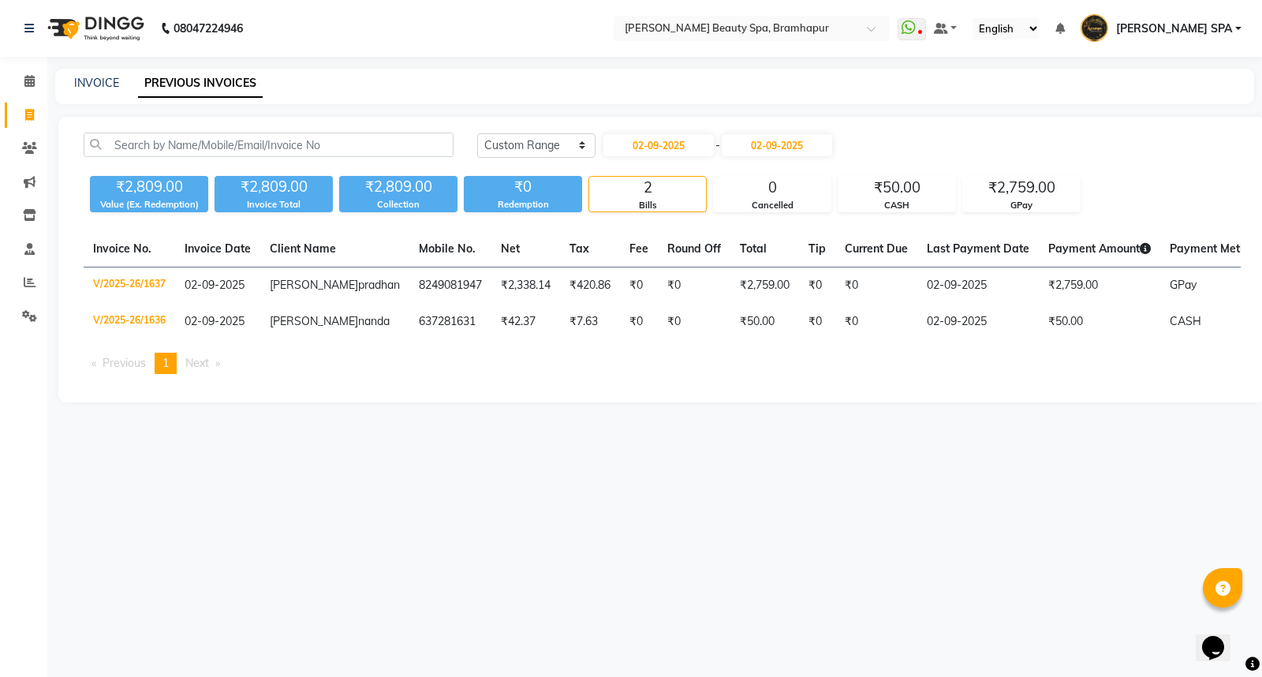
click at [88, 103] on div "INVOICE PREVIOUS INVOICES" at bounding box center [654, 86] width 1199 height 35
click at [100, 79] on link "INVOICE" at bounding box center [96, 83] width 45 height 14
select select "service"
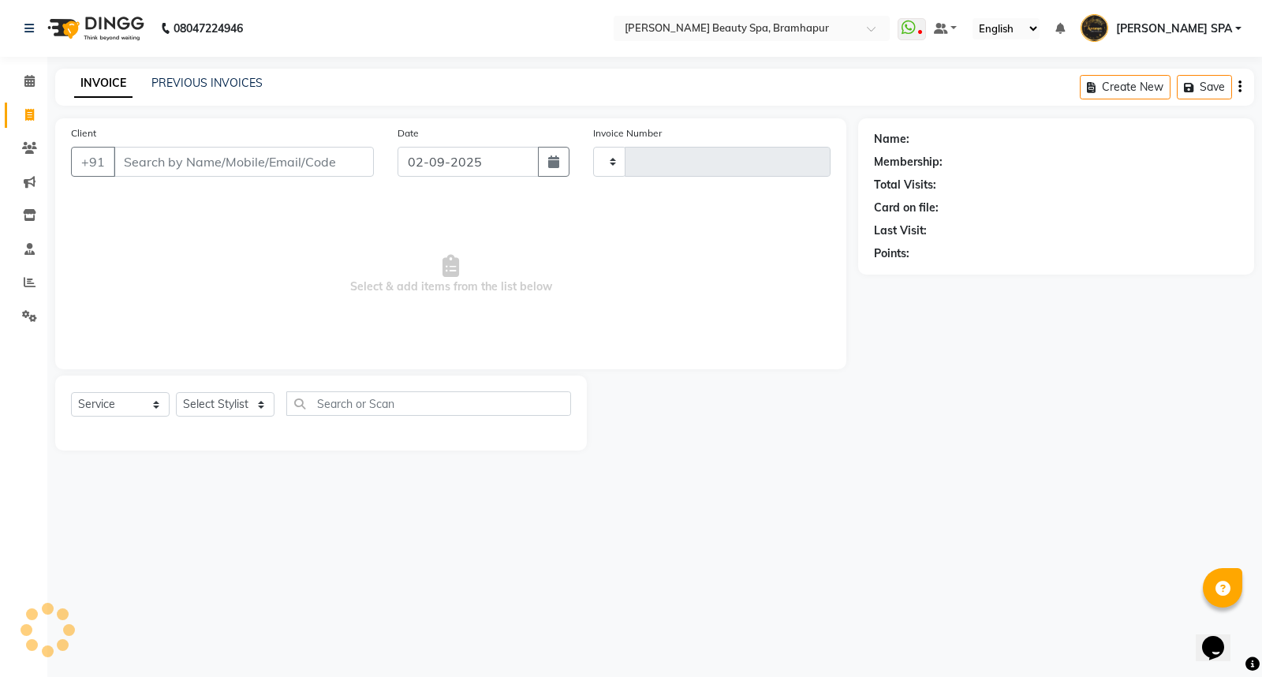
type input "1638"
select select "3622"
click at [214, 408] on select "Select Stylist [PERSON_NAME] SPA [PERSON_NAME] [PERSON_NAME] [PERSON_NAME] MAM …" at bounding box center [232, 404] width 113 height 24
select select "59346"
click at [176, 393] on select "Select Stylist [PERSON_NAME] SPA [PERSON_NAME] [PERSON_NAME] [PERSON_NAME] MAM …" at bounding box center [232, 404] width 113 height 24
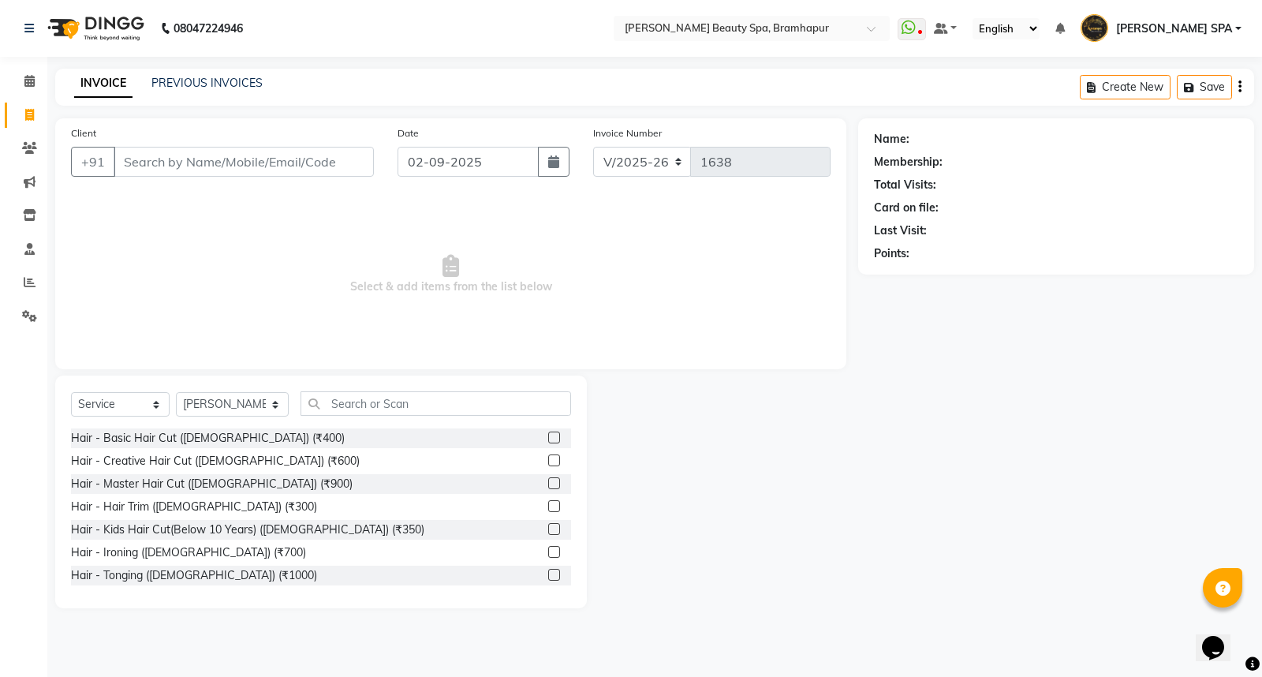
drag, startPoint x: 173, startPoint y: 442, endPoint x: 293, endPoint y: 474, distance: 123.2
click at [175, 442] on div "Hair - Basic Hair Cut ([DEMOGRAPHIC_DATA]) (₹400)" at bounding box center [208, 438] width 274 height 17
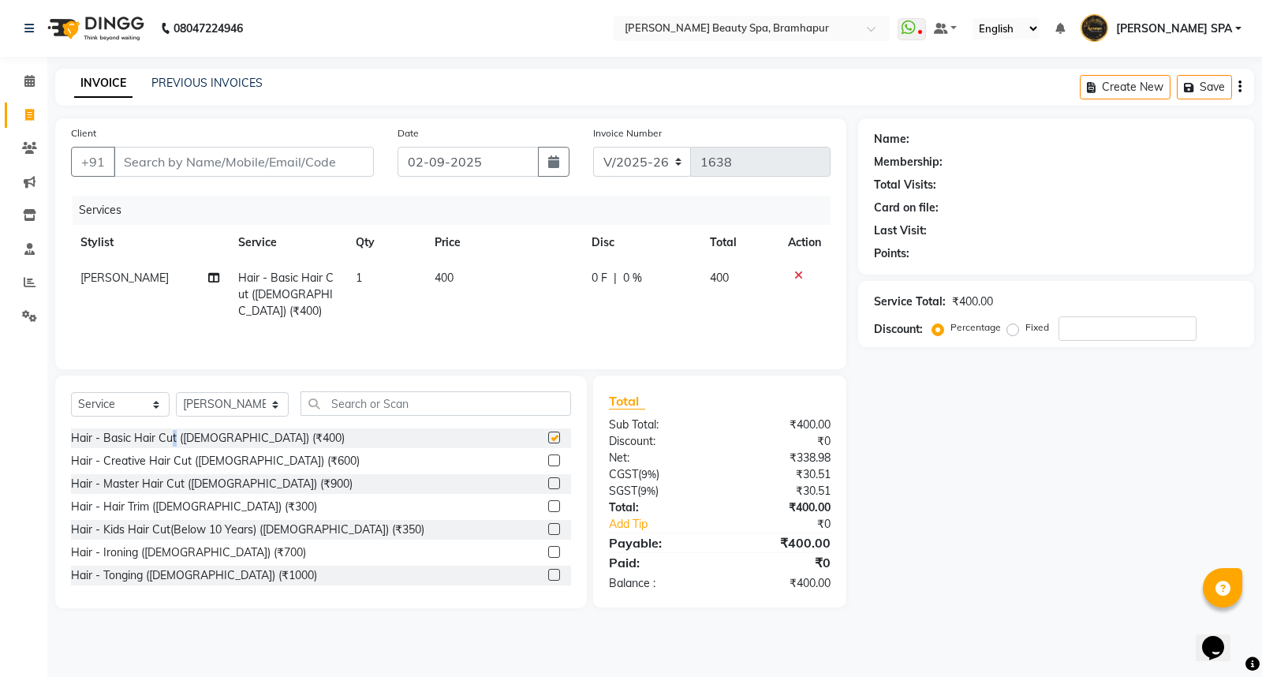
checkbox input "false"
click at [461, 270] on td "400" at bounding box center [503, 294] width 157 height 69
select select "59346"
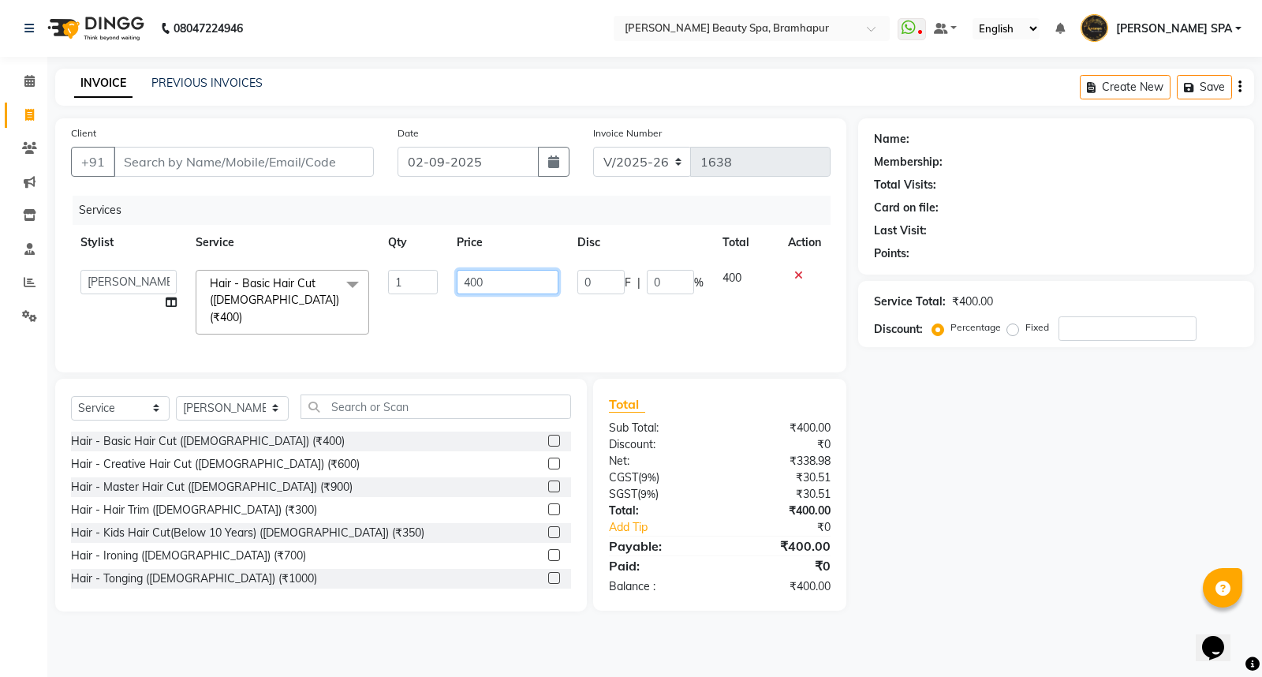
drag, startPoint x: 491, startPoint y: 287, endPoint x: 499, endPoint y: 298, distance: 13.6
click at [494, 289] on input "400" at bounding box center [508, 282] width 102 height 24
type input "4"
type input "250"
drag, startPoint x: 1047, startPoint y: 493, endPoint x: 1037, endPoint y: 502, distance: 14.0
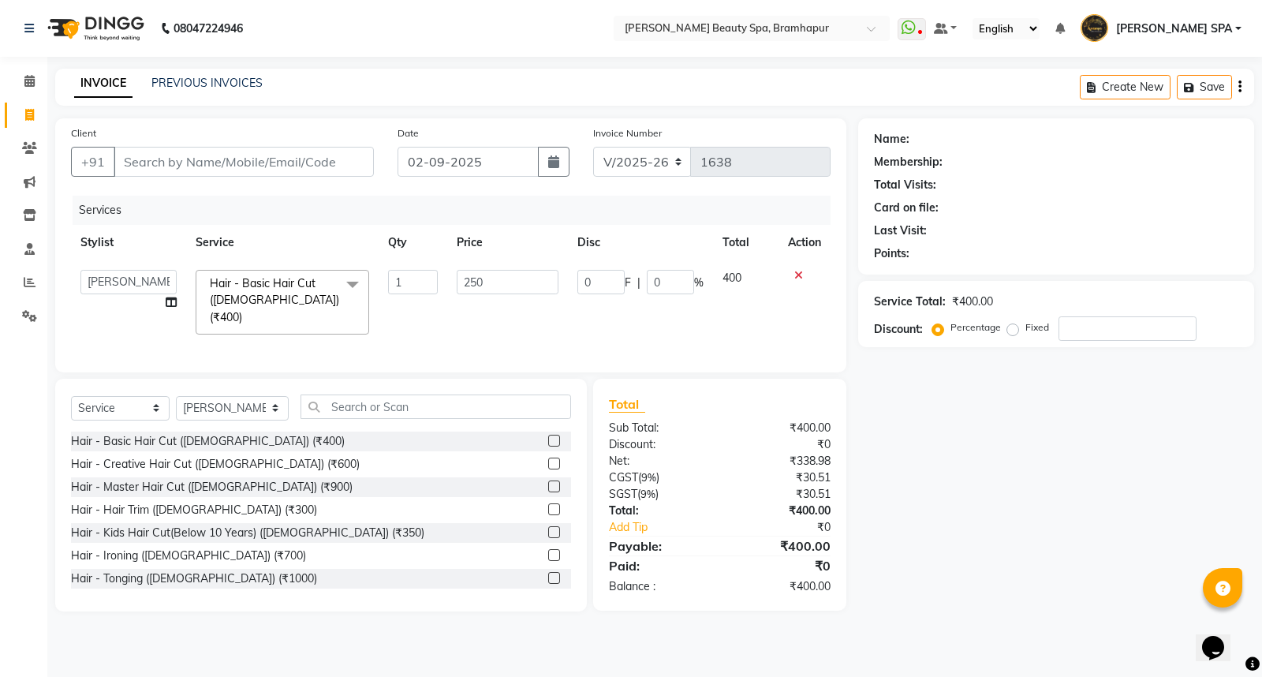
click at [1039, 502] on div "Name: Membership: Total Visits: Card on file: Last Visit: Points: Service Total…" at bounding box center [1062, 364] width 408 height 493
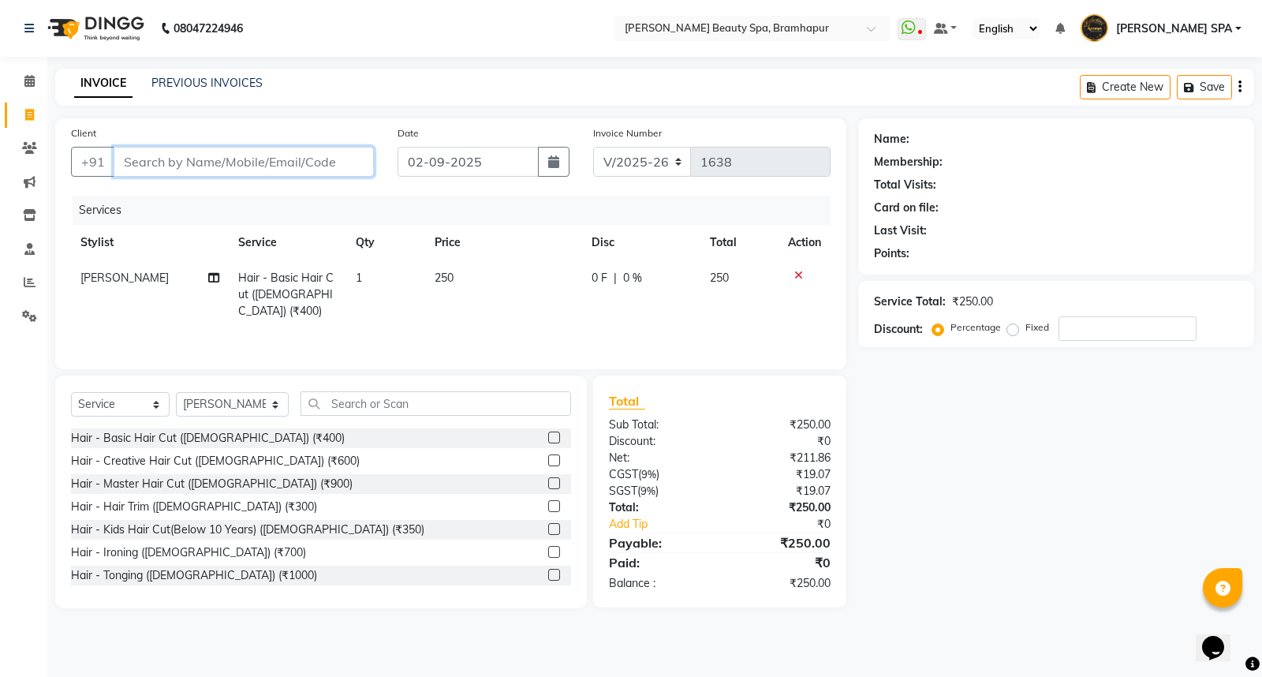
click at [150, 159] on input "Client" at bounding box center [244, 162] width 260 height 30
type input "6"
type input "0"
type input "6372812644"
click at [319, 162] on span "Add Client" at bounding box center [333, 162] width 62 height 16
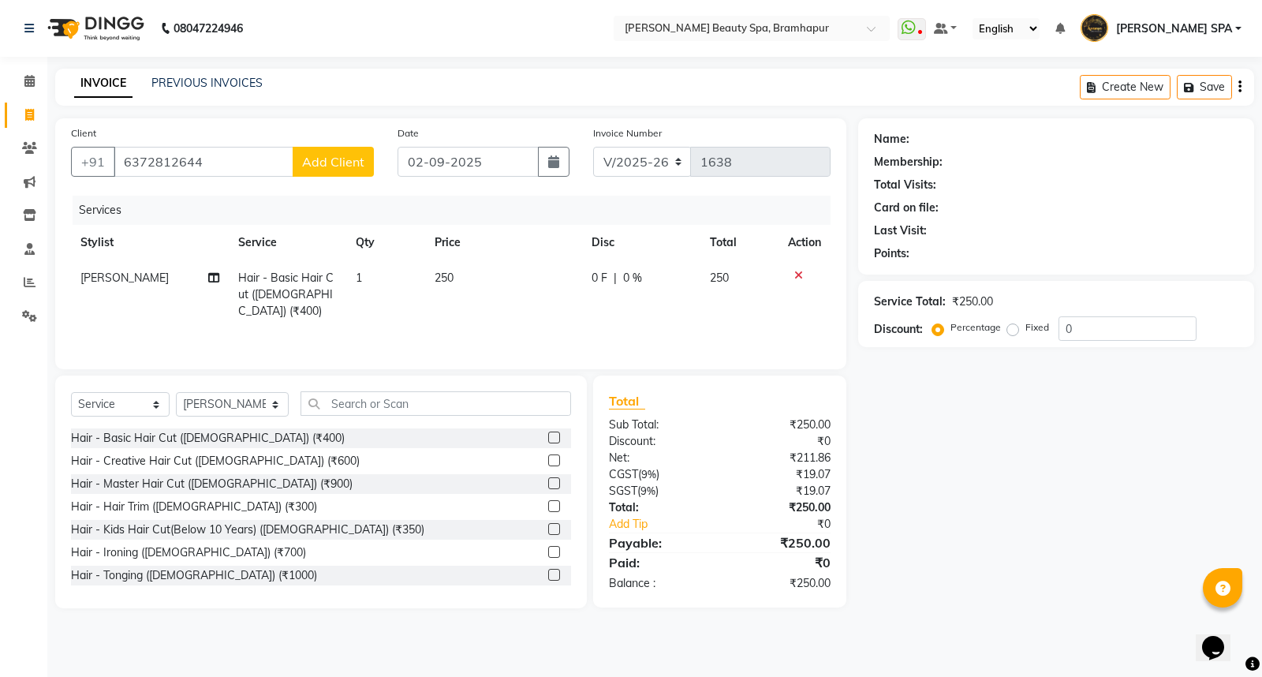
select select "29"
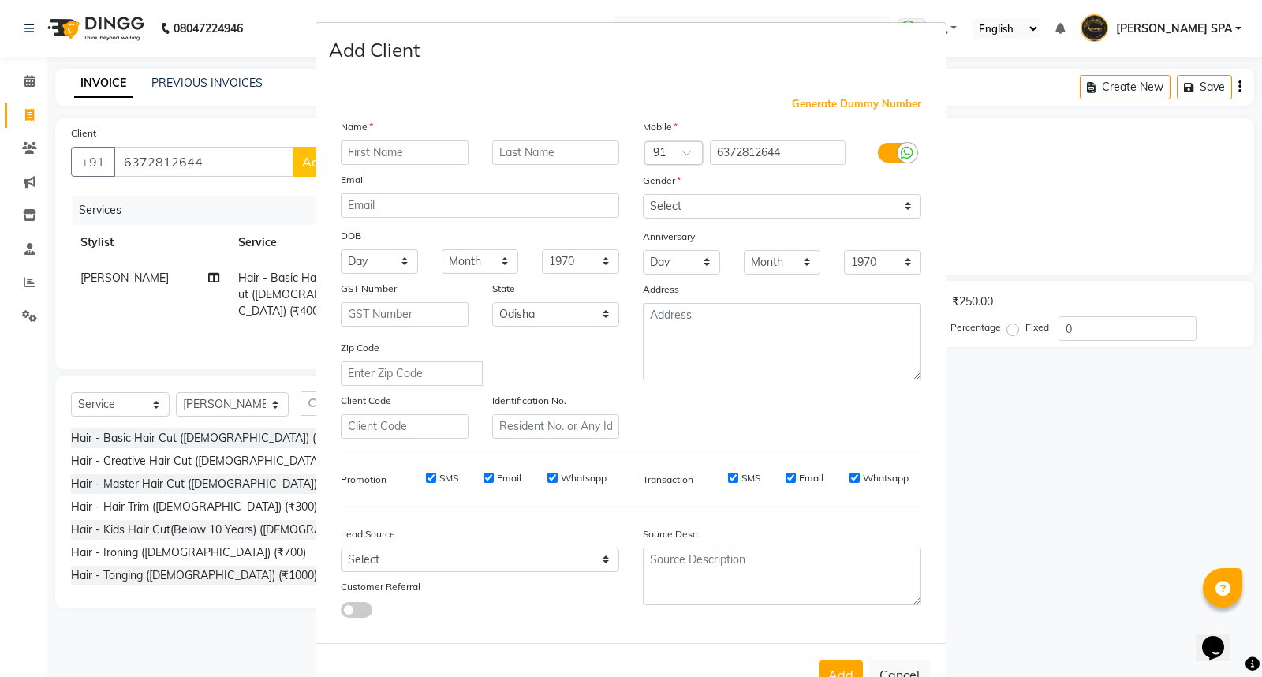
click at [381, 162] on input "text" at bounding box center [405, 152] width 128 height 24
type input "SRUJANIKA"
click at [524, 159] on input "text" at bounding box center [556, 152] width 128 height 24
type input "[PERSON_NAME]"
drag, startPoint x: 714, startPoint y: 203, endPoint x: 715, endPoint y: 217, distance: 13.4
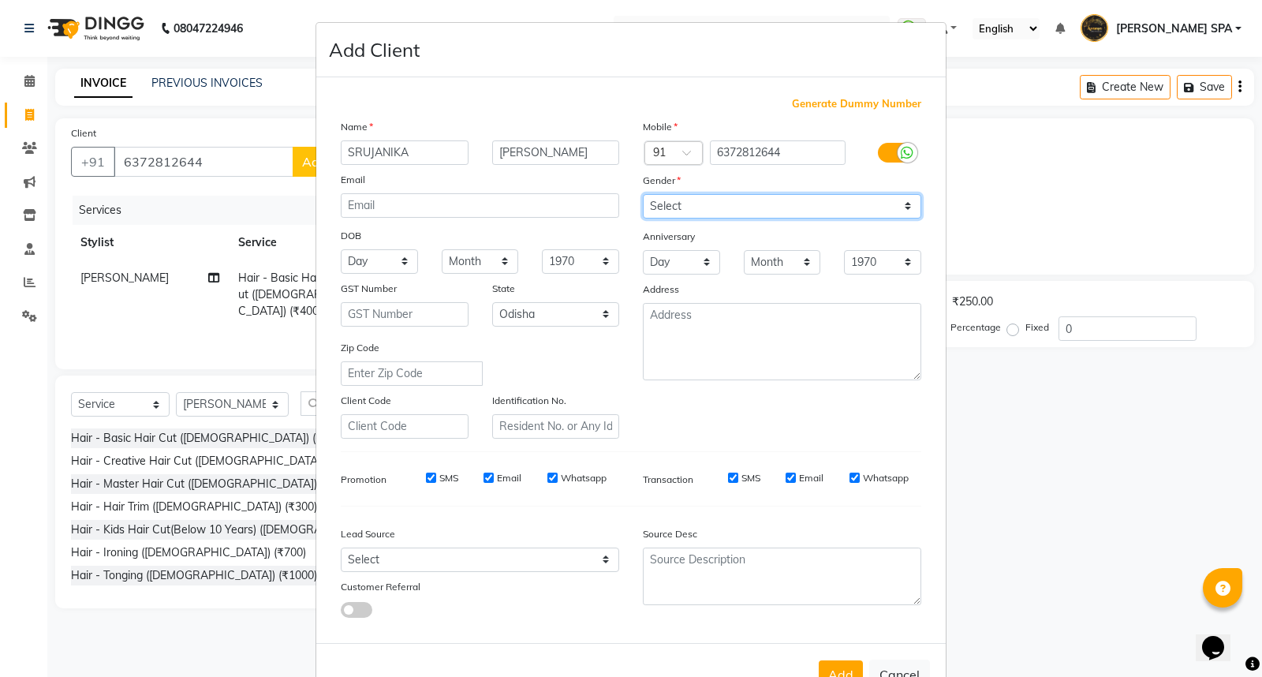
click at [714, 205] on select "Select [DEMOGRAPHIC_DATA] [DEMOGRAPHIC_DATA] Other Prefer Not To Say" at bounding box center [782, 206] width 278 height 24
select select "[DEMOGRAPHIC_DATA]"
click at [643, 194] on select "Select [DEMOGRAPHIC_DATA] [DEMOGRAPHIC_DATA] Other Prefer Not To Say" at bounding box center [782, 206] width 278 height 24
click at [382, 261] on select "Day 01 02 03 04 05 06 07 08 09 10 11 12 13 14 15 16 17 18 19 20 21 22 23 24 25 …" at bounding box center [379, 261] width 77 height 24
select select "09"
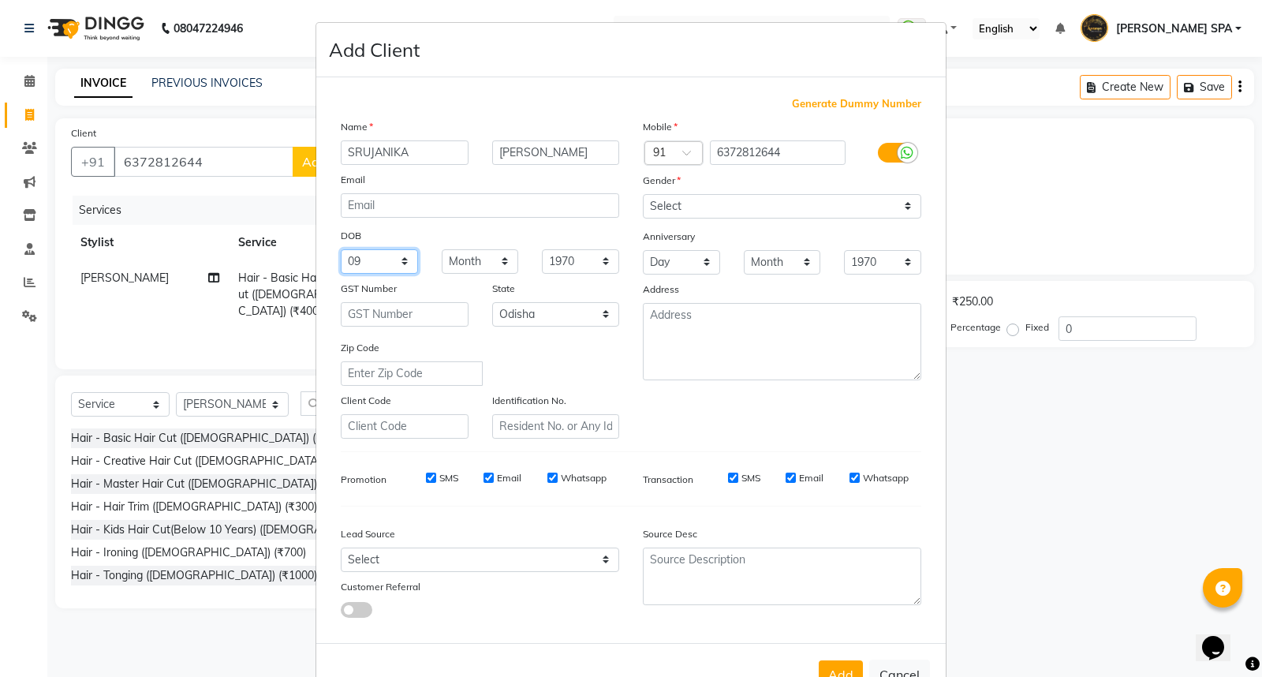
click at [341, 249] on select "Day 01 02 03 04 05 06 07 08 09 10 11 12 13 14 15 16 17 18 19 20 21 22 23 24 25 …" at bounding box center [379, 261] width 77 height 24
click at [478, 258] on select "Month January February March April May June July August September October Novem…" at bounding box center [480, 261] width 77 height 24
select select "10"
click at [442, 249] on select "Month January February March April May June July August September October Novem…" at bounding box center [480, 261] width 77 height 24
click at [577, 259] on select "1940 1941 1942 1943 1944 1945 1946 1947 1948 1949 1950 1951 1952 1953 1954 1955…" at bounding box center [580, 261] width 77 height 24
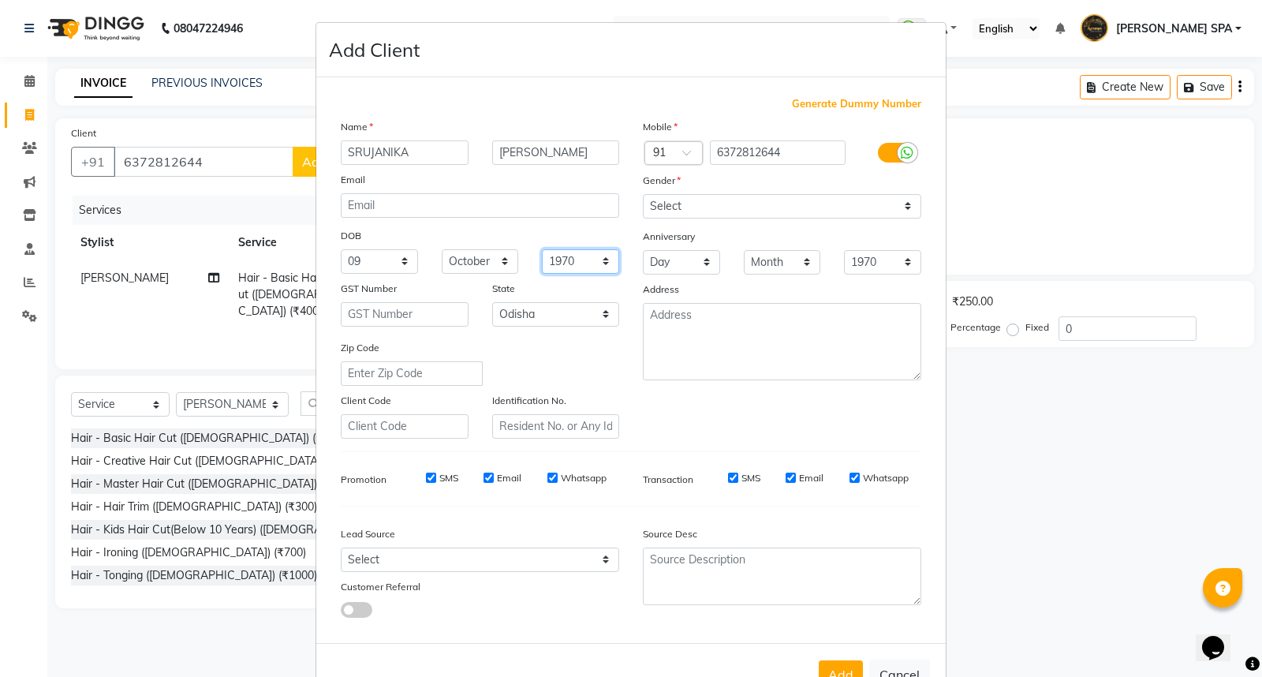
select select "2001"
click at [542, 249] on select "1940 1941 1942 1943 1944 1945 1946 1947 1948 1949 1950 1951 1952 1953 1954 1955…" at bounding box center [580, 261] width 77 height 24
click at [842, 670] on button "Add" at bounding box center [841, 674] width 44 height 28
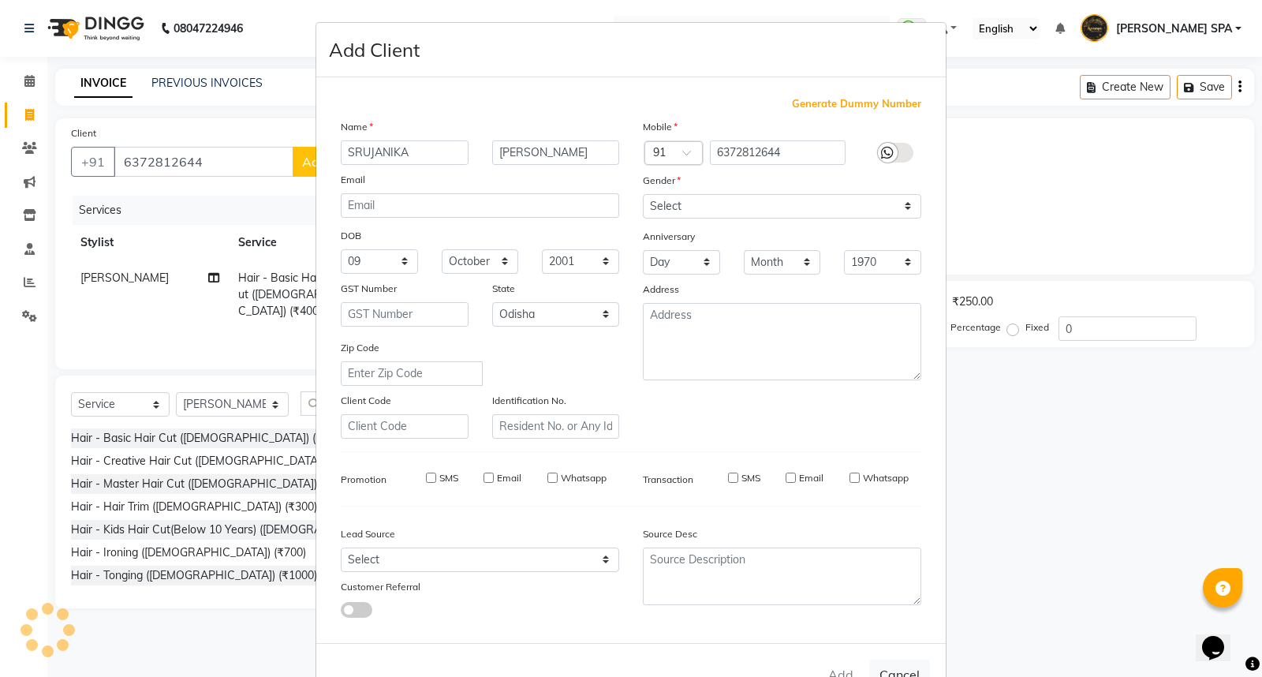
select select
select select "null"
select select
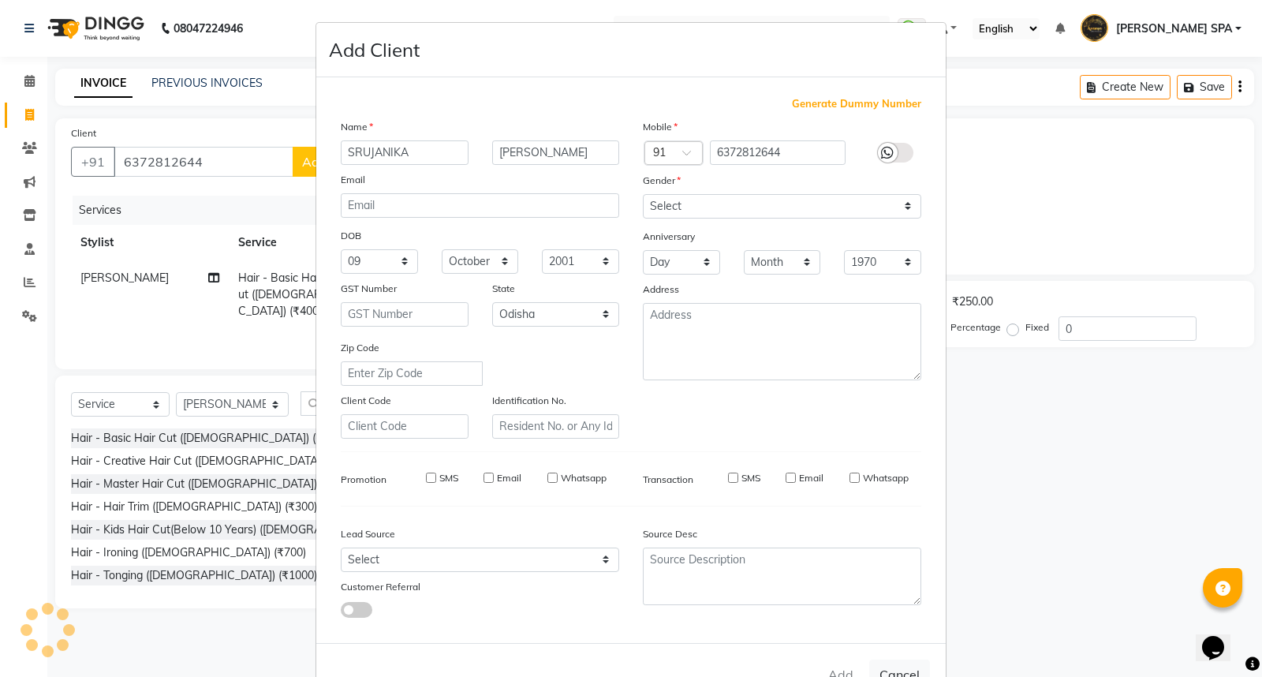
select select
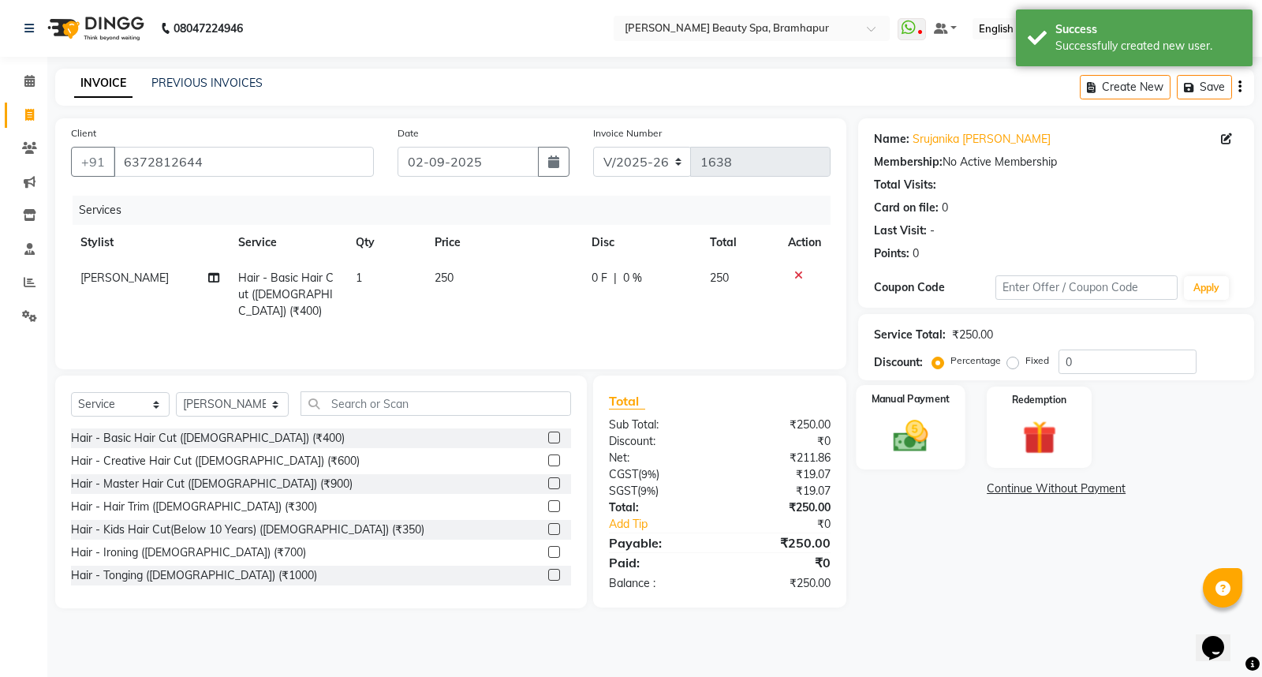
click at [897, 423] on img at bounding box center [910, 436] width 57 height 40
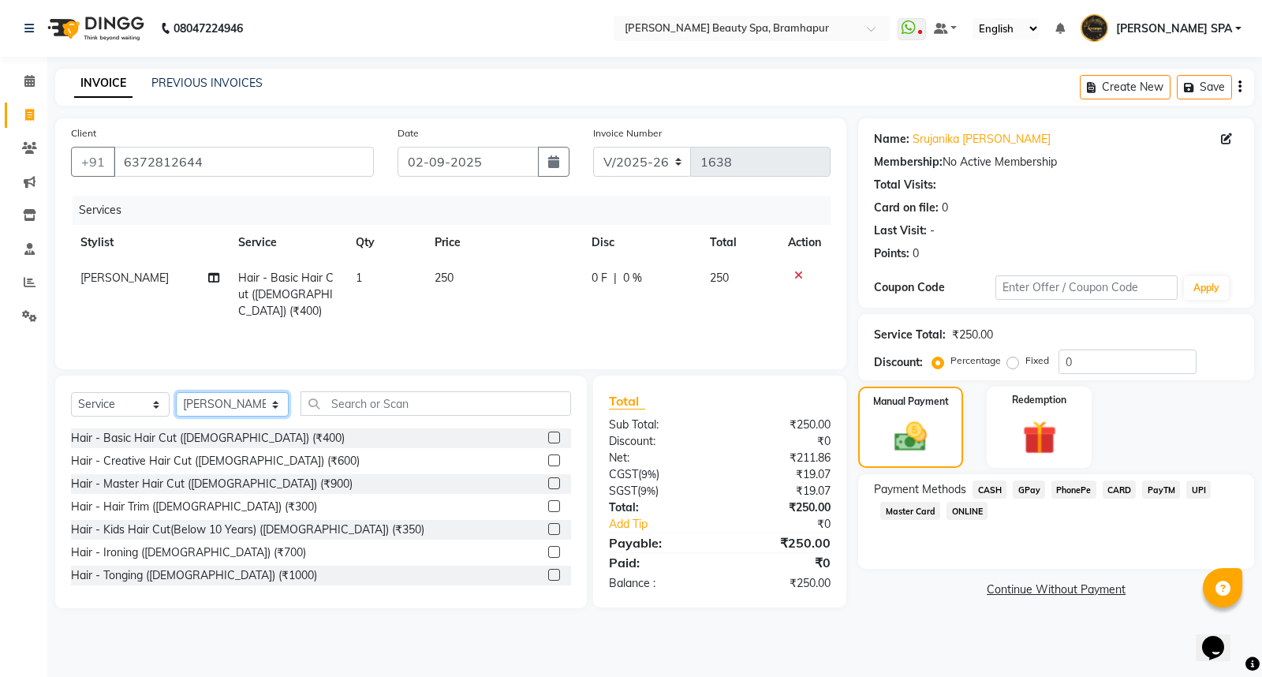
click at [237, 398] on select "Select Stylist [PERSON_NAME] SPA [PERSON_NAME] [PERSON_NAME] [PERSON_NAME] MAM …" at bounding box center [232, 404] width 113 height 24
click at [176, 393] on select "Select Stylist [PERSON_NAME] SPA [PERSON_NAME] [PERSON_NAME] [PERSON_NAME] MAM …" at bounding box center [232, 404] width 113 height 24
click at [160, 438] on div "Hair - Basic Hair Cut ([DEMOGRAPHIC_DATA]) (₹400)" at bounding box center [208, 438] width 274 height 17
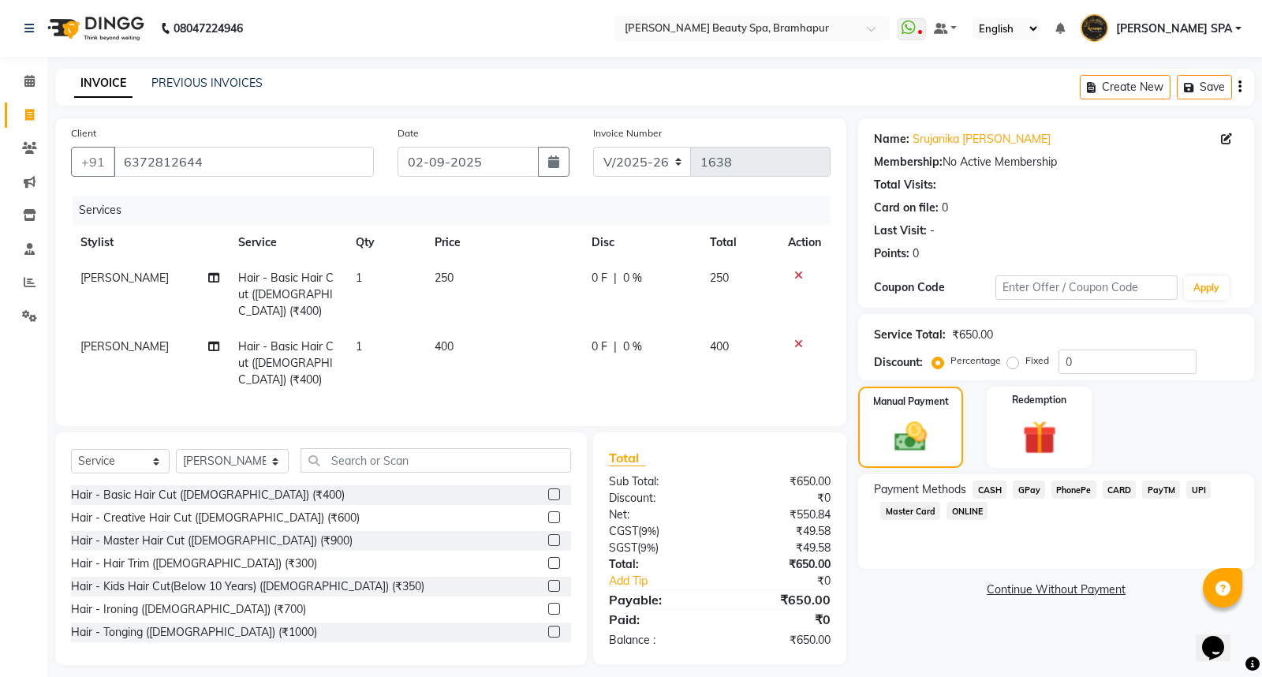
click at [800, 338] on icon at bounding box center [798, 343] width 9 height 11
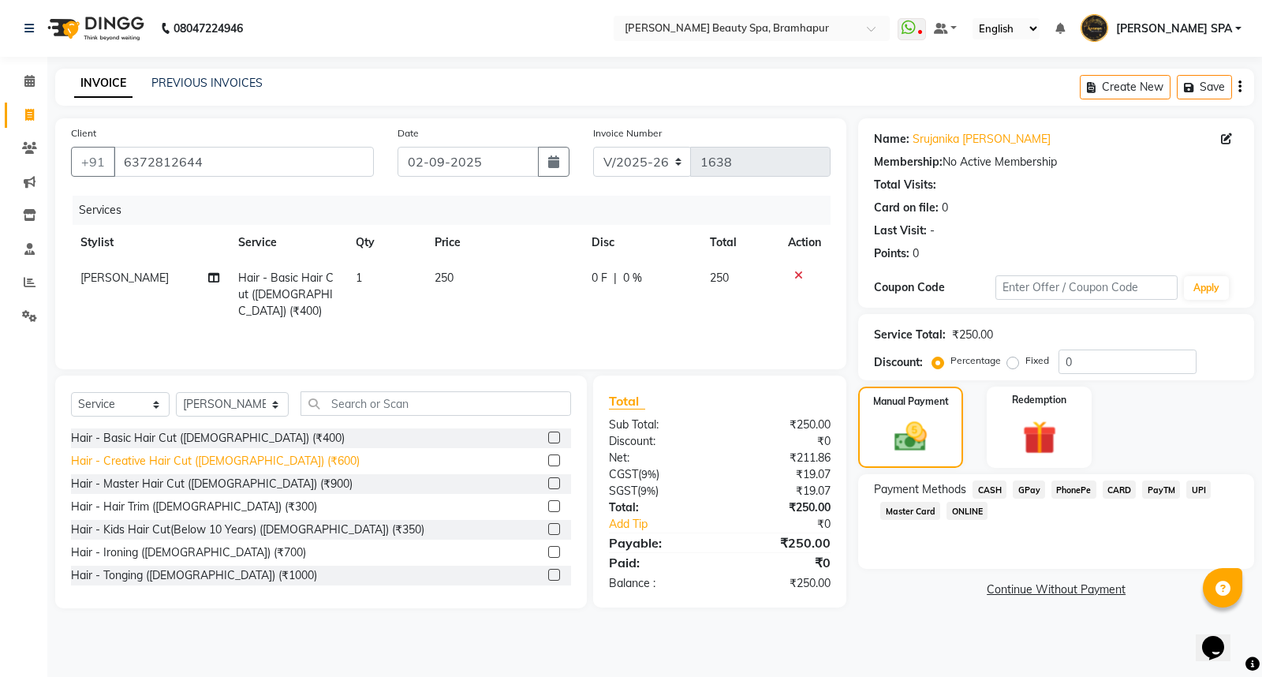
click at [209, 467] on div "Hair - Creative Hair Cut ([DEMOGRAPHIC_DATA]) (₹600)" at bounding box center [215, 461] width 289 height 17
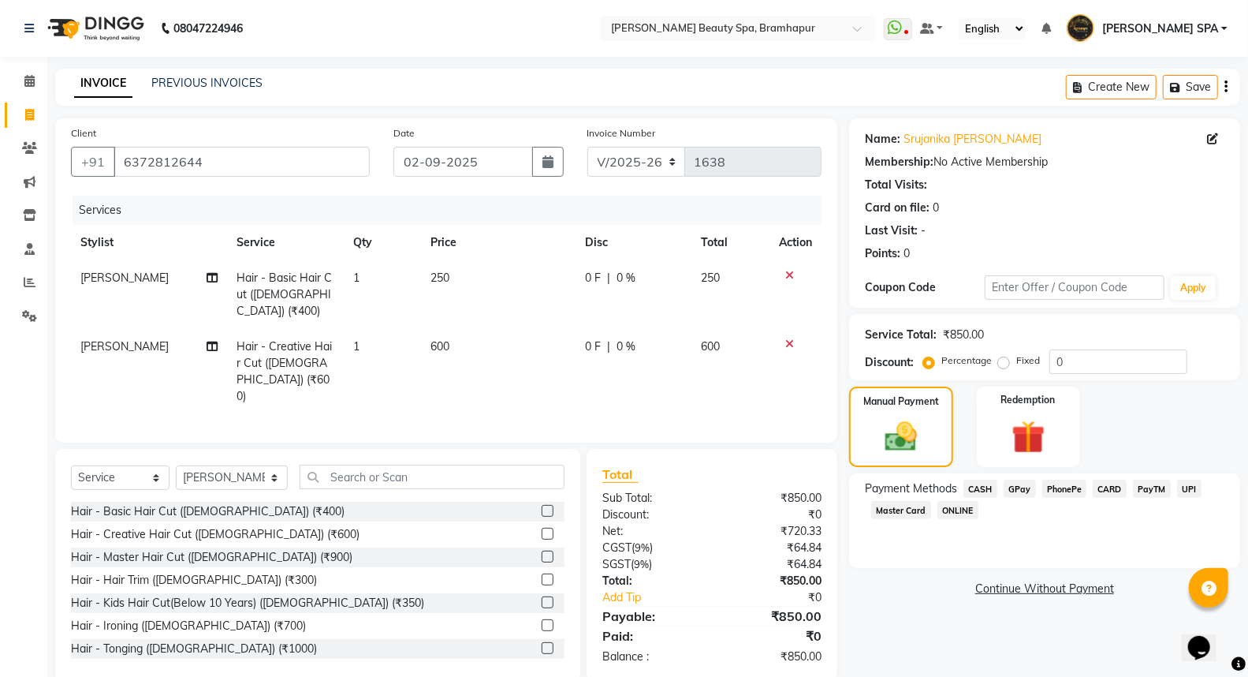
click at [1023, 486] on span "GPay" at bounding box center [1020, 488] width 32 height 18
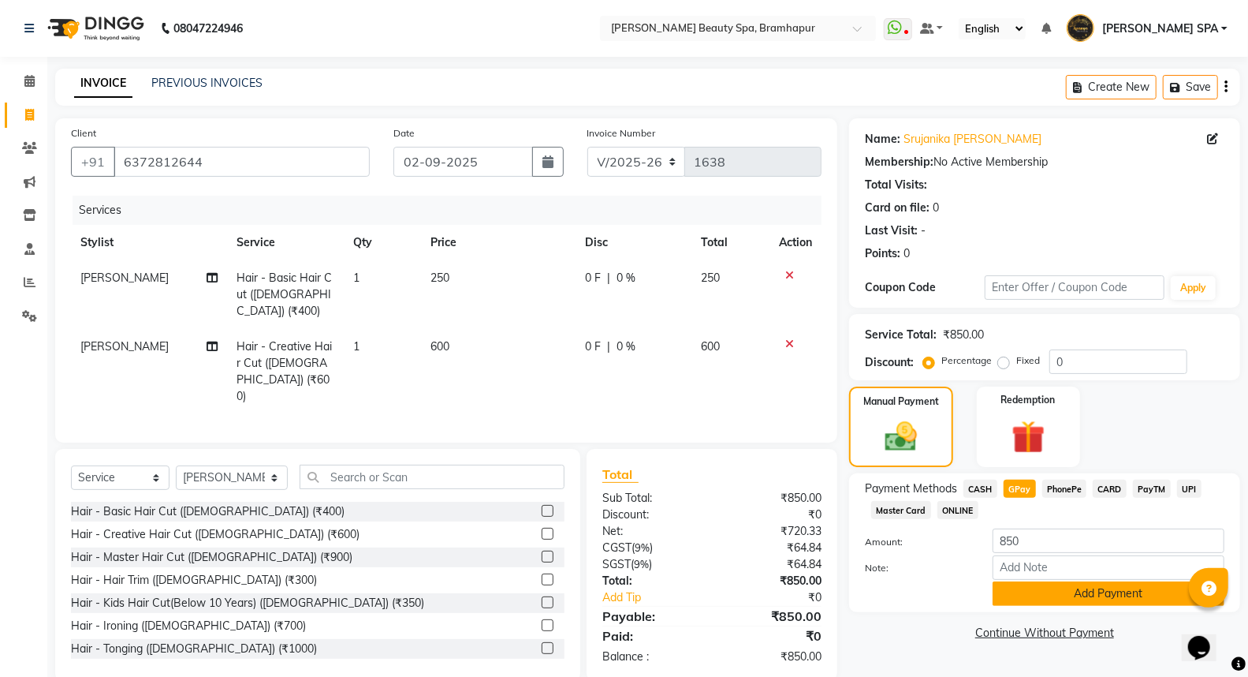
click at [1020, 593] on button "Add Payment" at bounding box center [1109, 593] width 232 height 24
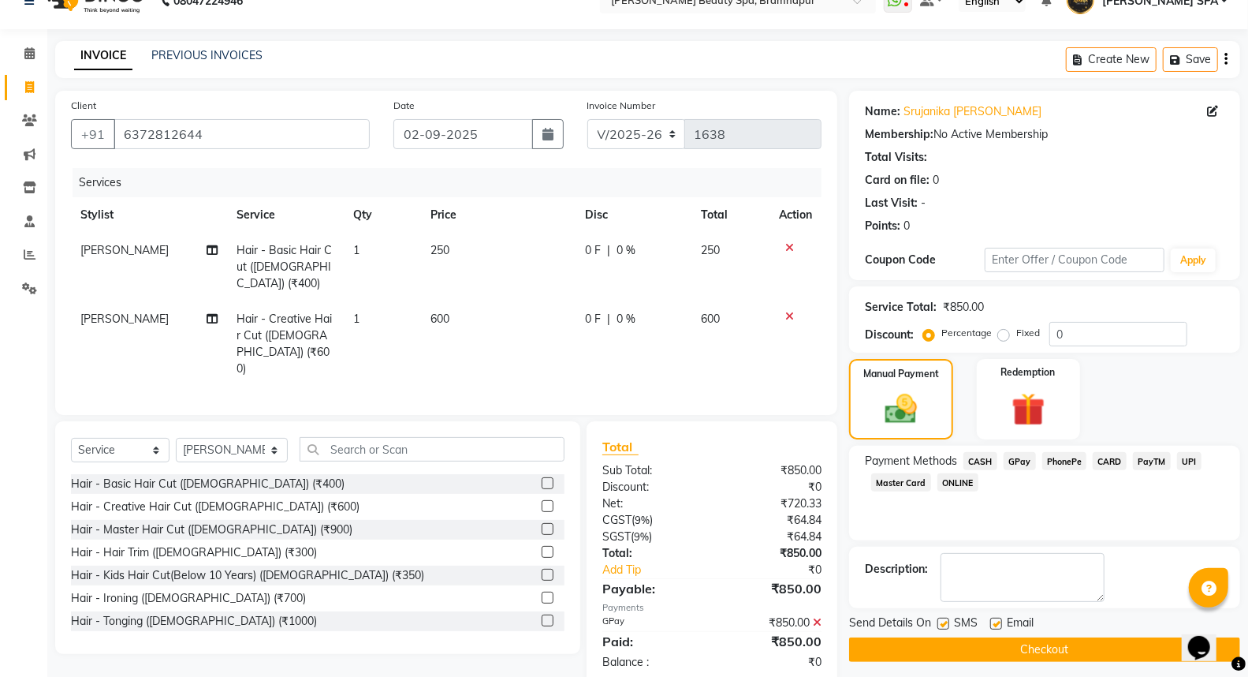
scroll to position [40, 0]
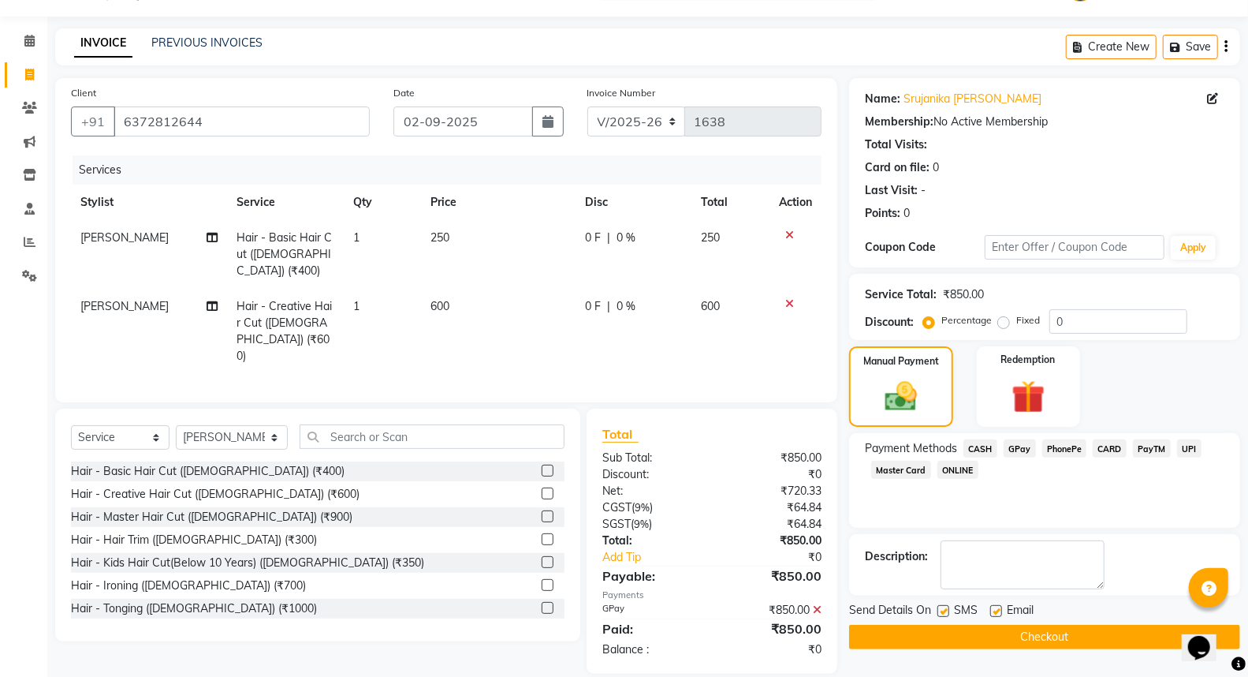
click at [968, 636] on button "Checkout" at bounding box center [1044, 637] width 391 height 24
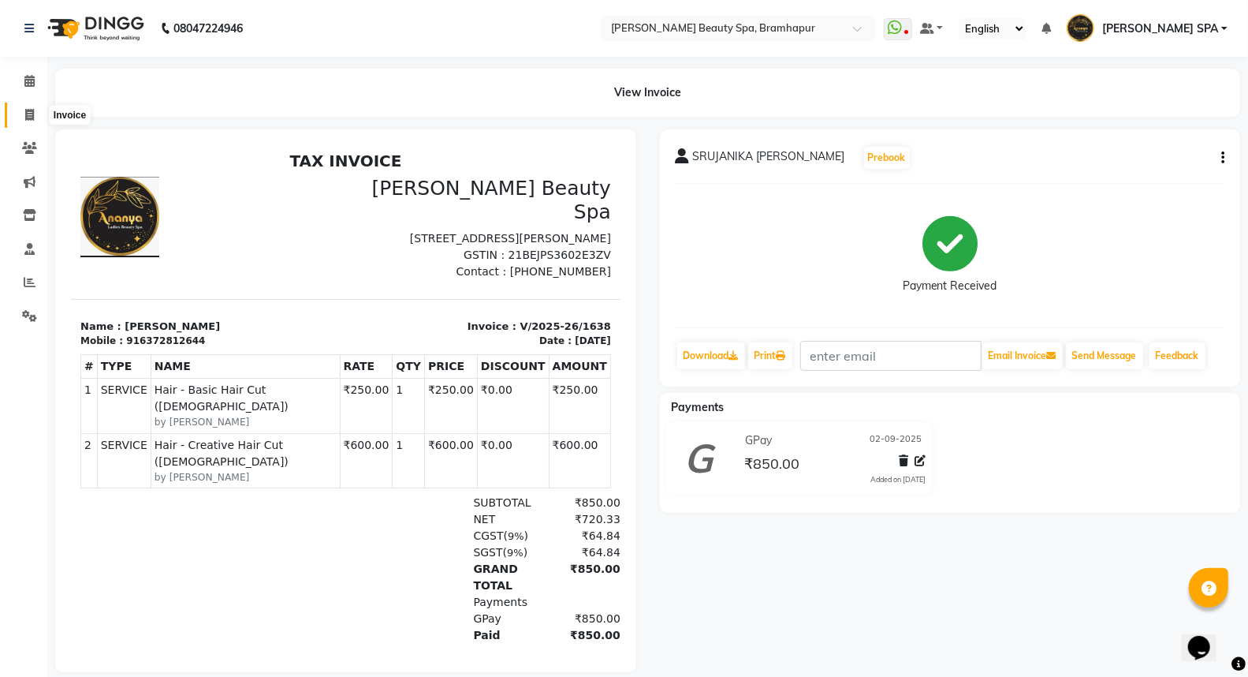
click at [16, 108] on span at bounding box center [30, 115] width 28 height 18
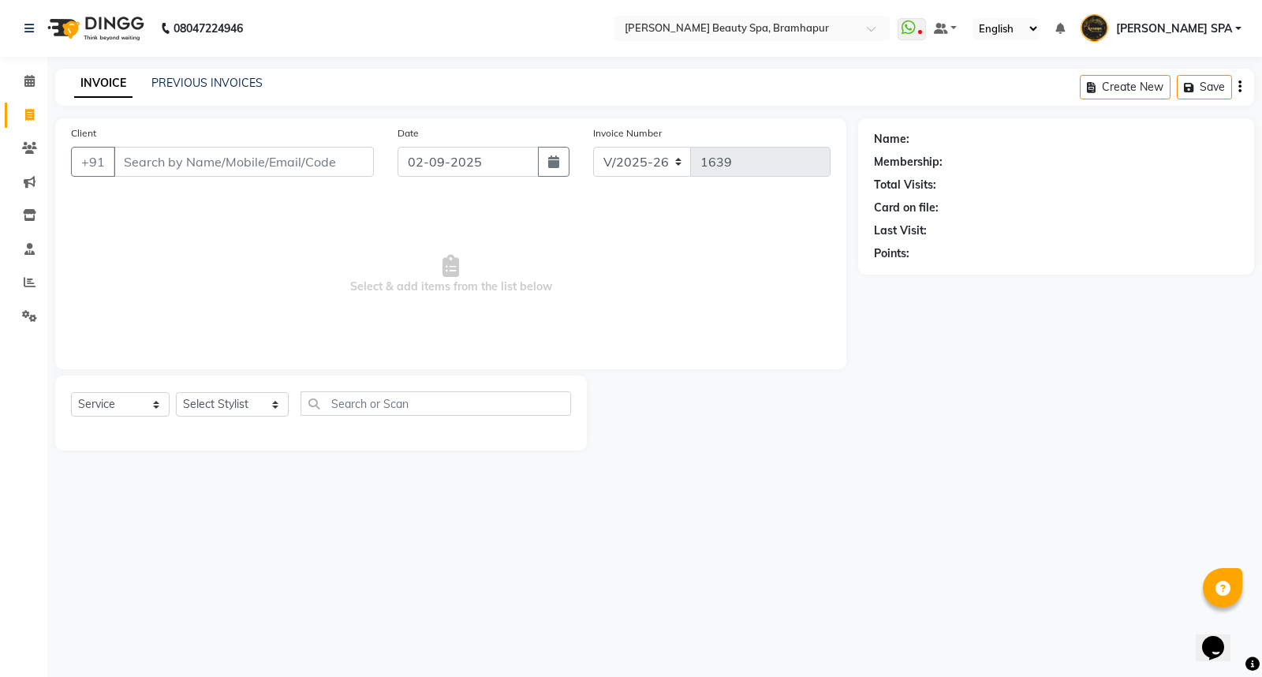
click at [203, 75] on div "PREVIOUS INVOICES" at bounding box center [206, 83] width 111 height 17
click at [184, 80] on link "PREVIOUS INVOICES" at bounding box center [206, 83] width 111 height 14
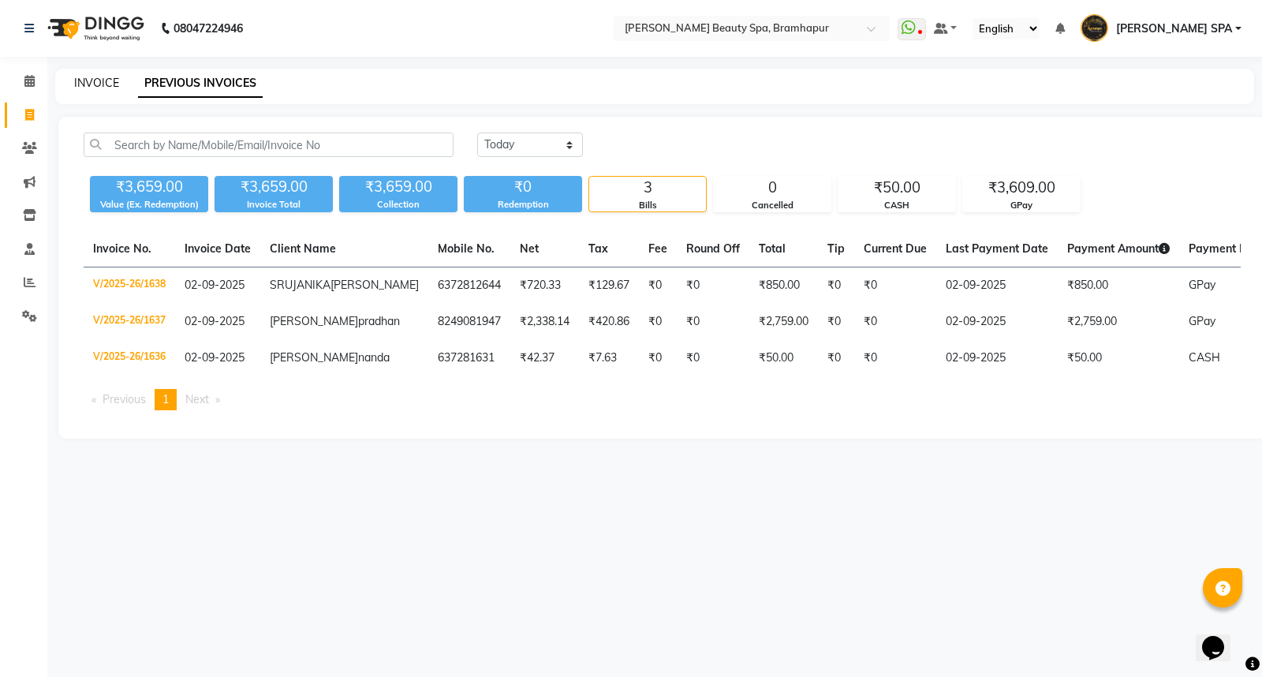
click at [85, 80] on link "INVOICE" at bounding box center [96, 83] width 45 height 14
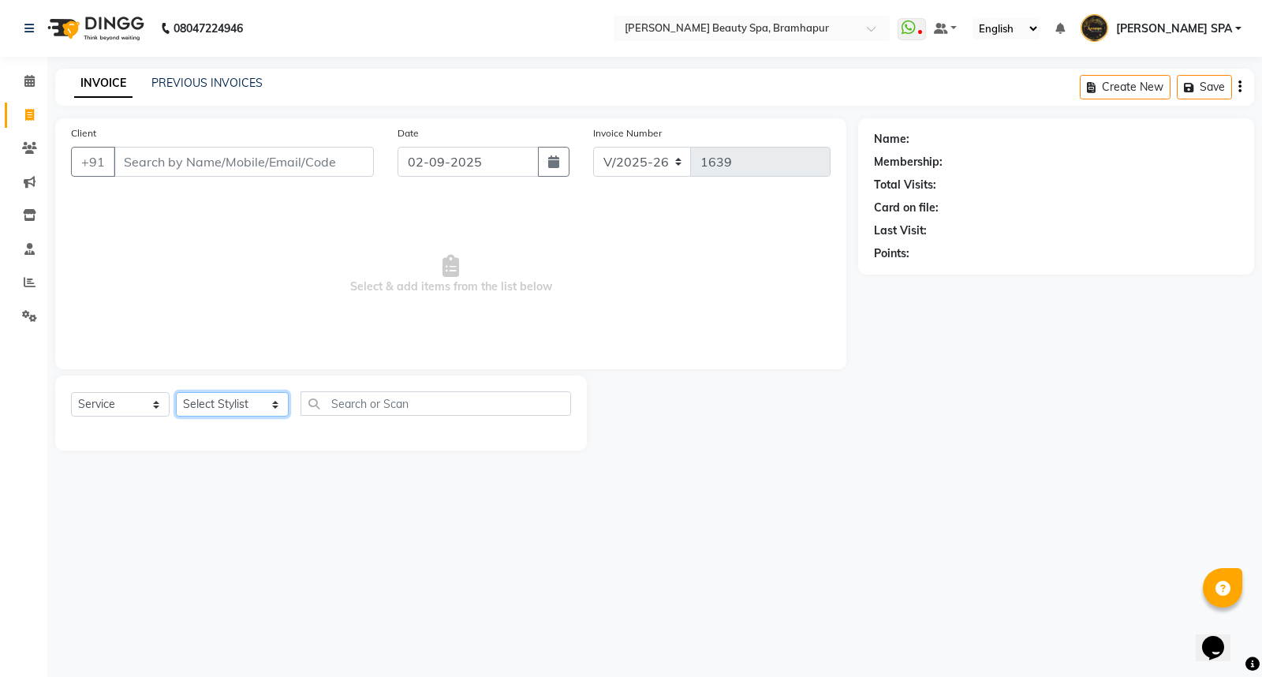
click at [203, 398] on select "Select Stylist [PERSON_NAME] SPA [PERSON_NAME] [PERSON_NAME] [PERSON_NAME] MAM …" at bounding box center [232, 404] width 113 height 24
click at [176, 393] on select "Select Stylist [PERSON_NAME] SPA [PERSON_NAME] [PERSON_NAME] [PERSON_NAME] MAM …" at bounding box center [232, 404] width 113 height 24
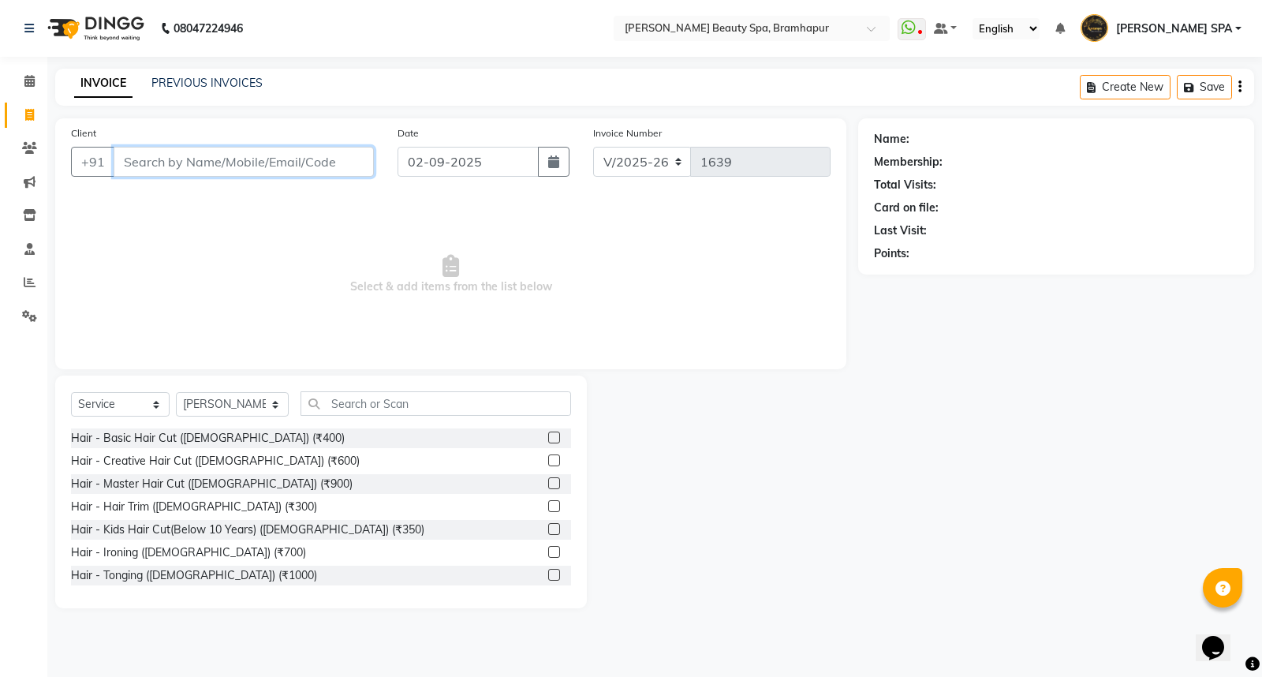
click at [211, 168] on input "Client" at bounding box center [244, 162] width 260 height 30
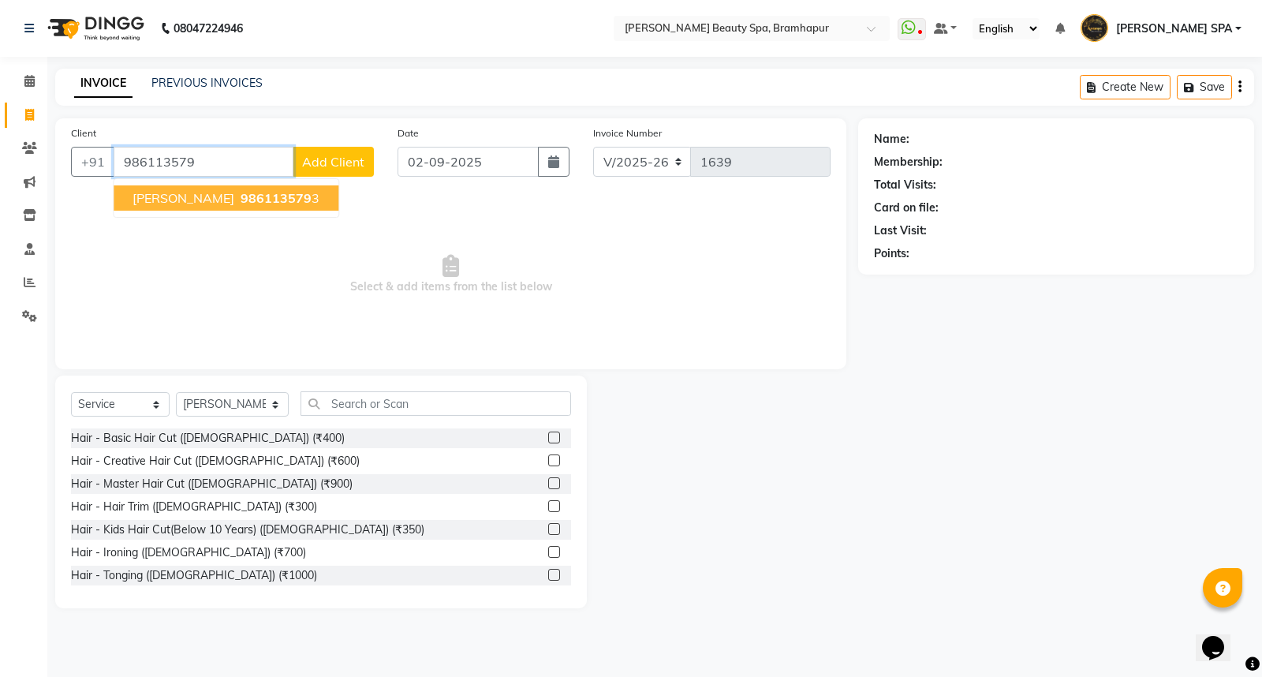
click at [241, 190] on span "986113579" at bounding box center [276, 198] width 71 height 16
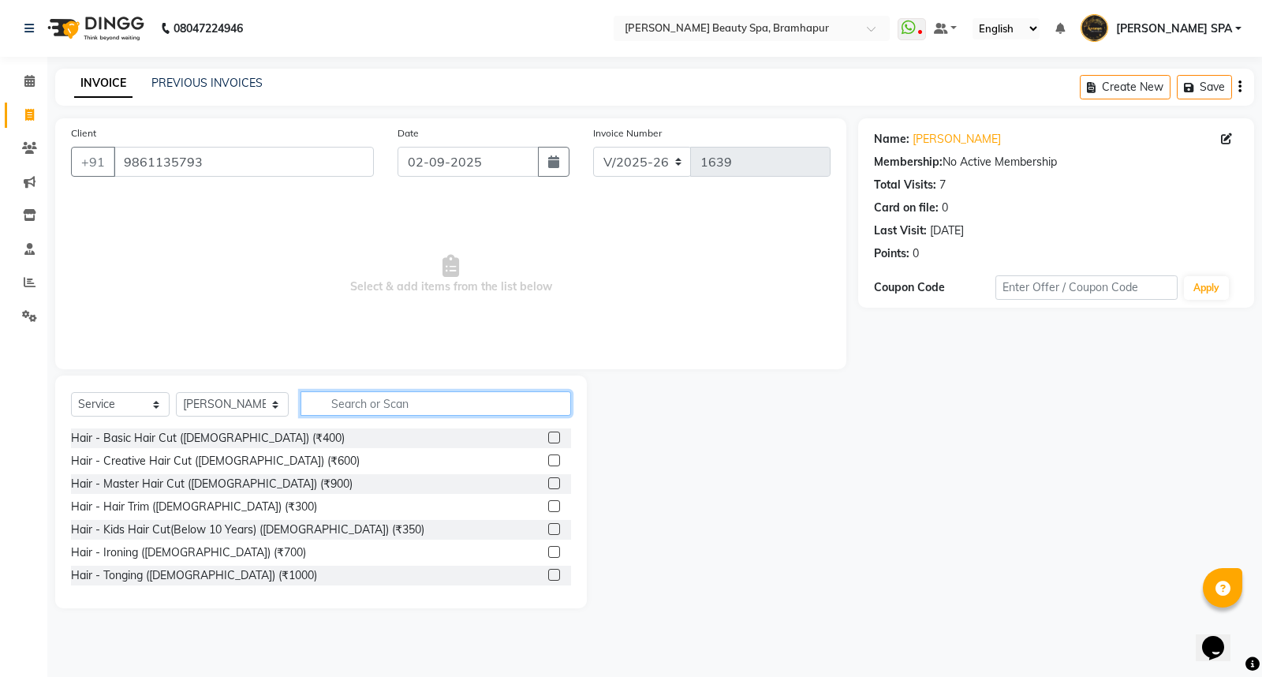
click at [340, 406] on input "text" at bounding box center [435, 403] width 270 height 24
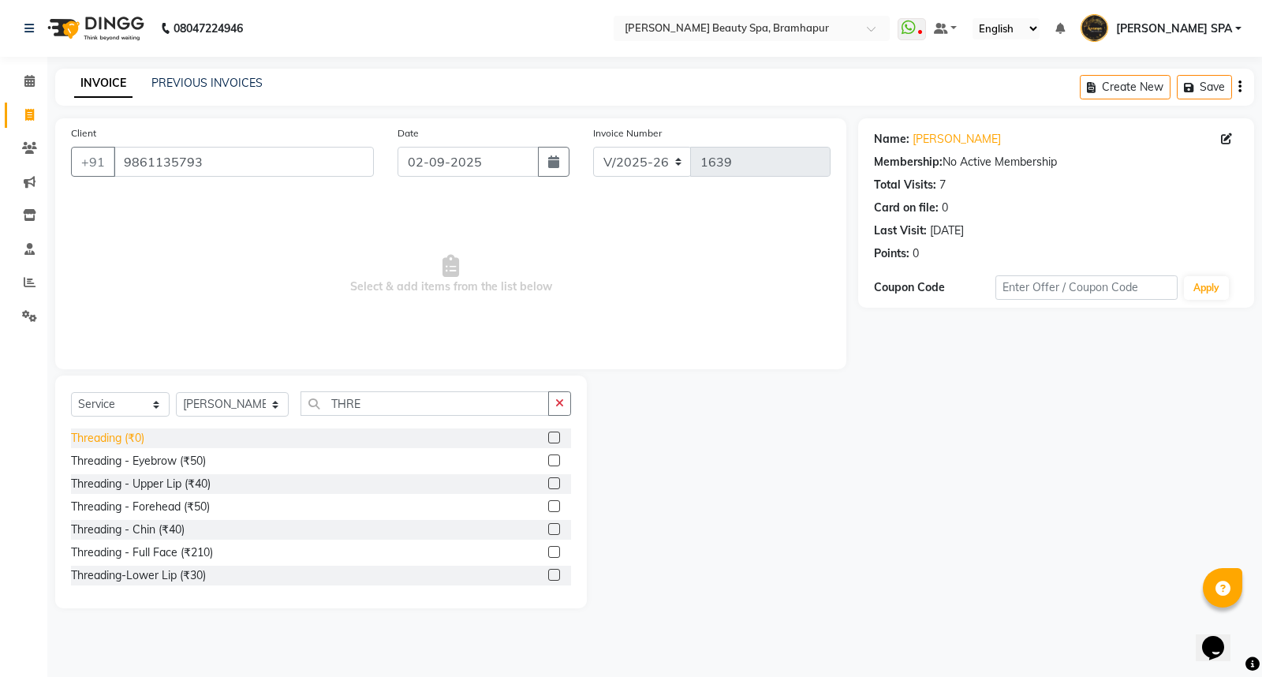
click at [106, 438] on div "Threading (₹0)" at bounding box center [107, 438] width 73 height 17
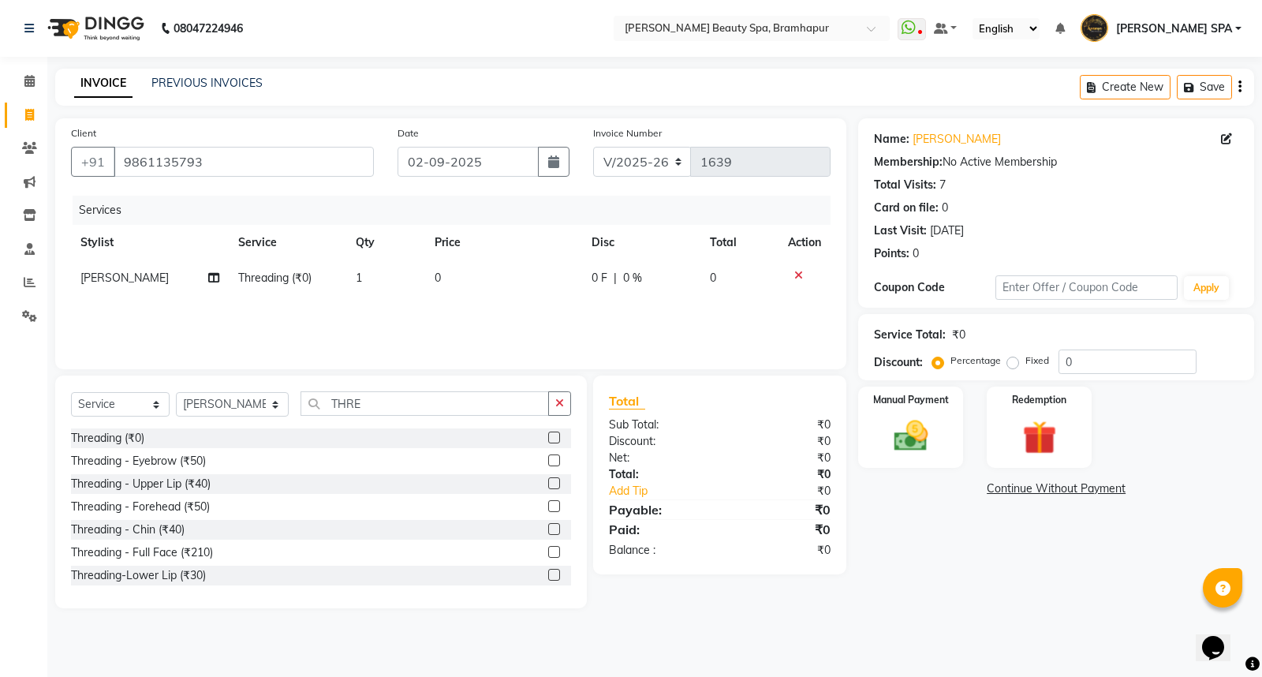
click at [448, 278] on td "0" at bounding box center [503, 277] width 157 height 35
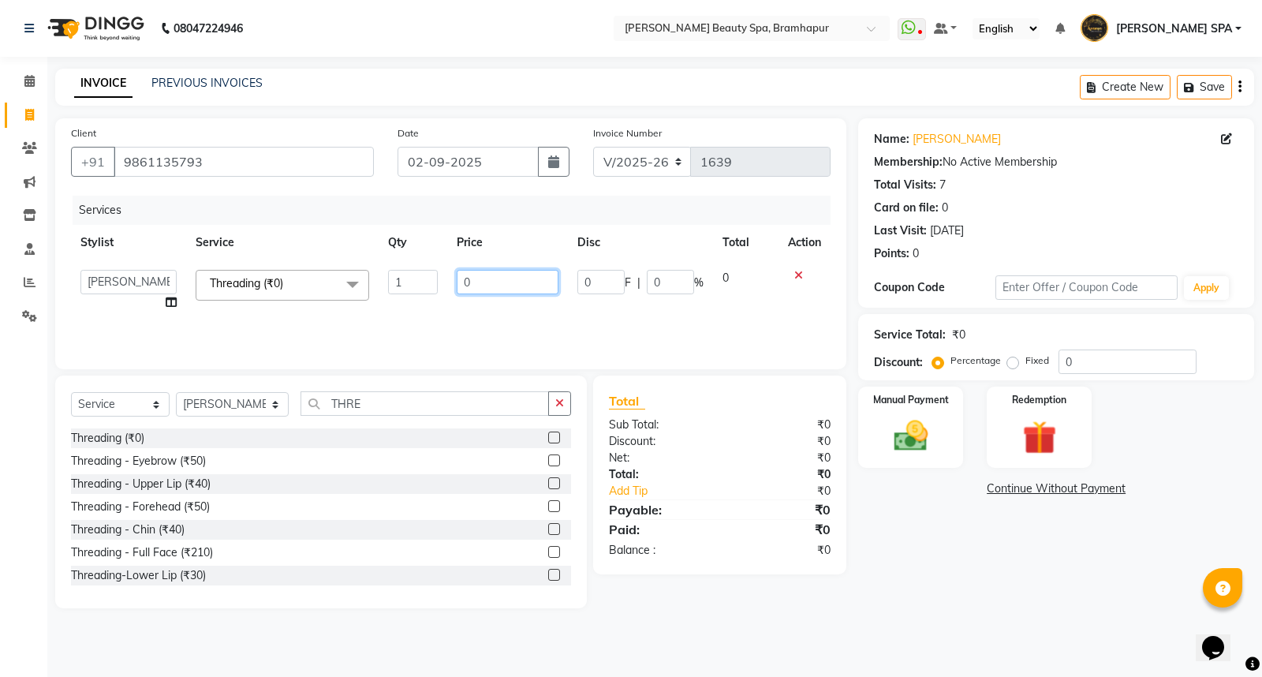
click at [491, 285] on input "0" at bounding box center [508, 282] width 102 height 24
click at [917, 514] on div "Name: [PERSON_NAME] Membership: No Active Membership Total Visits: 7 Card on fi…" at bounding box center [1062, 363] width 408 height 490
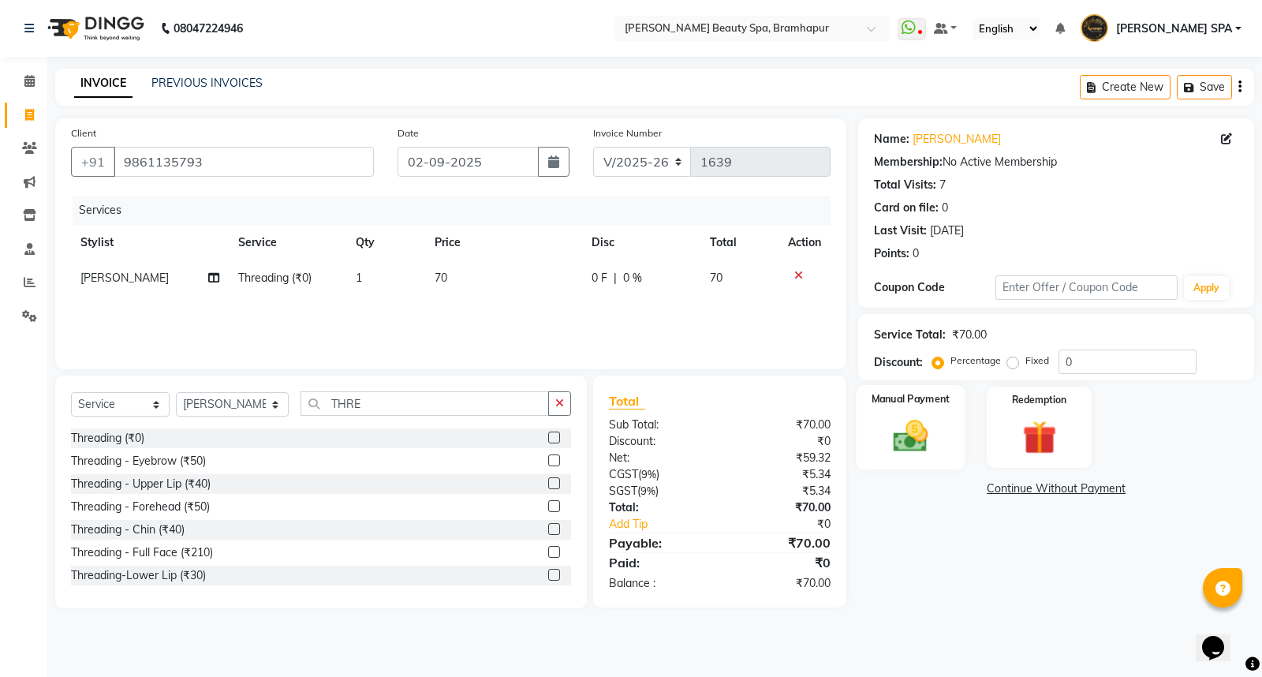
click at [869, 416] on div "Manual Payment" at bounding box center [910, 427] width 109 height 84
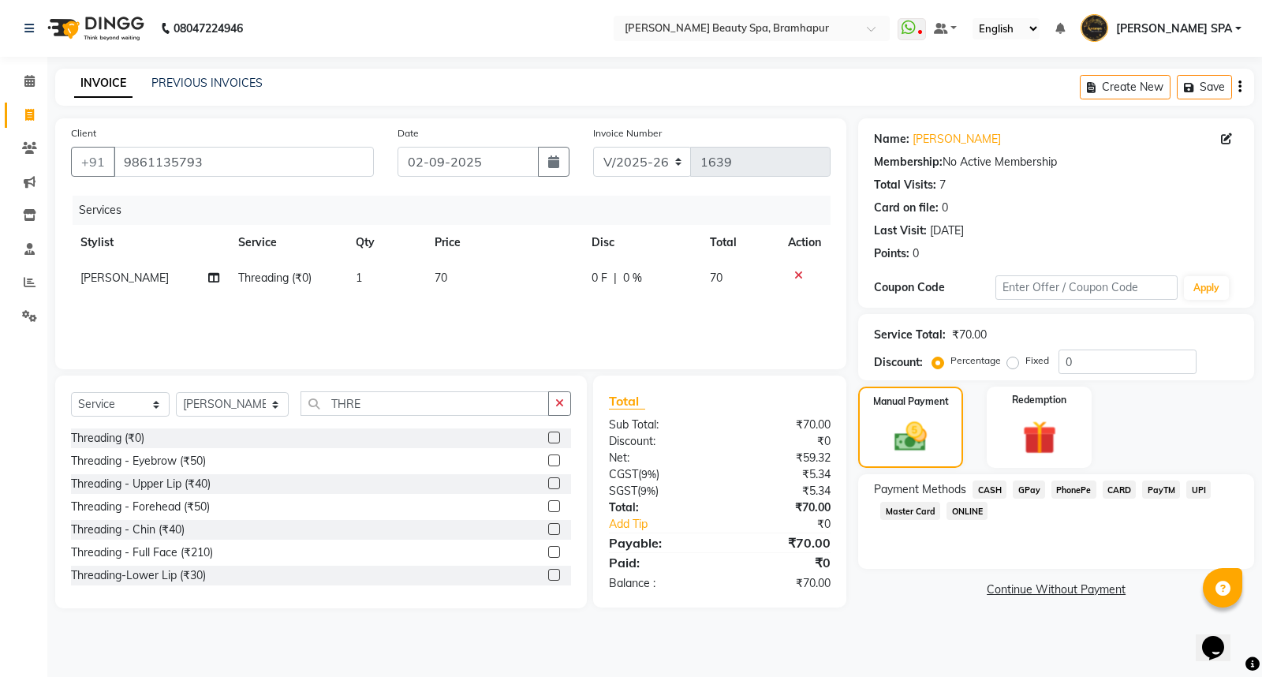
click at [1021, 489] on span "GPay" at bounding box center [1029, 489] width 32 height 18
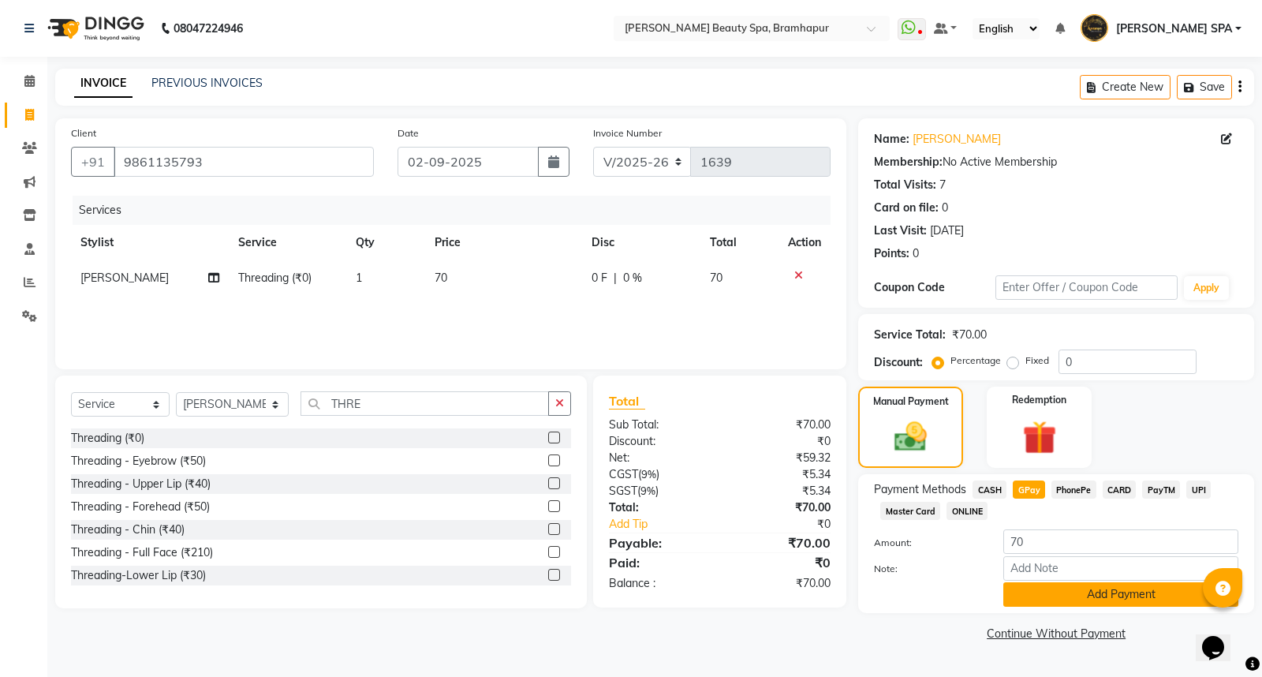
click at [1030, 602] on button "Add Payment" at bounding box center [1120, 594] width 235 height 24
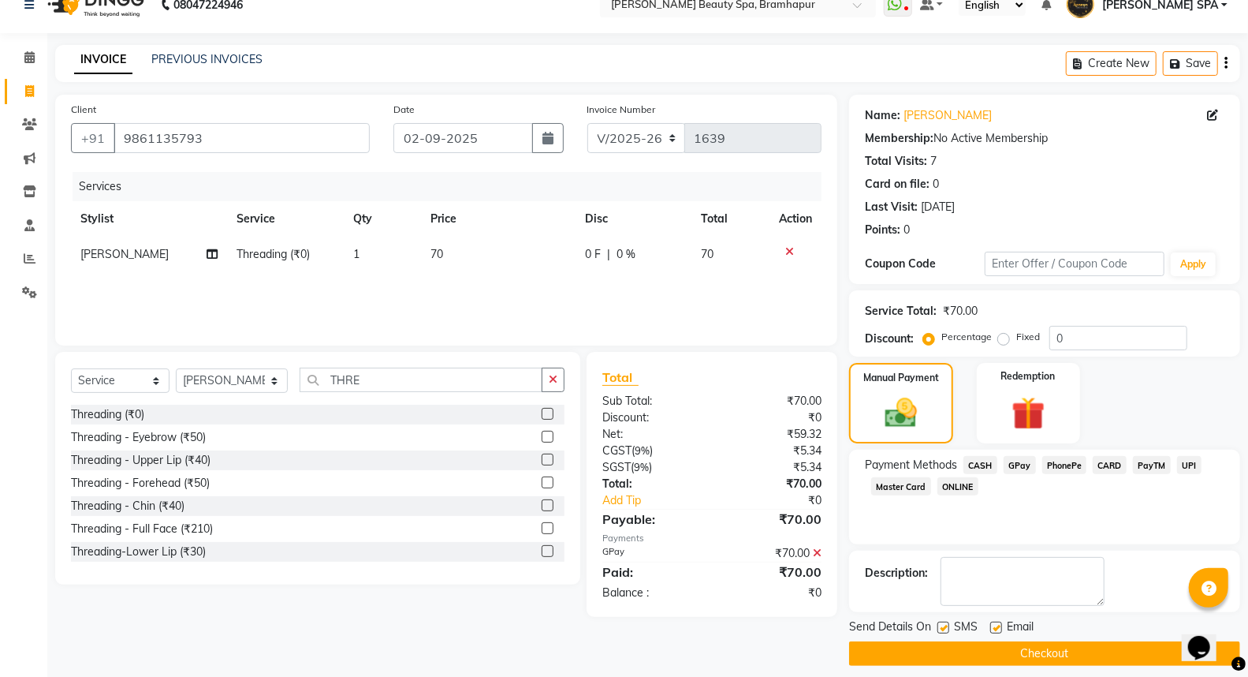
scroll to position [35, 0]
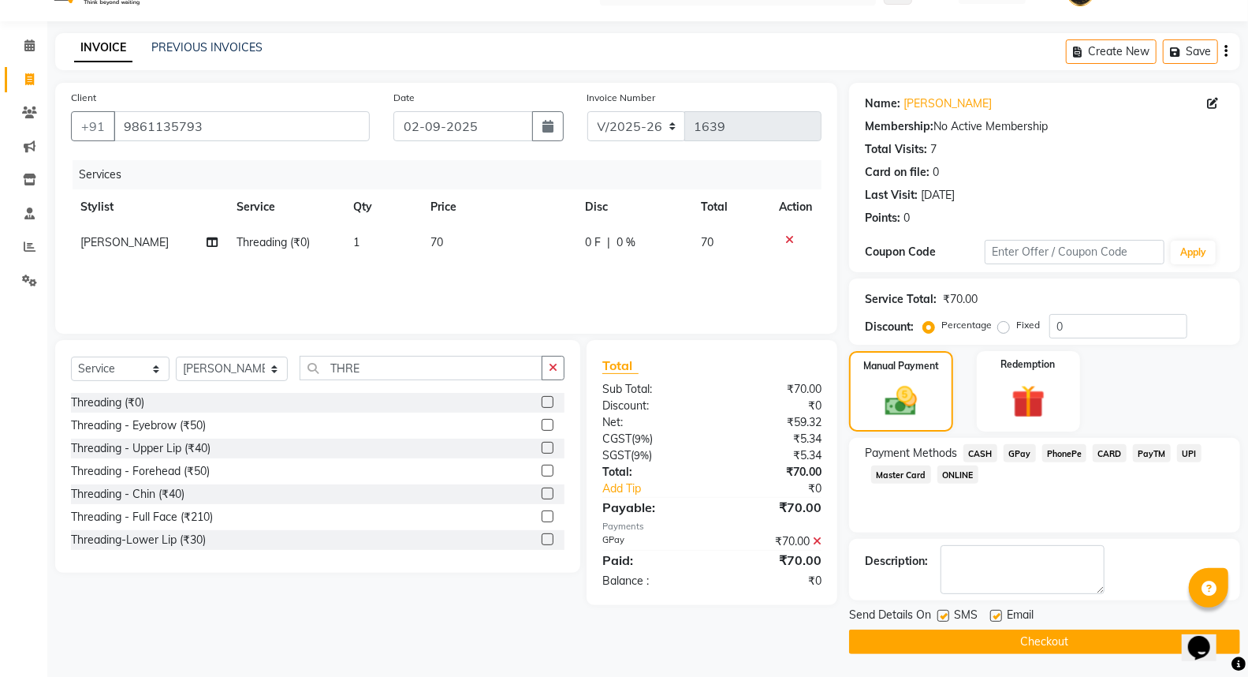
drag, startPoint x: 897, startPoint y: 636, endPoint x: 899, endPoint y: 645, distance: 9.6
click at [897, 637] on button "Checkout" at bounding box center [1044, 641] width 391 height 24
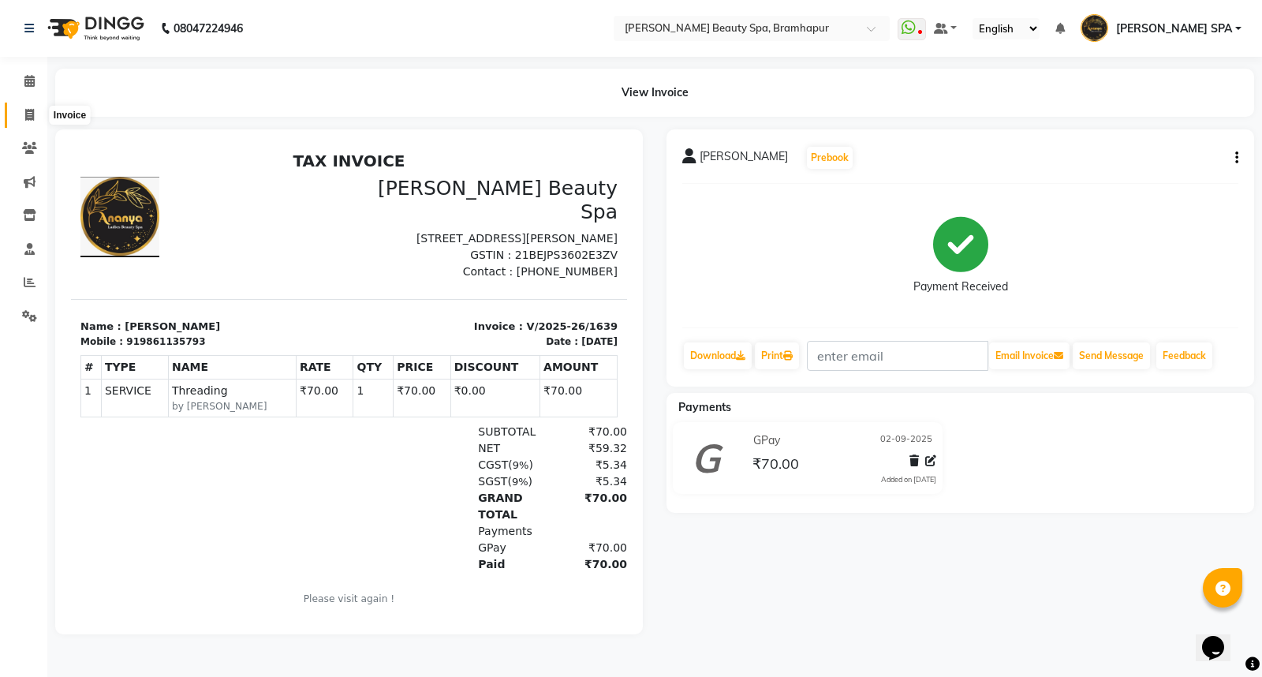
click at [22, 109] on span at bounding box center [30, 115] width 28 height 18
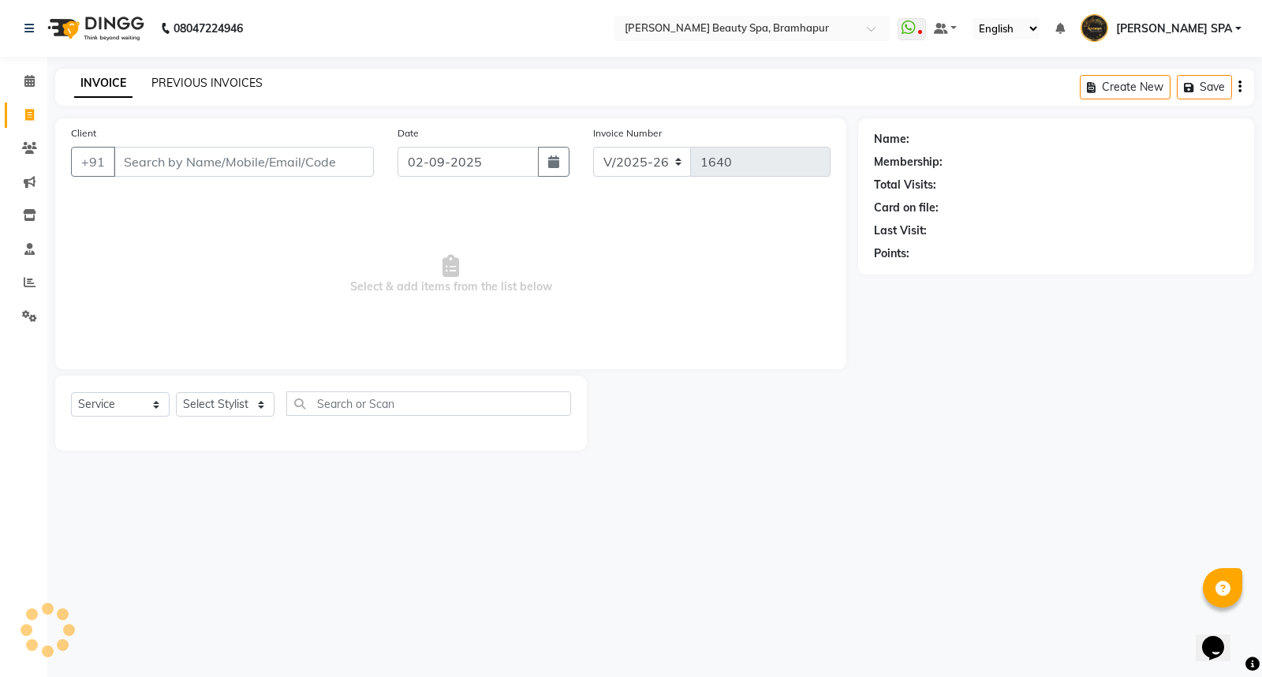
click at [233, 80] on link "PREVIOUS INVOICES" at bounding box center [206, 83] width 111 height 14
